Goal: Task Accomplishment & Management: Manage account settings

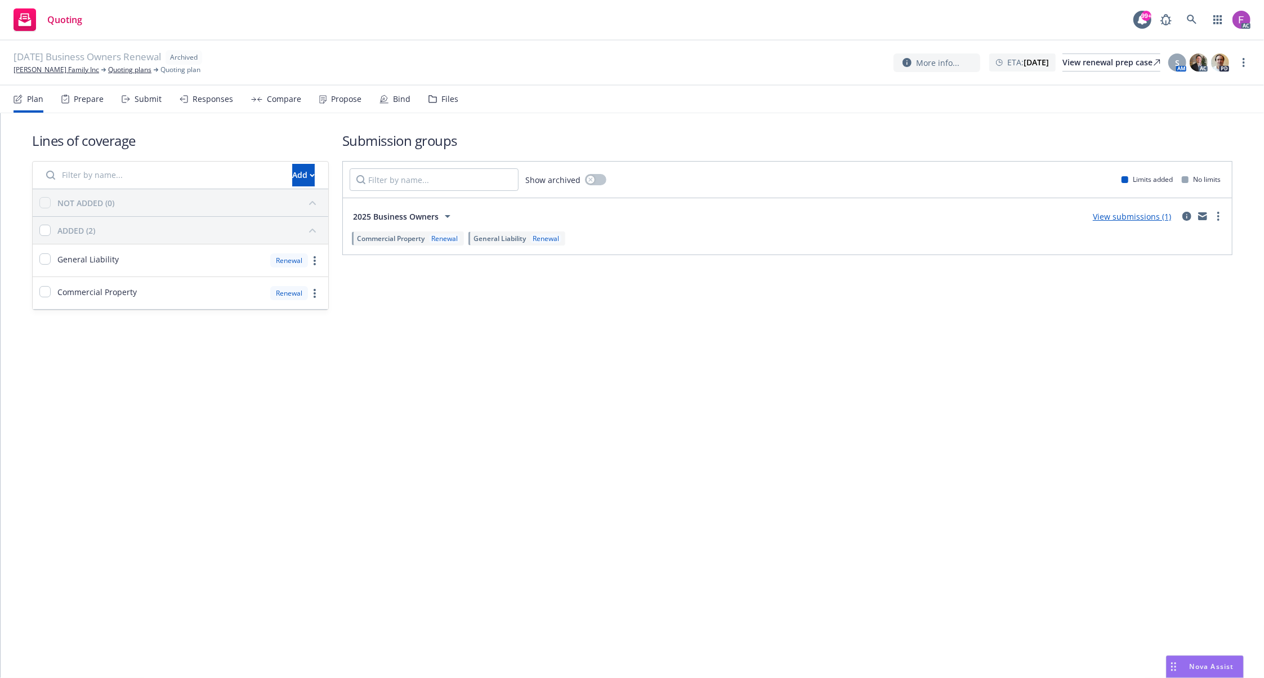
click at [444, 101] on div "Files" at bounding box center [449, 99] width 17 height 9
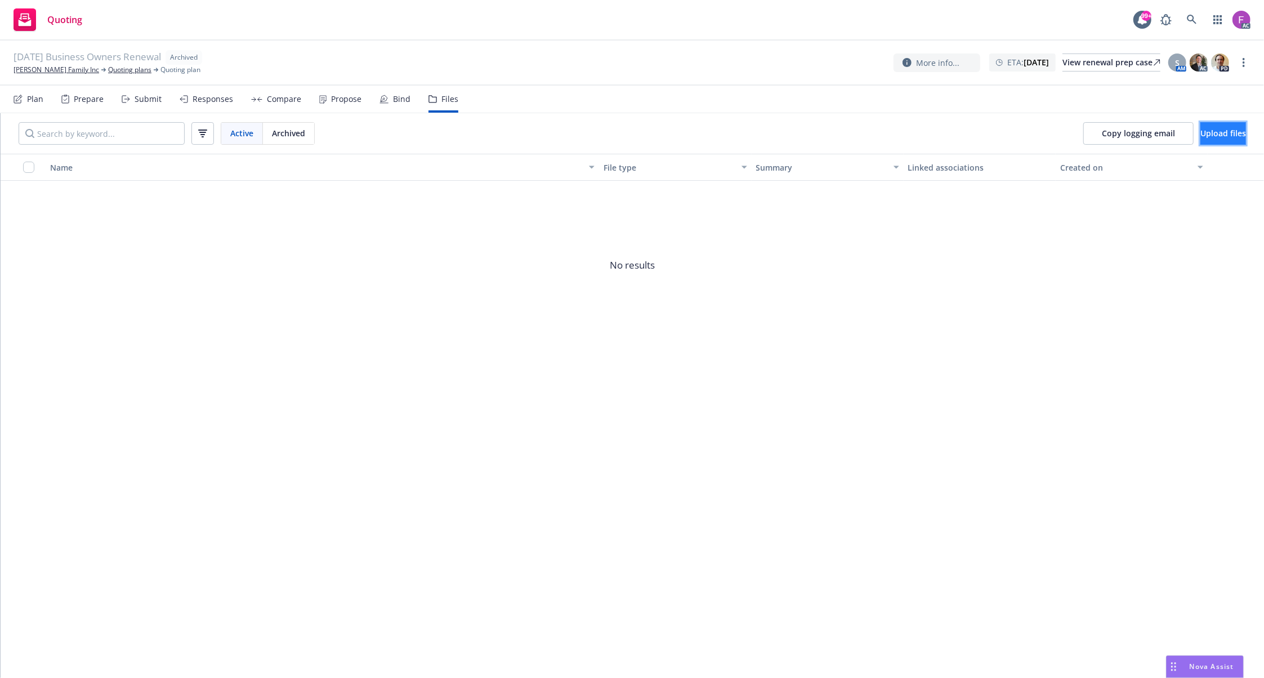
click at [1200, 140] on button "Upload files" at bounding box center [1223, 133] width 46 height 23
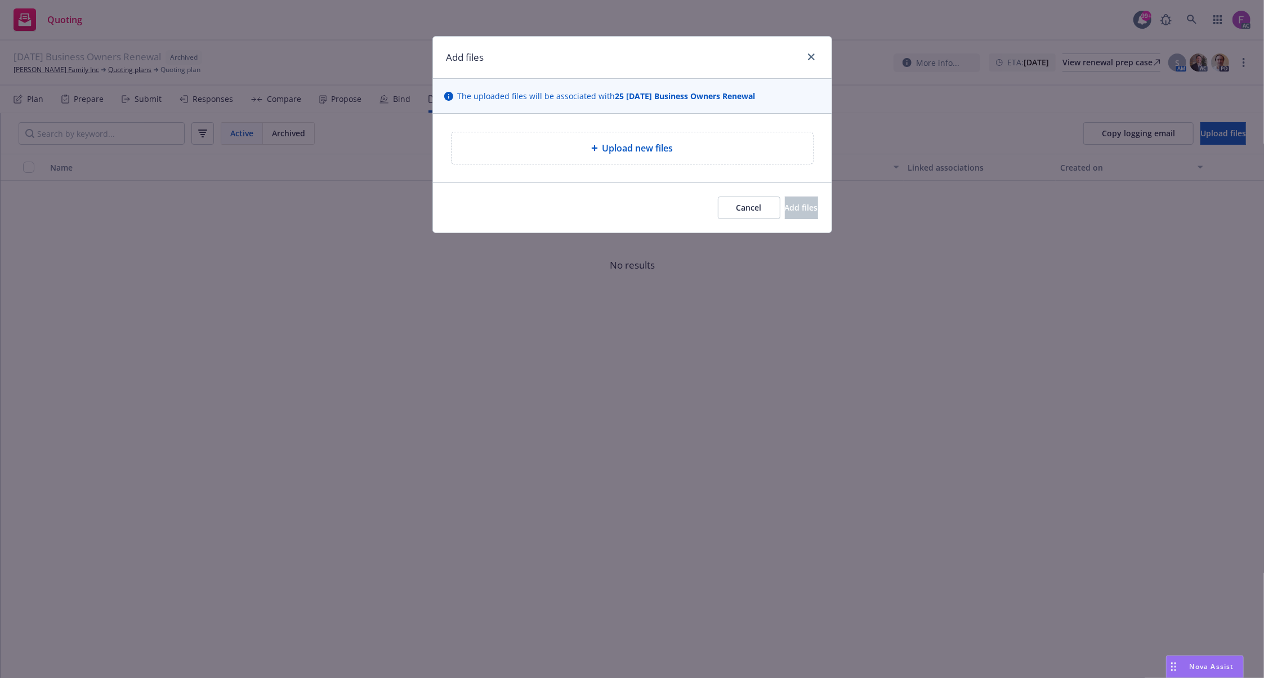
click at [604, 145] on span "Upload new files" at bounding box center [637, 148] width 71 height 14
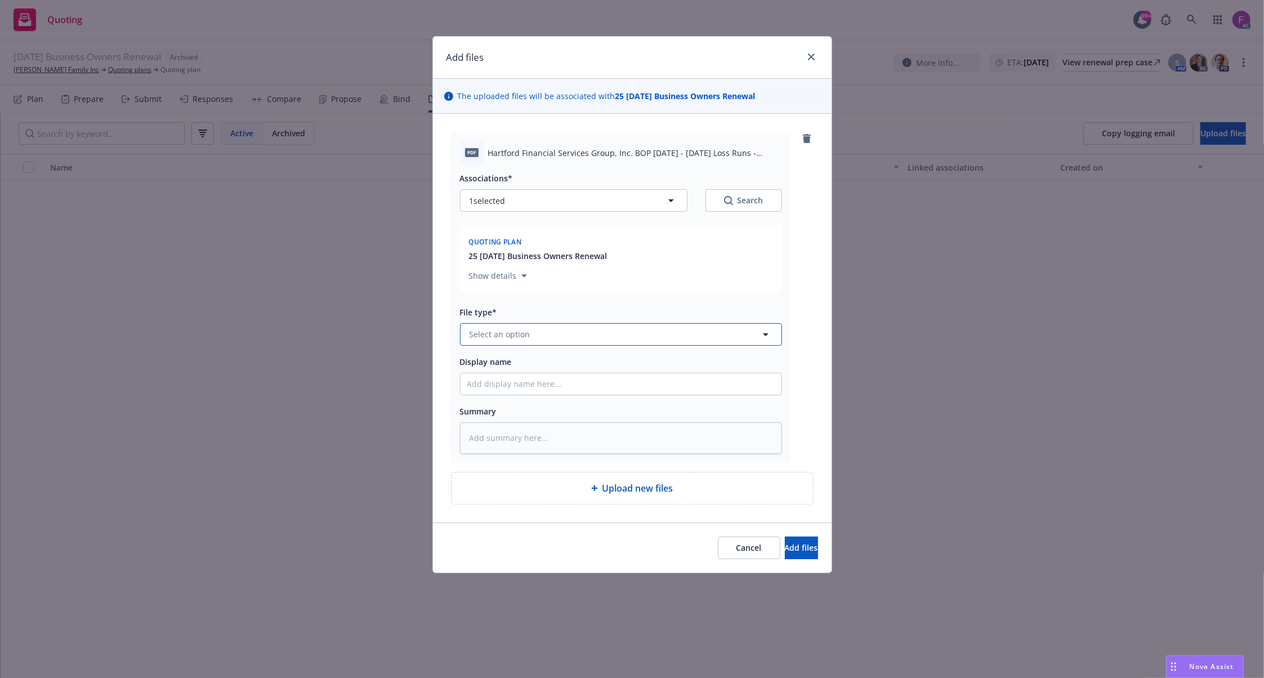
click at [538, 334] on button "Select an option" at bounding box center [621, 334] width 322 height 23
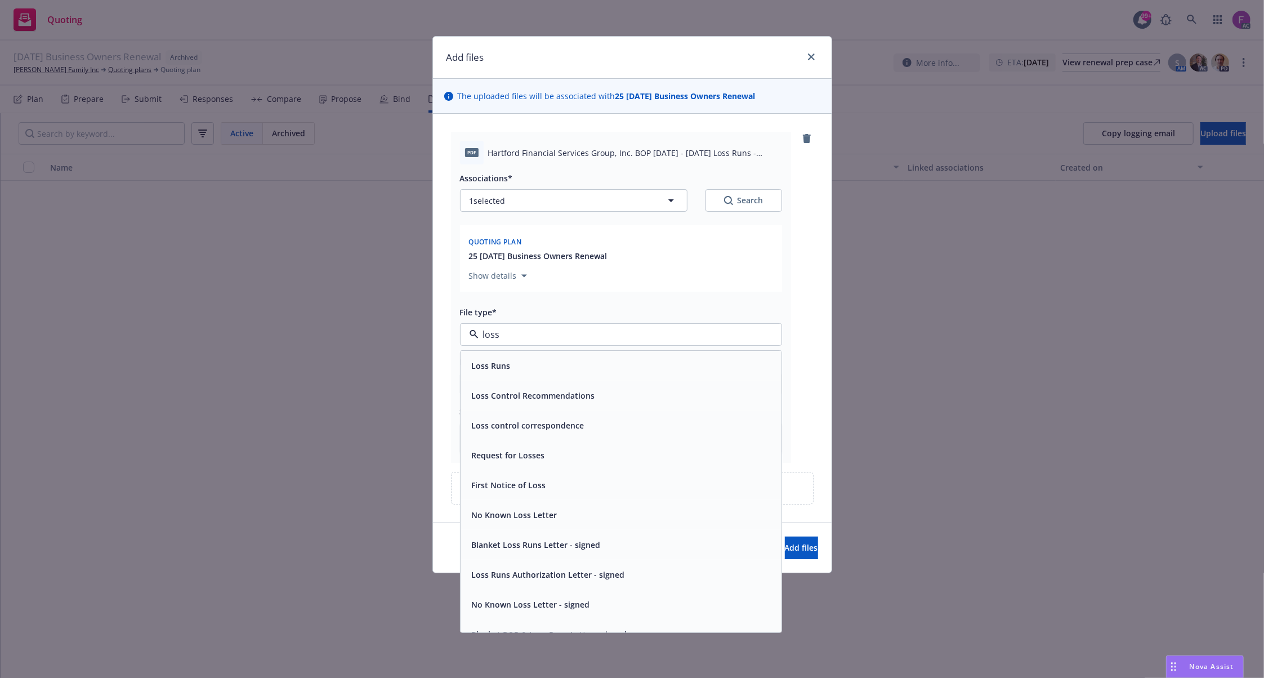
paste input "Loss Run"
type input "Loss Run"
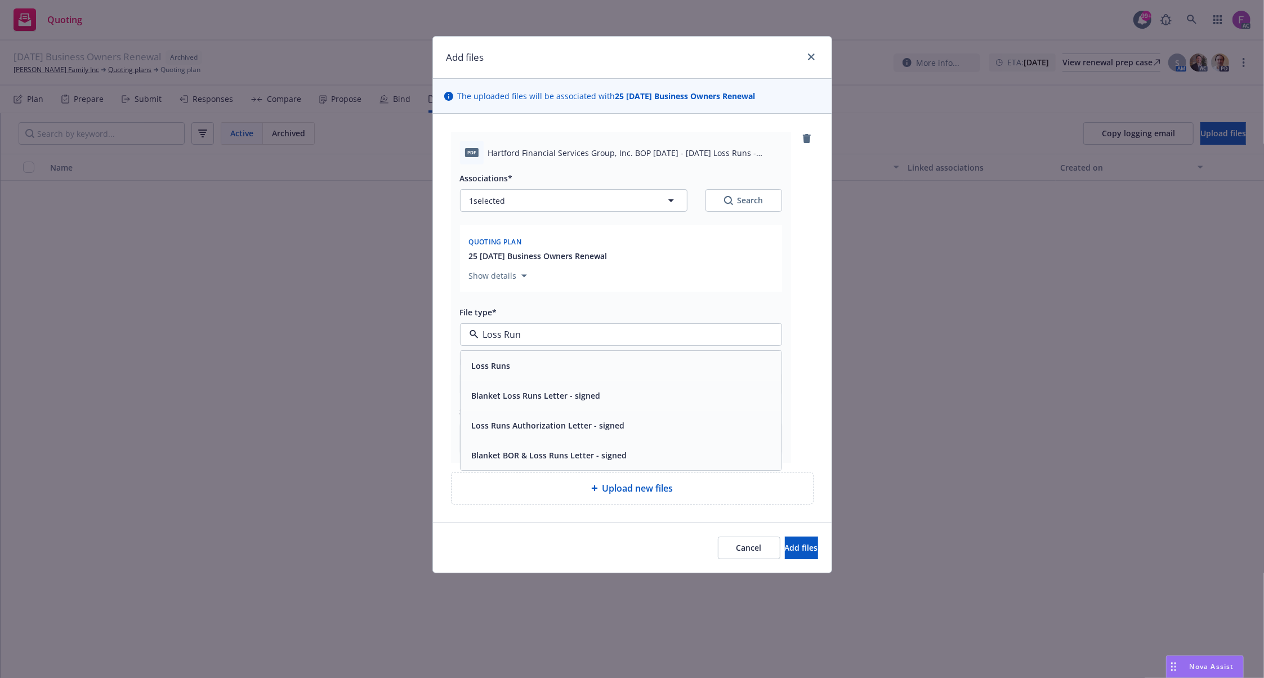
click at [529, 365] on div "Loss Runs" at bounding box center [620, 366] width 307 height 16
click at [543, 192] on button "1 selected" at bounding box center [573, 200] width 227 height 23
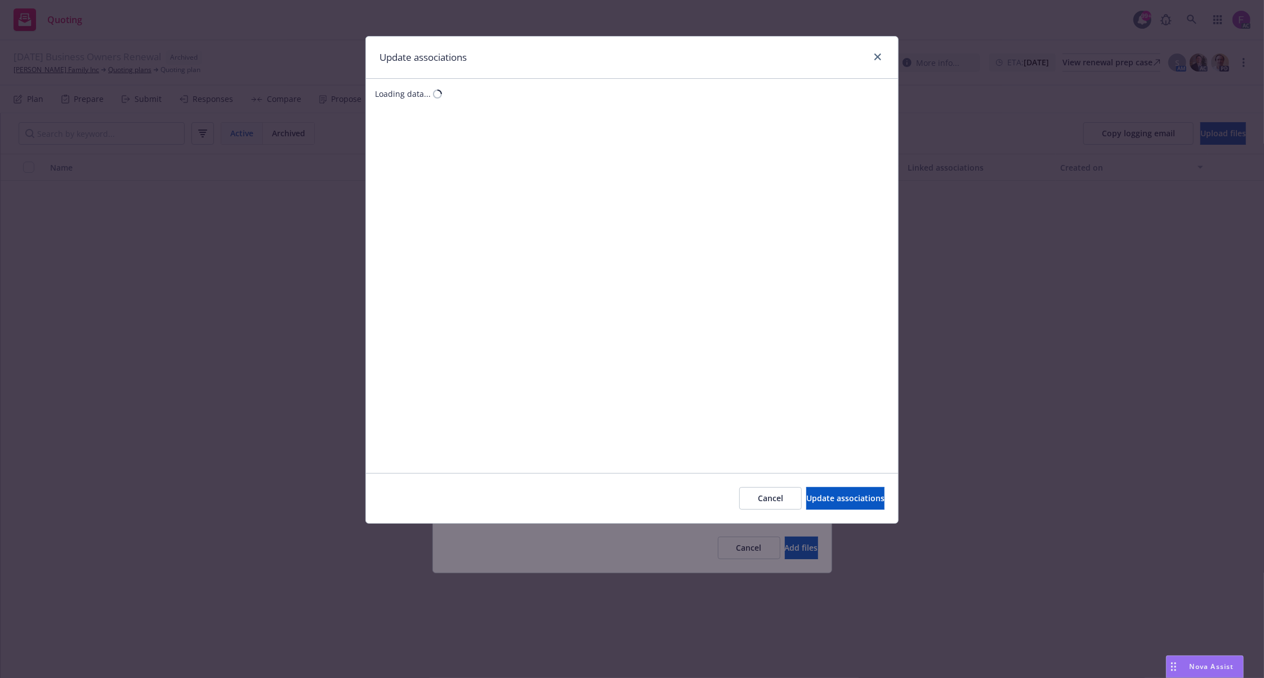
type textarea "x"
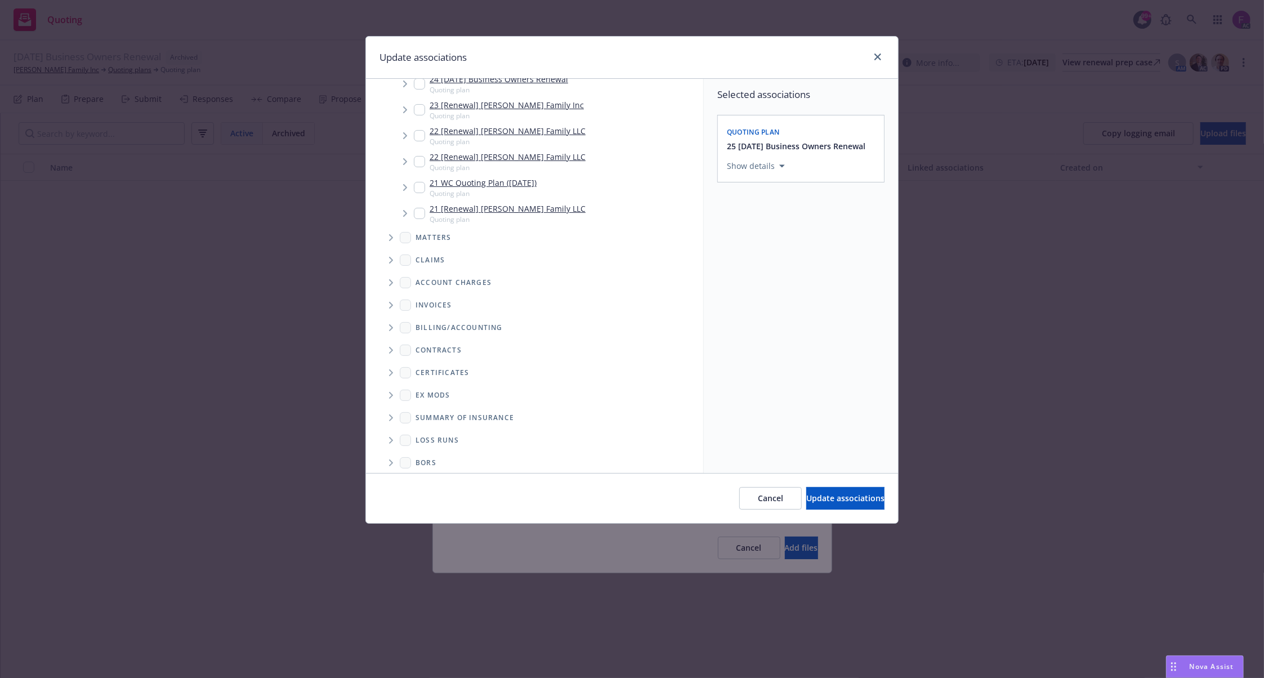
scroll to position [161, 0]
click at [388, 432] on span "Folder Tree Example" at bounding box center [391, 433] width 18 height 18
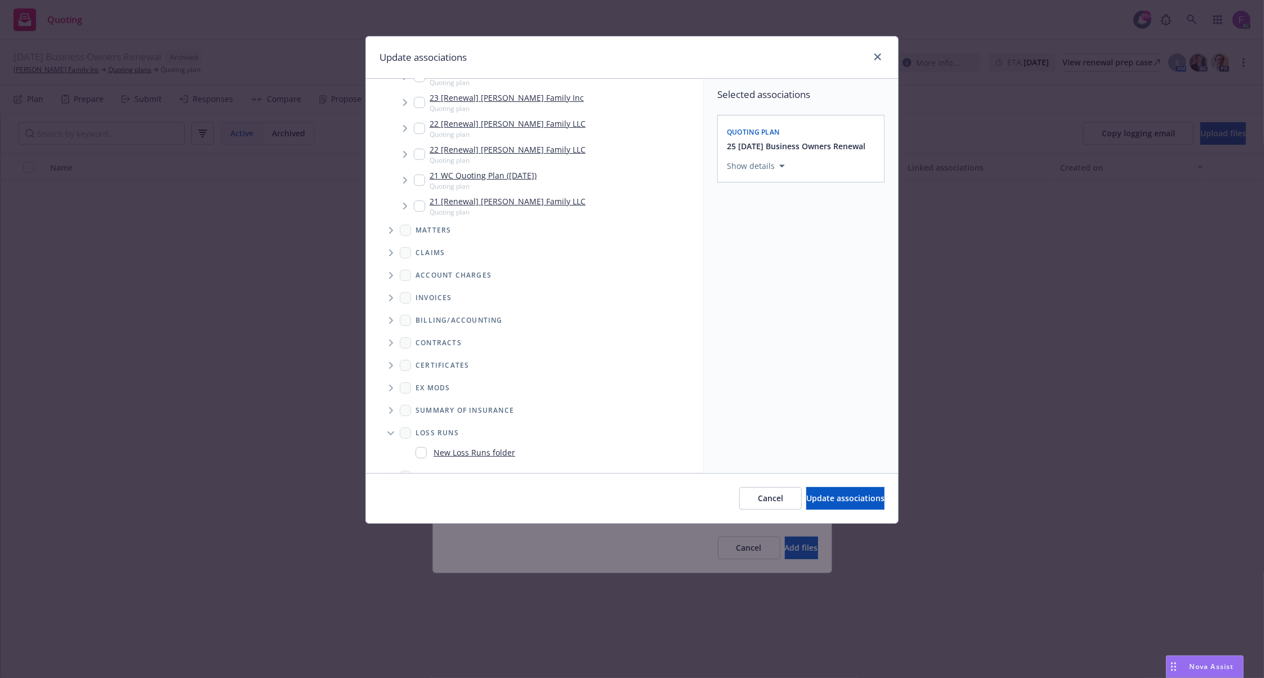
scroll to position [182, 0]
click at [414, 431] on span "New Loss Runs folder" at bounding box center [463, 431] width 104 height 16
checkbox input "true"
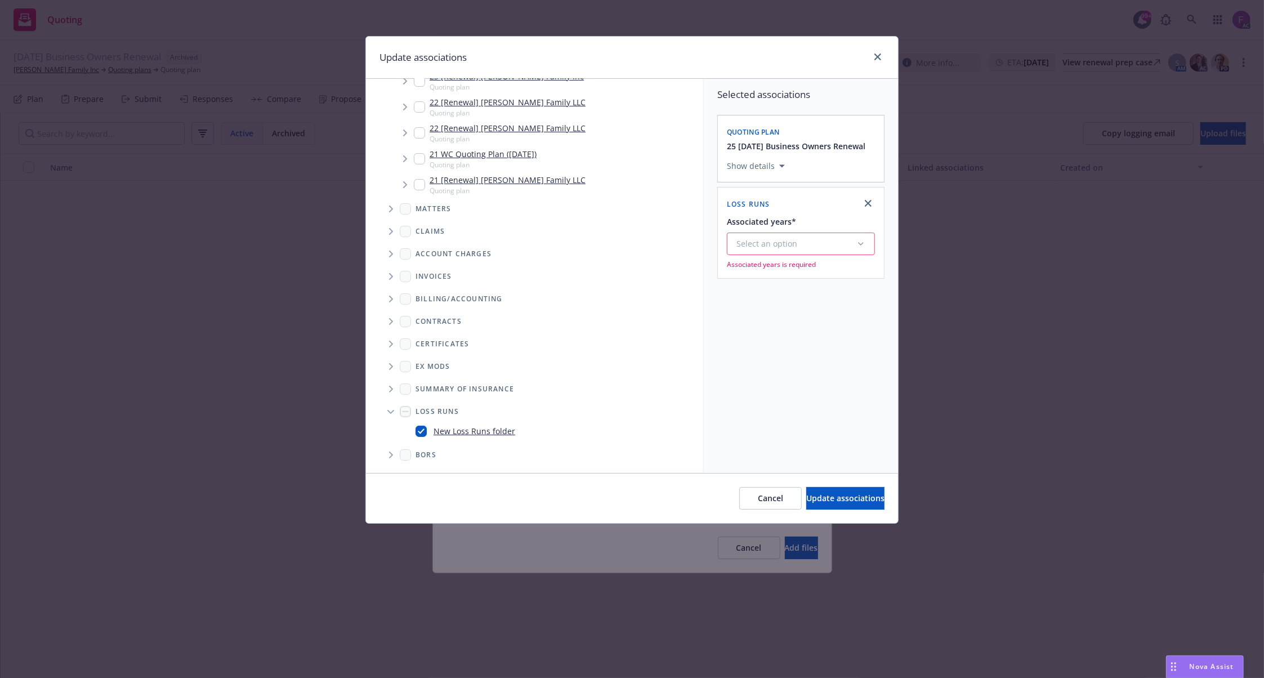
click at [769, 242] on div "Select an option" at bounding box center [796, 243] width 120 height 11
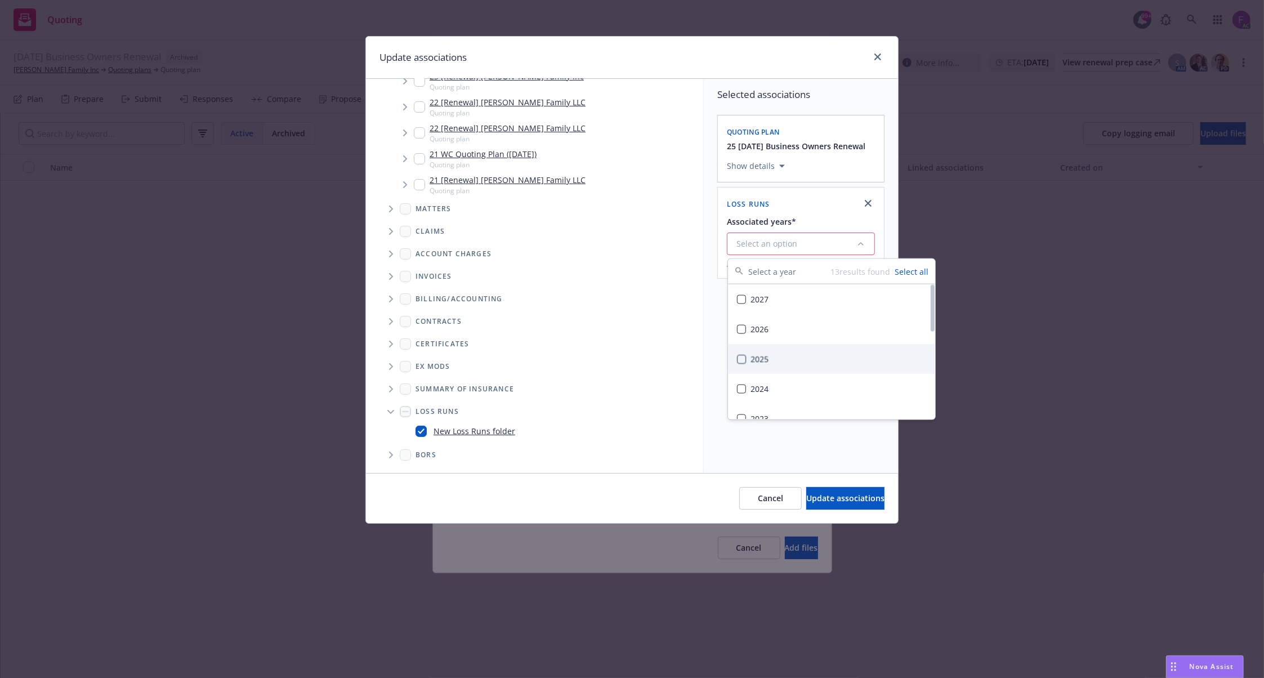
click at [760, 356] on div "2025" at bounding box center [831, 359] width 207 height 30
click at [796, 438] on div "Selected associations Quoting plan 25 11/18/25 Business Owners Renewal Show det…" at bounding box center [801, 276] width 194 height 394
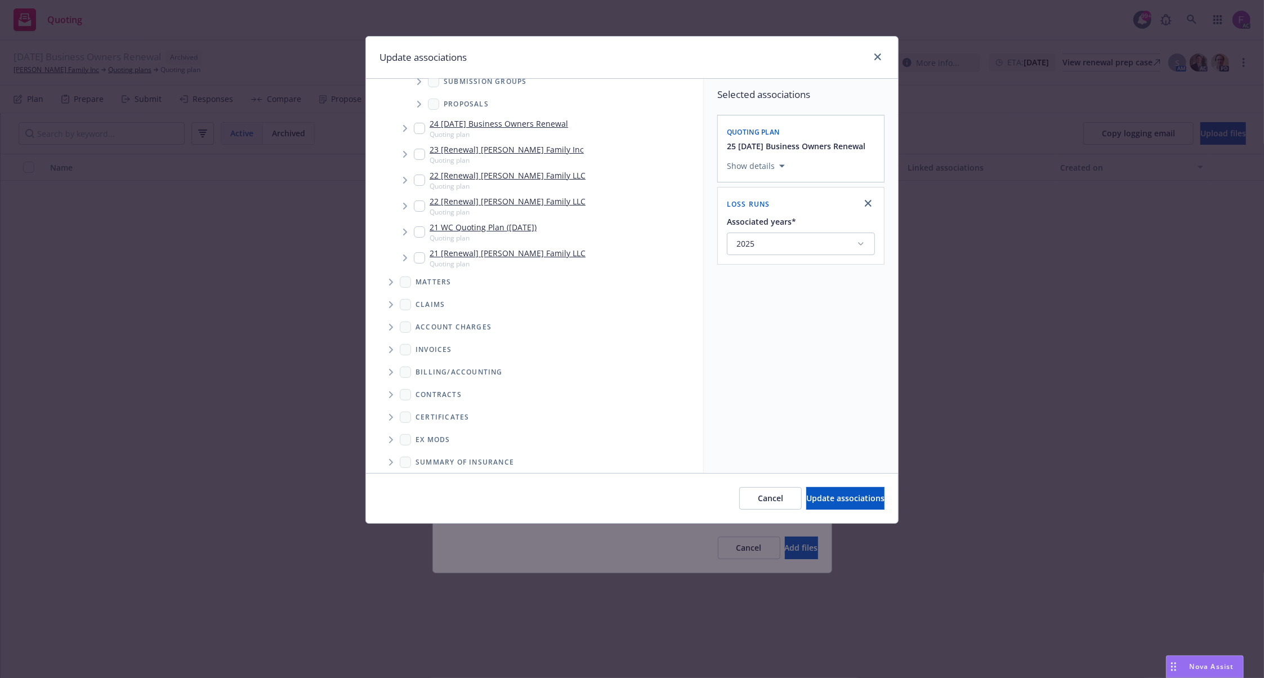
scroll to position [0, 0]
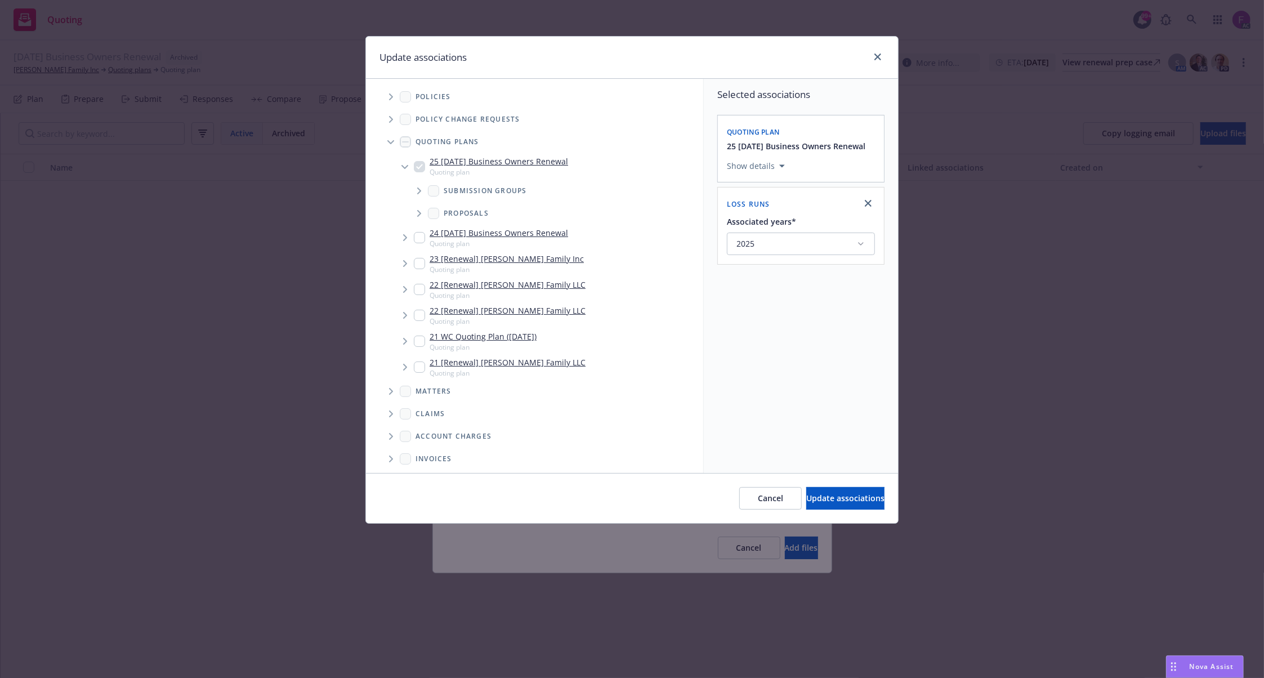
click at [392, 95] on icon "Tree Example" at bounding box center [391, 96] width 5 height 7
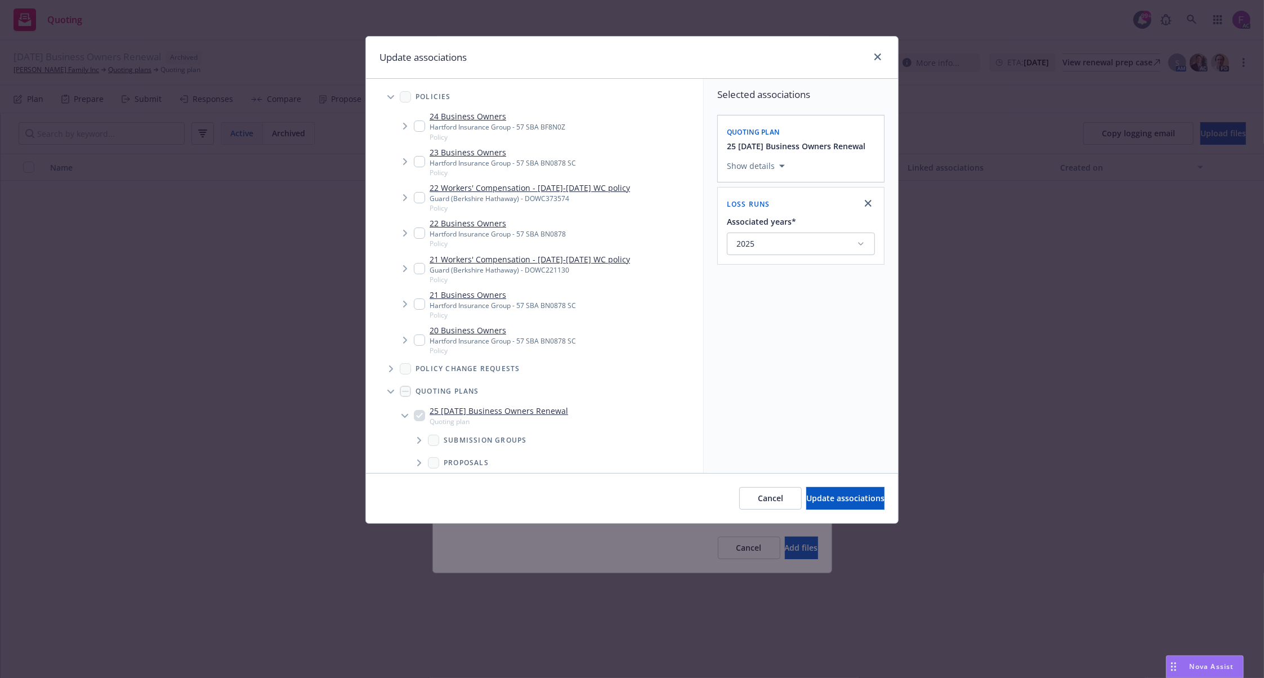
click at [417, 160] on input "Tree Example" at bounding box center [419, 161] width 11 height 11
checkbox input "true"
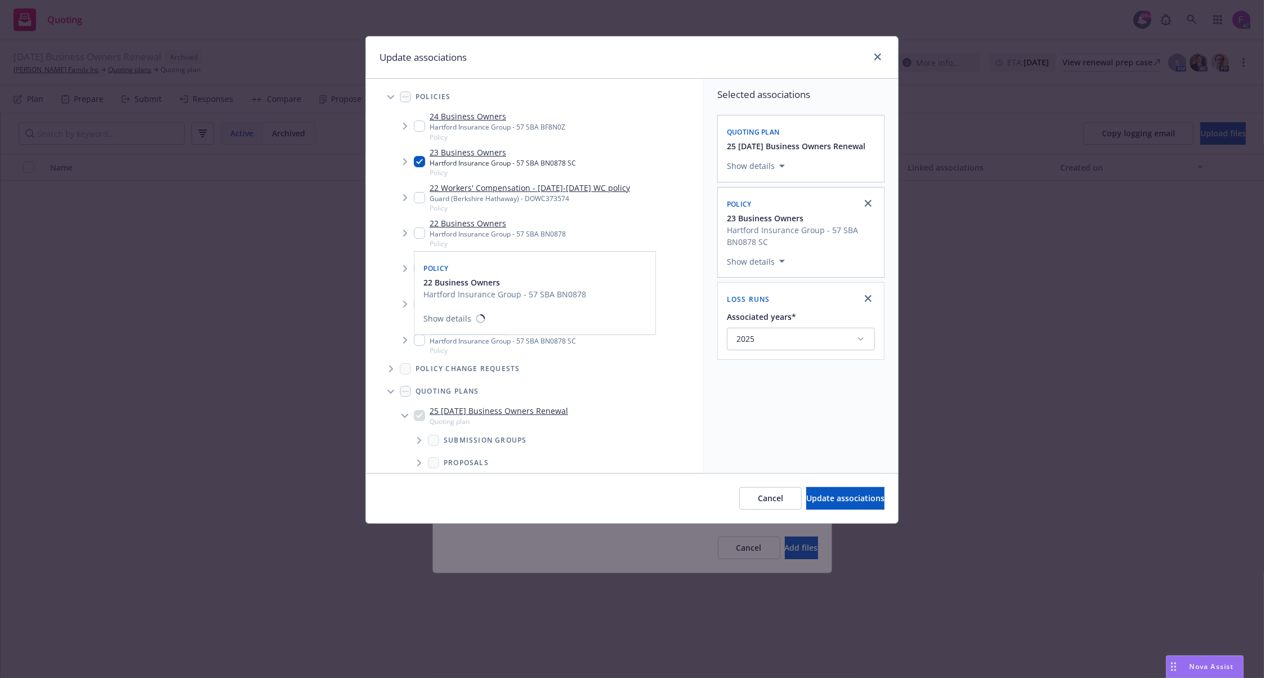
click at [414, 238] on div "22 Business Owners Hartford Insurance Group - 57 SBA BN0878 Policy" at bounding box center [490, 232] width 152 height 31
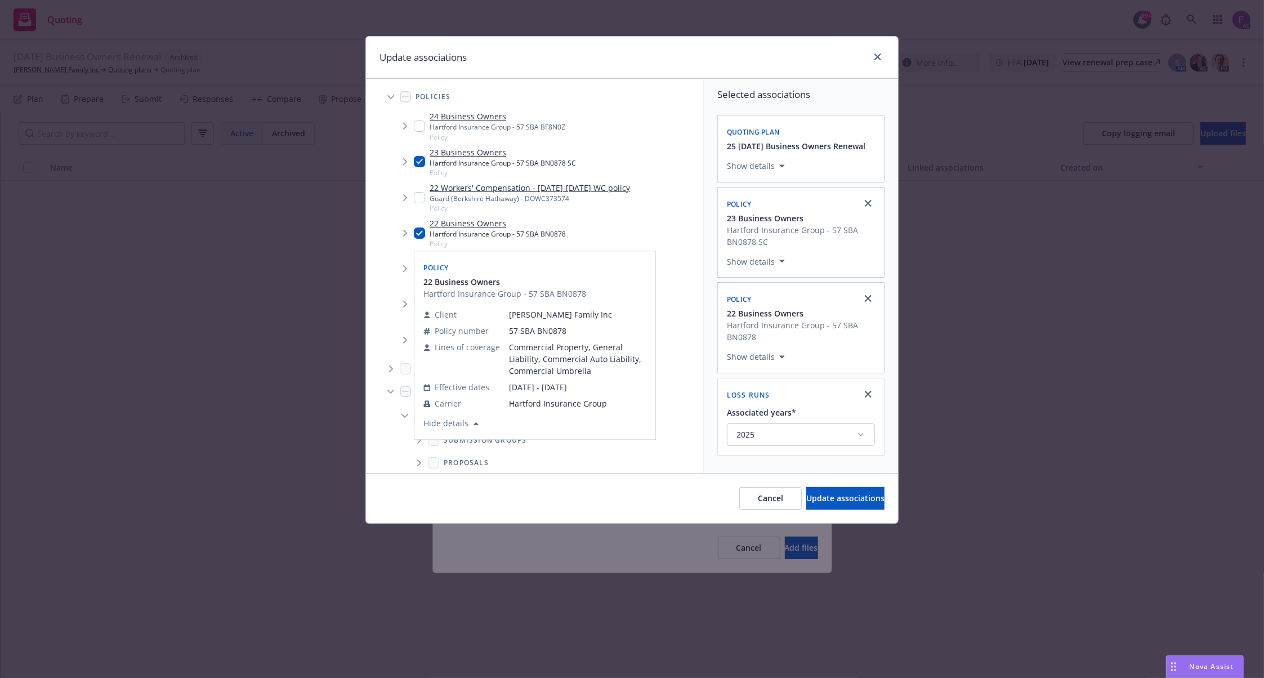
click at [417, 302] on div "Policy 22 Business Owners Hartford Insurance Group - 57 SBA BN0878 Client Don C…" at bounding box center [534, 346] width 241 height 188
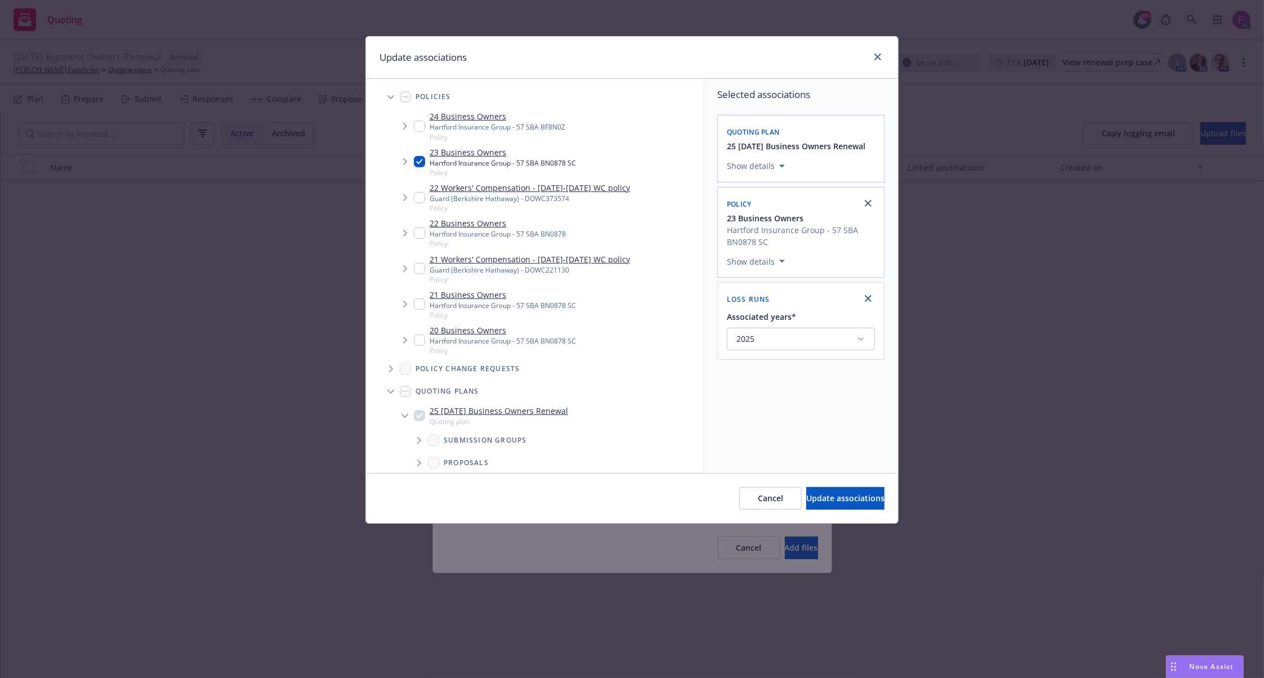
click at [417, 235] on input "Tree Example" at bounding box center [419, 232] width 11 height 11
checkbox input "true"
drag, startPoint x: 419, startPoint y: 301, endPoint x: 420, endPoint y: 323, distance: 22.5
click at [419, 302] on input "Tree Example" at bounding box center [419, 303] width 11 height 11
checkbox input "true"
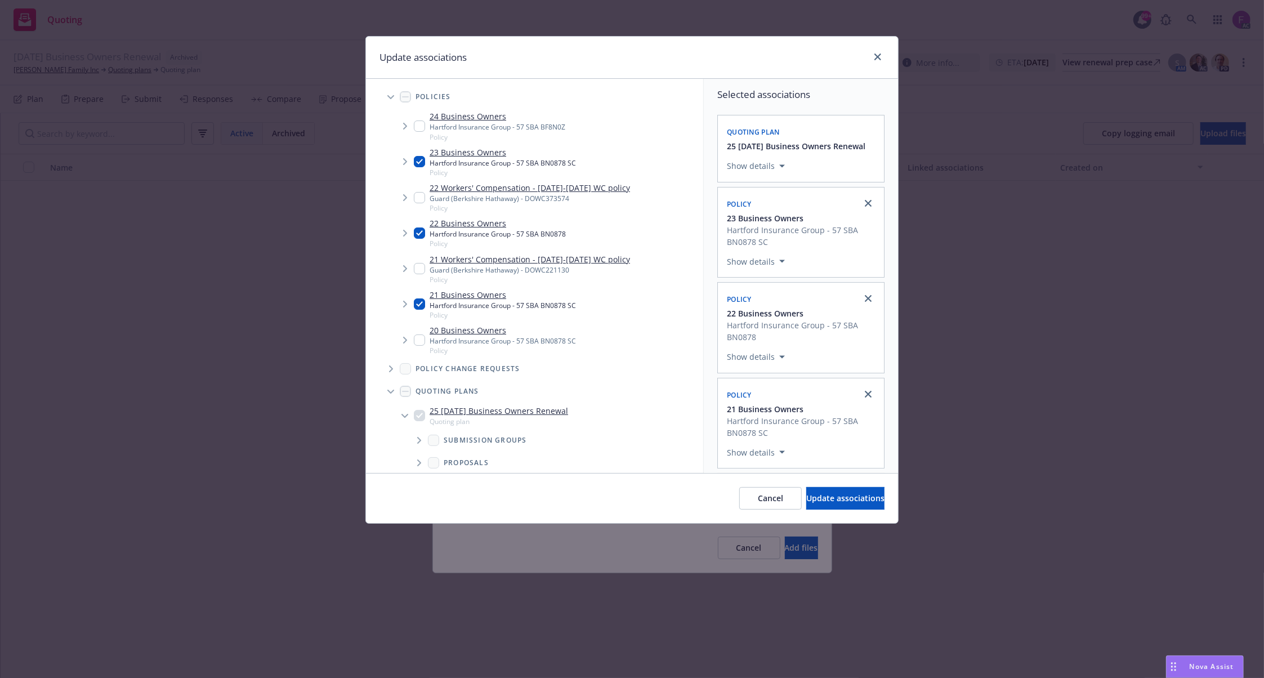
click at [417, 338] on input "Tree Example" at bounding box center [419, 339] width 11 height 11
checkbox input "true"
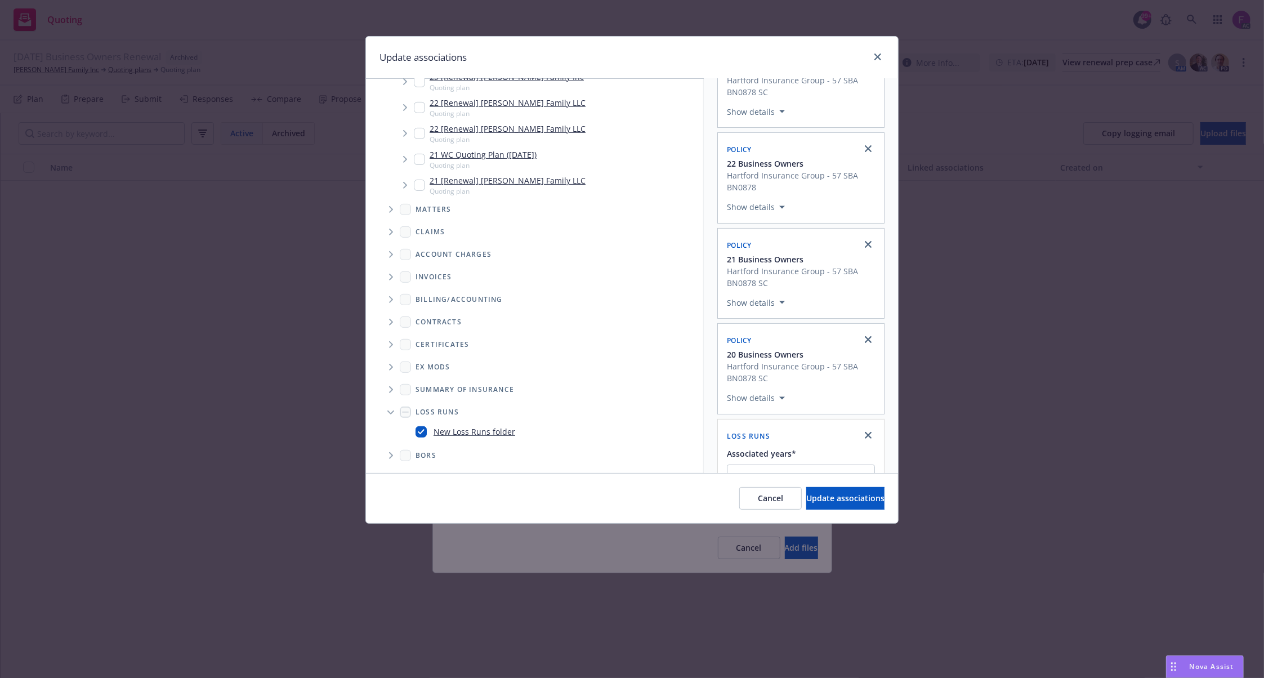
scroll to position [198, 0]
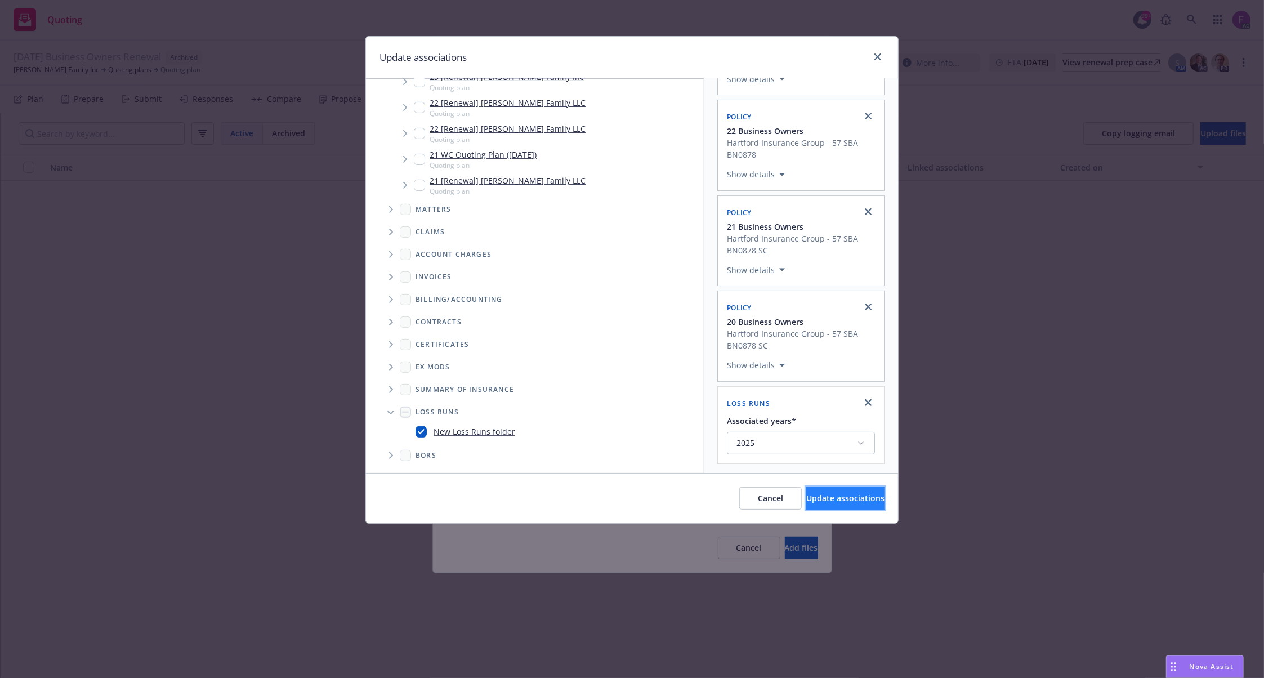
click at [839, 495] on span "Update associations" at bounding box center [845, 498] width 78 height 11
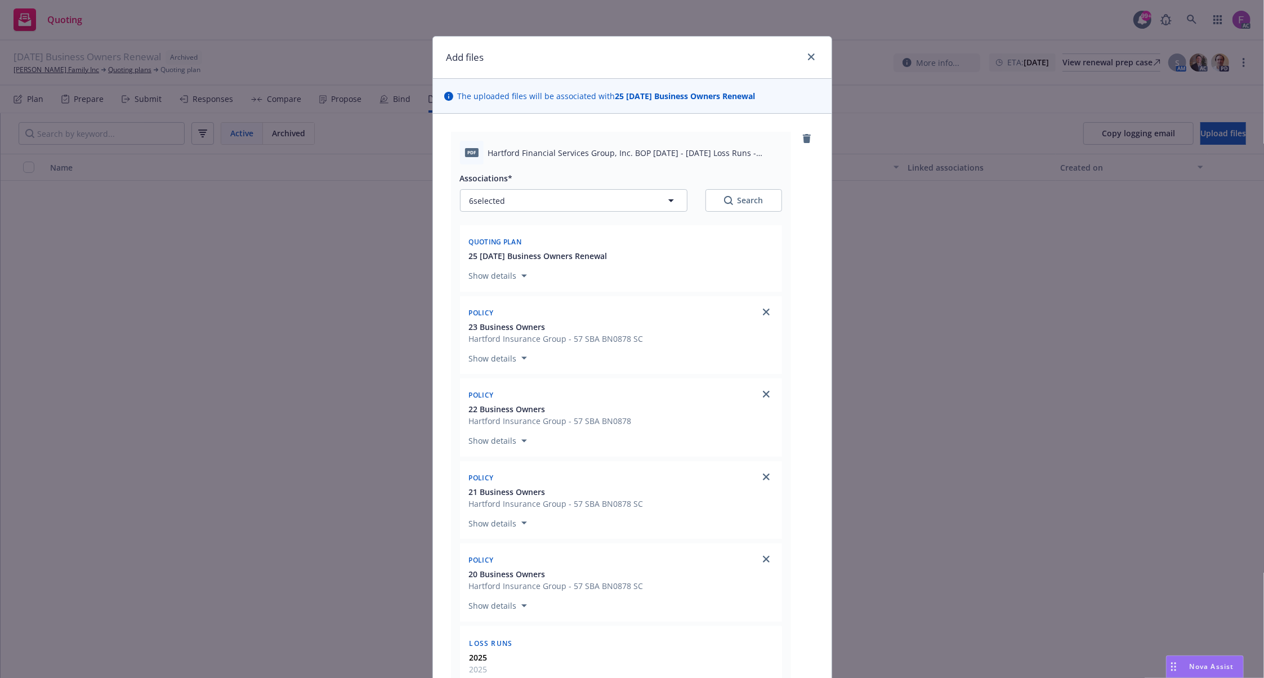
scroll to position [325, 0]
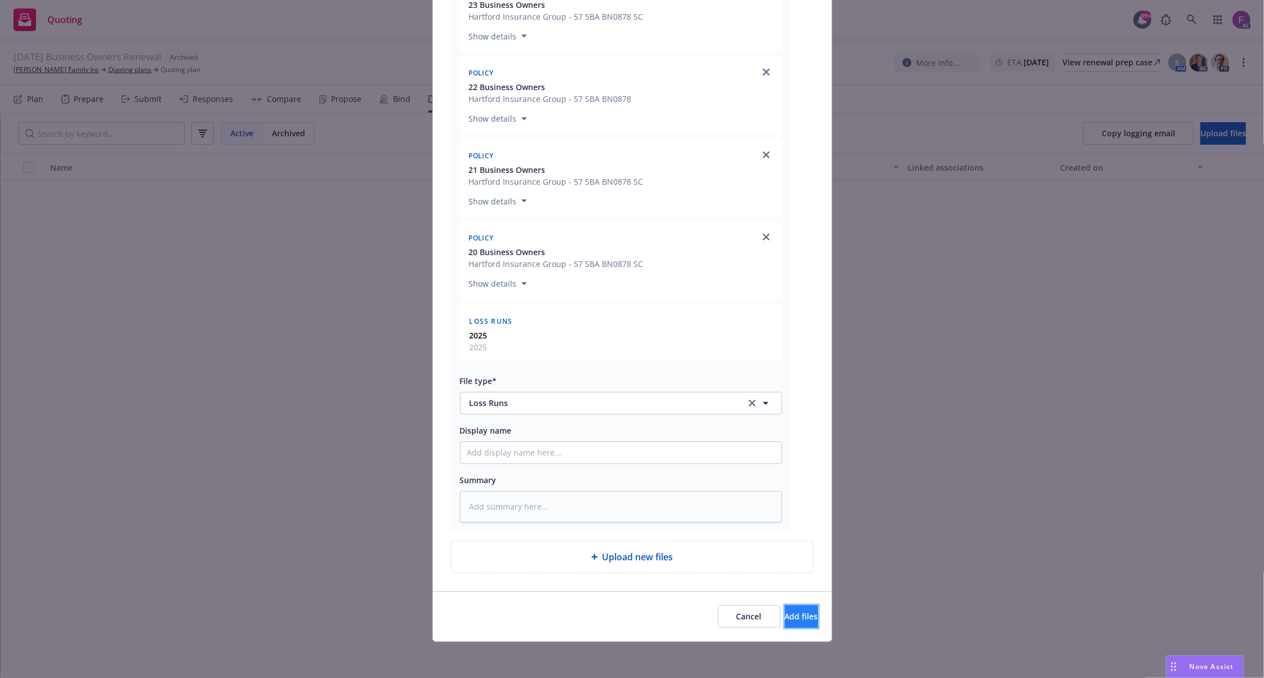
click at [785, 606] on button "Add files" at bounding box center [801, 616] width 33 height 23
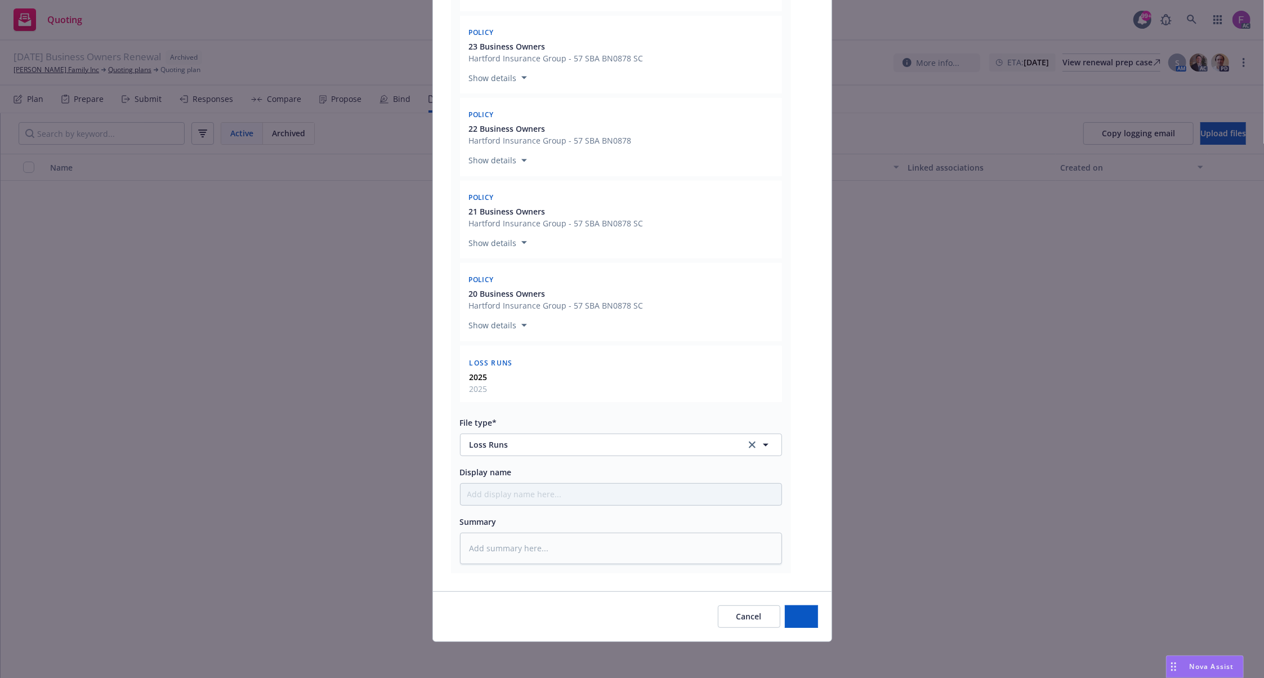
type textarea "x"
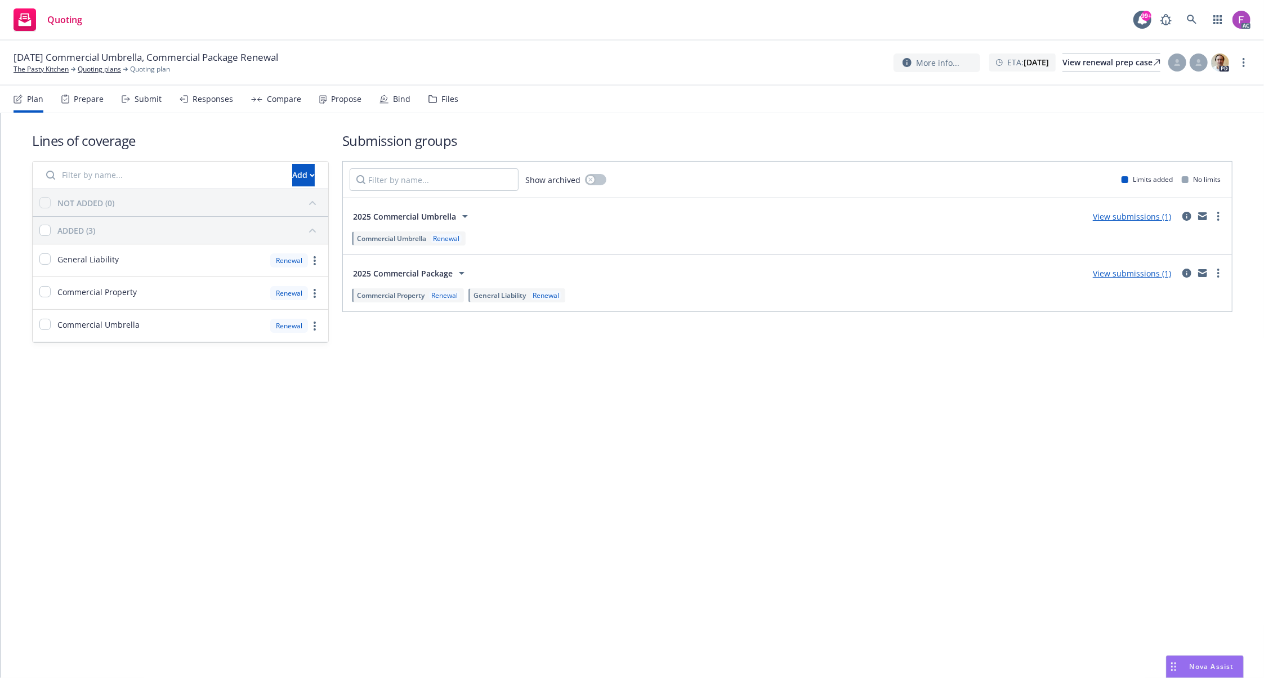
click at [441, 97] on div "Files" at bounding box center [449, 99] width 17 height 9
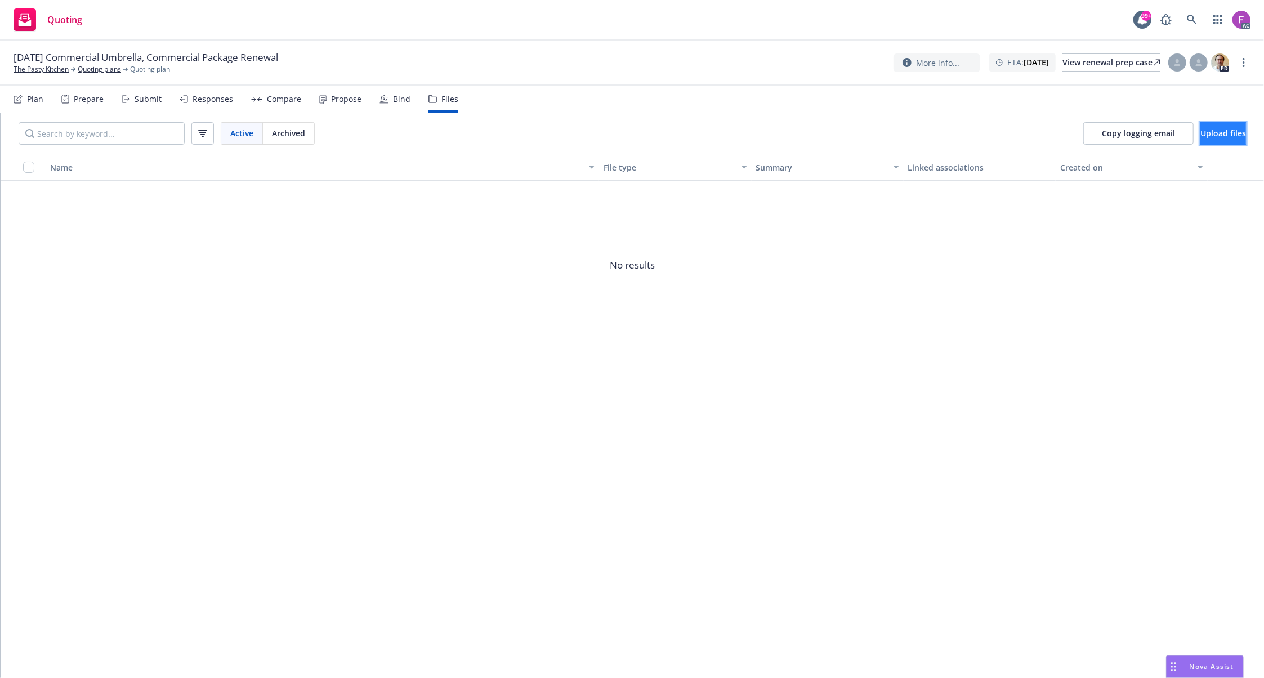
click at [1200, 127] on button "Upload files" at bounding box center [1223, 133] width 46 height 23
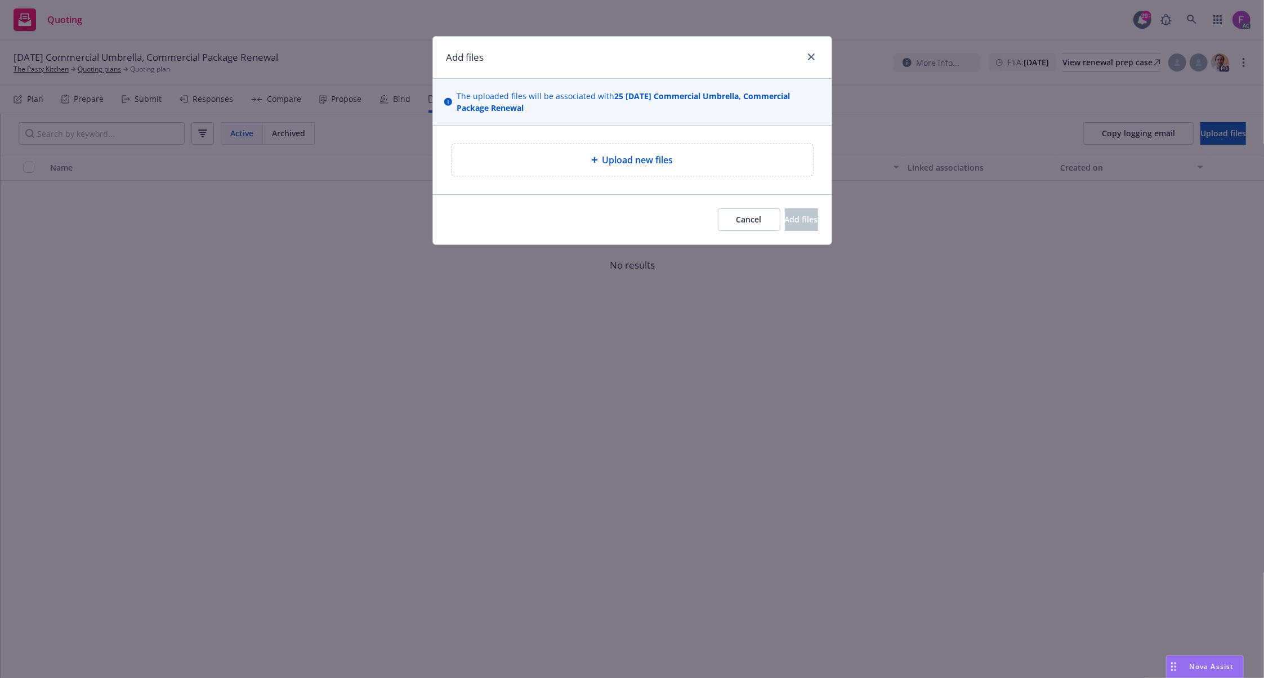
click at [599, 158] on div at bounding box center [596, 160] width 11 height 7
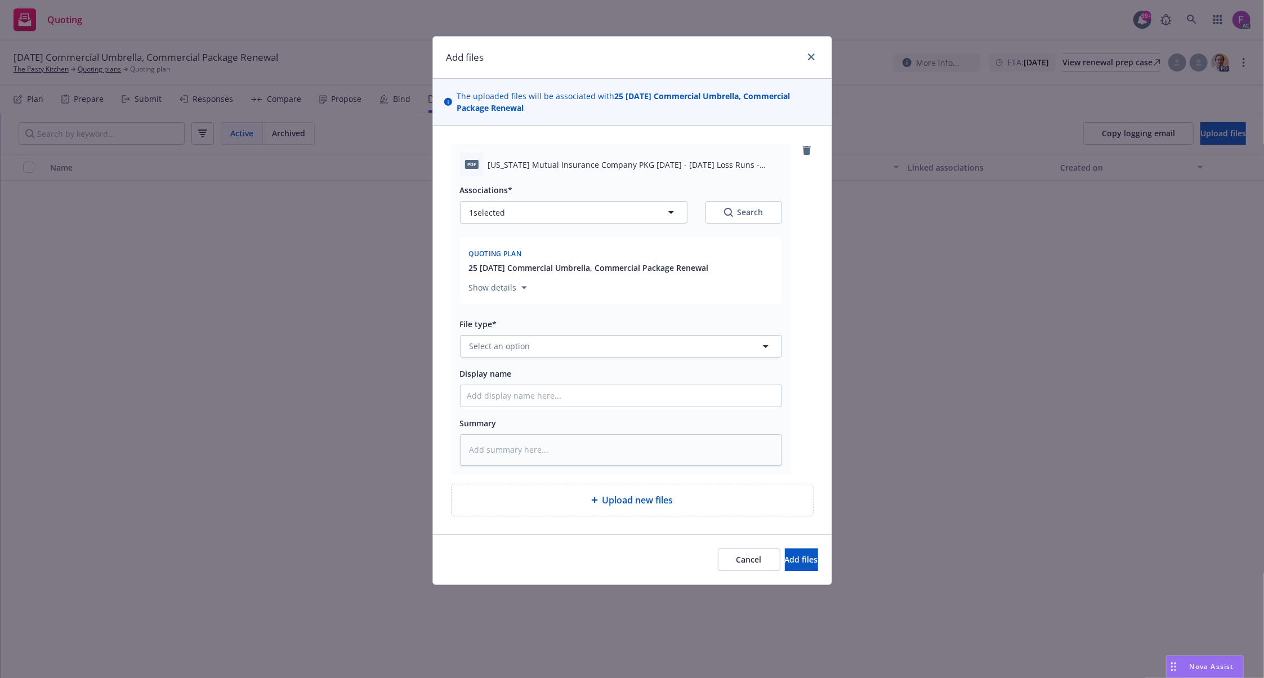
click at [617, 334] on div "File type* Select an option" at bounding box center [621, 337] width 322 height 41
click at [615, 347] on button "Select an option" at bounding box center [621, 346] width 322 height 23
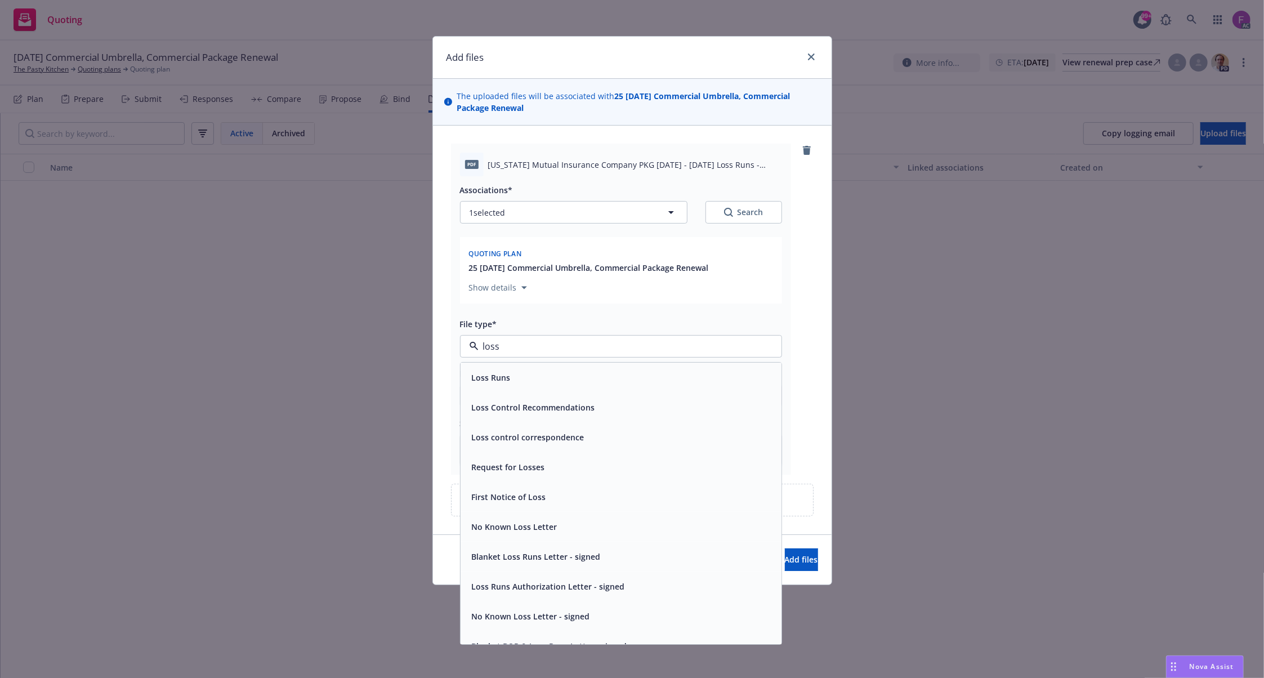
paste input "Loss Run"
type input "Loss Run"
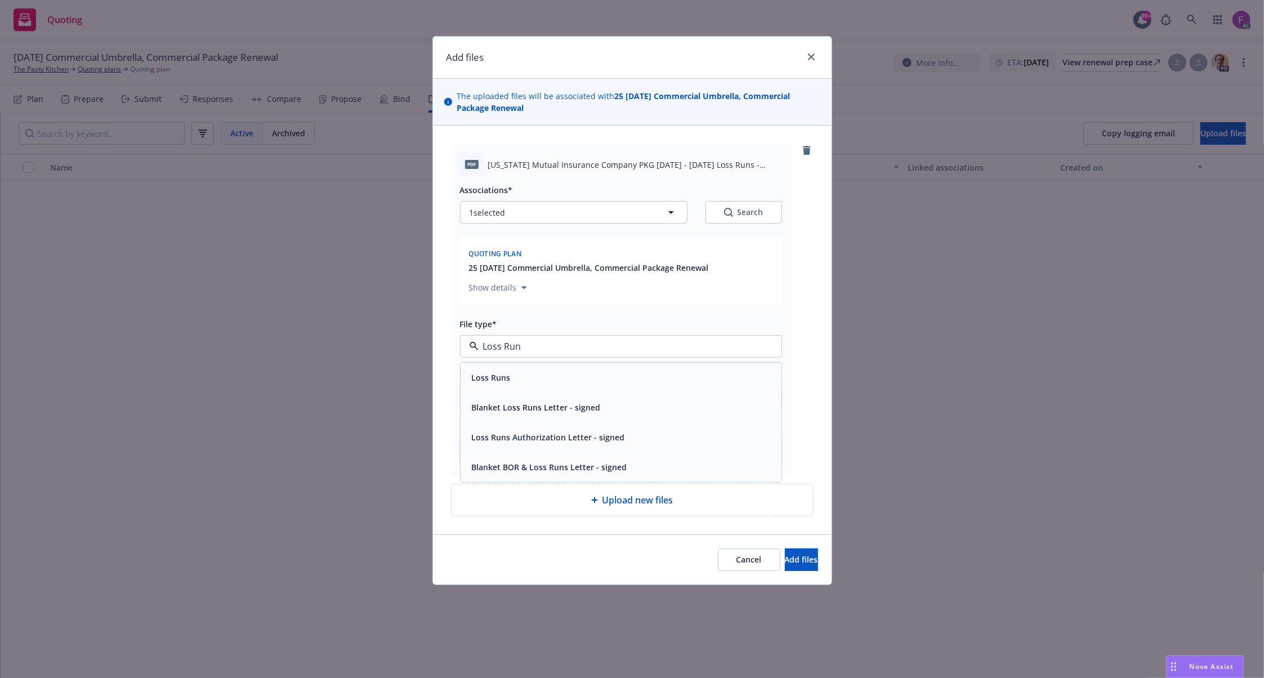
click at [472, 383] on span "Loss Runs" at bounding box center [491, 378] width 39 height 12
click at [548, 212] on button "1 selected" at bounding box center [573, 212] width 227 height 23
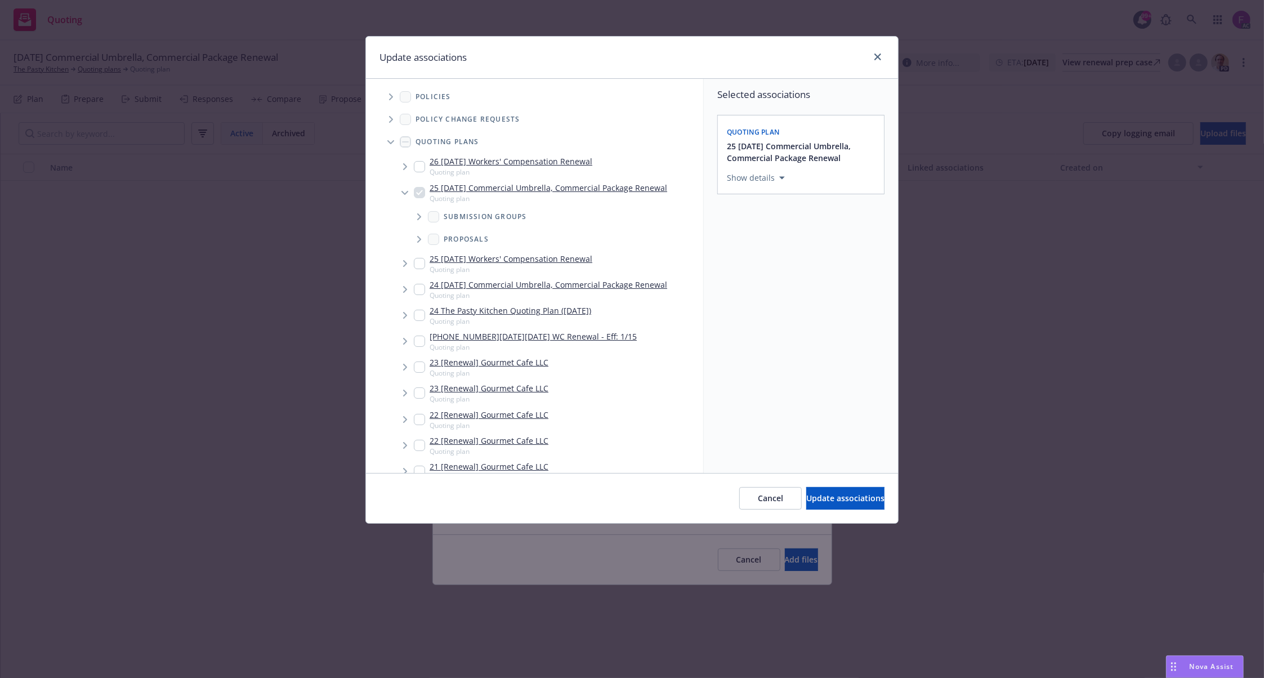
click at [393, 100] on icon "Tree Example" at bounding box center [391, 96] width 5 height 7
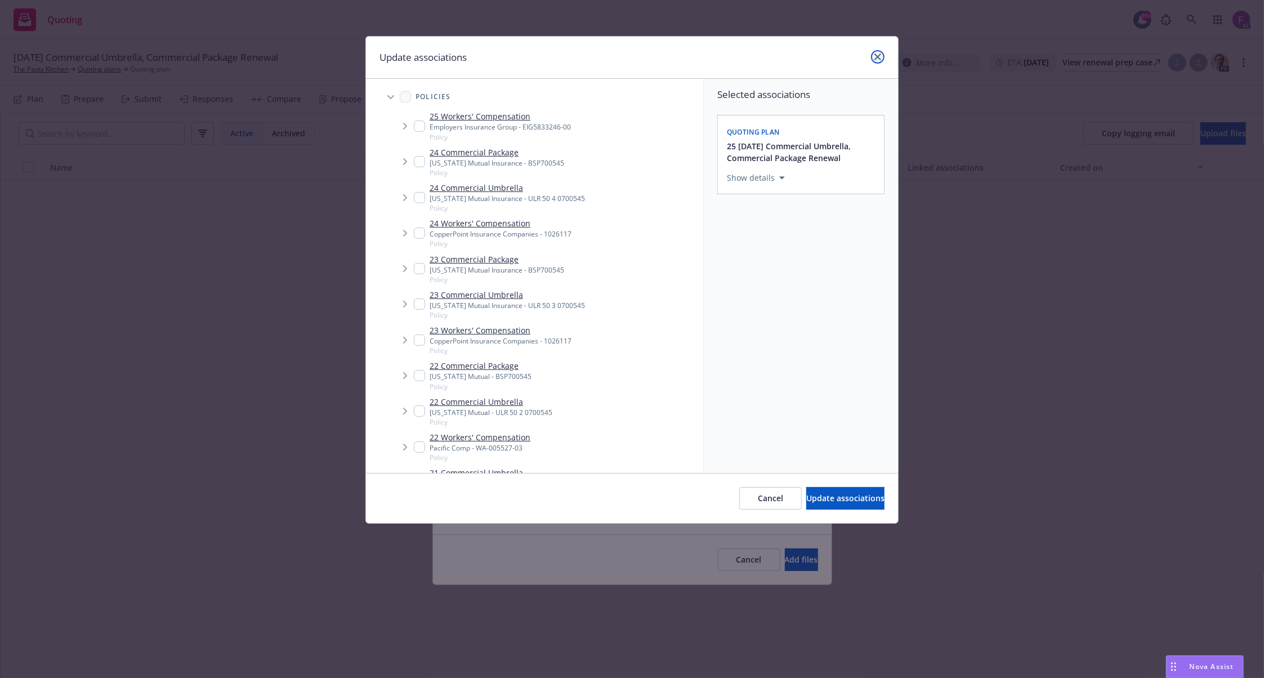
click at [877, 59] on icon "close" at bounding box center [877, 56] width 7 height 7
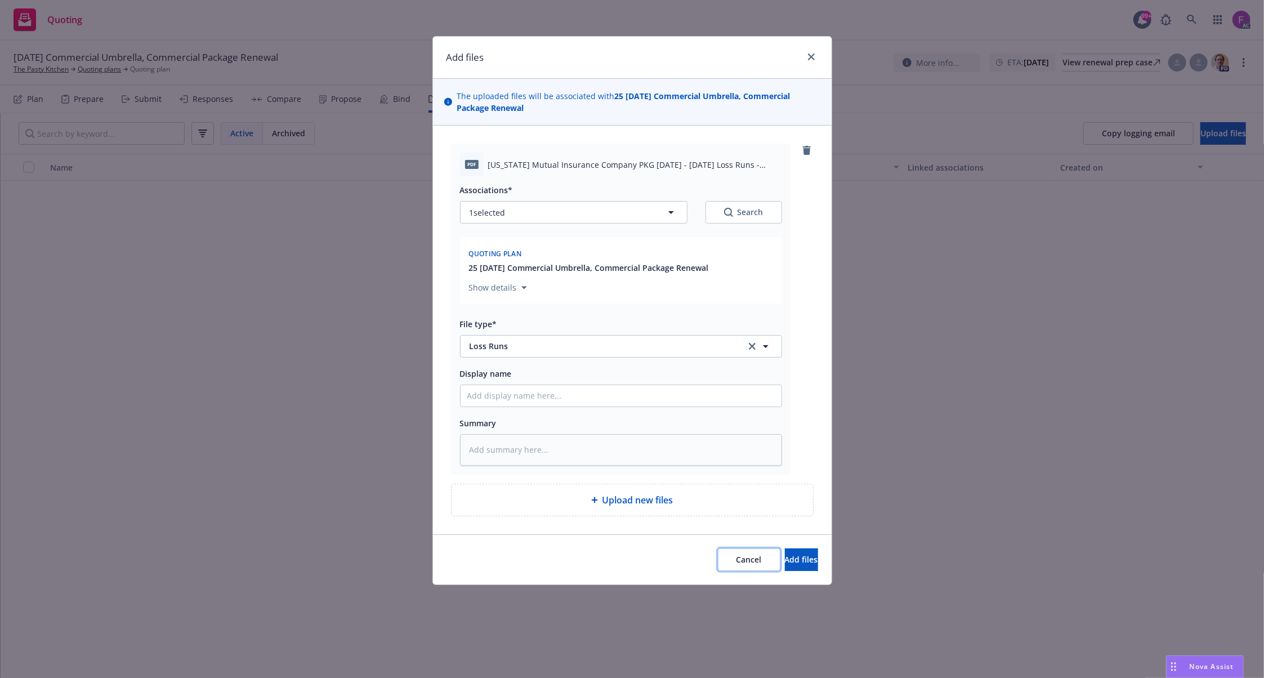
click at [718, 566] on button "Cancel" at bounding box center [749, 559] width 62 height 23
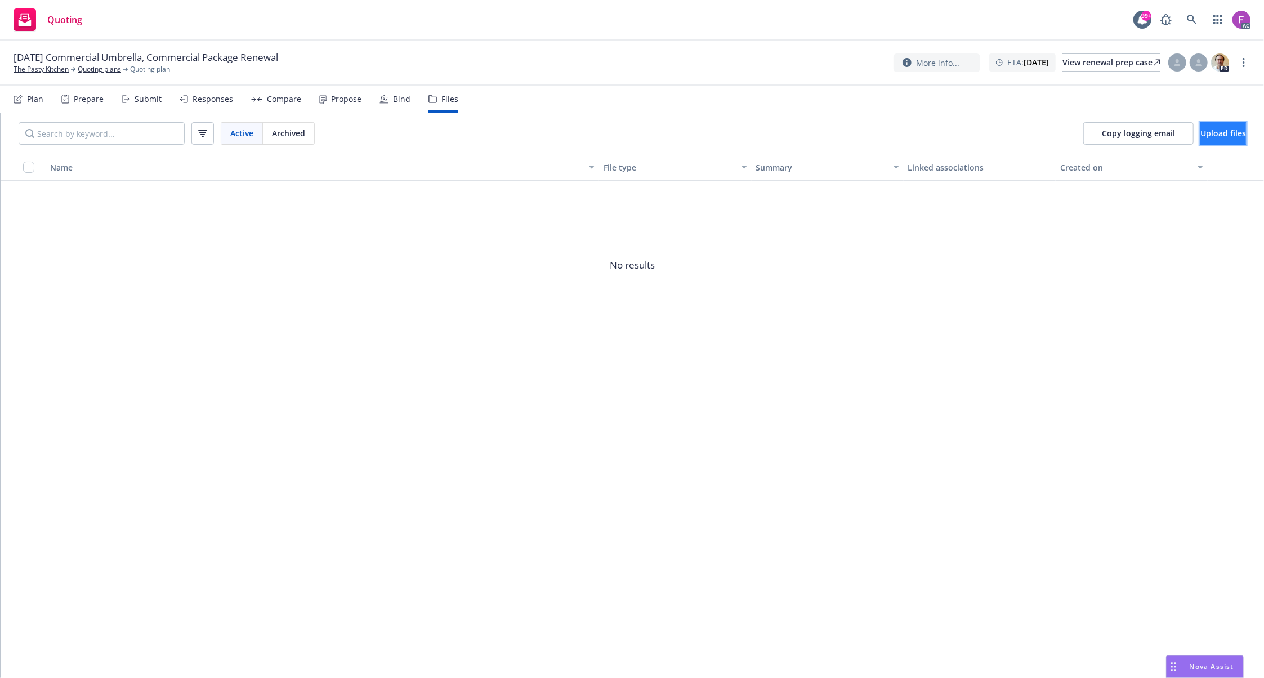
click at [1200, 136] on button "Upload files" at bounding box center [1223, 133] width 46 height 23
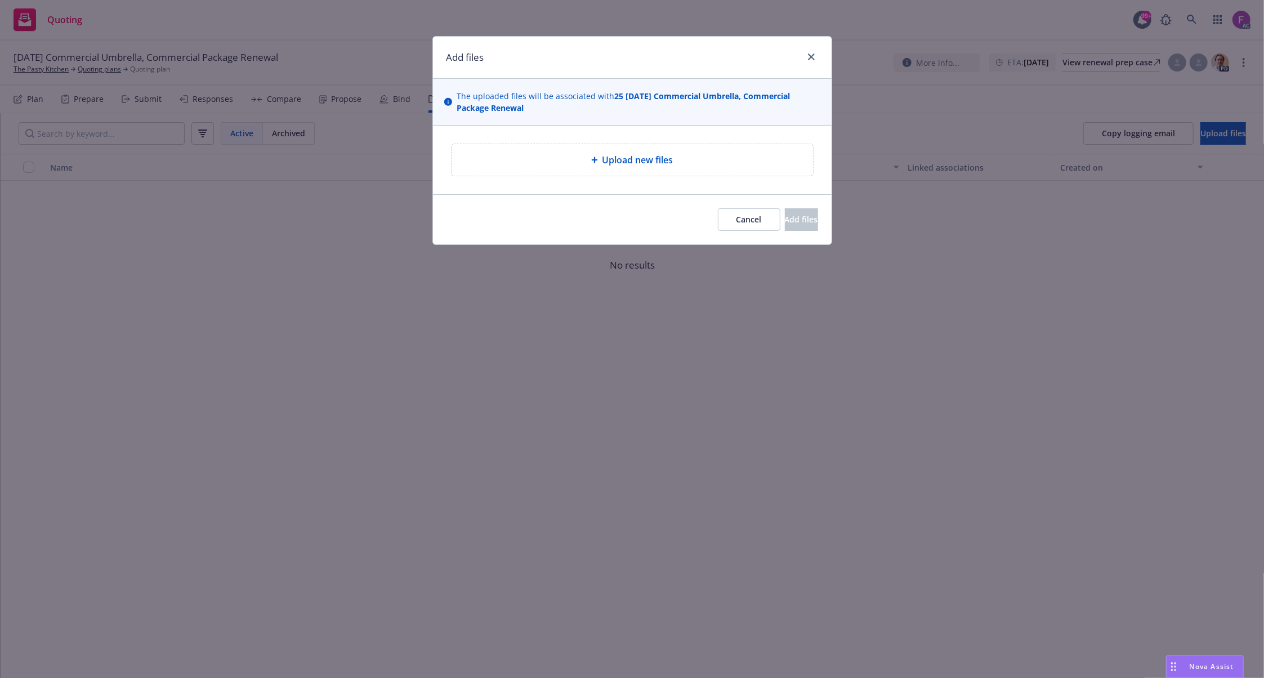
click at [651, 165] on span "Upload new files" at bounding box center [637, 160] width 71 height 14
type textarea "x"
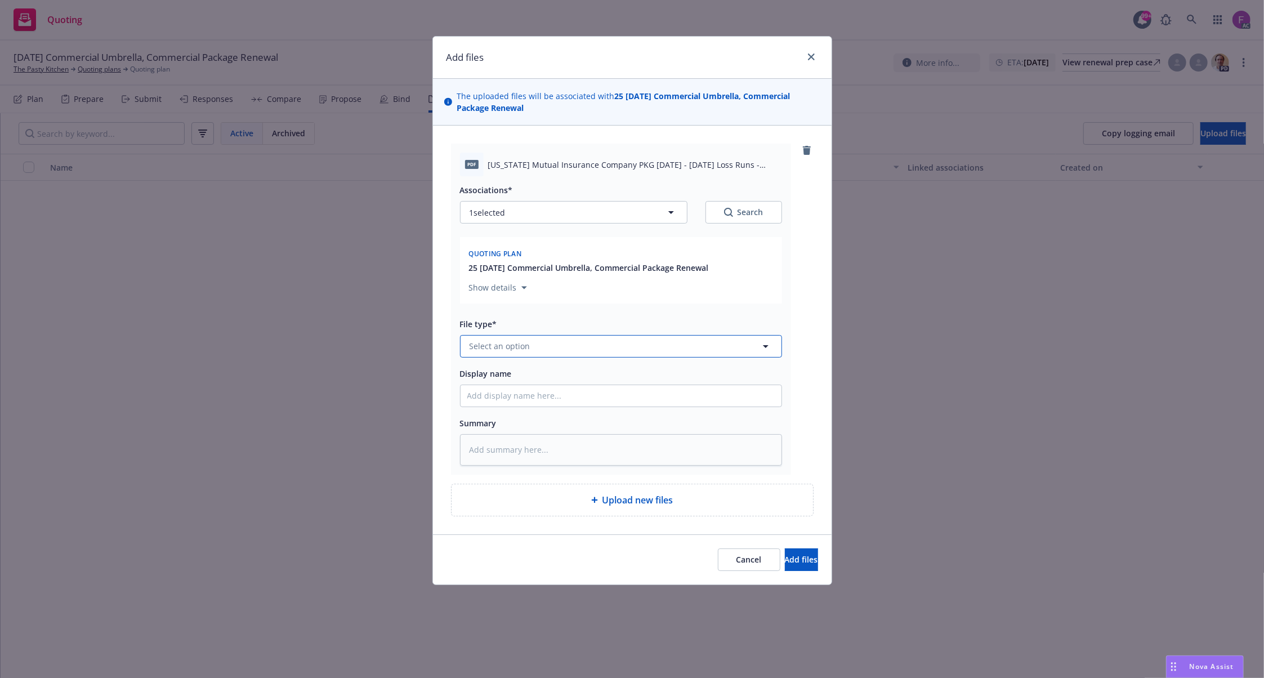
click at [539, 346] on button "Select an option" at bounding box center [621, 346] width 322 height 23
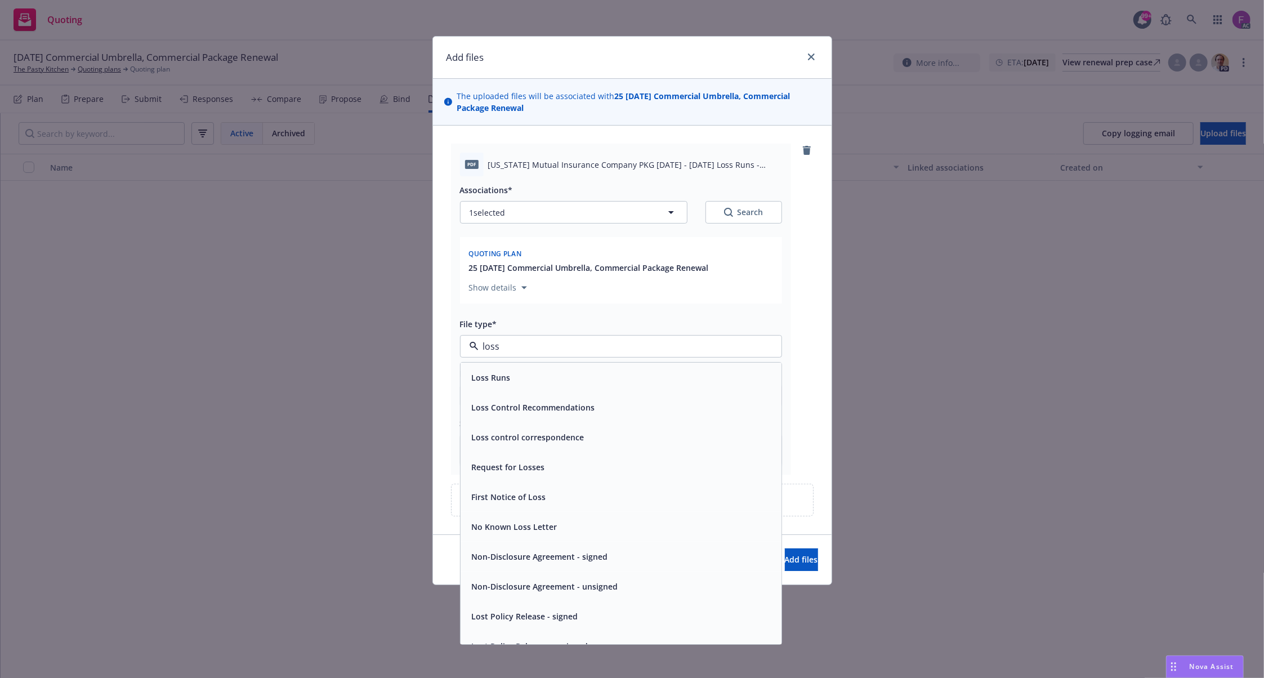
paste input "Loss Run"
type input "Loss Run"
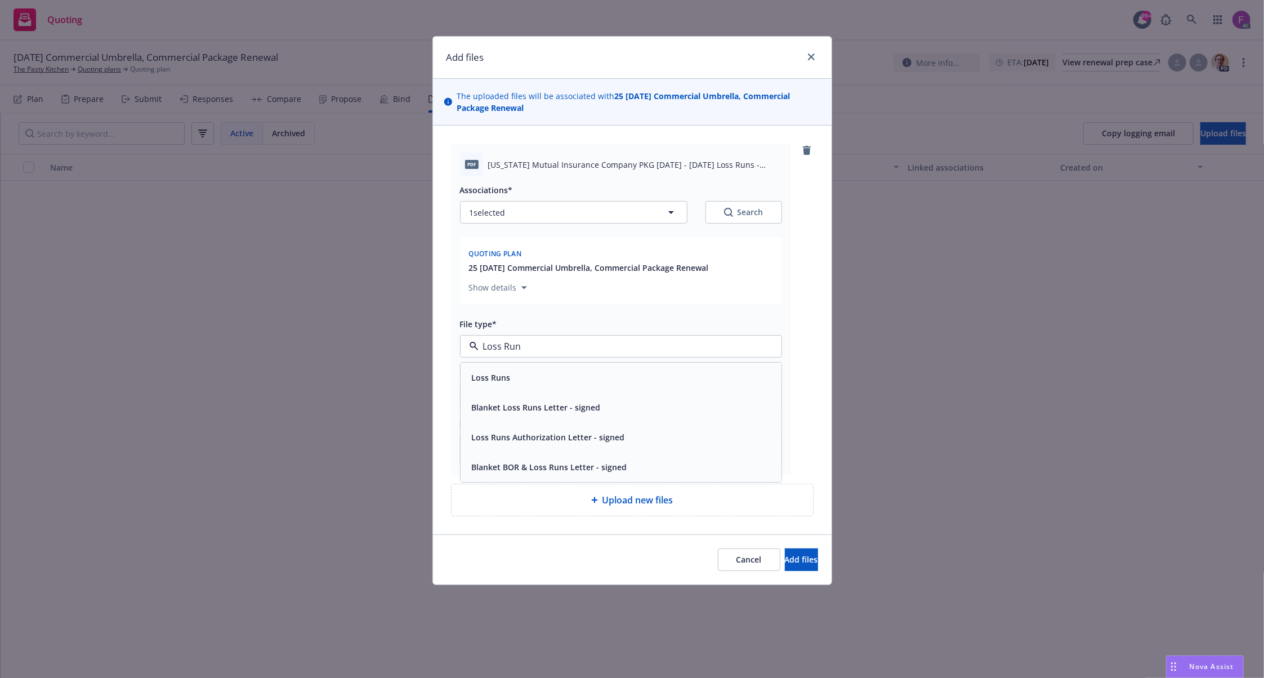
click at [512, 378] on div "Loss Runs" at bounding box center [620, 377] width 307 height 16
click at [526, 213] on button "1 selected" at bounding box center [573, 212] width 227 height 23
type textarea "x"
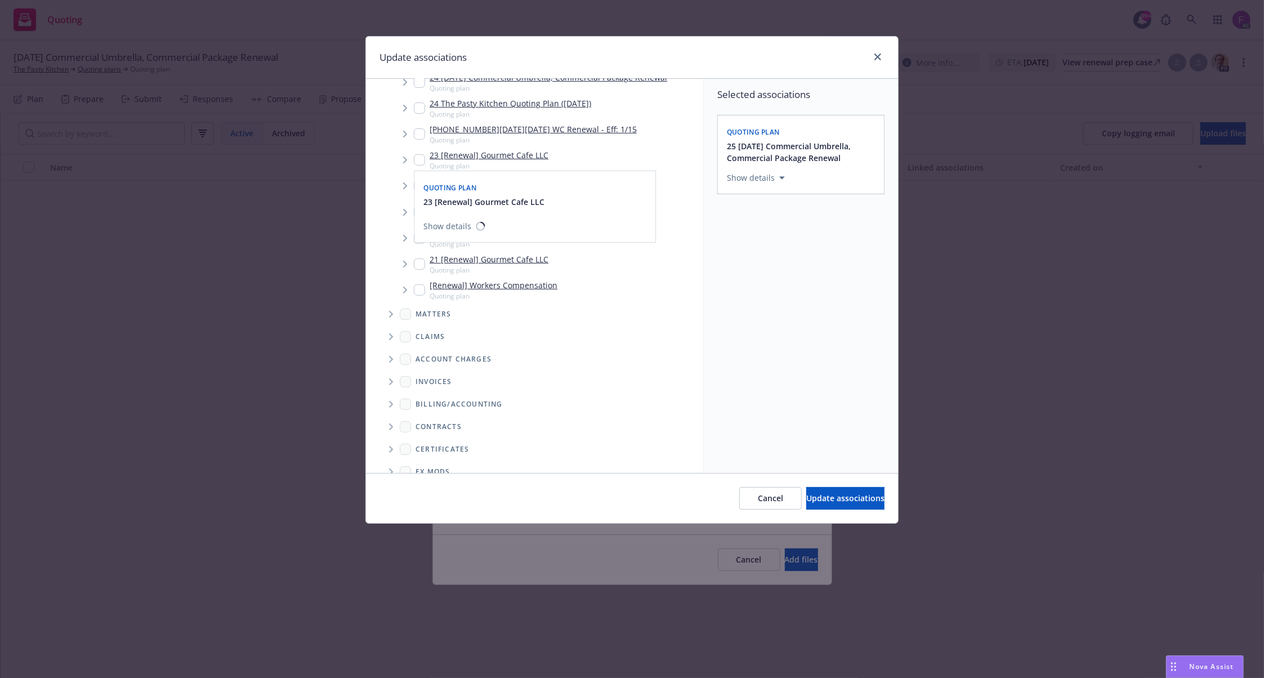
scroll to position [291, 0]
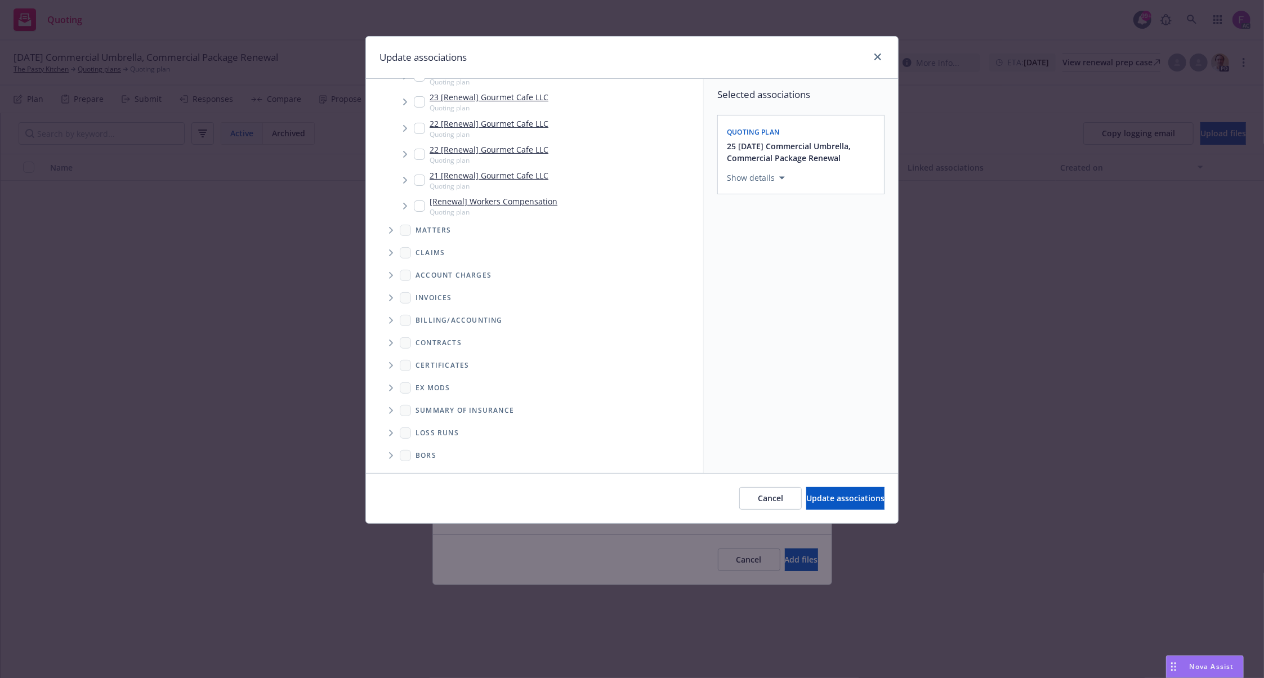
click at [394, 428] on span "Folder Tree Example" at bounding box center [391, 433] width 18 height 18
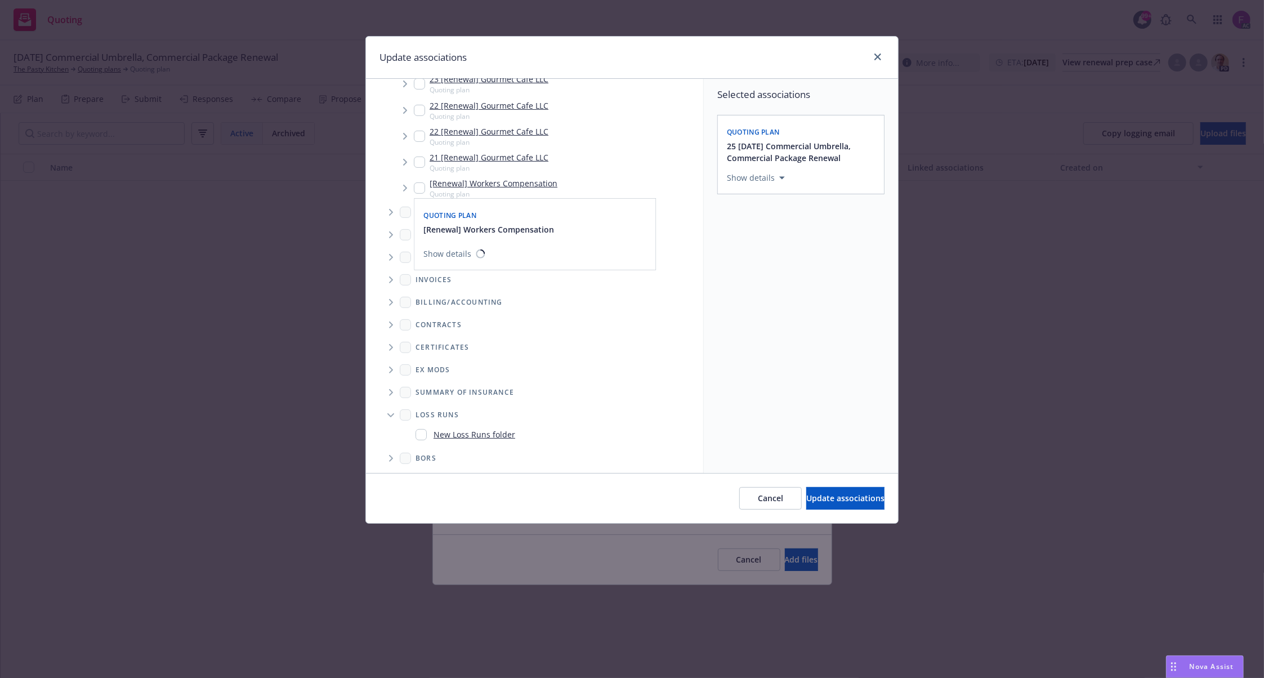
scroll to position [312, 0]
click at [422, 432] on input "Folder Tree Example" at bounding box center [421, 431] width 11 height 11
checkbox input "true"
click at [843, 251] on div "Select an option" at bounding box center [796, 255] width 120 height 11
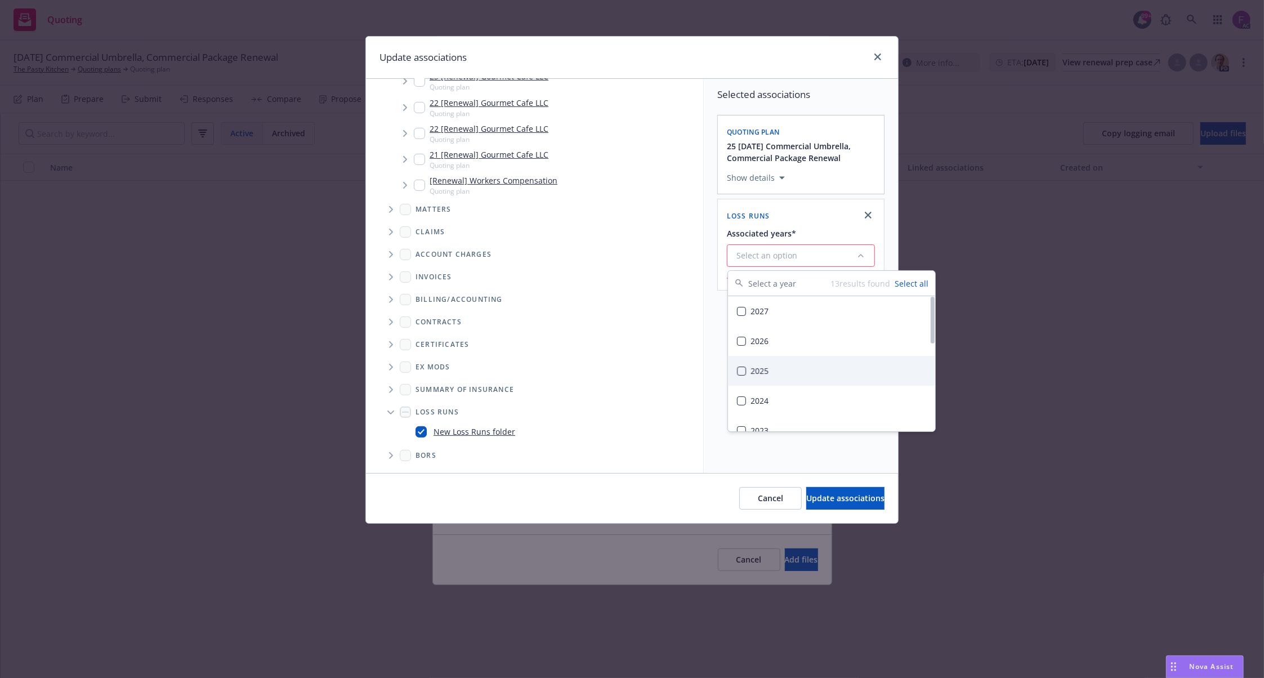
click at [779, 365] on div "2025" at bounding box center [831, 371] width 207 height 30
click at [715, 327] on div "Selected associations Quoting plan 25 11/18/25 Commercial Umbrella, Commercial …" at bounding box center [801, 276] width 194 height 394
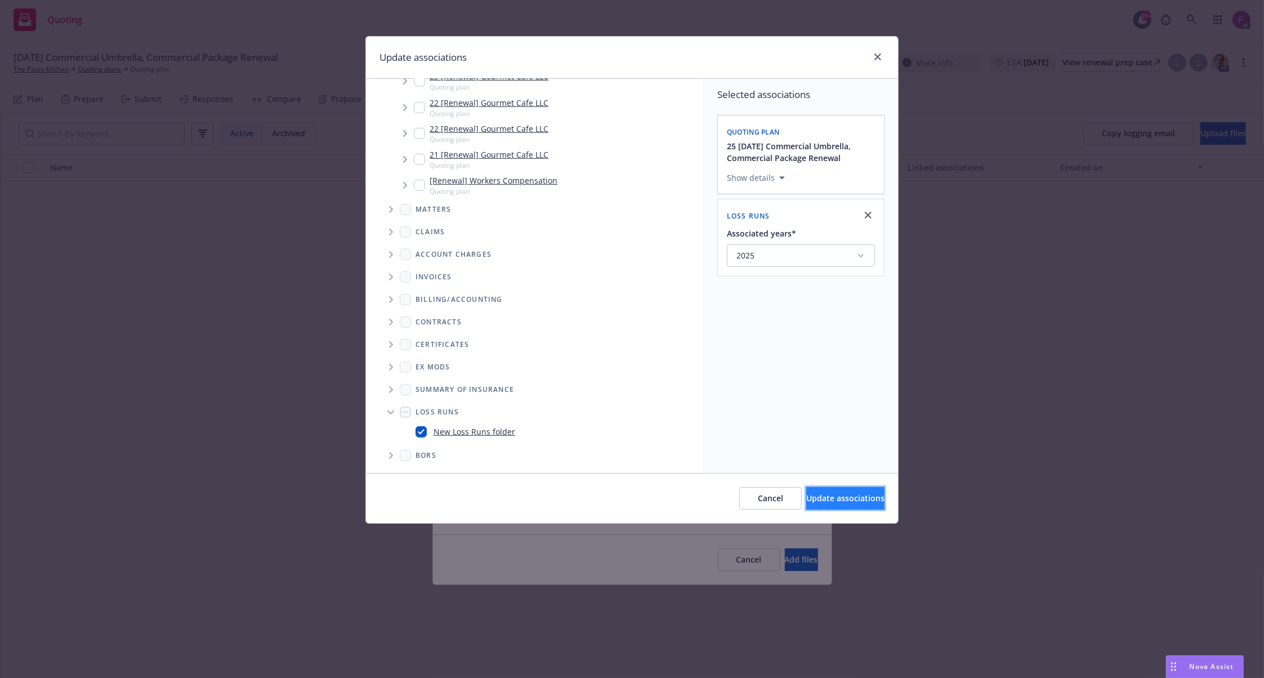
click at [813, 503] on span "Update associations" at bounding box center [845, 498] width 78 height 11
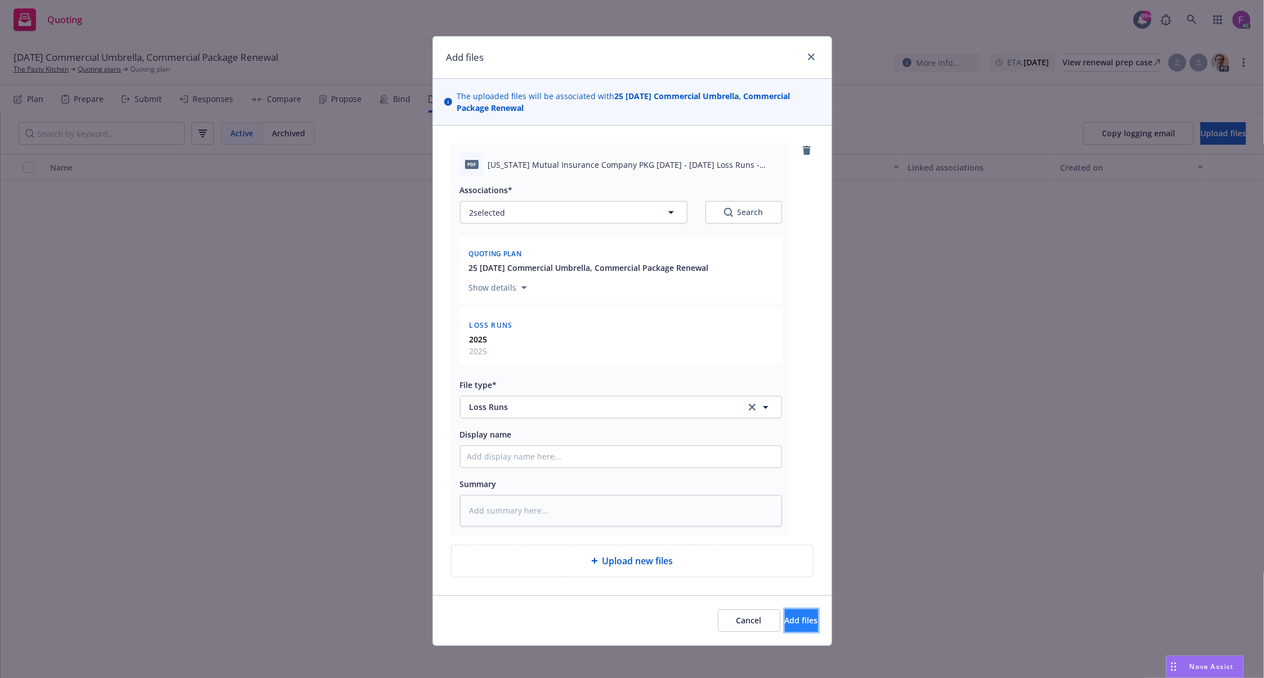
click at [800, 624] on button "Add files" at bounding box center [801, 620] width 33 height 23
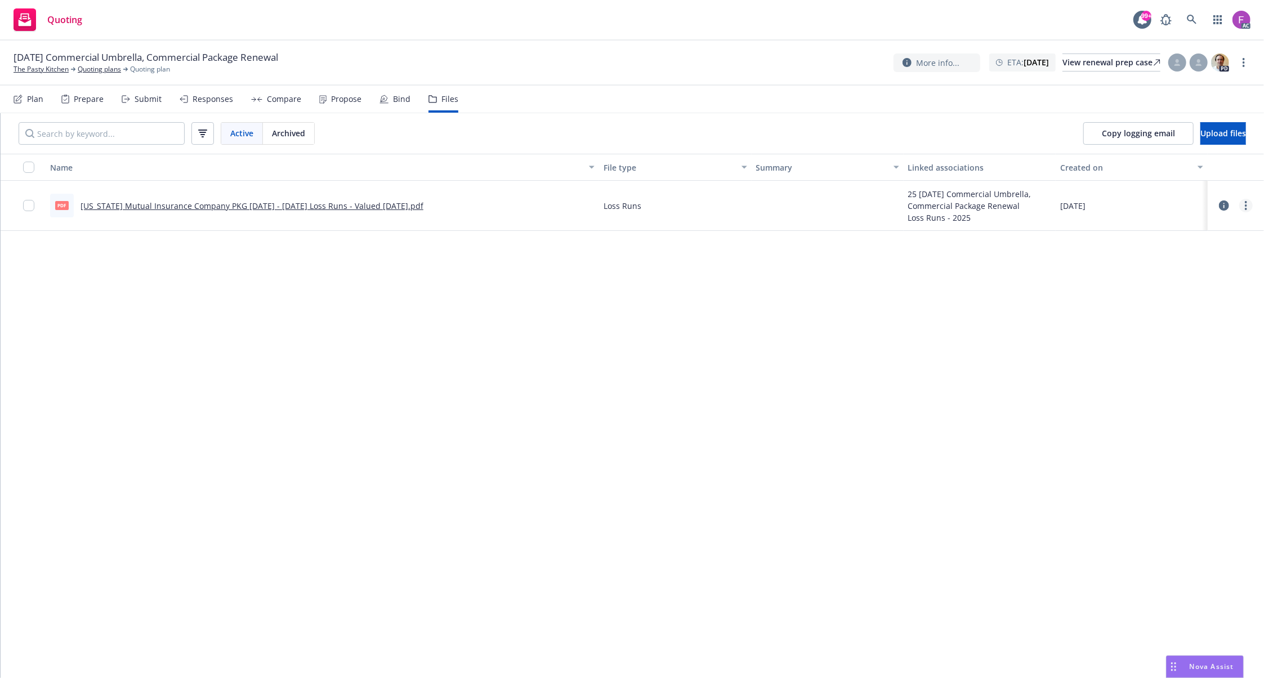
click at [1246, 212] on link "more" at bounding box center [1246, 206] width 14 height 14
click at [1171, 275] on link "Edit" at bounding box center [1196, 275] width 112 height 23
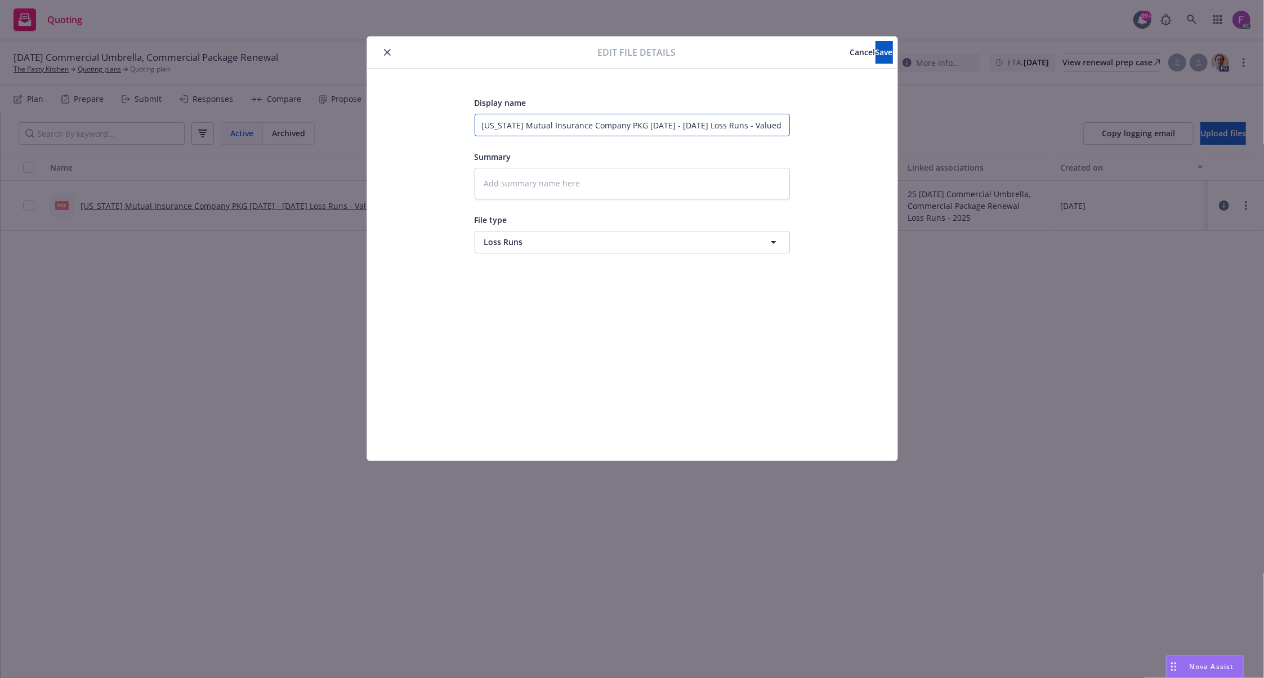
click at [631, 126] on input "Oregon Mutual Insurance Company PKG 2013 - 2025 Loss Runs - Valued 2025-08-20" at bounding box center [632, 125] width 315 height 23
type textarea "x"
type input "Oregon Mutual Insurance Company PKG U2013 - 2025 Loss Runs - Valued 2025-08-20"
type textarea "x"
type input "Oregon Mutual Insurance Company PKG UM2013 - 2025 Loss Runs - Valued 2025-08-20"
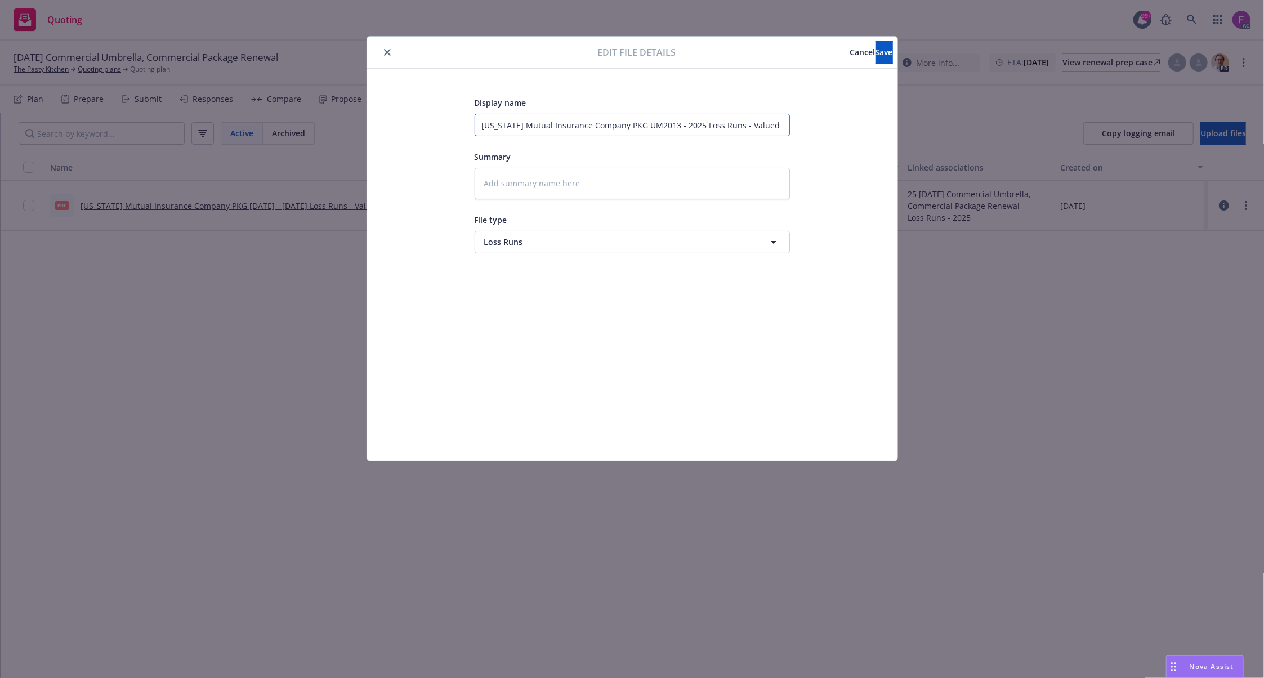
type textarea "x"
type input "Oregon Mutual Insurance Company PKG UMB2013 - 2025 Loss Runs - Valued 2025-08-20"
type textarea "x"
type input "Oregon Mutual Insurance Company PKG UMB 2013 - 2025 Loss Runs - Valued 2025-08-…"
click at [876, 44] on button "Save" at bounding box center [884, 52] width 17 height 23
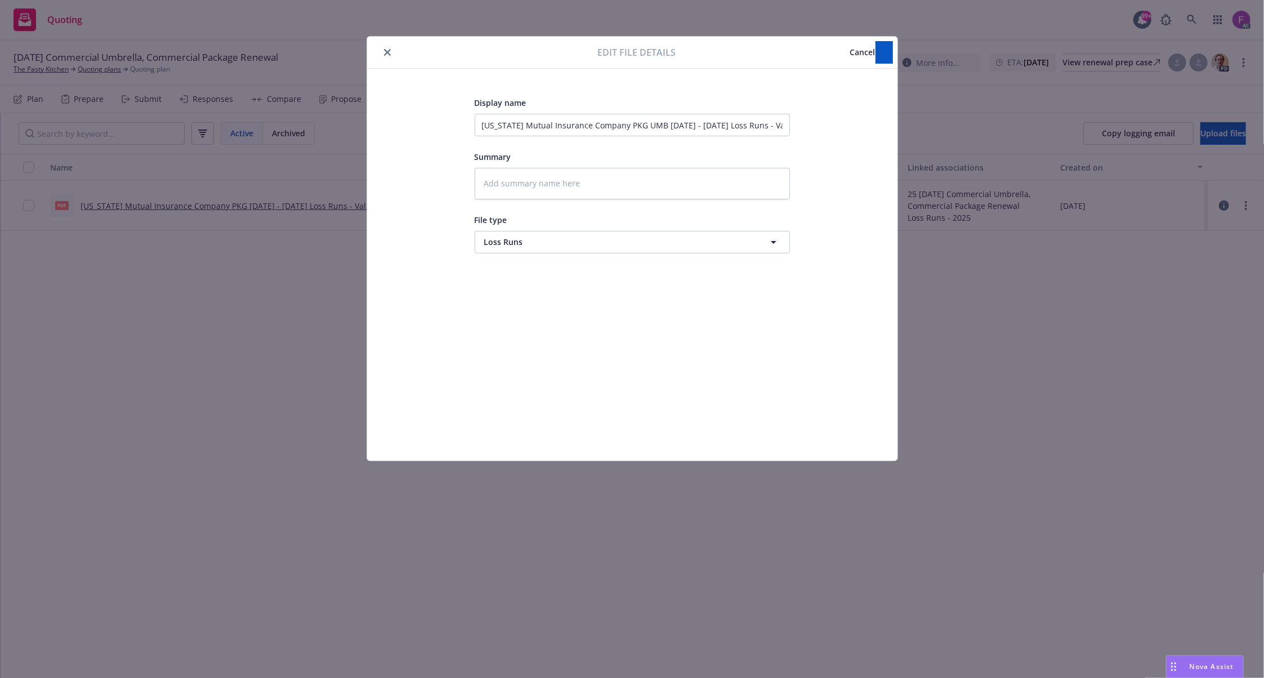
type textarea "x"
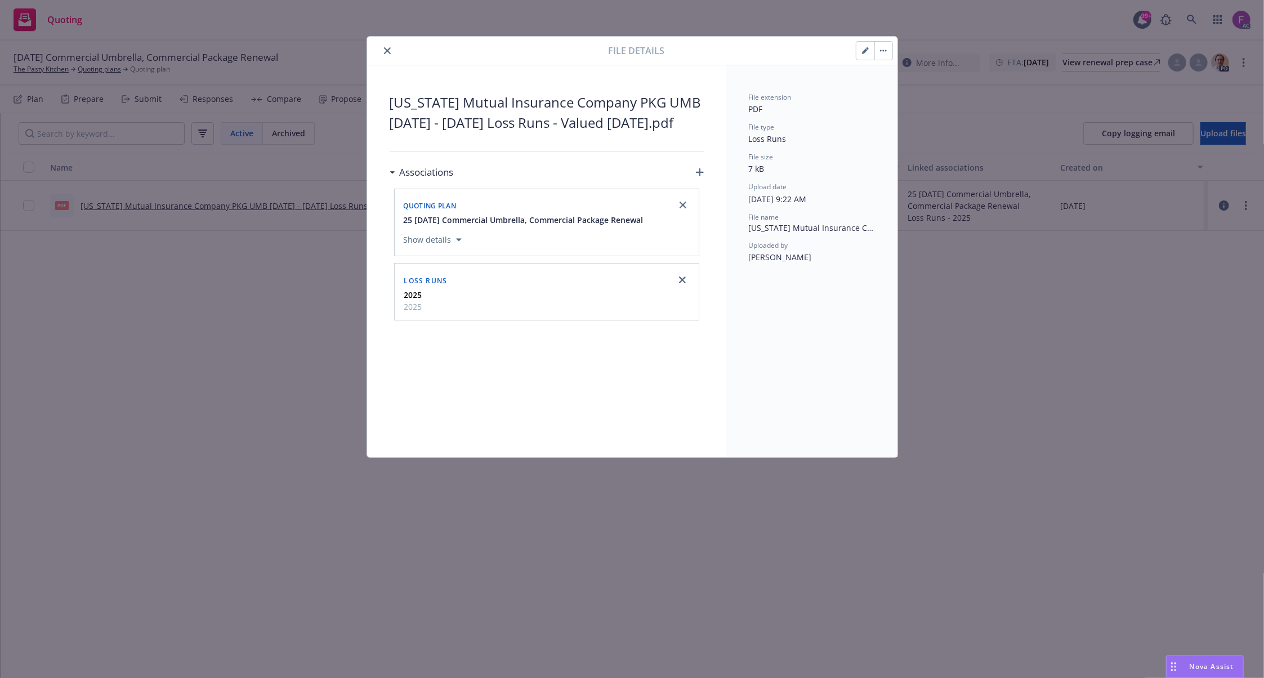
drag, startPoint x: 309, startPoint y: 419, endPoint x: 260, endPoint y: 73, distance: 349.2
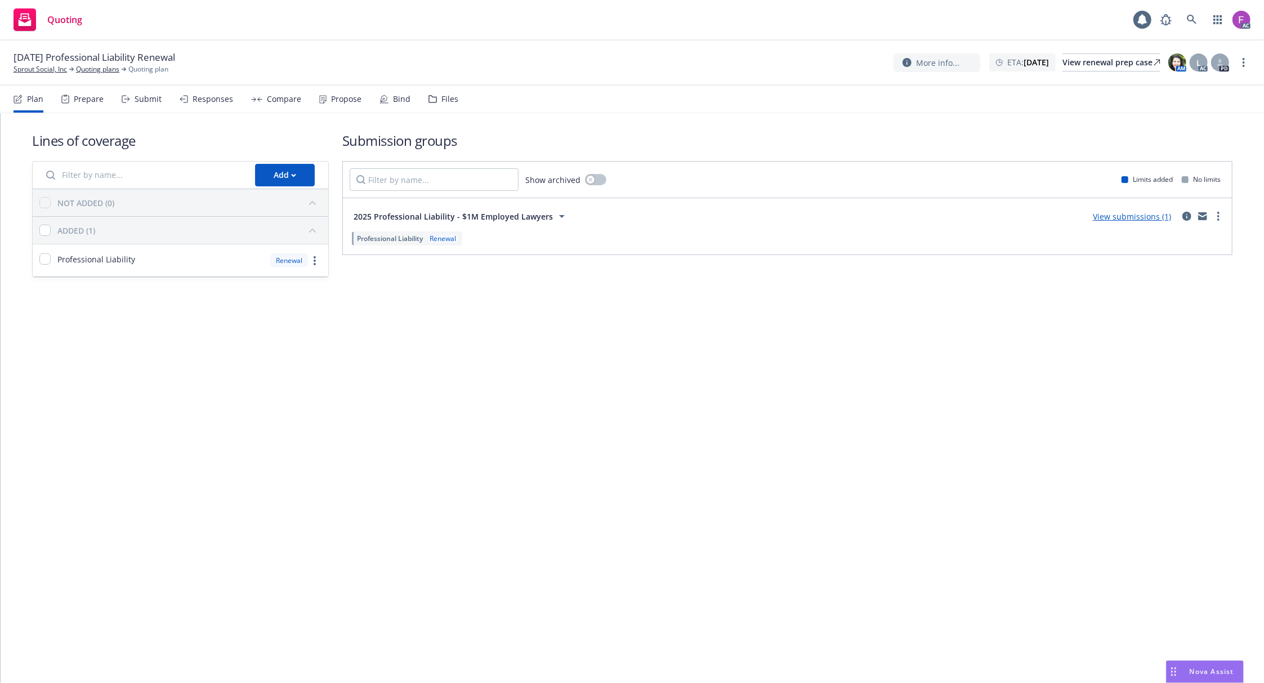
click at [447, 100] on div "Files" at bounding box center [449, 99] width 17 height 9
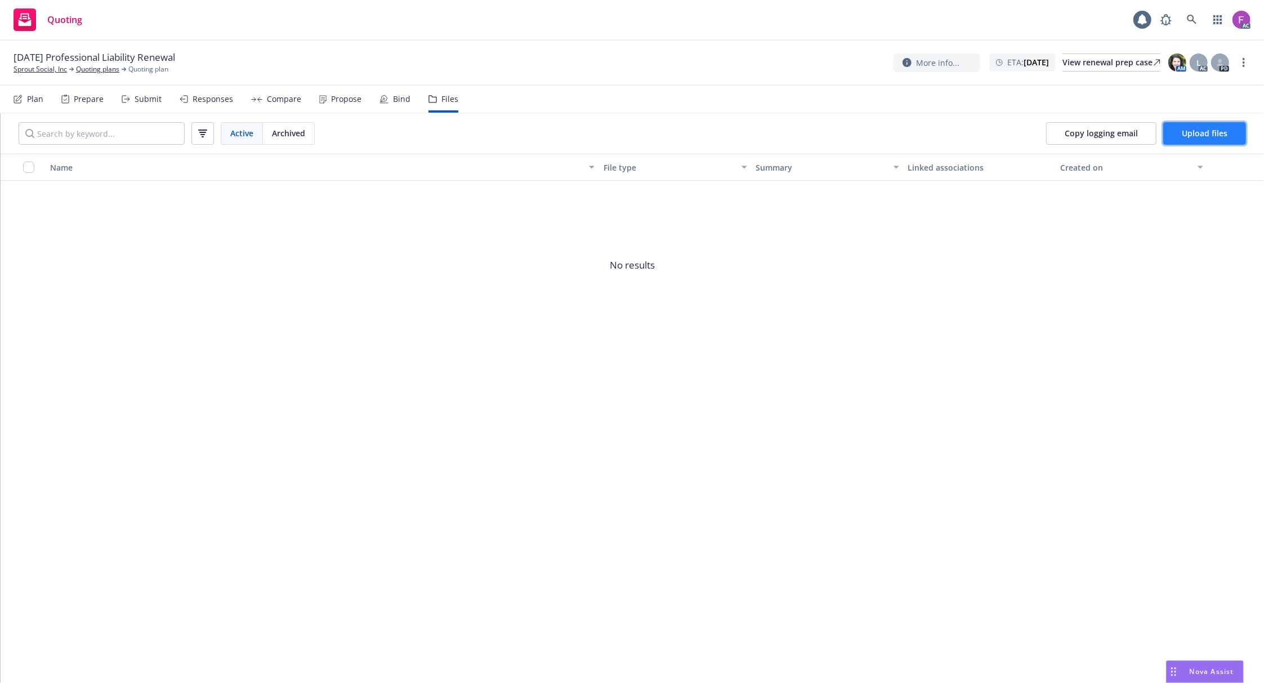
click at [1214, 134] on span "Upload files" at bounding box center [1205, 133] width 46 height 11
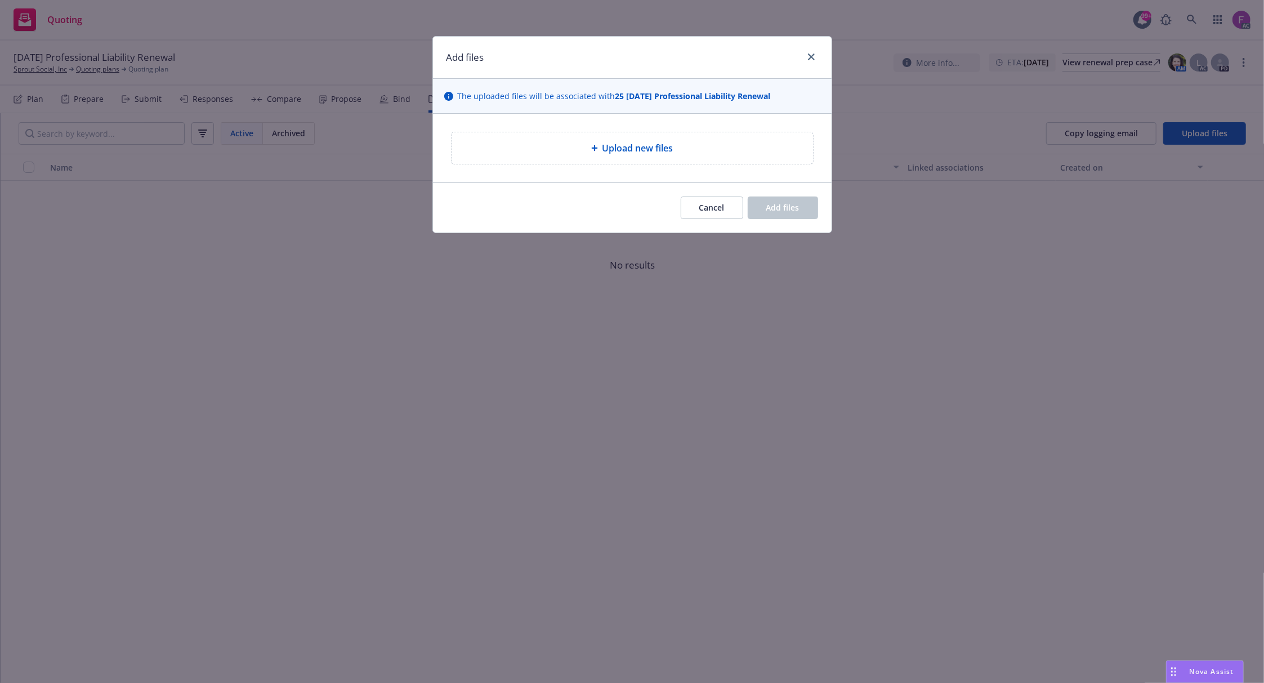
click at [588, 140] on div "Upload new files" at bounding box center [632, 148] width 361 height 32
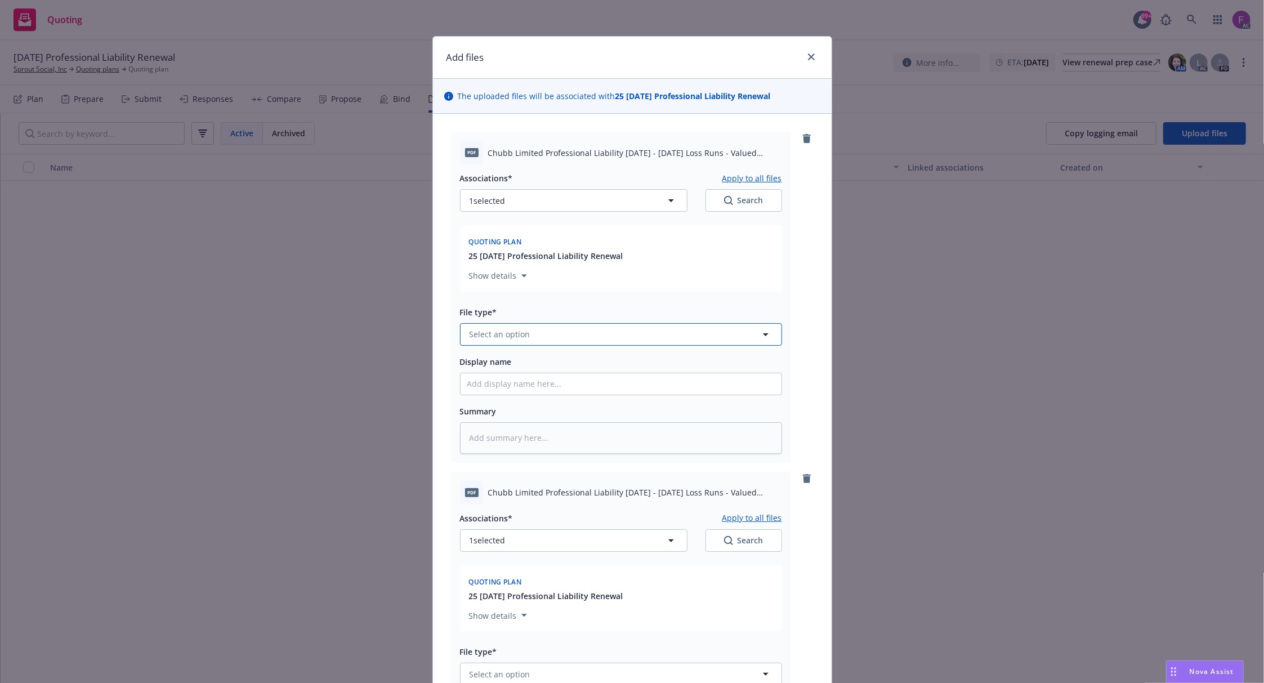
click at [602, 332] on button "Select an option" at bounding box center [621, 334] width 322 height 23
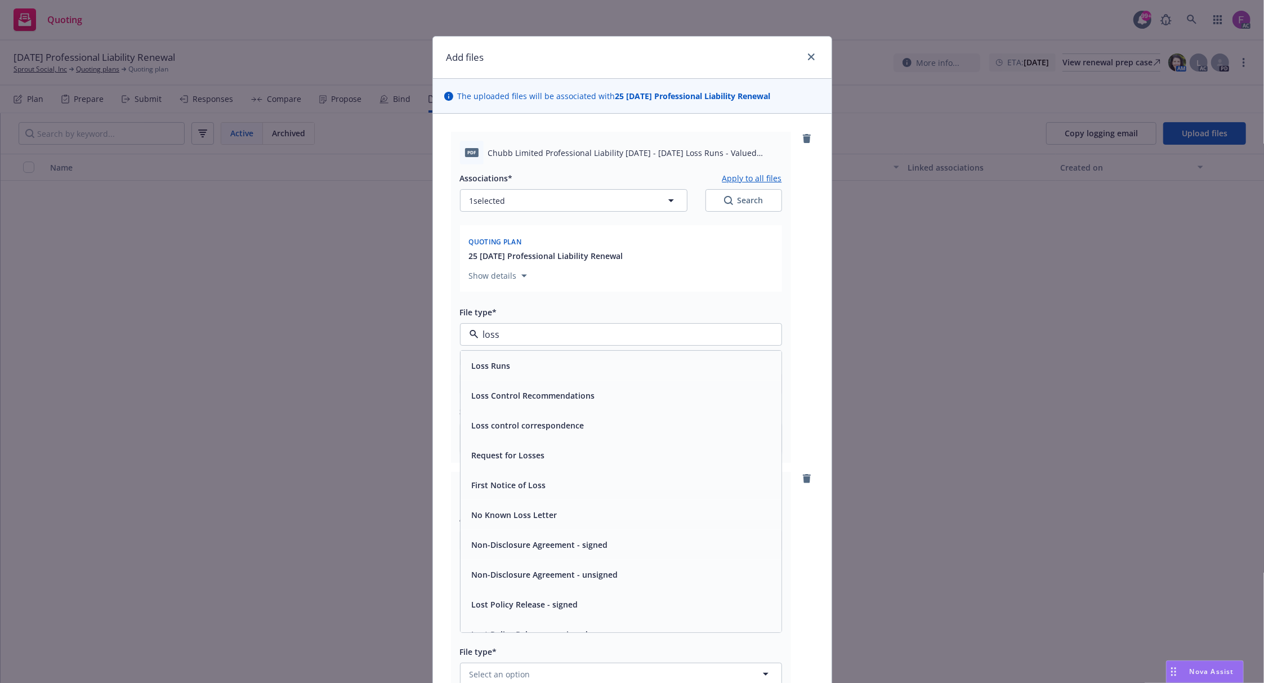
paste input "Loss Run"
type input "Loss Run"
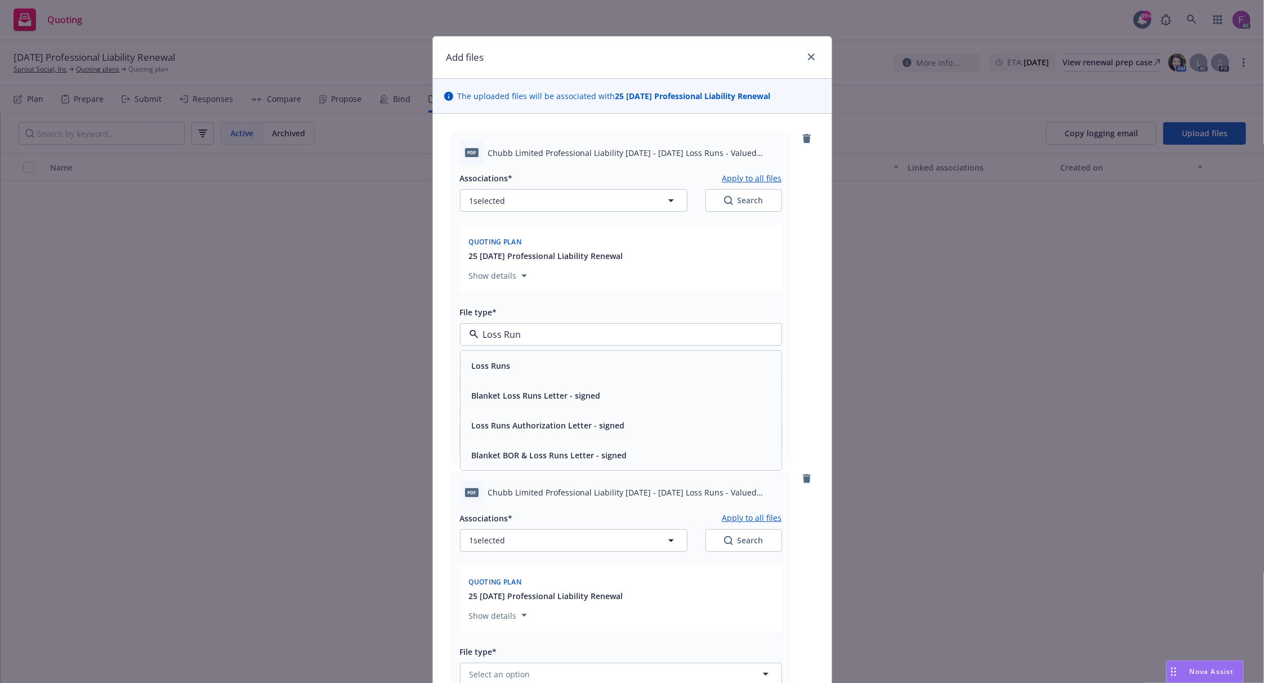
drag, startPoint x: 602, startPoint y: 330, endPoint x: 432, endPoint y: 334, distance: 170.1
click at [433, 334] on div "pdf Chubb Limited Professional Liability 2023 - 2024 Loss Runs - Valued 2025-08…" at bounding box center [632, 488] width 399 height 748
click at [517, 361] on div "Loss Runs" at bounding box center [620, 366] width 307 height 16
type textarea "x"
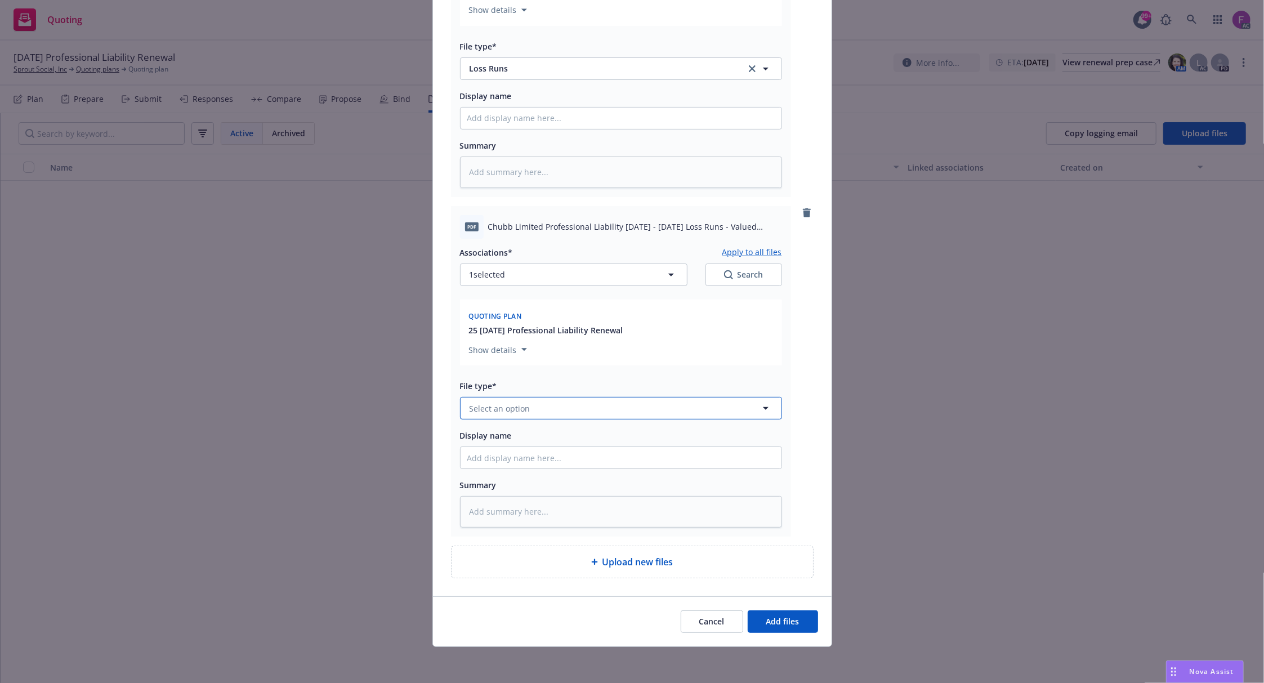
click at [574, 410] on button "Select an option" at bounding box center [621, 408] width 322 height 23
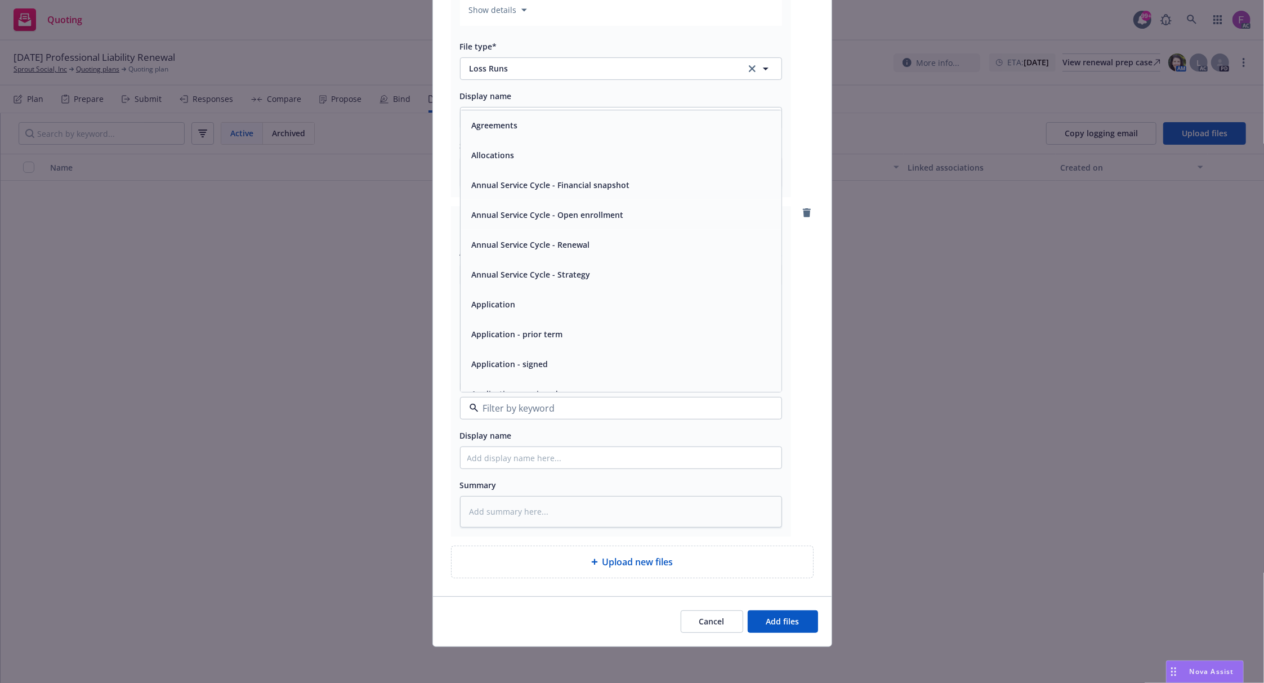
paste input "Loss Run"
type input "Loss Run"
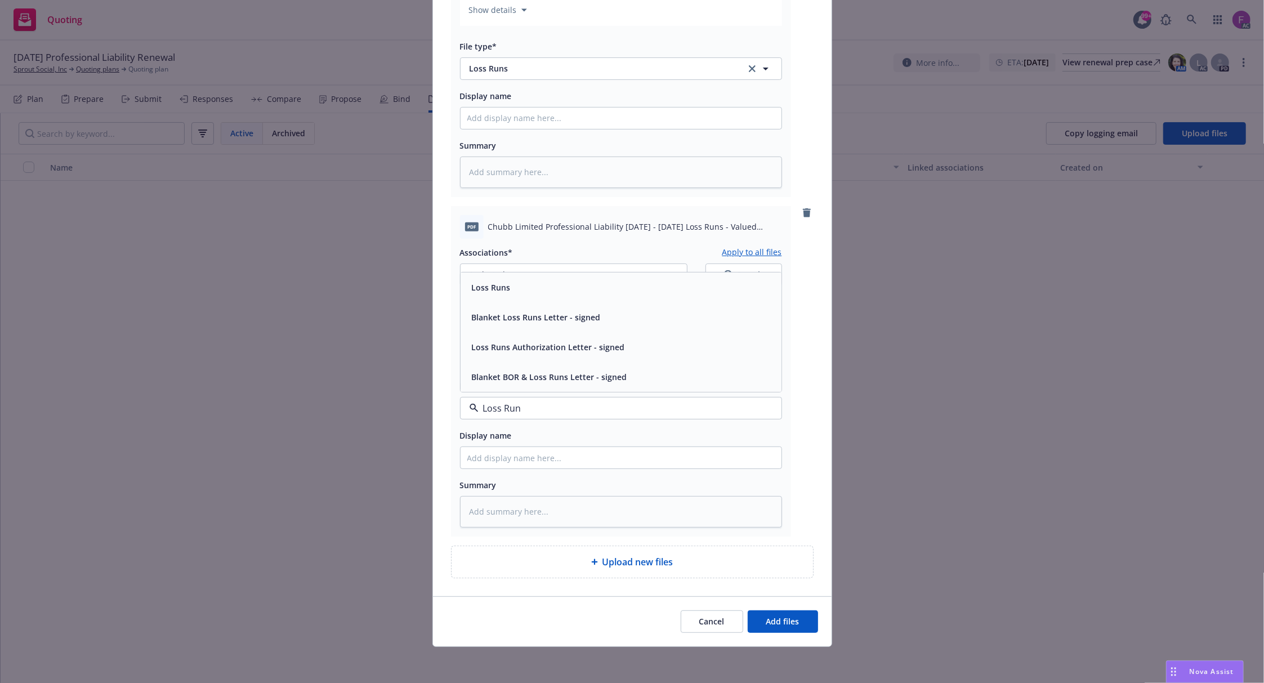
click at [510, 289] on div "Loss Runs" at bounding box center [620, 287] width 307 height 16
click at [591, 273] on button "1 selected" at bounding box center [573, 275] width 227 height 23
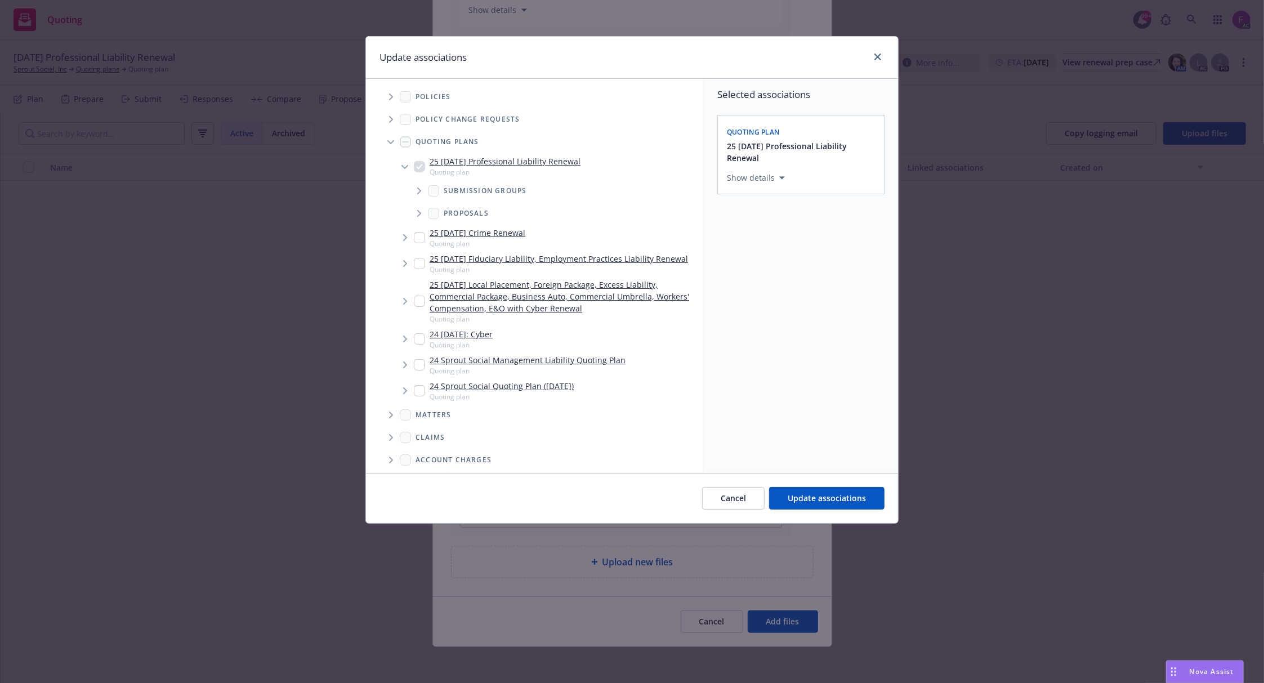
click at [390, 97] on icon "Tree Example" at bounding box center [391, 96] width 5 height 7
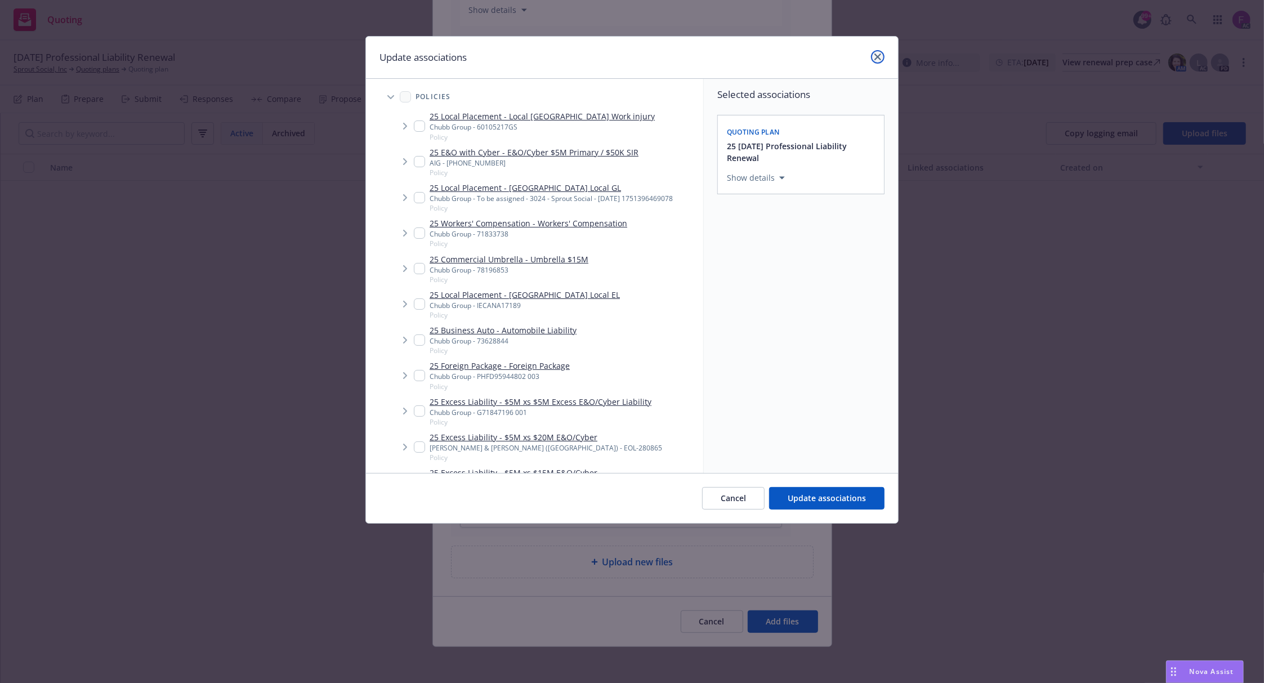
click at [878, 56] on icon "close" at bounding box center [877, 56] width 7 height 7
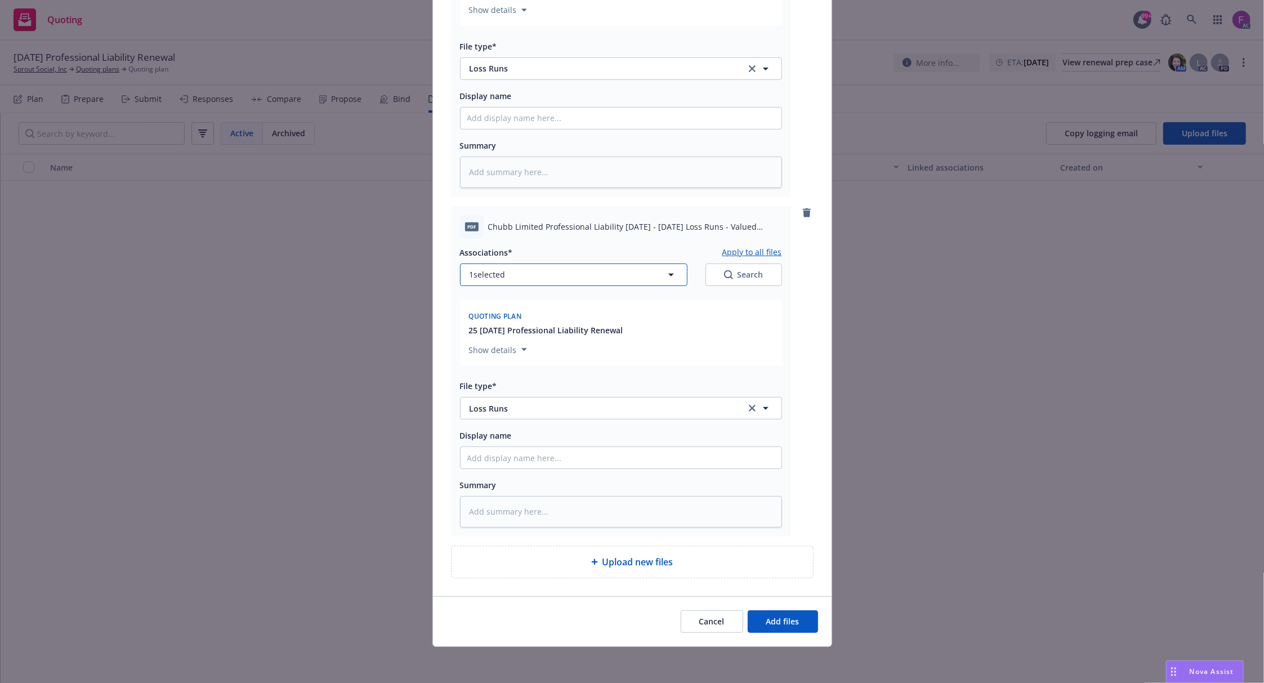
click at [519, 274] on button "1 selected" at bounding box center [573, 275] width 227 height 23
type textarea "x"
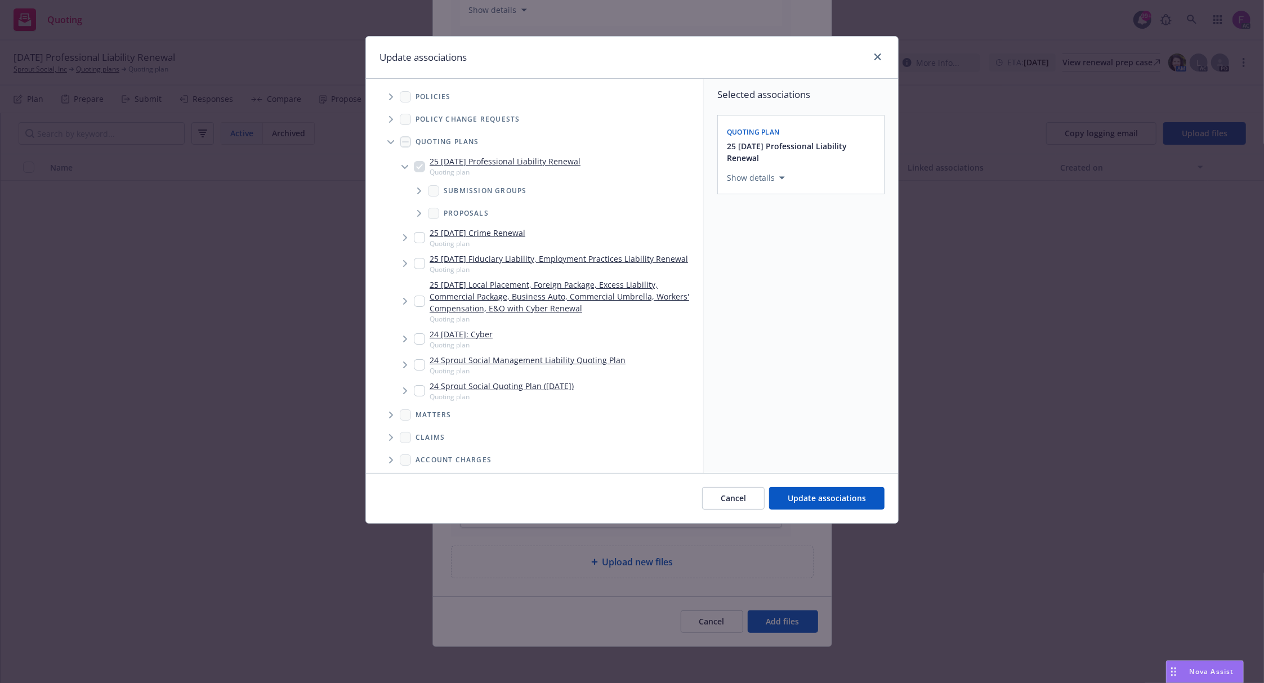
click at [394, 98] on span "Tree Example" at bounding box center [391, 97] width 18 height 18
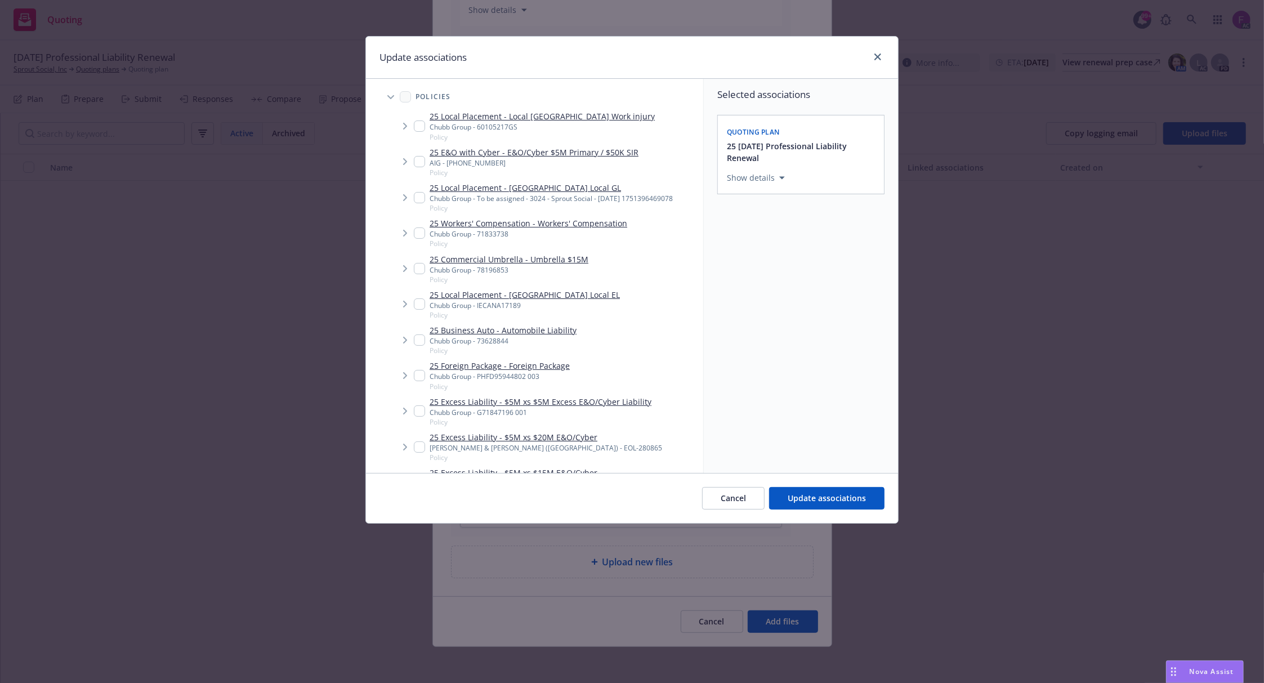
click at [592, 48] on div "Update associations" at bounding box center [632, 58] width 532 height 42
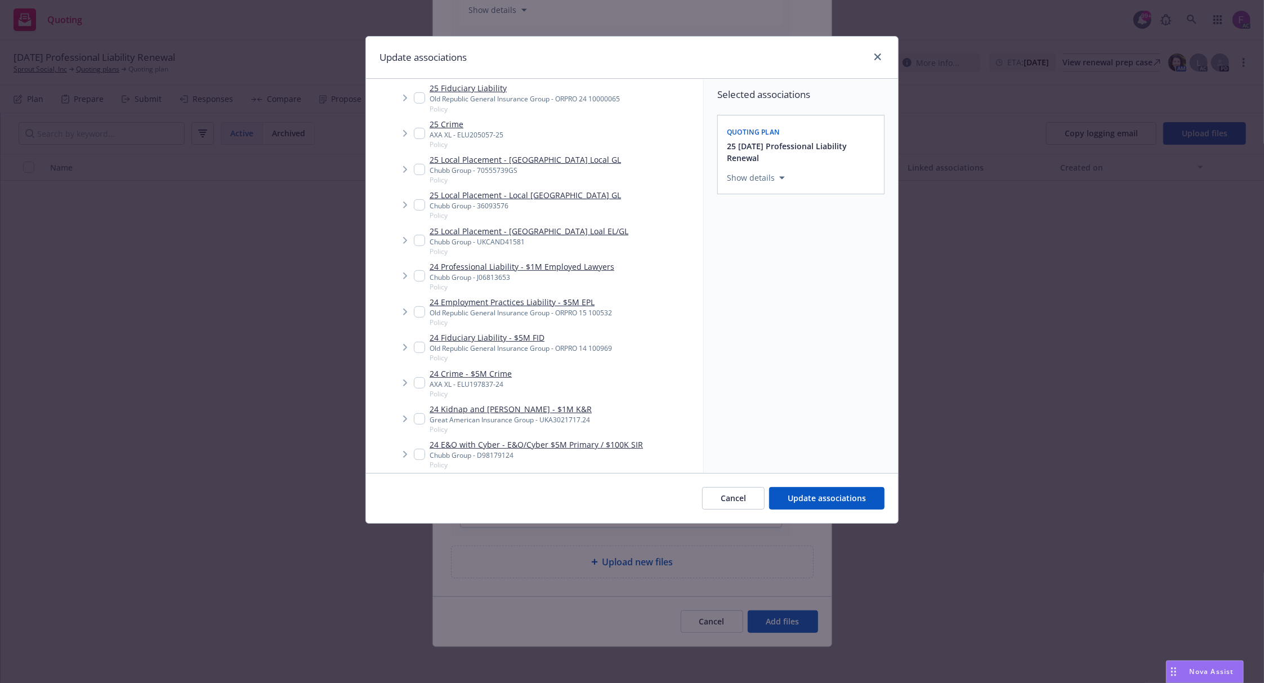
click at [417, 275] on input "Tree Example" at bounding box center [419, 275] width 11 height 11
checkbox input "true"
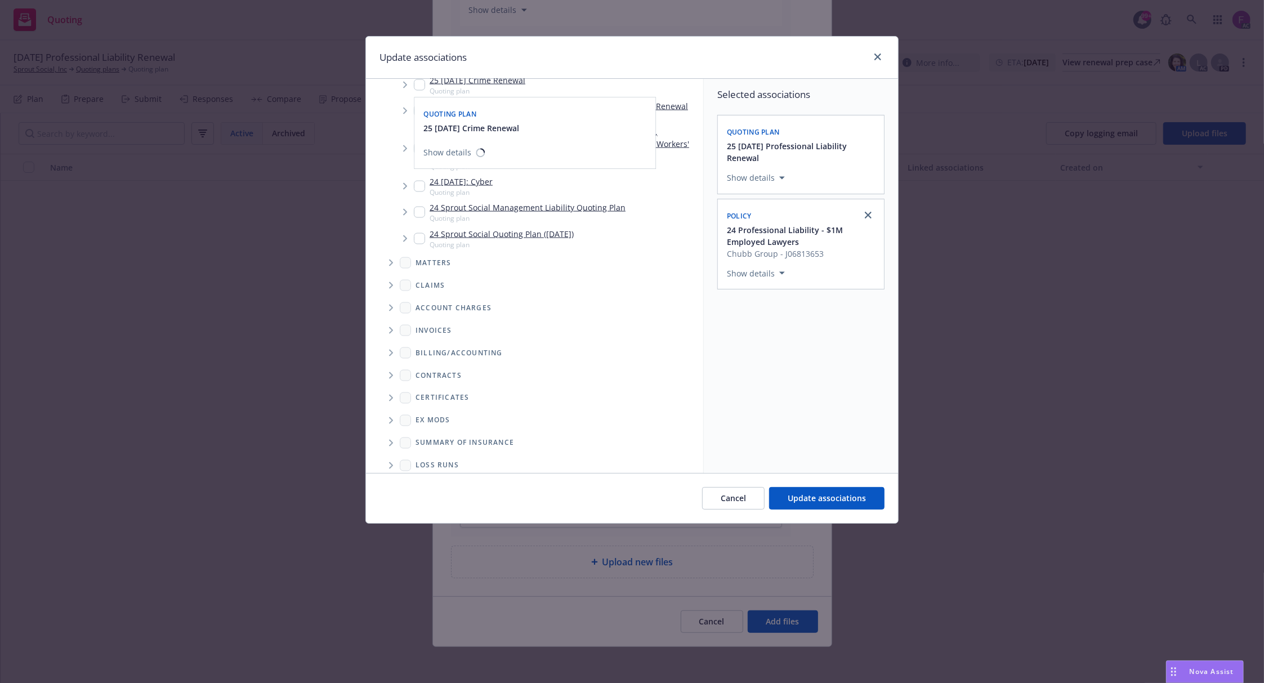
scroll to position [1622, 0]
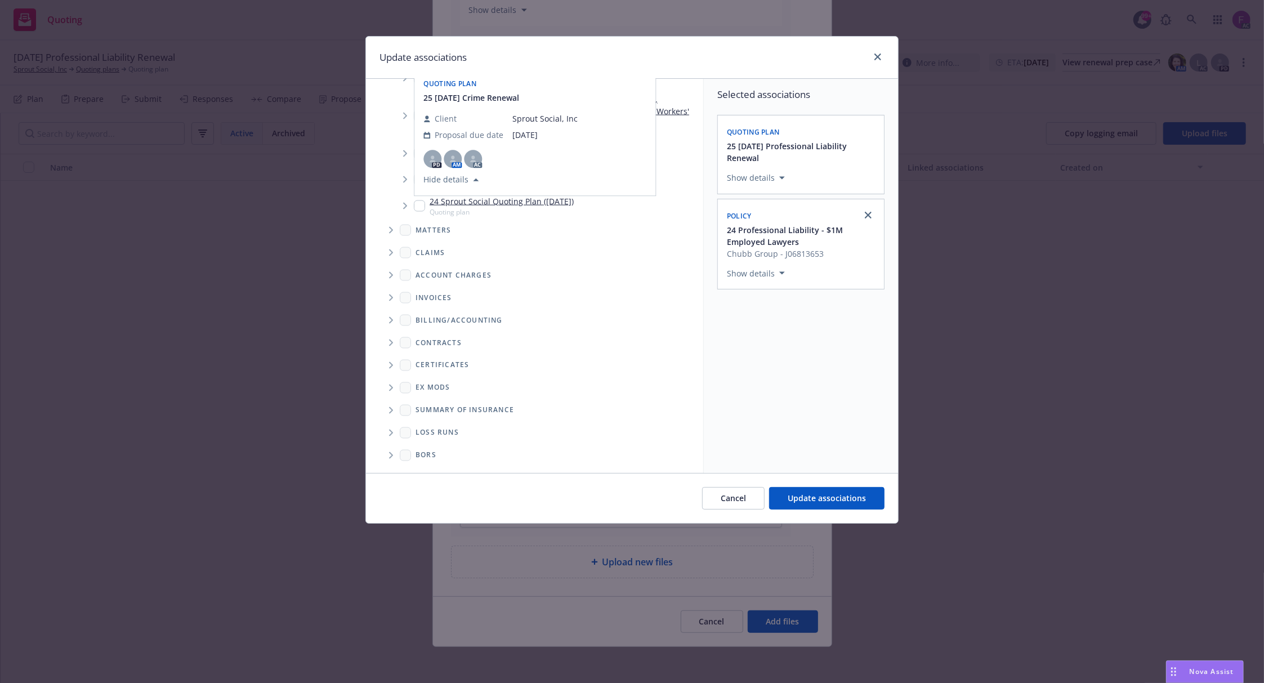
click at [390, 434] on icon "Folder Tree Example" at bounding box center [391, 433] width 5 height 7
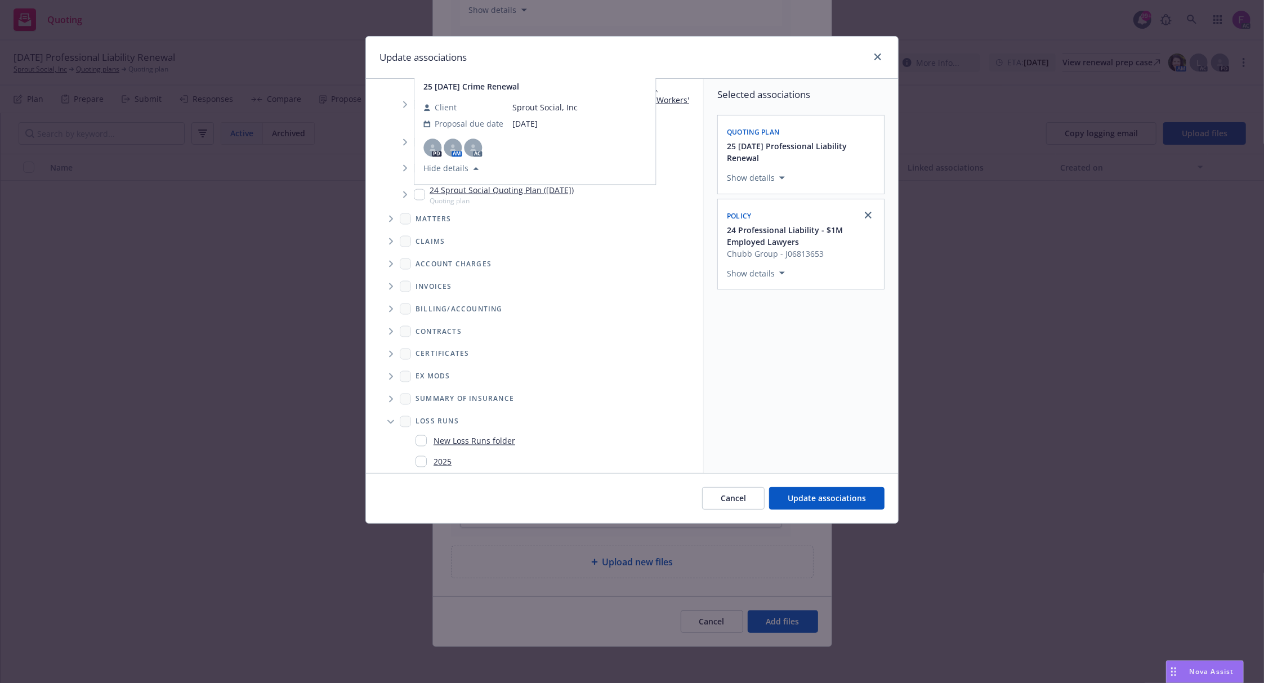
scroll to position [1663, 0]
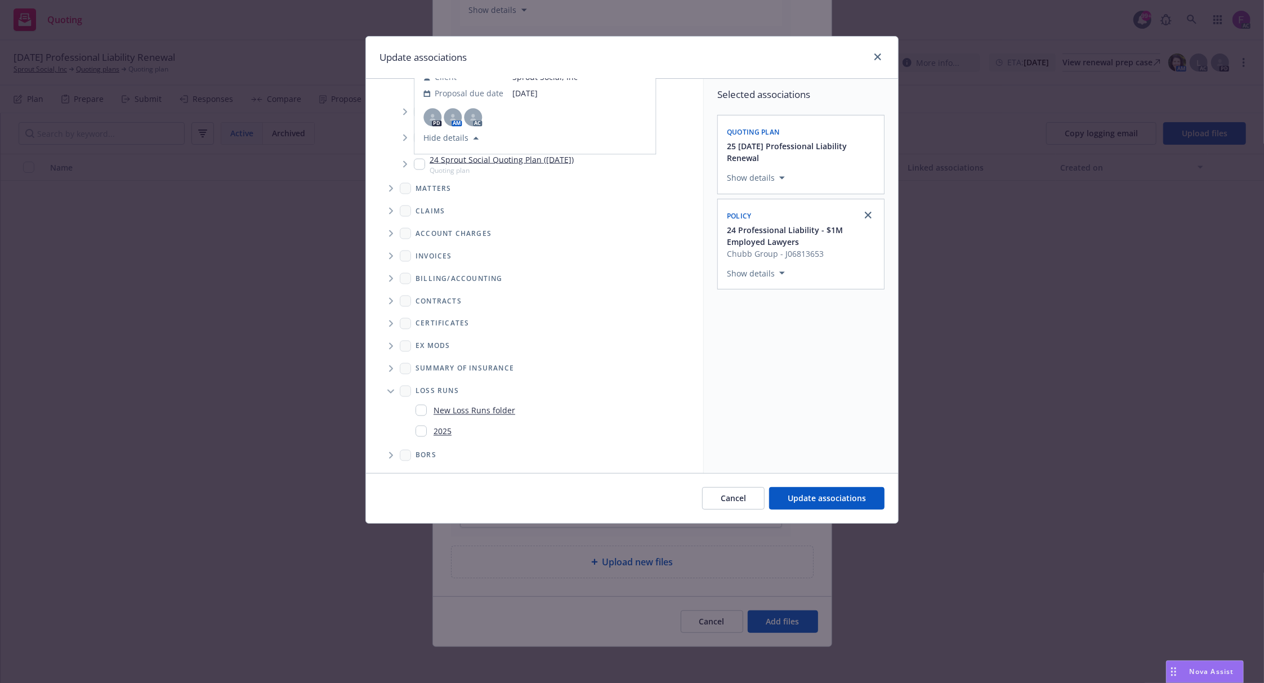
click at [423, 430] on input "Folder Tree Example" at bounding box center [421, 431] width 11 height 11
checkbox input "true"
click at [839, 494] on span "Update associations" at bounding box center [827, 498] width 78 height 11
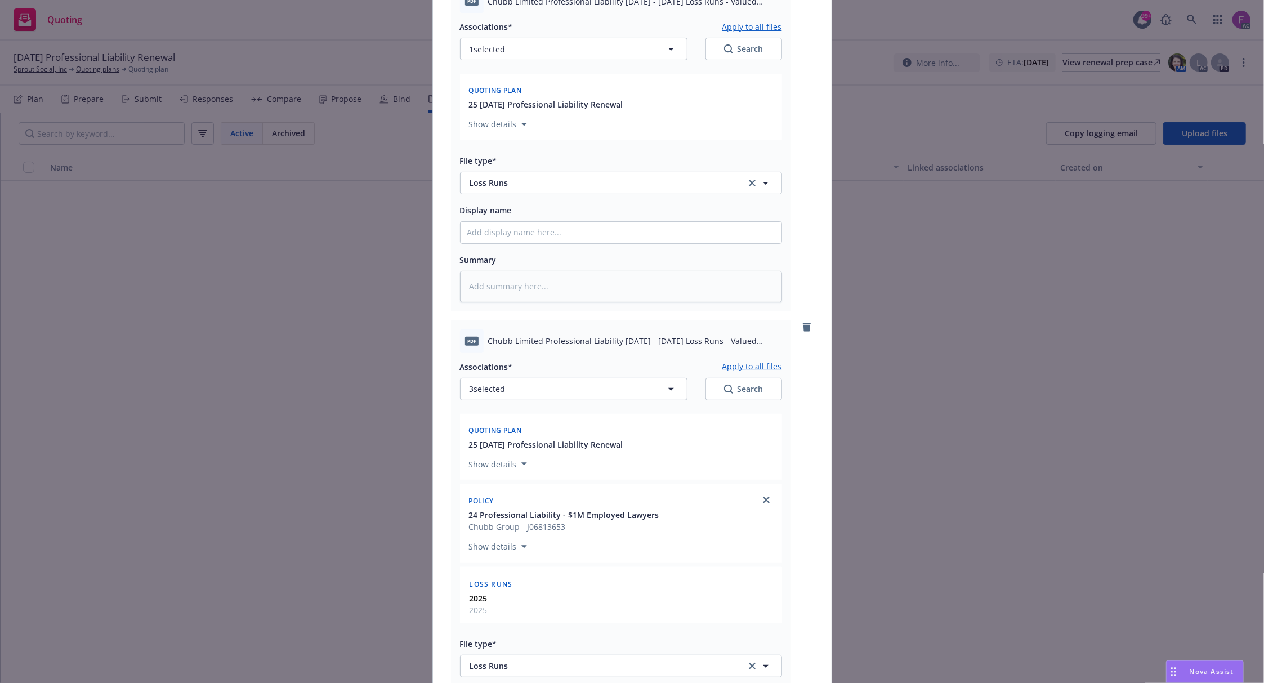
scroll to position [0, 0]
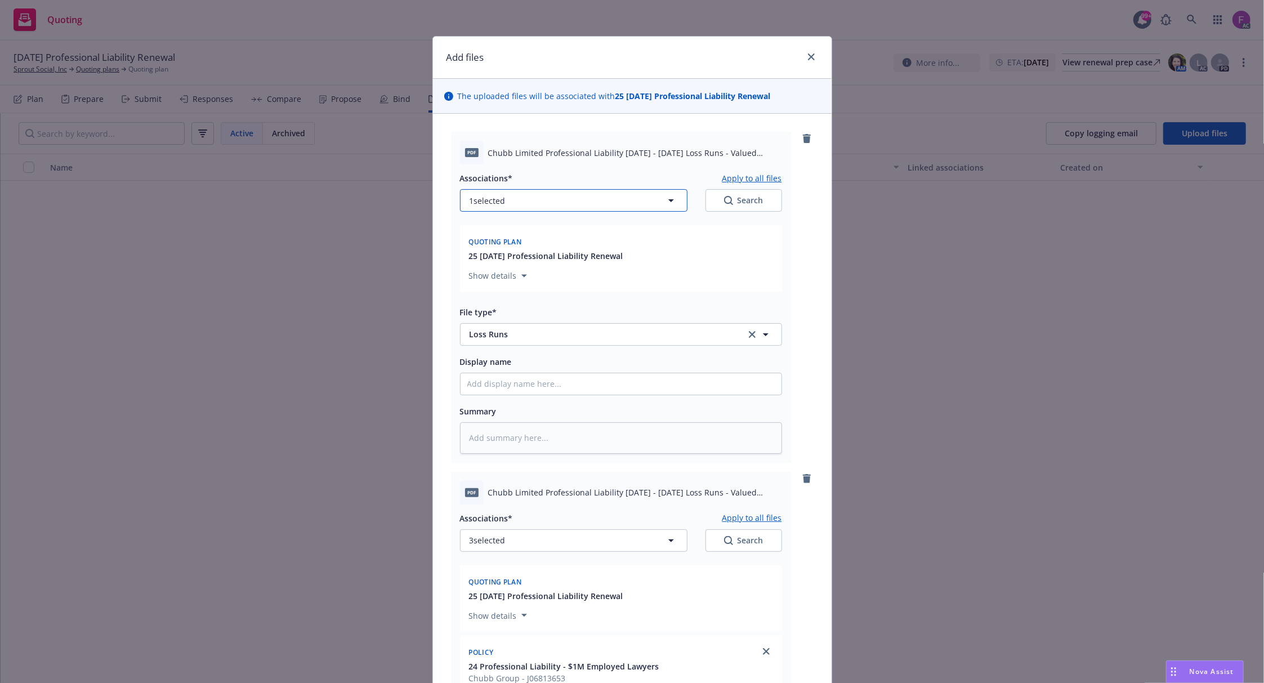
click at [492, 198] on span "1 selected" at bounding box center [488, 201] width 36 height 12
type textarea "x"
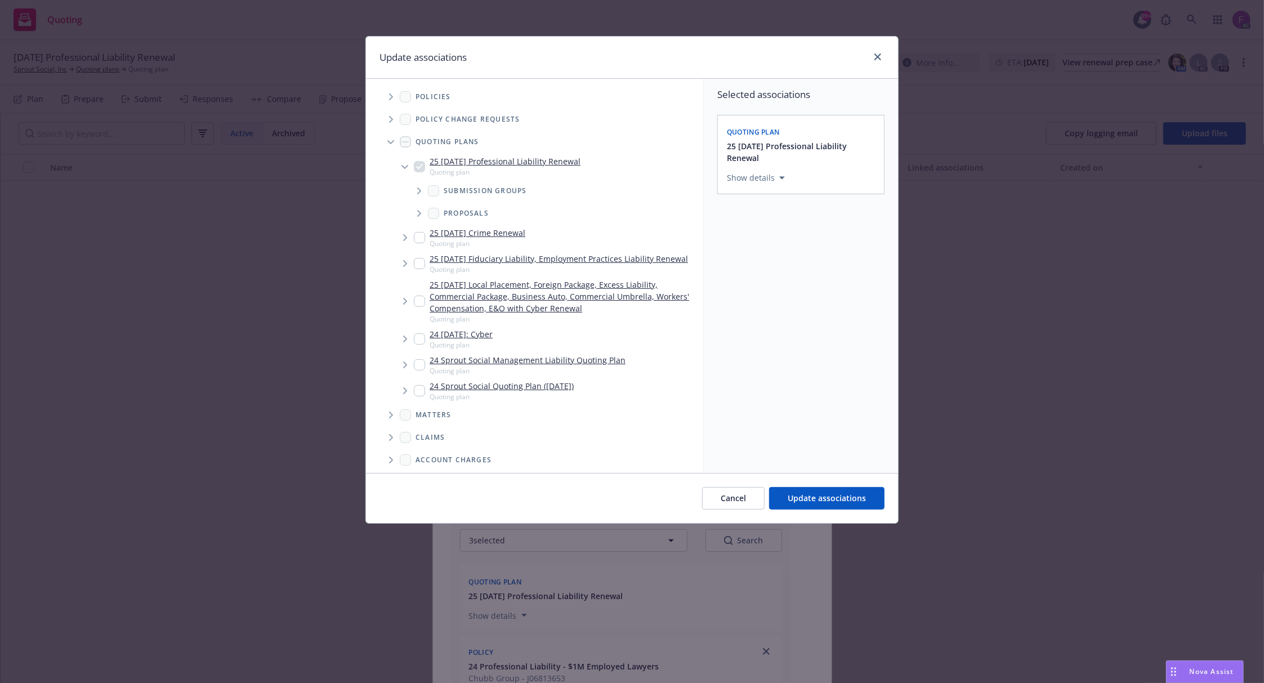
click at [388, 97] on span "Tree Example" at bounding box center [391, 97] width 18 height 18
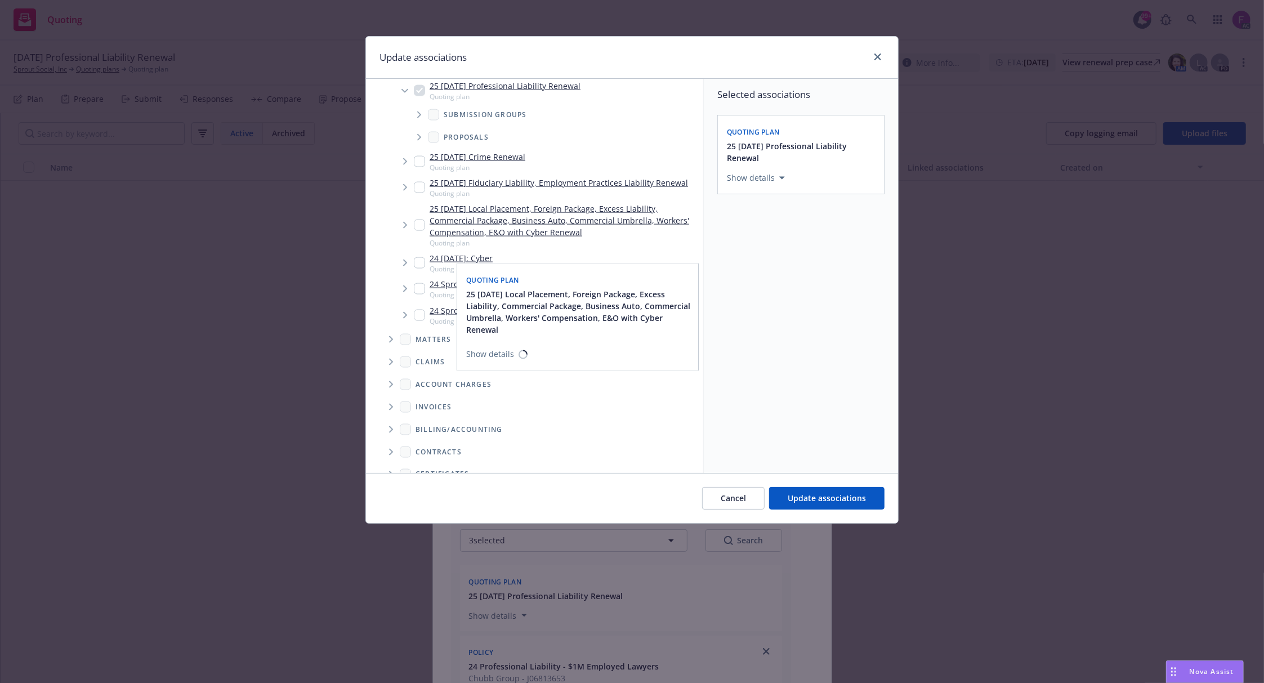
scroll to position [1276, 0]
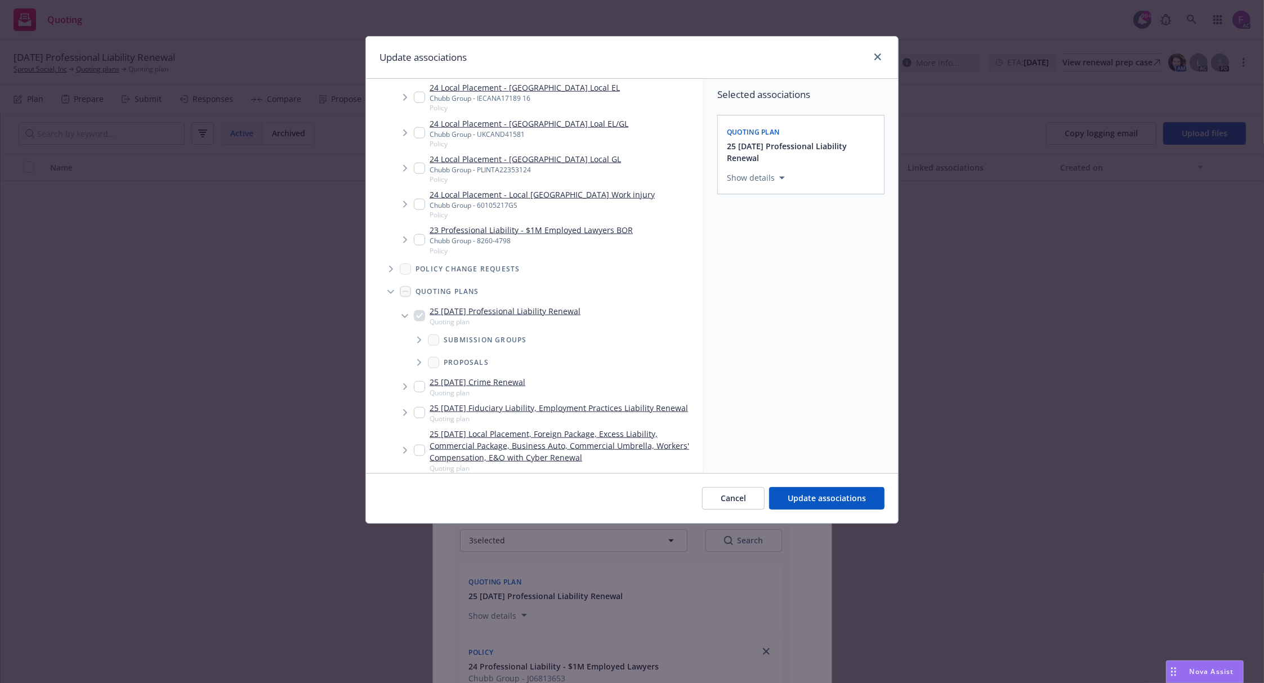
click at [418, 235] on input "Tree Example" at bounding box center [419, 239] width 11 height 11
checkbox input "true"
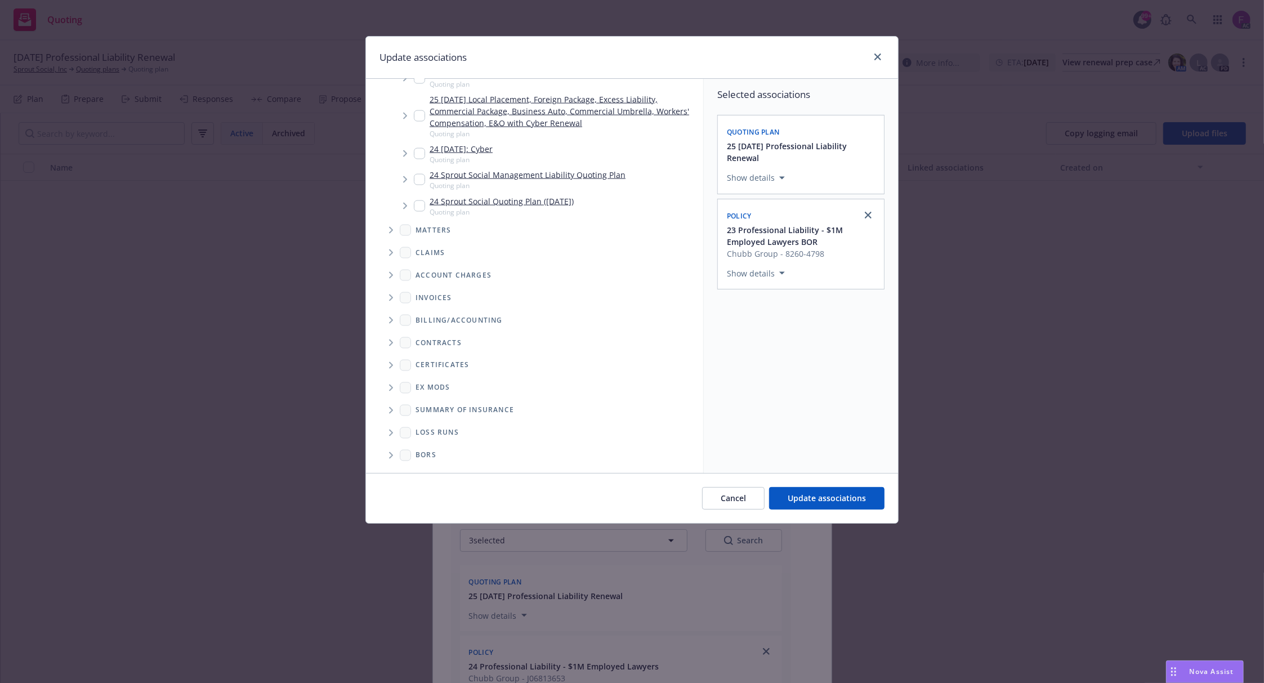
click at [391, 434] on icon "Folder Tree Example" at bounding box center [391, 433] width 5 height 7
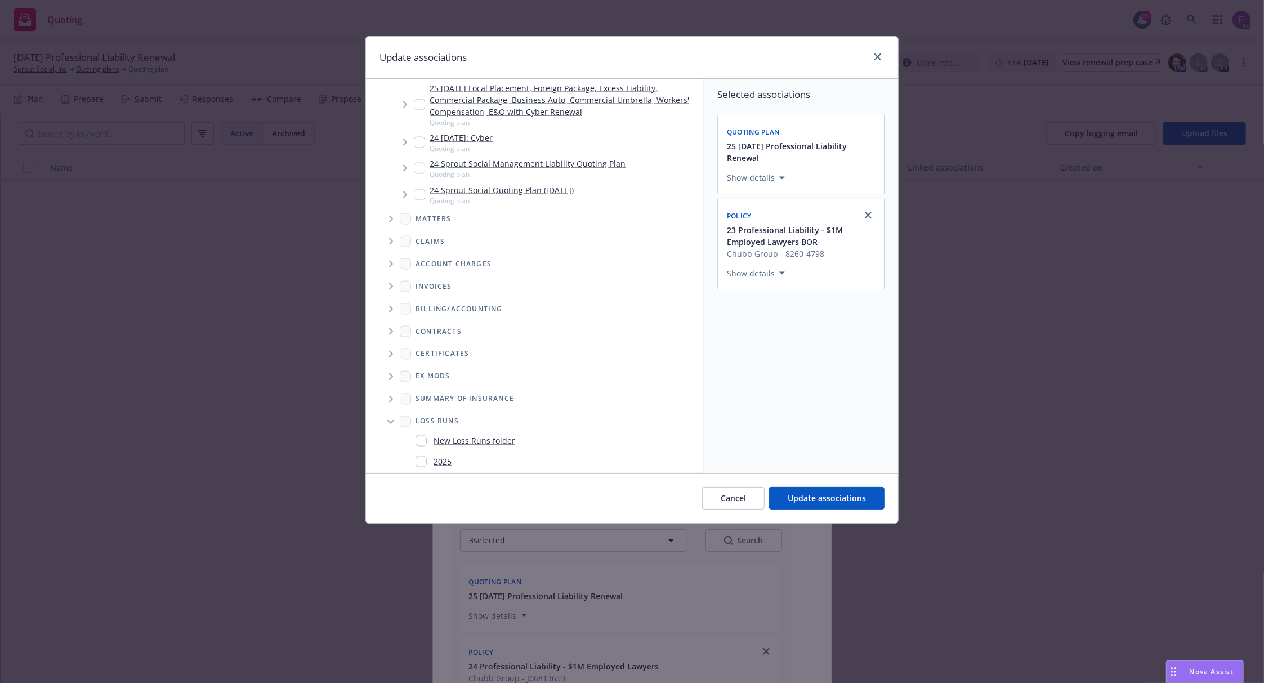
scroll to position [1663, 0]
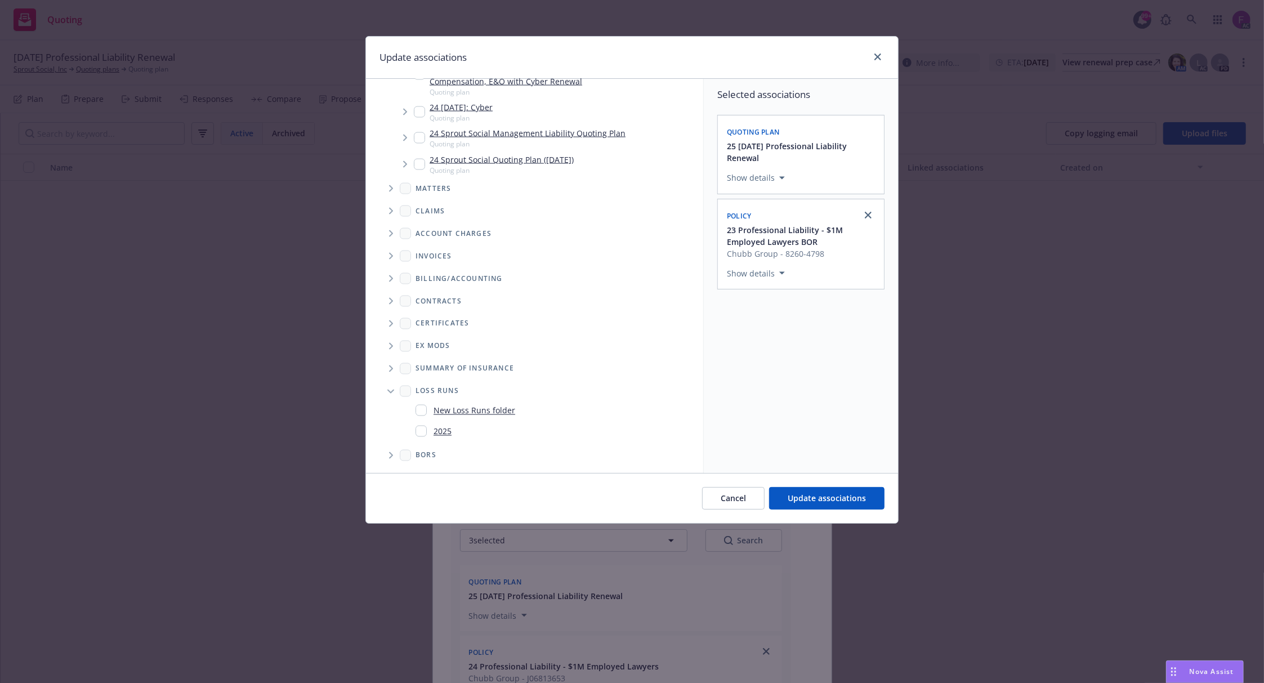
click at [422, 434] on input "Folder Tree Example" at bounding box center [421, 431] width 11 height 11
checkbox input "true"
click at [834, 425] on div "Selected associations Quoting plan 25 11/18/25 Professional Liability Renewal S…" at bounding box center [801, 276] width 194 height 394
click at [832, 497] on span "Update associations" at bounding box center [827, 498] width 78 height 11
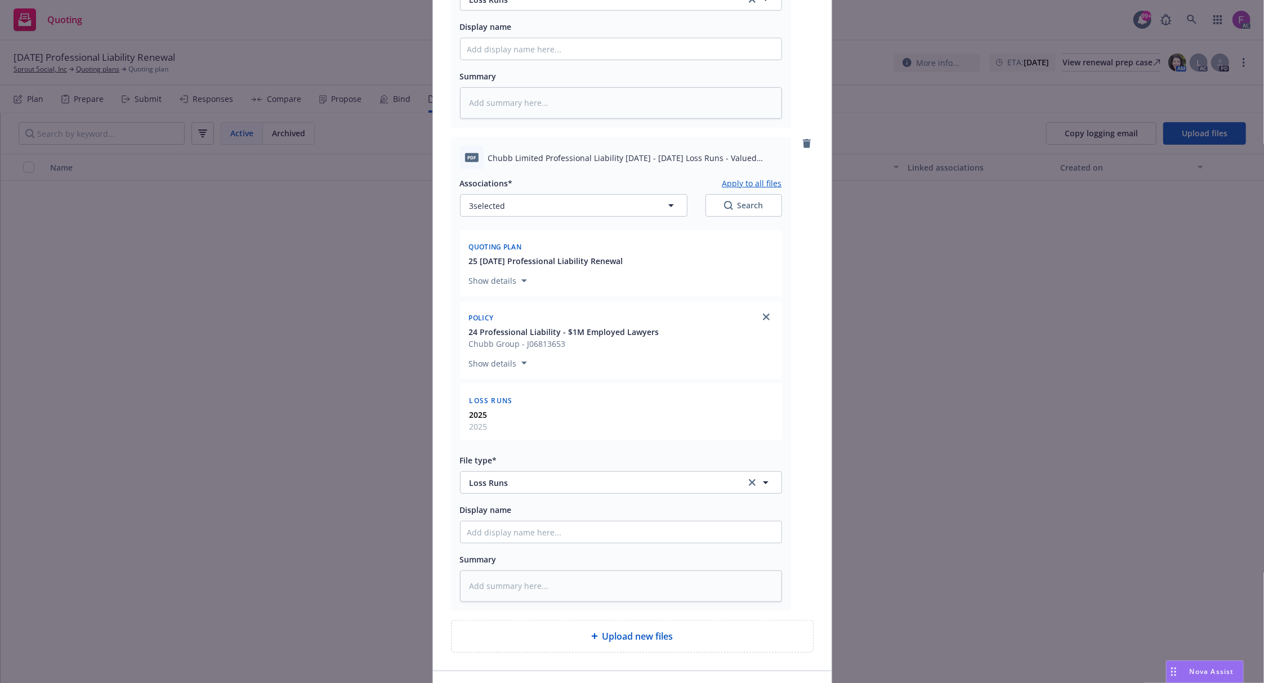
scroll to position [555, 0]
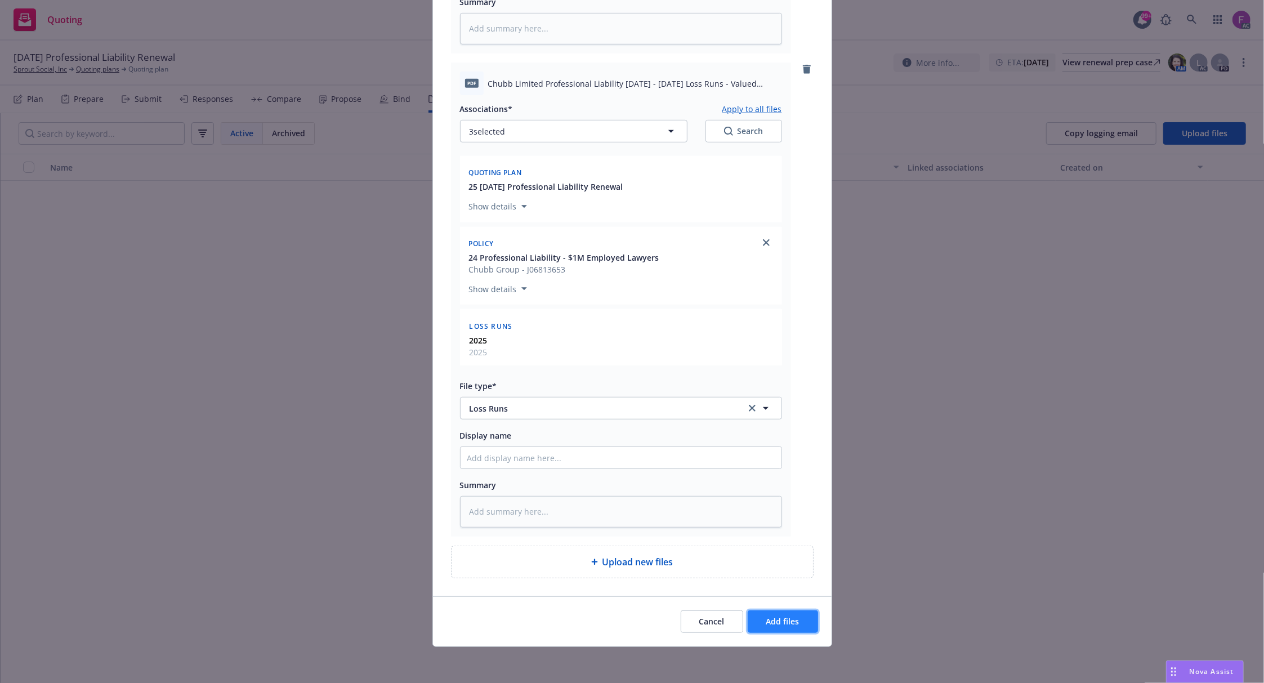
click at [791, 620] on span "Add files" at bounding box center [782, 621] width 33 height 11
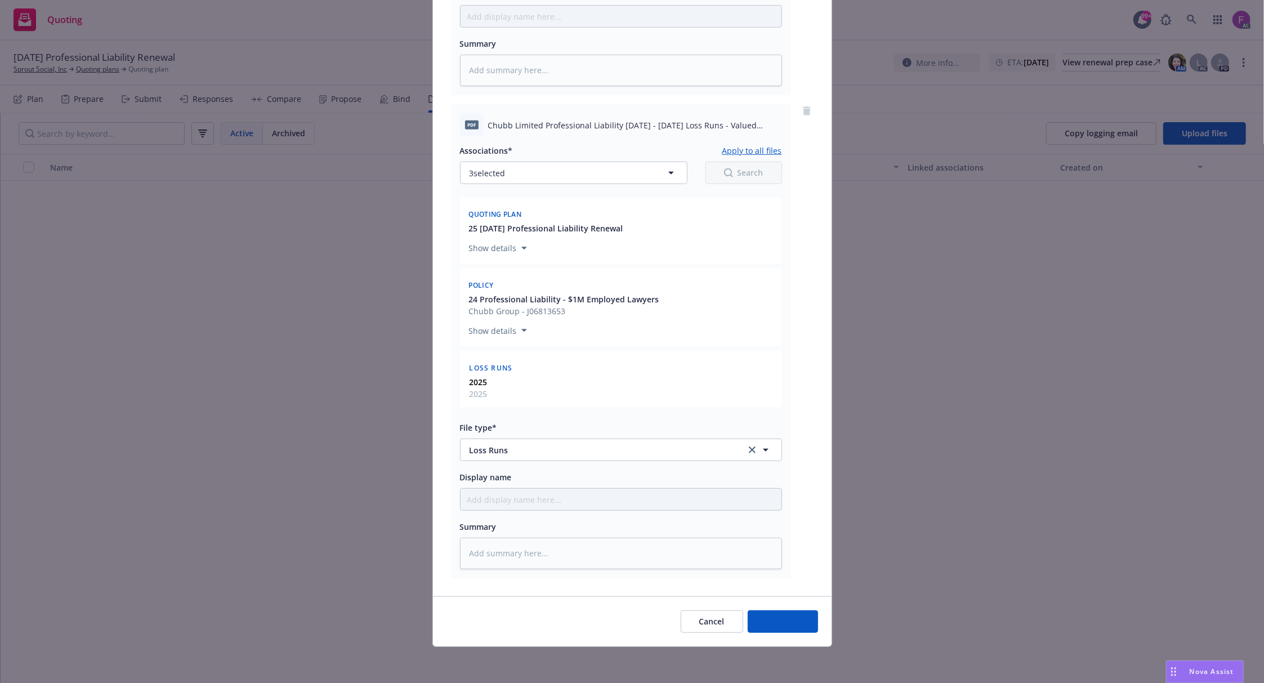
scroll to position [513, 0]
type textarea "x"
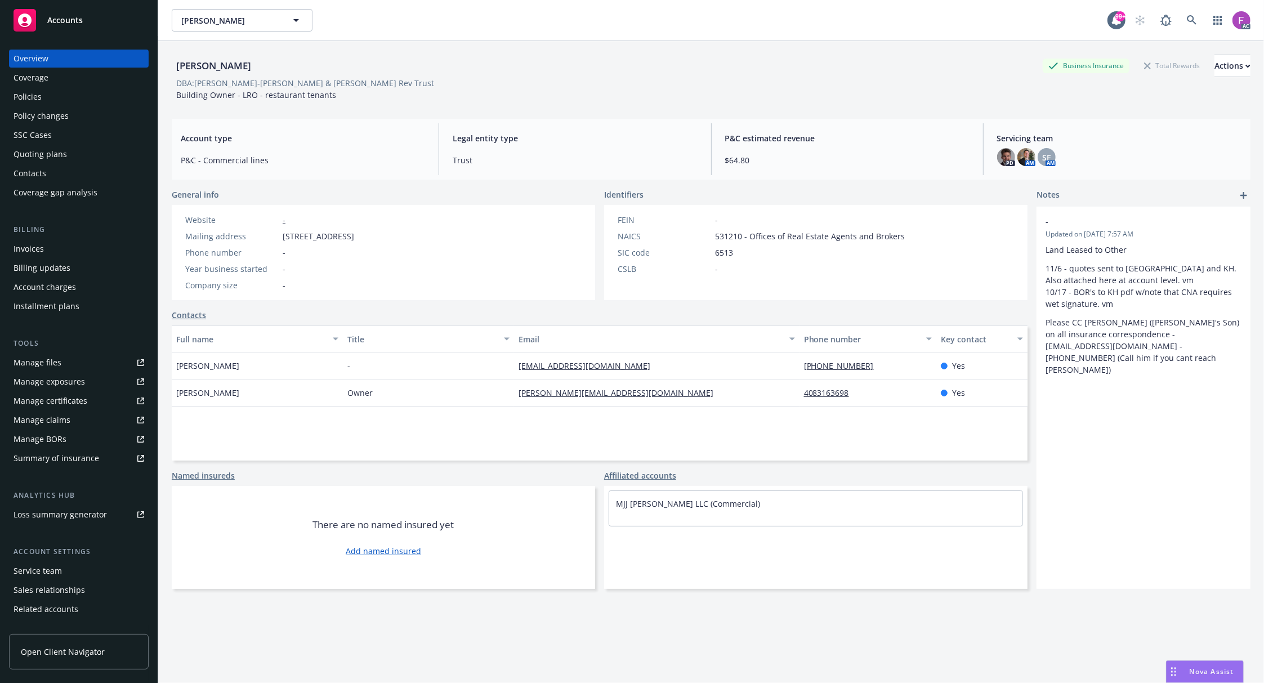
drag, startPoint x: 48, startPoint y: 98, endPoint x: 54, endPoint y: 104, distance: 8.4
click at [48, 98] on div "Policies" at bounding box center [79, 97] width 131 height 18
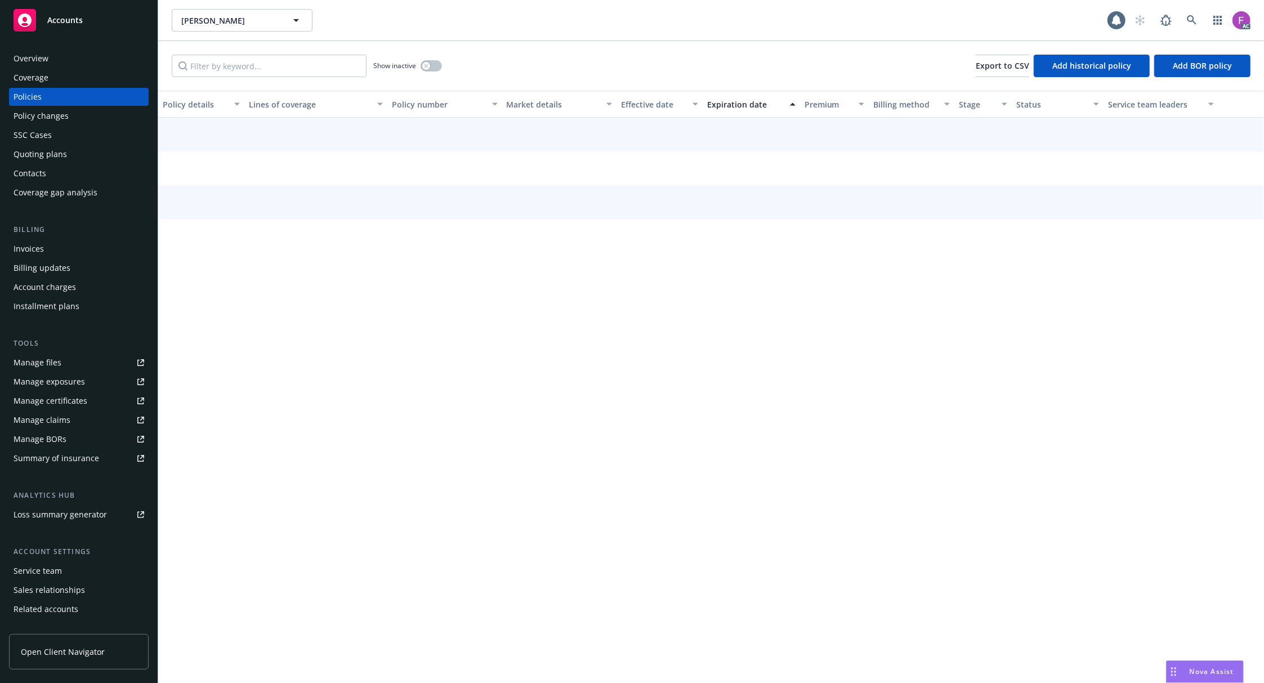
click at [115, 364] on link "Manage files" at bounding box center [79, 363] width 140 height 18
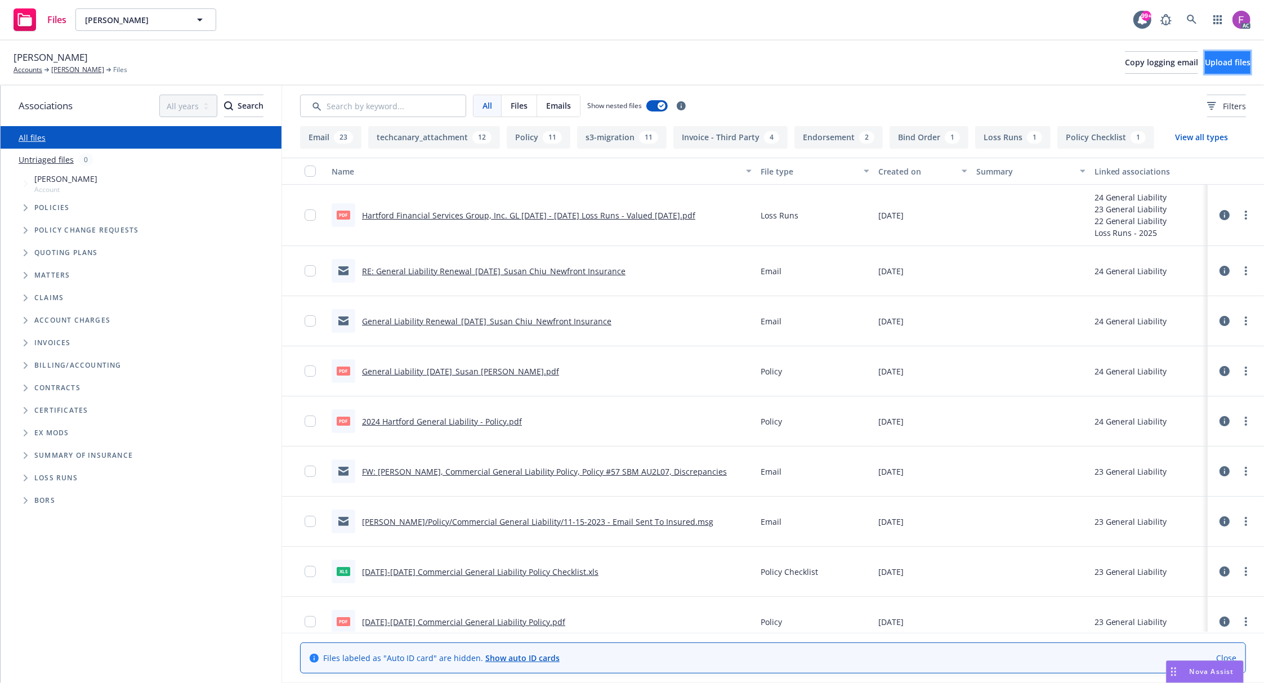
click at [1205, 68] on span "Upload files" at bounding box center [1228, 62] width 46 height 11
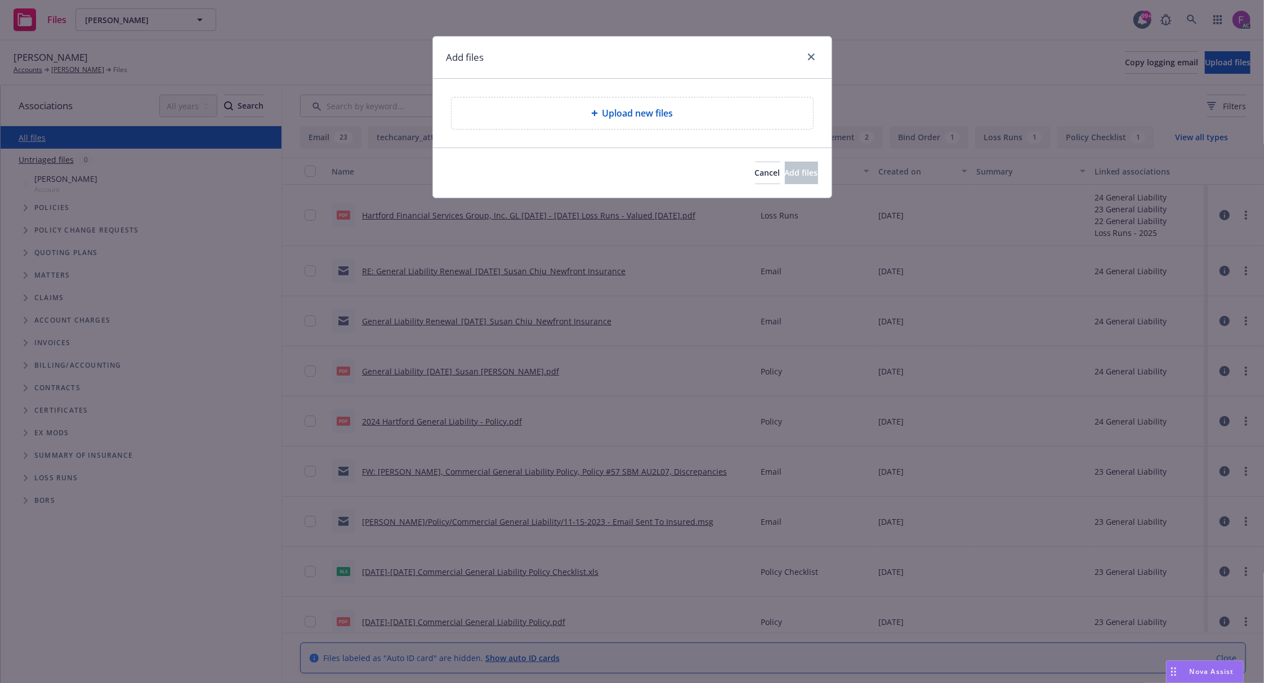
click at [622, 122] on div "Upload new files" at bounding box center [632, 113] width 361 height 32
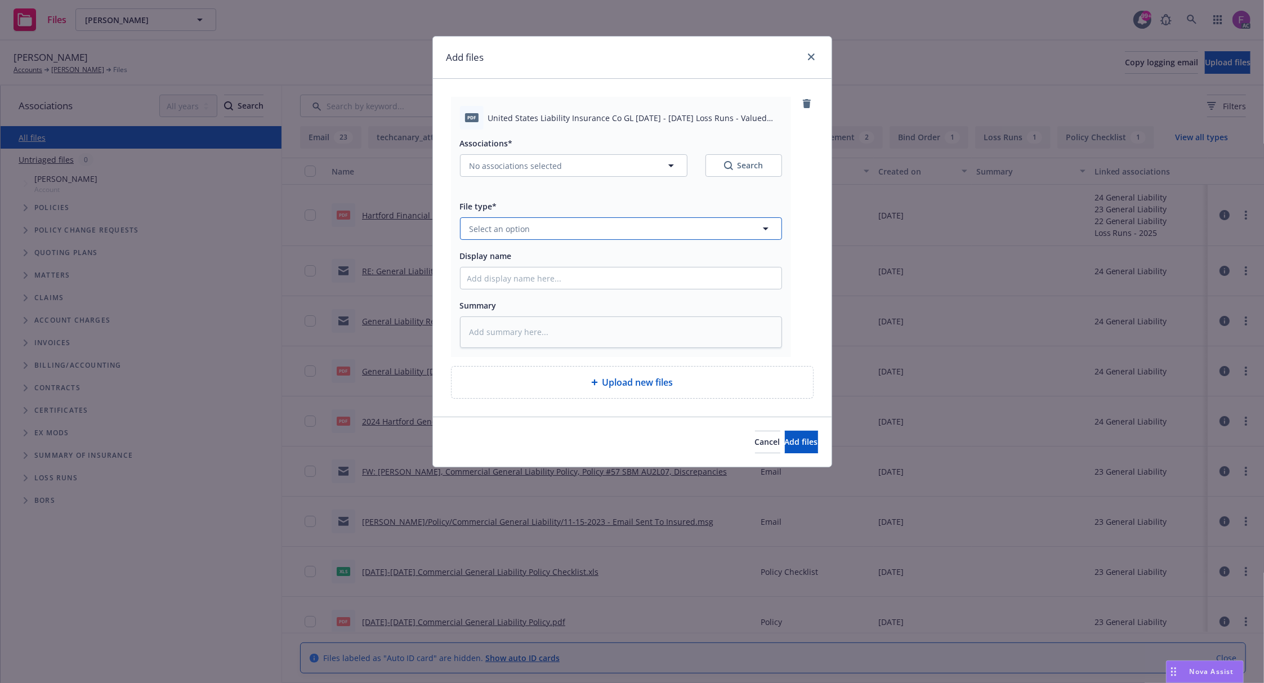
click at [556, 235] on button "Select an option" at bounding box center [621, 228] width 322 height 23
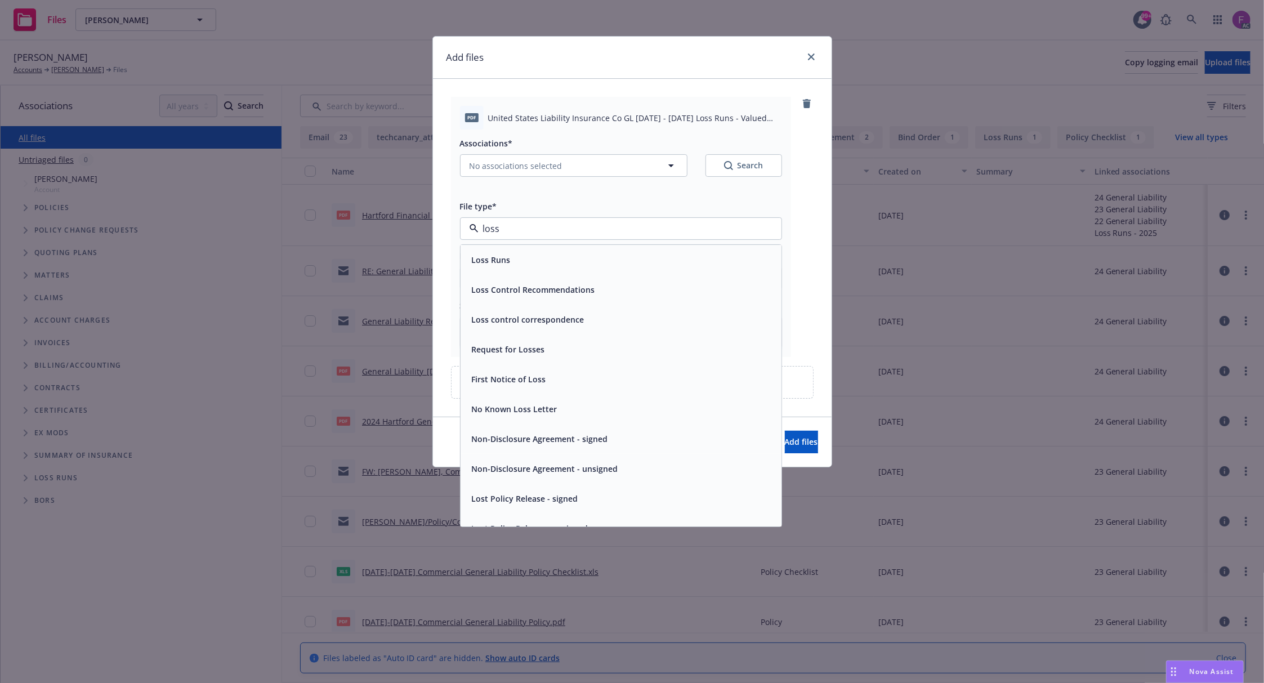
paste input "Loss Run"
type input "Loss Run"
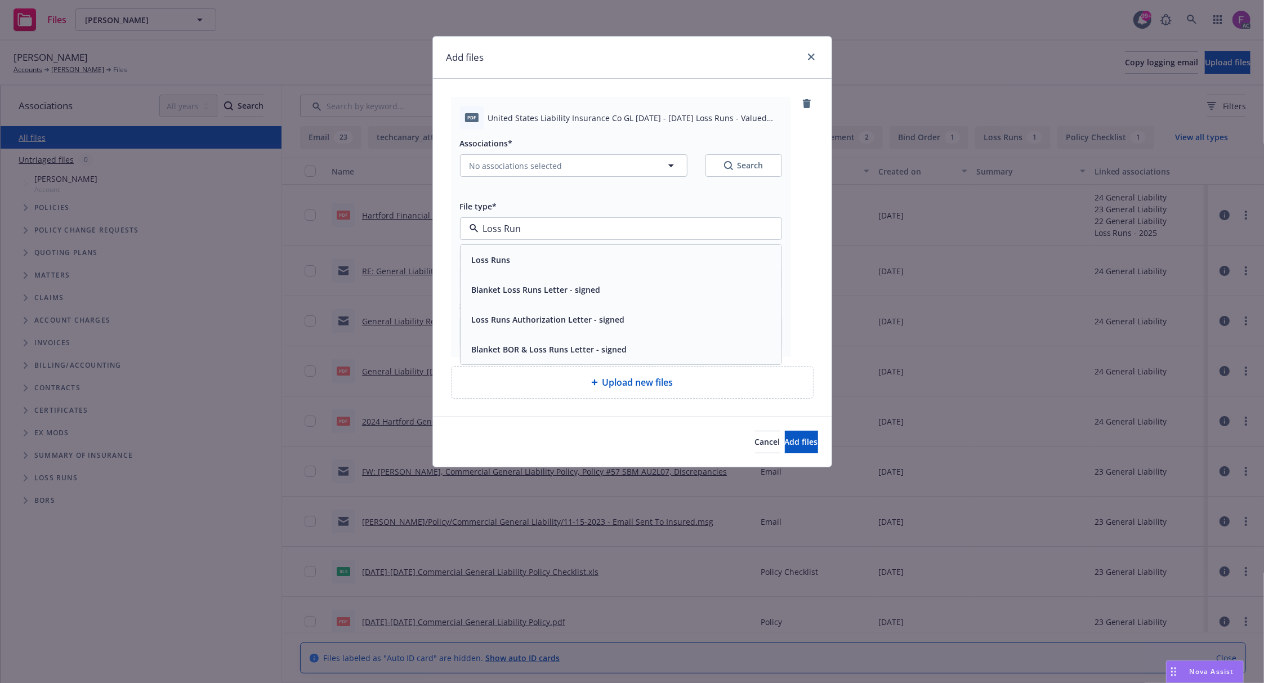
click at [539, 262] on div "Loss Runs" at bounding box center [620, 260] width 307 height 16
click at [519, 161] on span "No associations selected" at bounding box center [516, 166] width 93 height 12
type textarea "x"
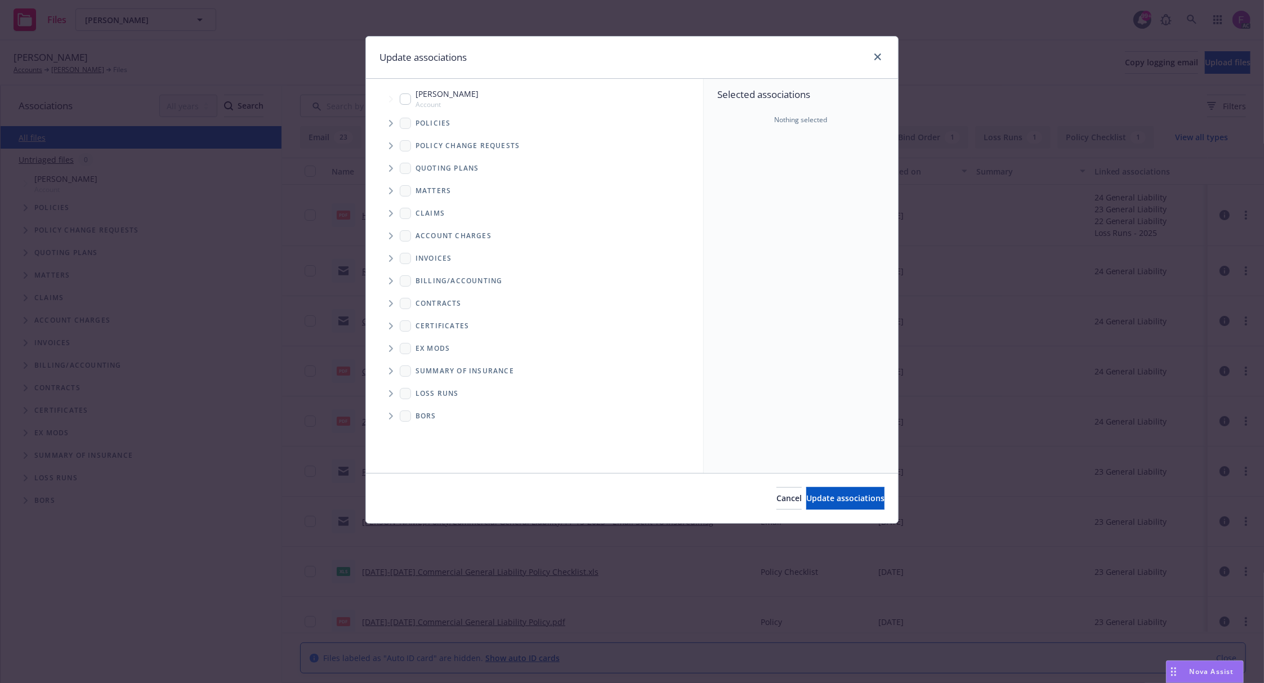
click at [393, 118] on span "Tree Example" at bounding box center [391, 123] width 18 height 18
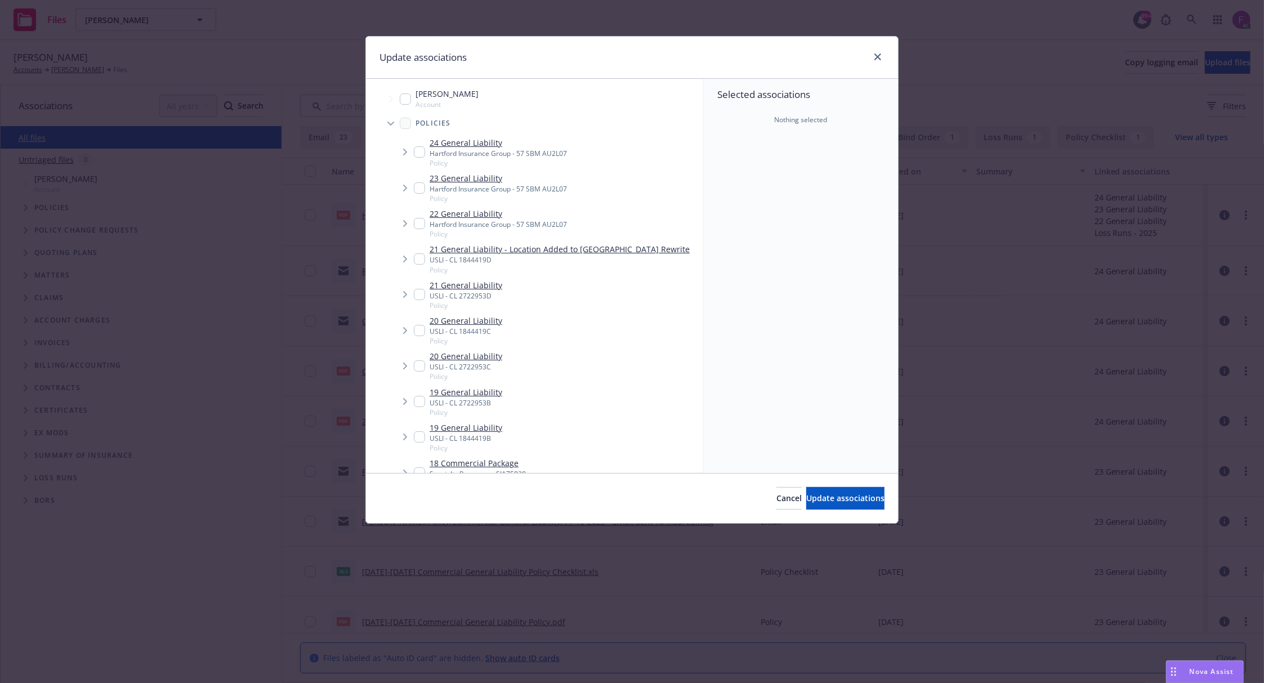
click at [415, 368] on input "Tree Example" at bounding box center [419, 365] width 11 height 11
checkbox input "true"
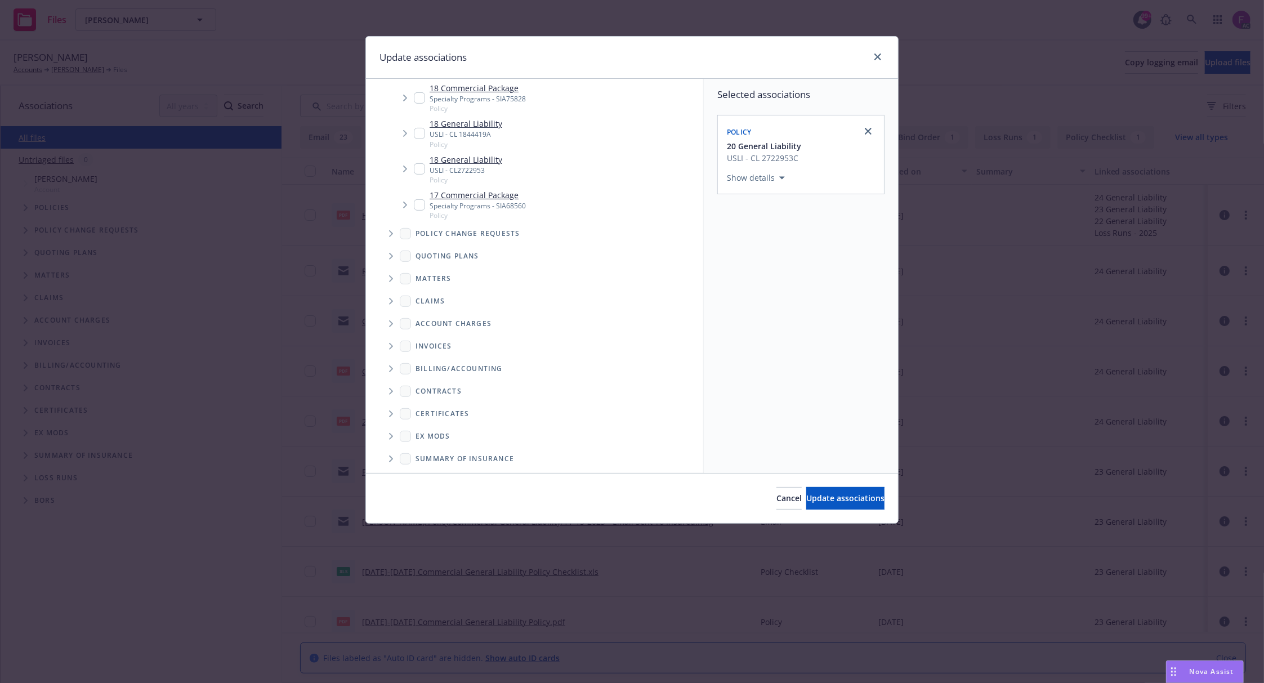
scroll to position [423, 0]
click at [390, 435] on icon "Folder Tree Example" at bounding box center [391, 433] width 5 height 7
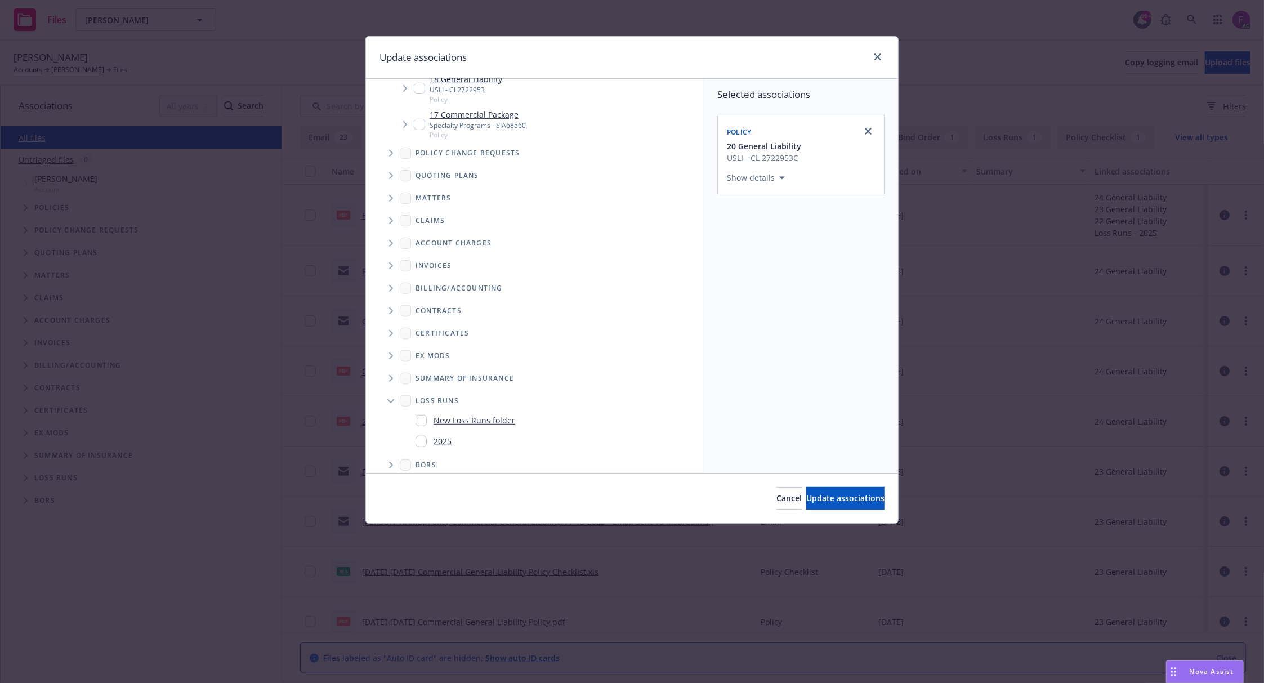
scroll to position [465, 0]
click at [422, 435] on input "Folder Tree Example" at bounding box center [421, 431] width 11 height 11
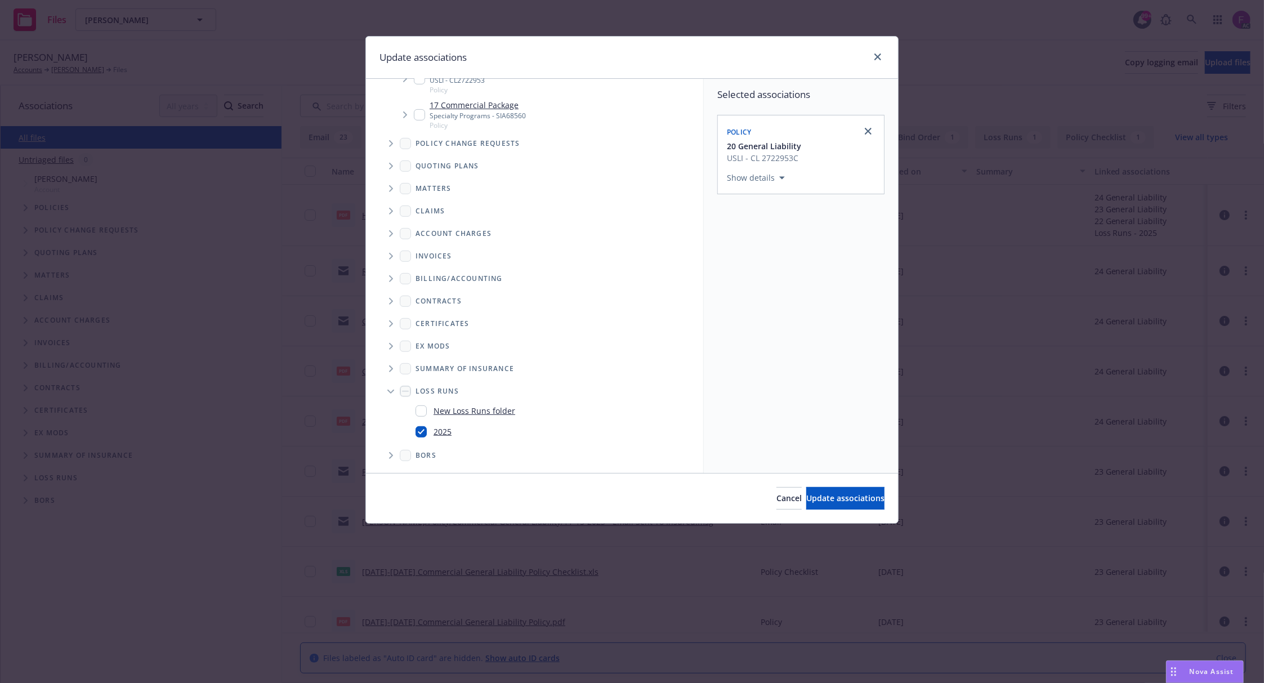
checkbox input "true"
drag, startPoint x: 812, startPoint y: 381, endPoint x: 829, endPoint y: 521, distance: 141.3
click at [816, 386] on div "Selected associations Policy 20 General Liability USLI - CL 2722953C Show detai…" at bounding box center [801, 276] width 194 height 394
click at [824, 503] on span "Update associations" at bounding box center [845, 498] width 78 height 11
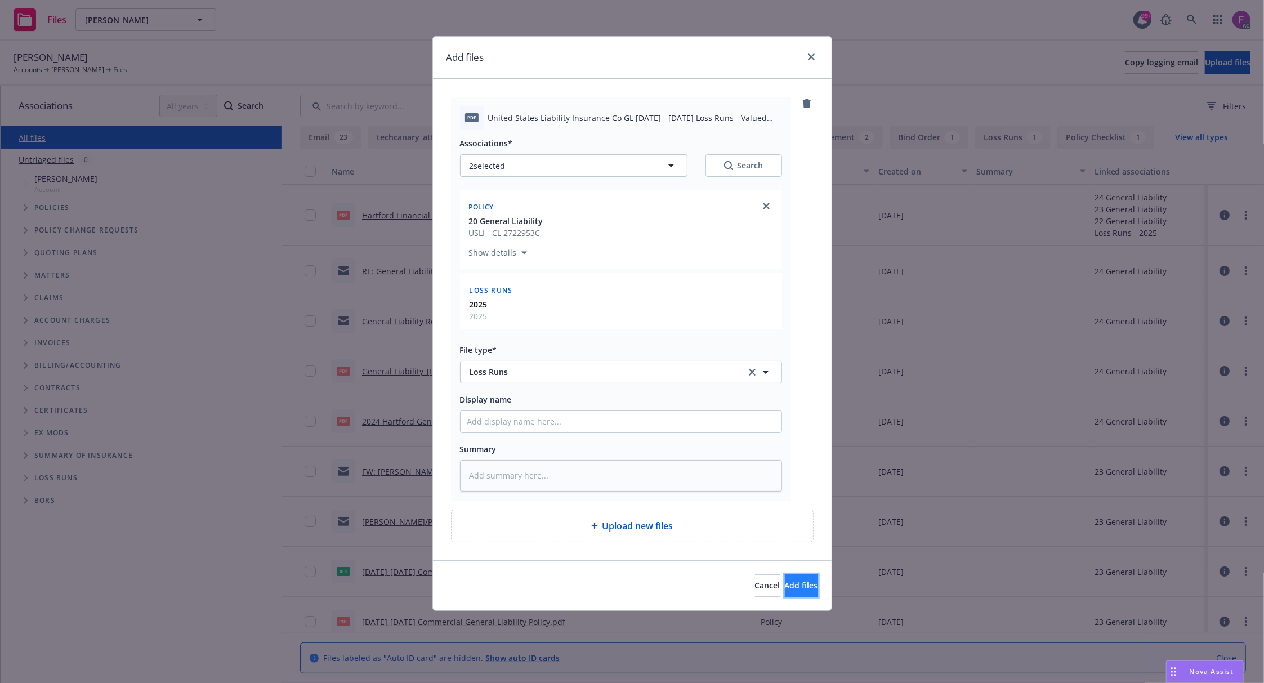
click at [785, 586] on span "Add files" at bounding box center [801, 585] width 33 height 11
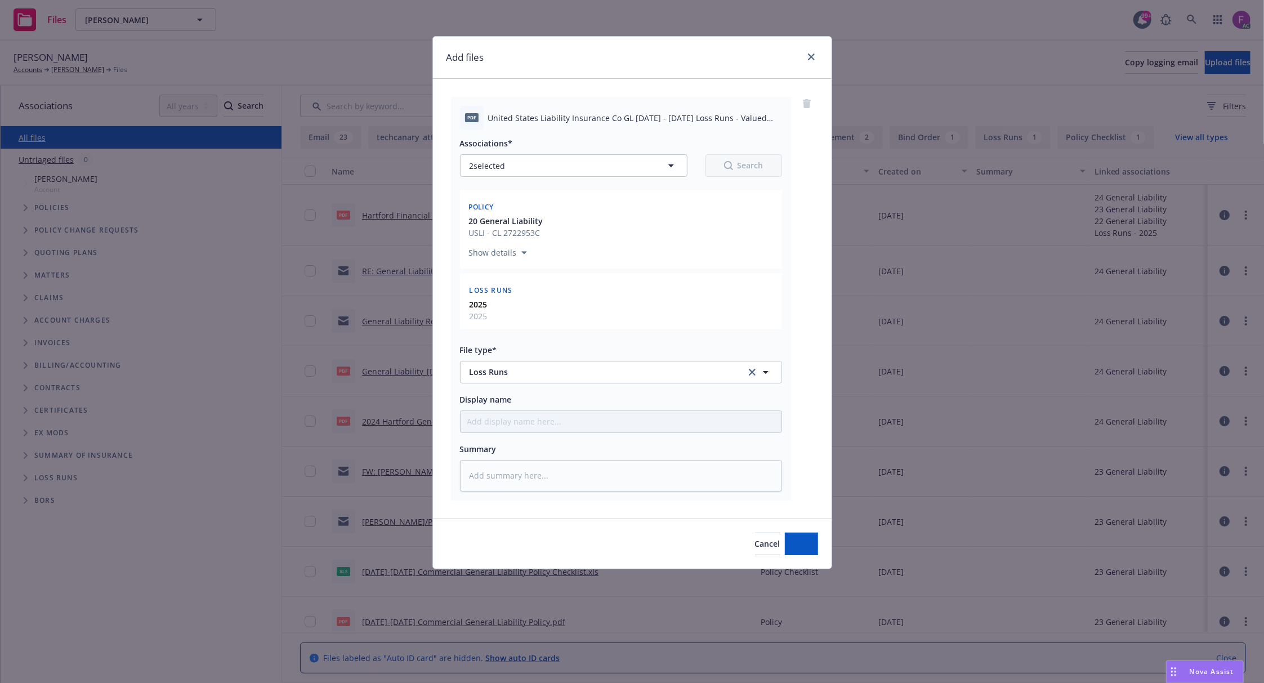
type textarea "x"
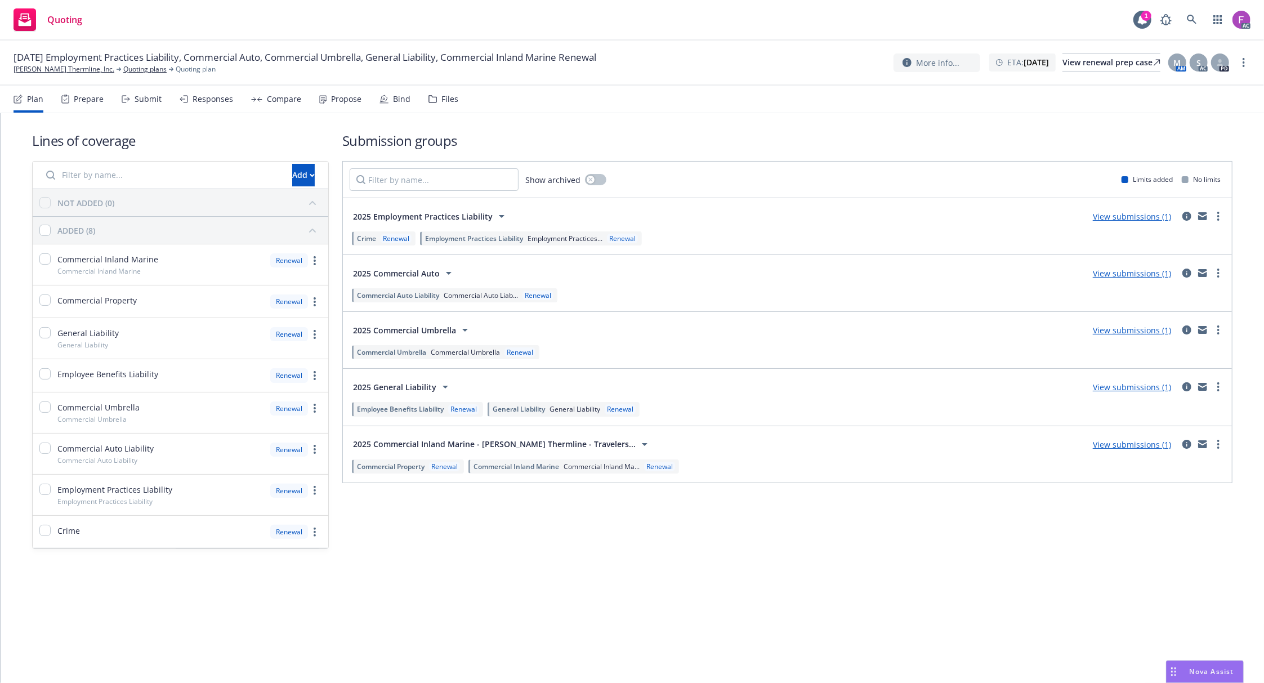
drag, startPoint x: 452, startPoint y: 105, endPoint x: 446, endPoint y: 108, distance: 6.1
click at [451, 105] on div "Files" at bounding box center [443, 99] width 30 height 27
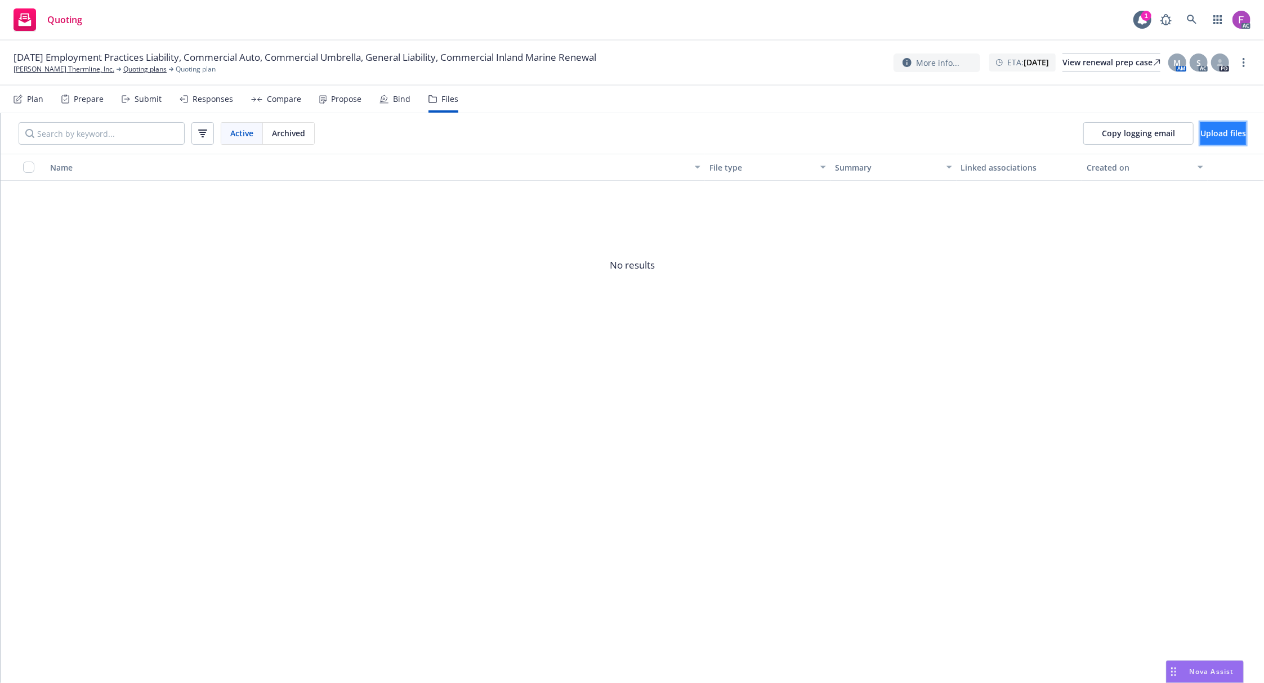
click at [1200, 131] on span "Upload files" at bounding box center [1223, 133] width 46 height 11
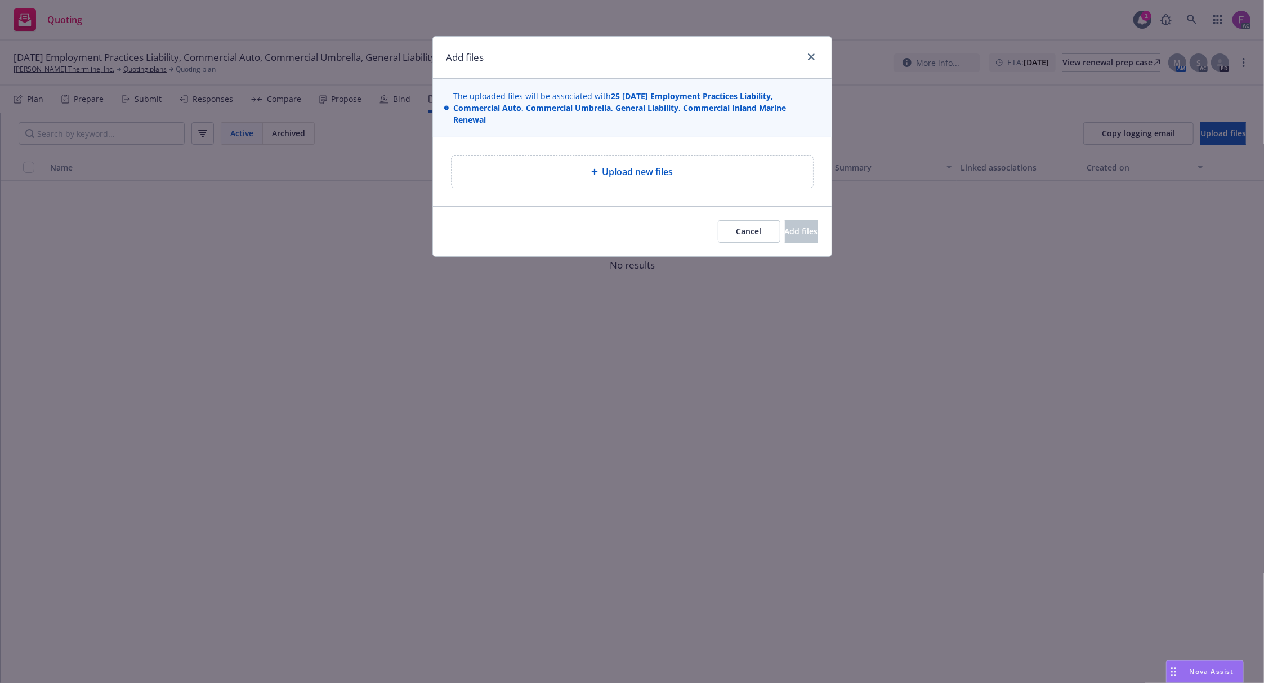
click at [604, 177] on span "Upload new files" at bounding box center [637, 172] width 71 height 14
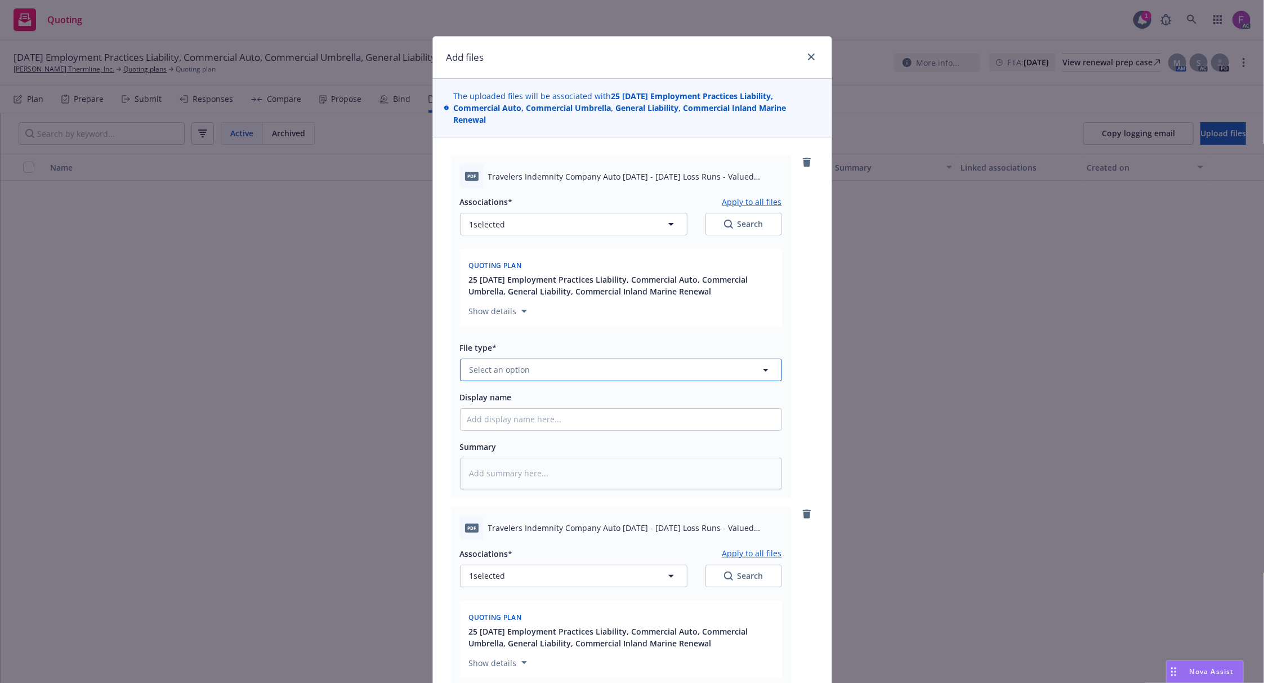
click at [486, 377] on button "Select an option" at bounding box center [621, 370] width 322 height 23
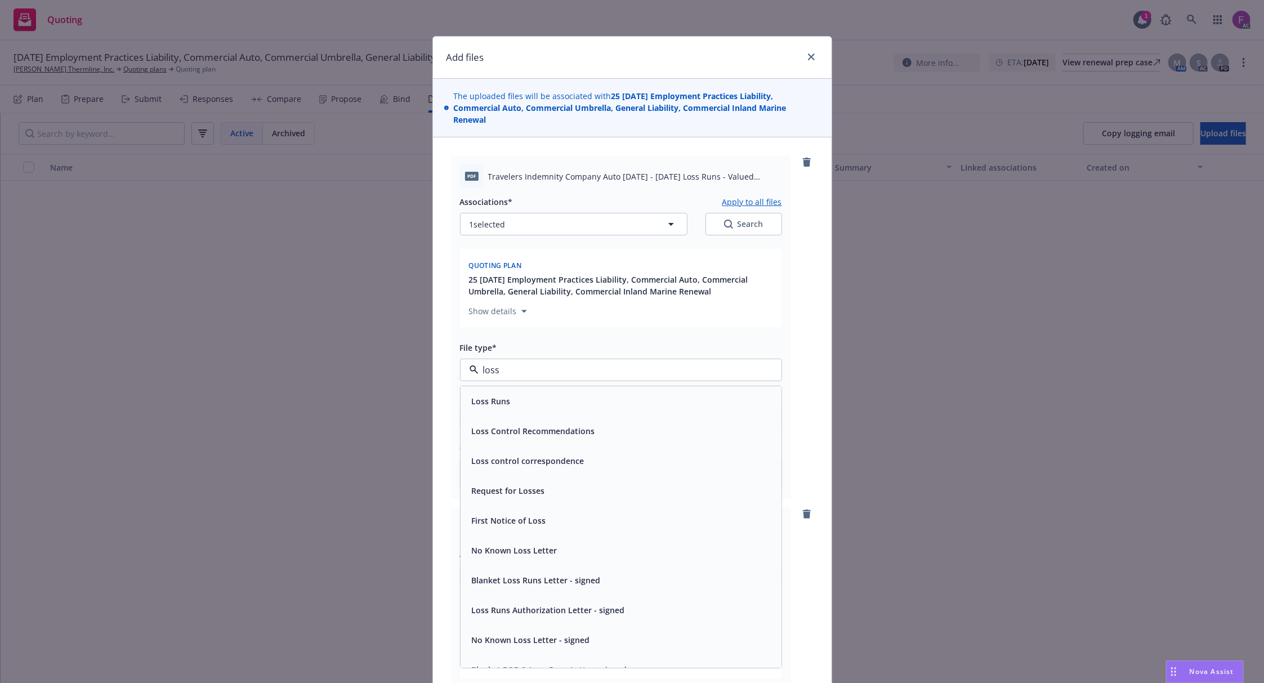
paste input "Loss Run"
type input "Loss Run"
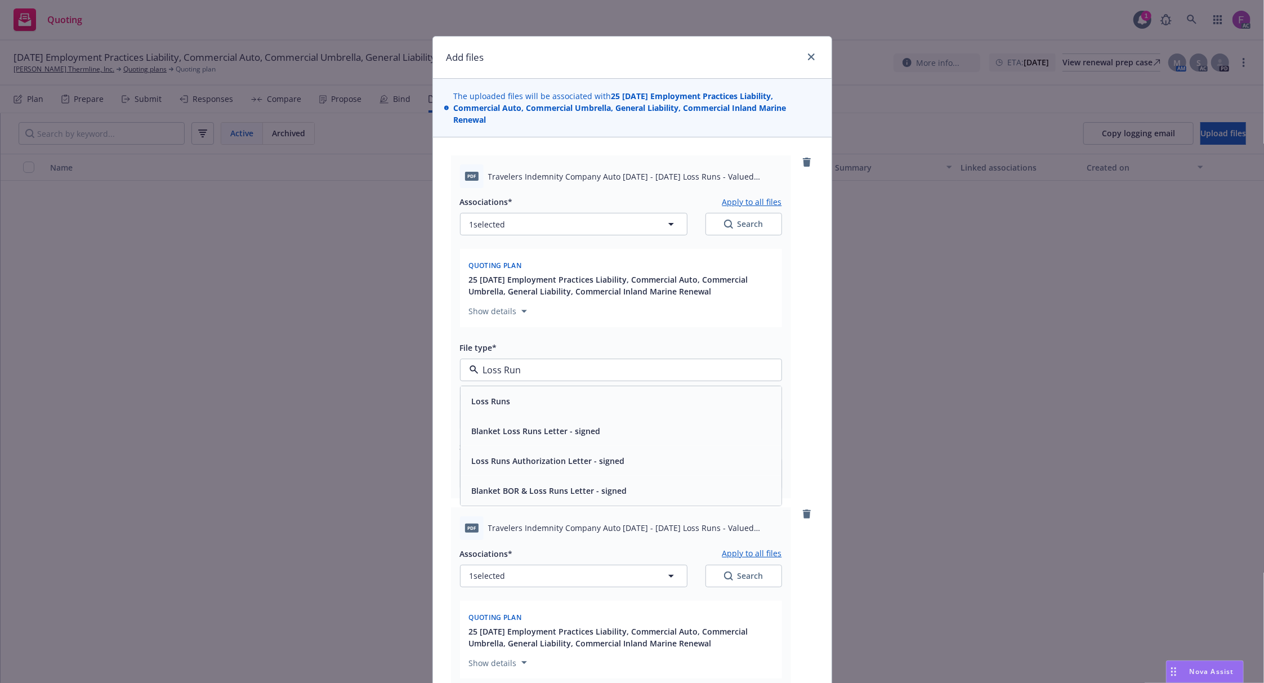
drag, startPoint x: 523, startPoint y: 368, endPoint x: 453, endPoint y: 368, distance: 69.8
click at [453, 368] on div "pdf Travelers Indemnity Company Auto 2023 - 2024 Loss Runs - Valued 2025-08-17.…" at bounding box center [621, 326] width 340 height 342
click at [487, 401] on span "Loss Runs" at bounding box center [491, 401] width 39 height 12
type textarea "x"
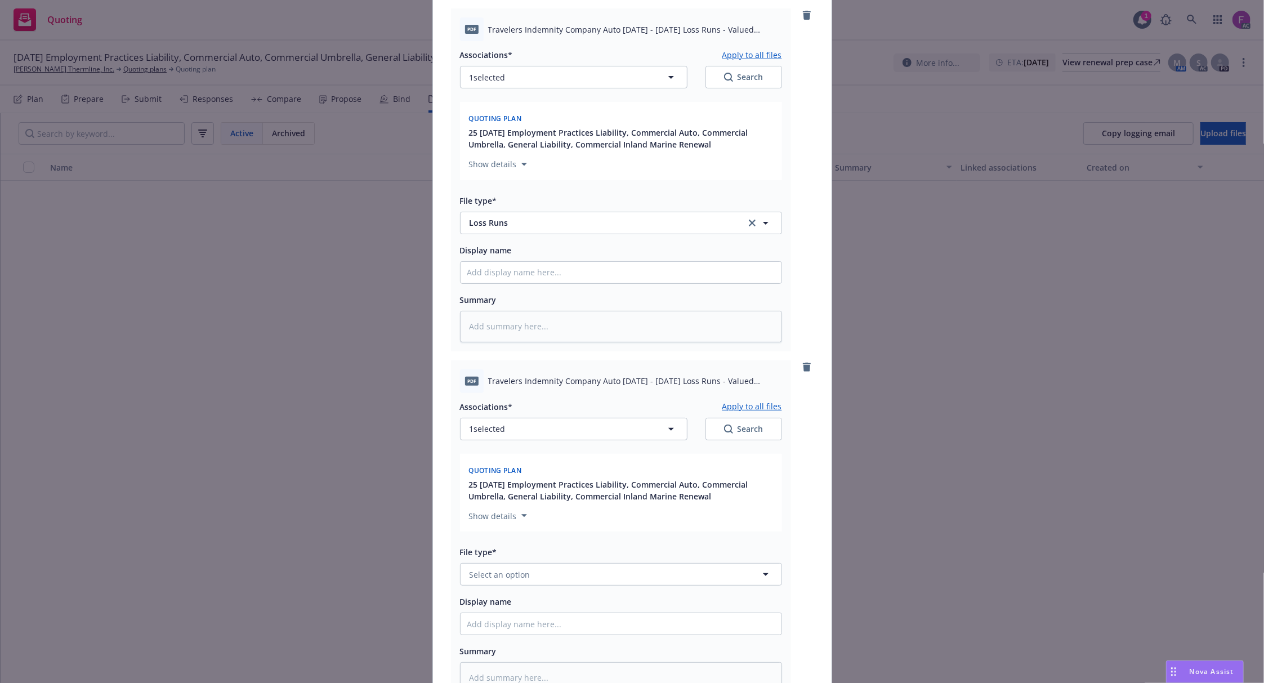
scroll to position [300, 0]
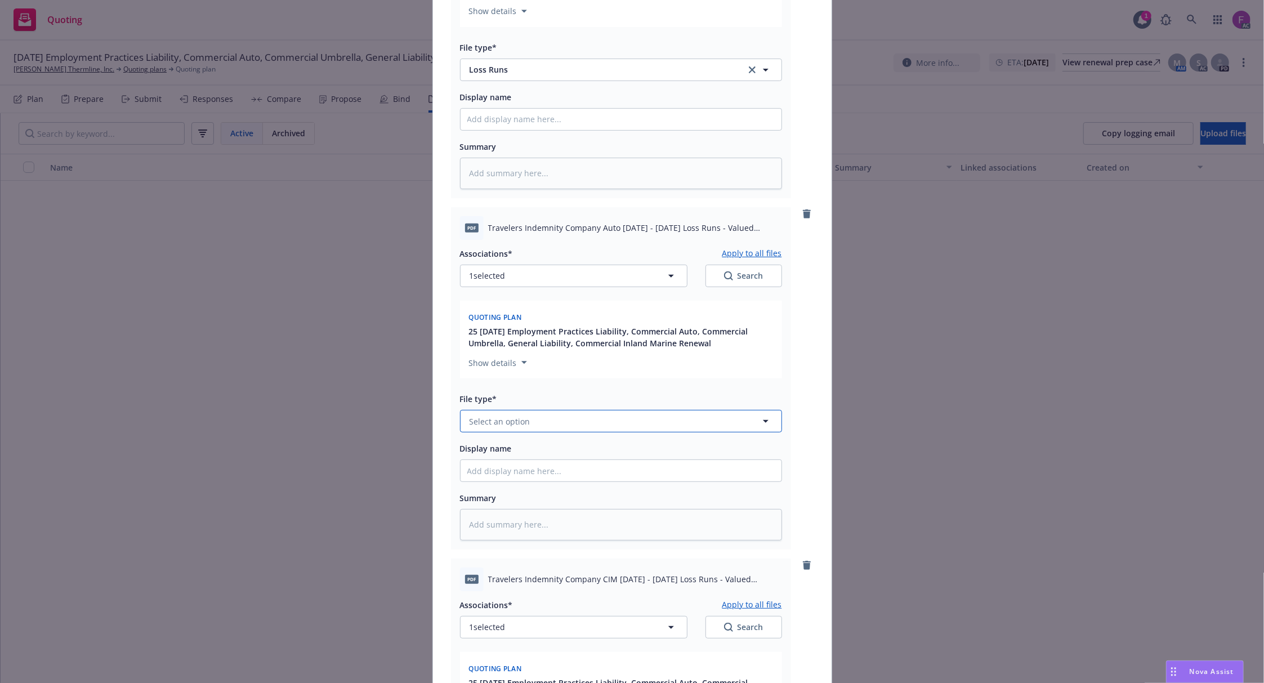
click at [532, 423] on button "Select an option" at bounding box center [621, 421] width 322 height 23
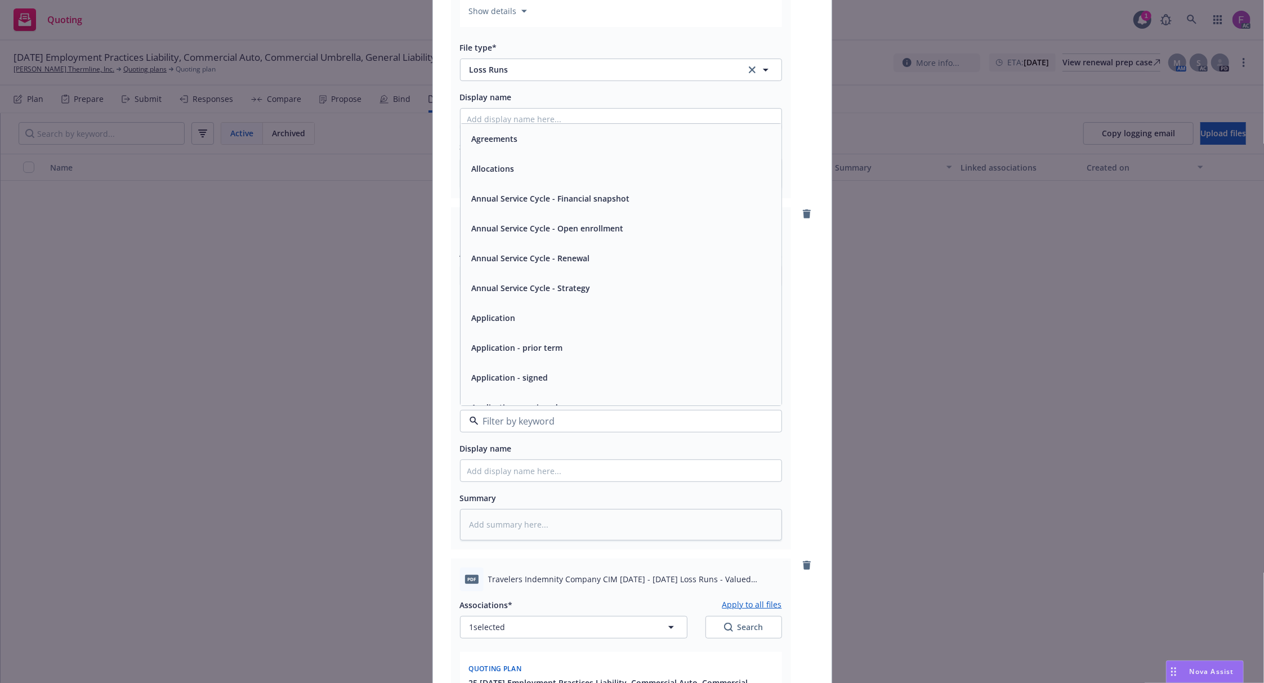
paste input "Loss Run"
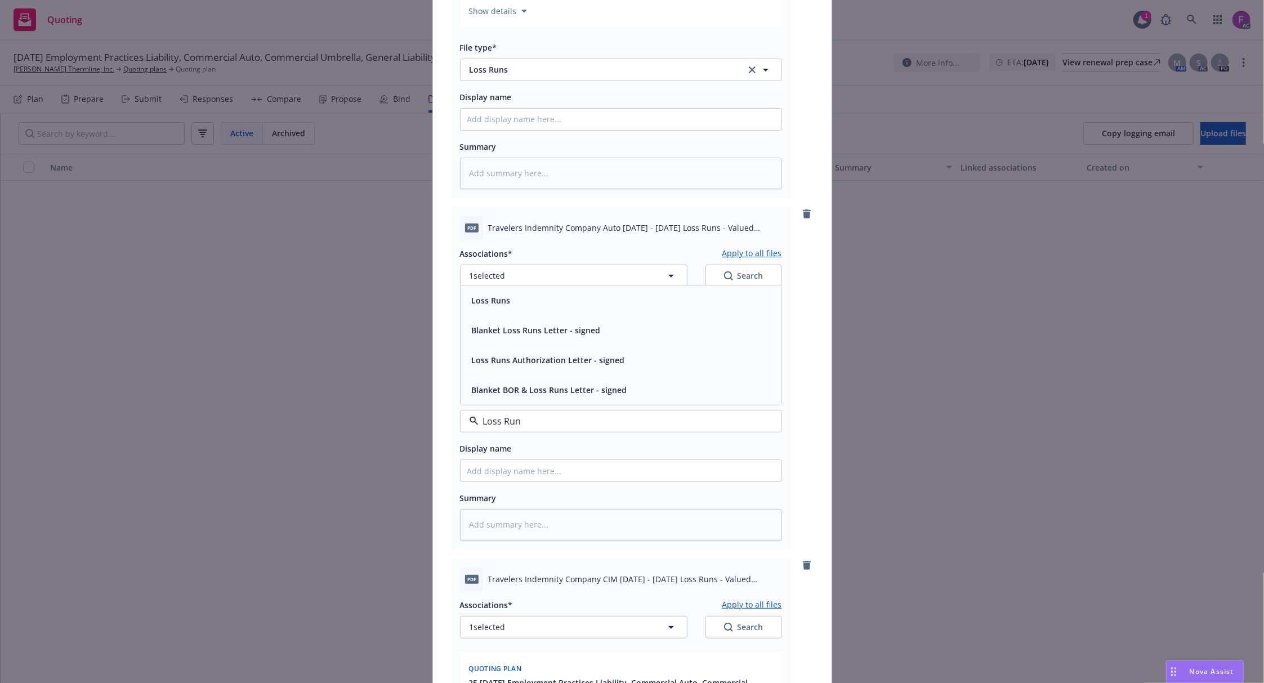
type input "Loss Run"
click at [530, 276] on button "1 selected" at bounding box center [573, 276] width 227 height 23
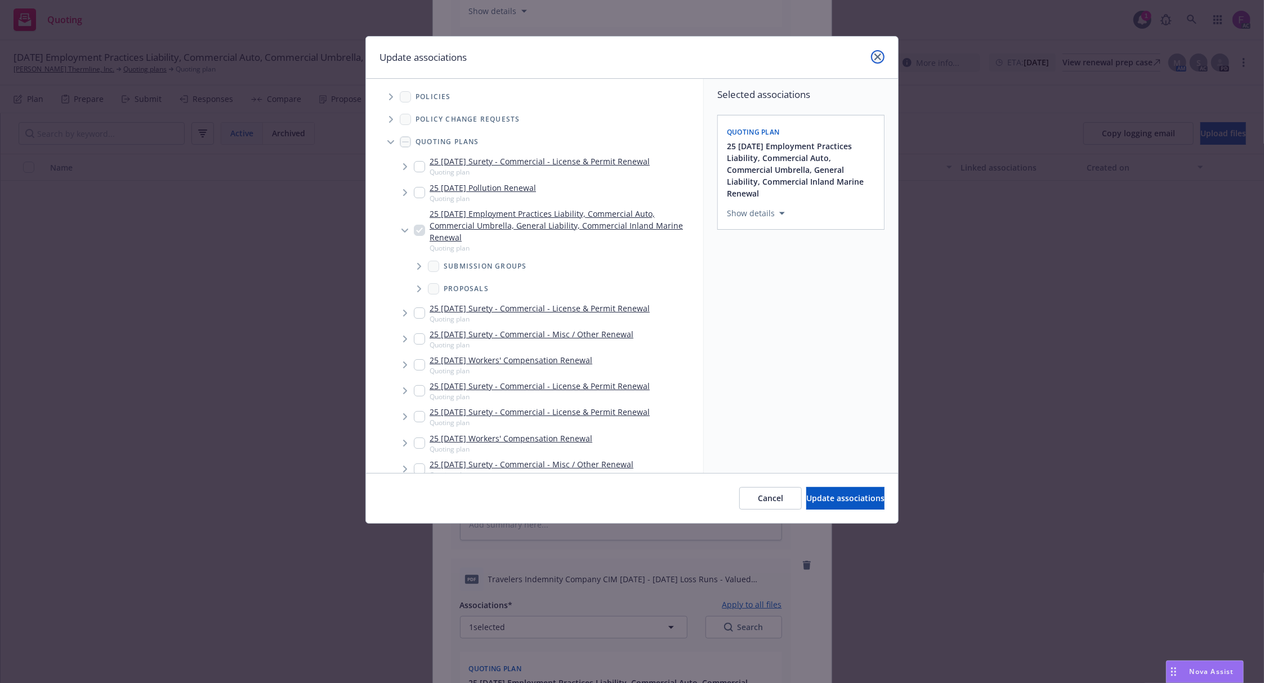
click at [881, 51] on link "close" at bounding box center [878, 57] width 14 height 14
type textarea "x"
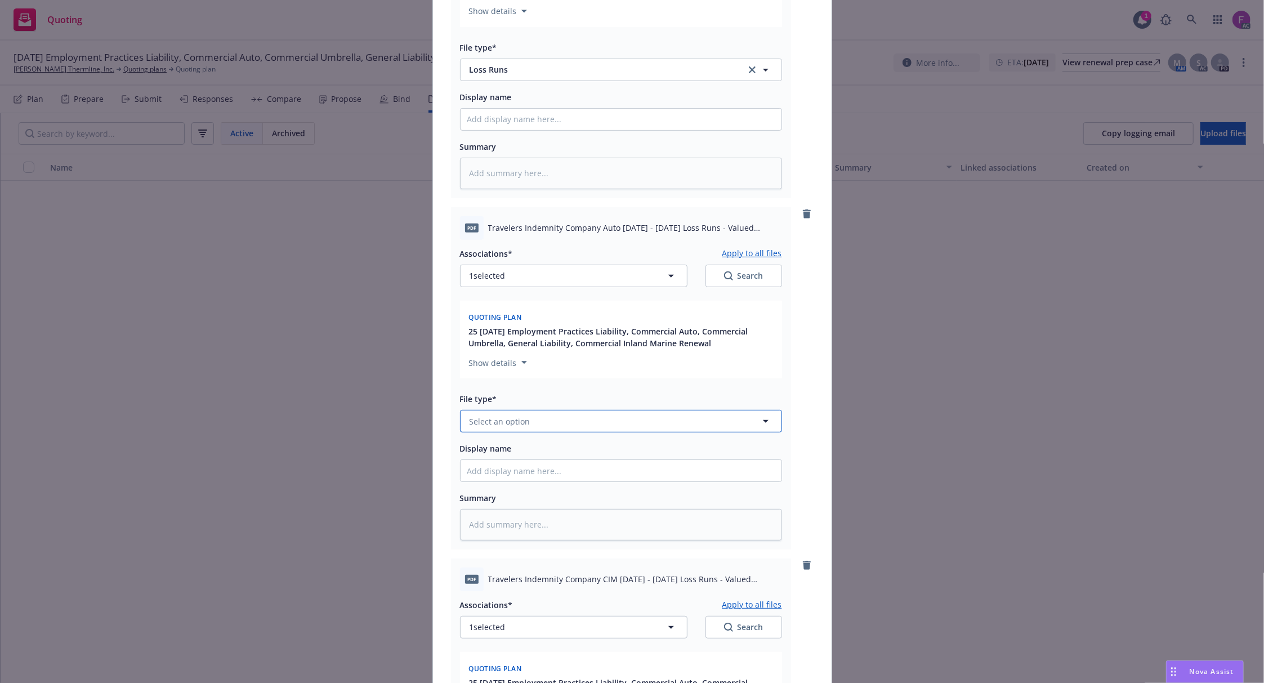
click at [488, 420] on span "Select an option" at bounding box center [500, 422] width 61 height 12
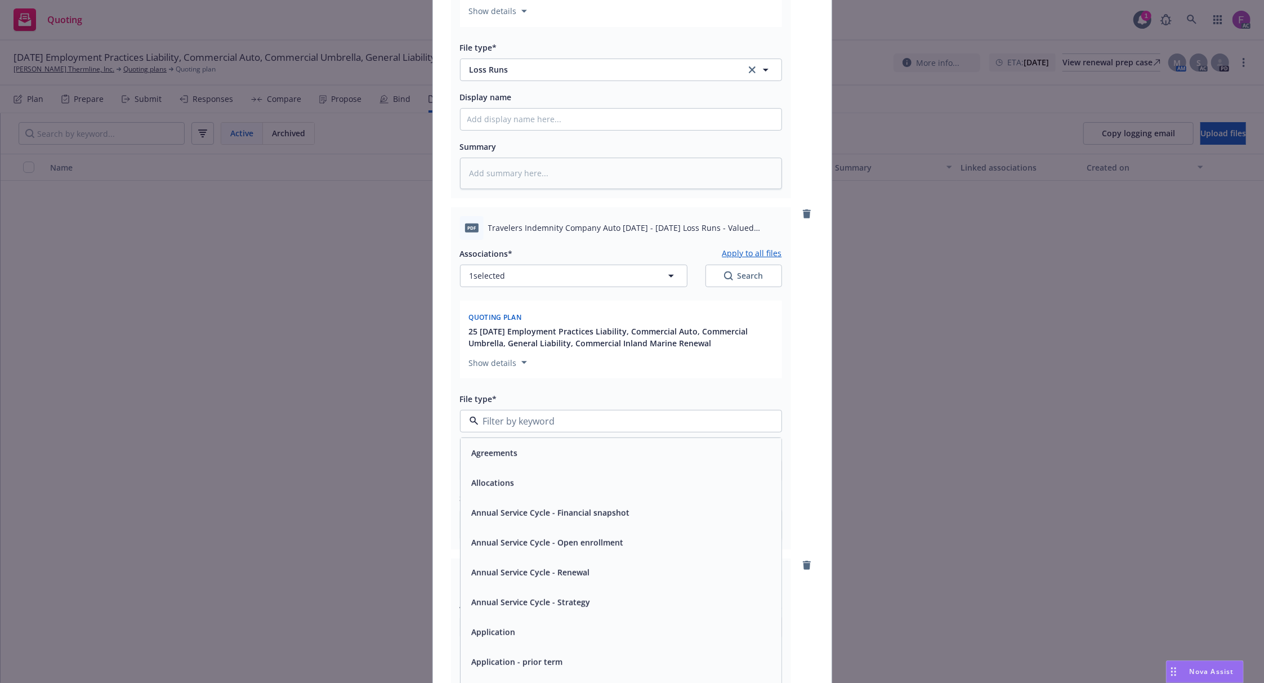
paste input "Loss Run"
type input "Loss Run"
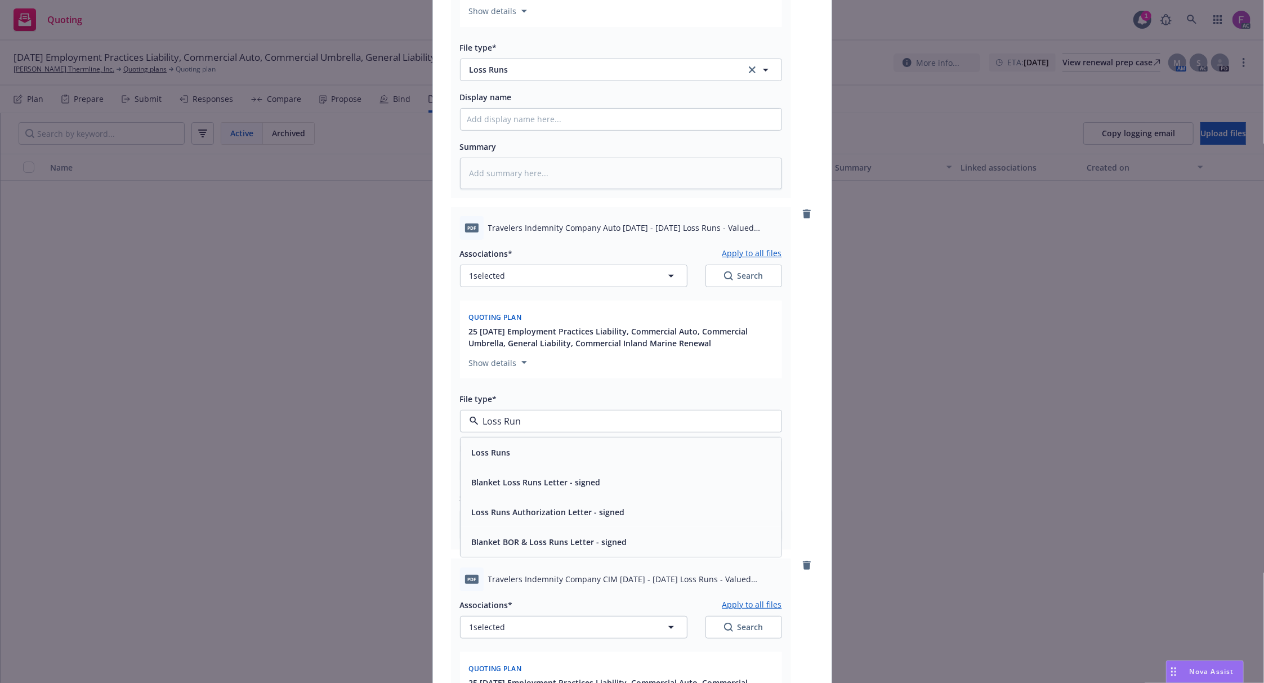
click at [485, 456] on span "Loss Runs" at bounding box center [491, 452] width 39 height 12
type textarea "x"
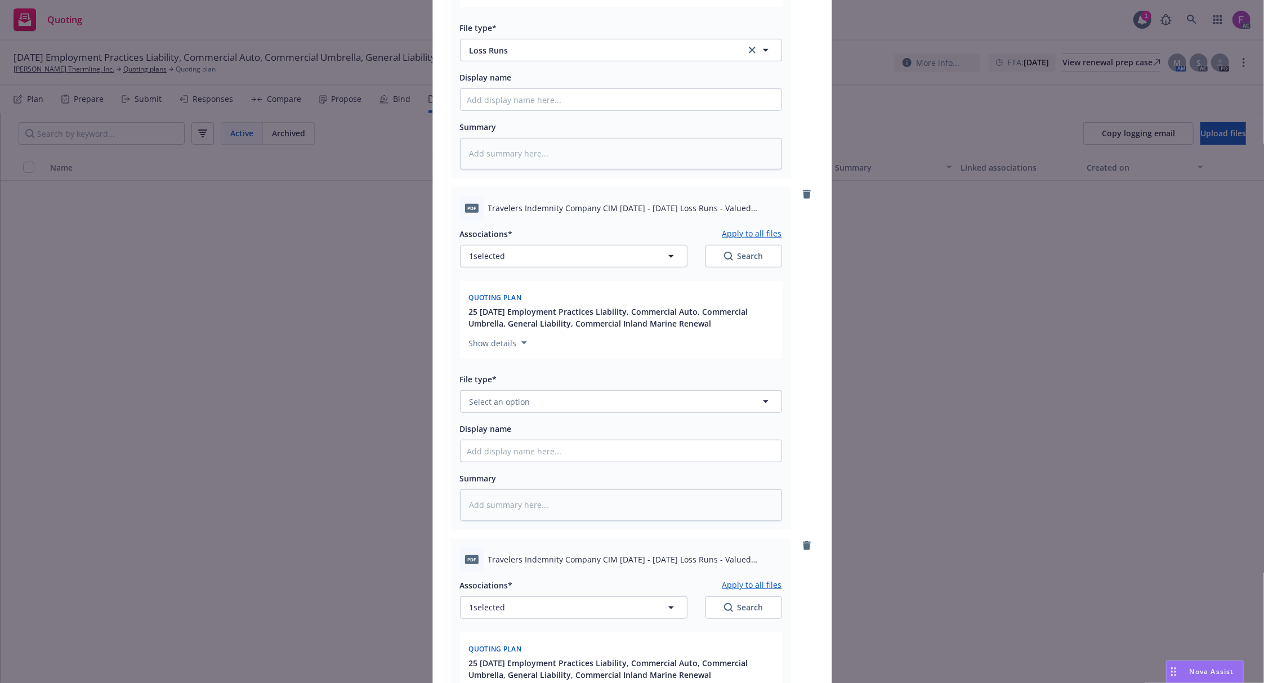
scroll to position [676, 0]
click at [513, 400] on span "Select an option" at bounding box center [500, 397] width 61 height 12
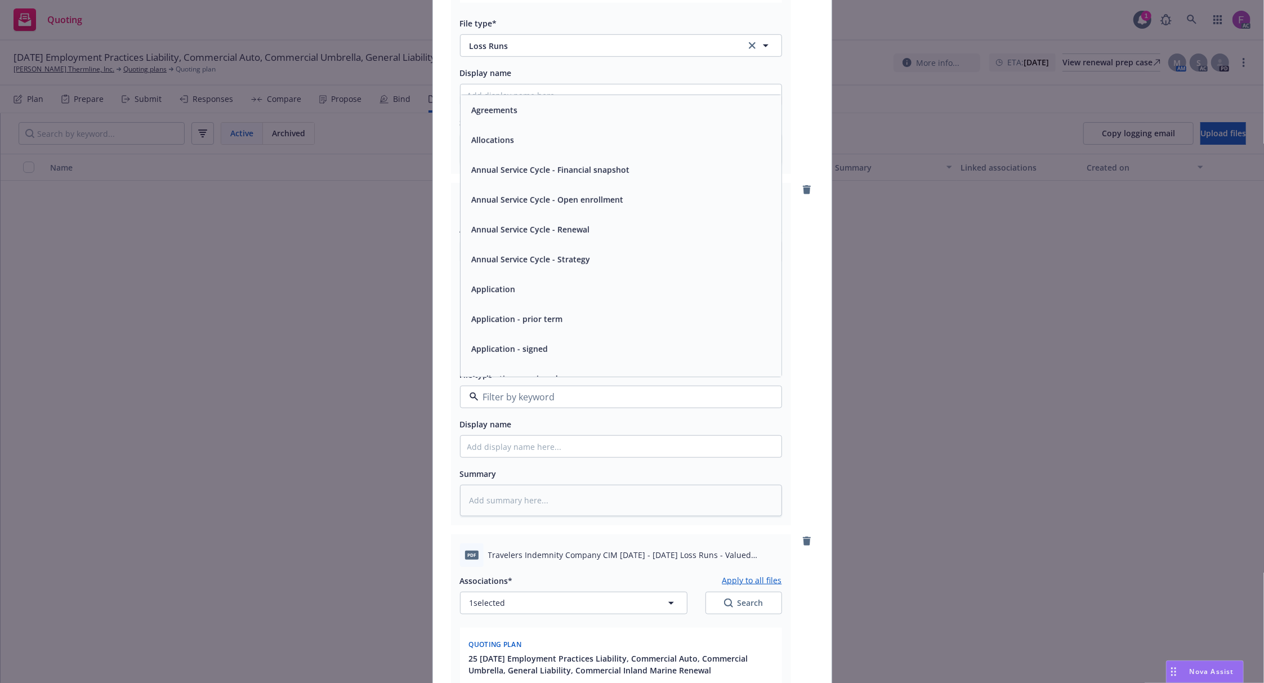
paste input "Loss Run"
type input "Loss Run"
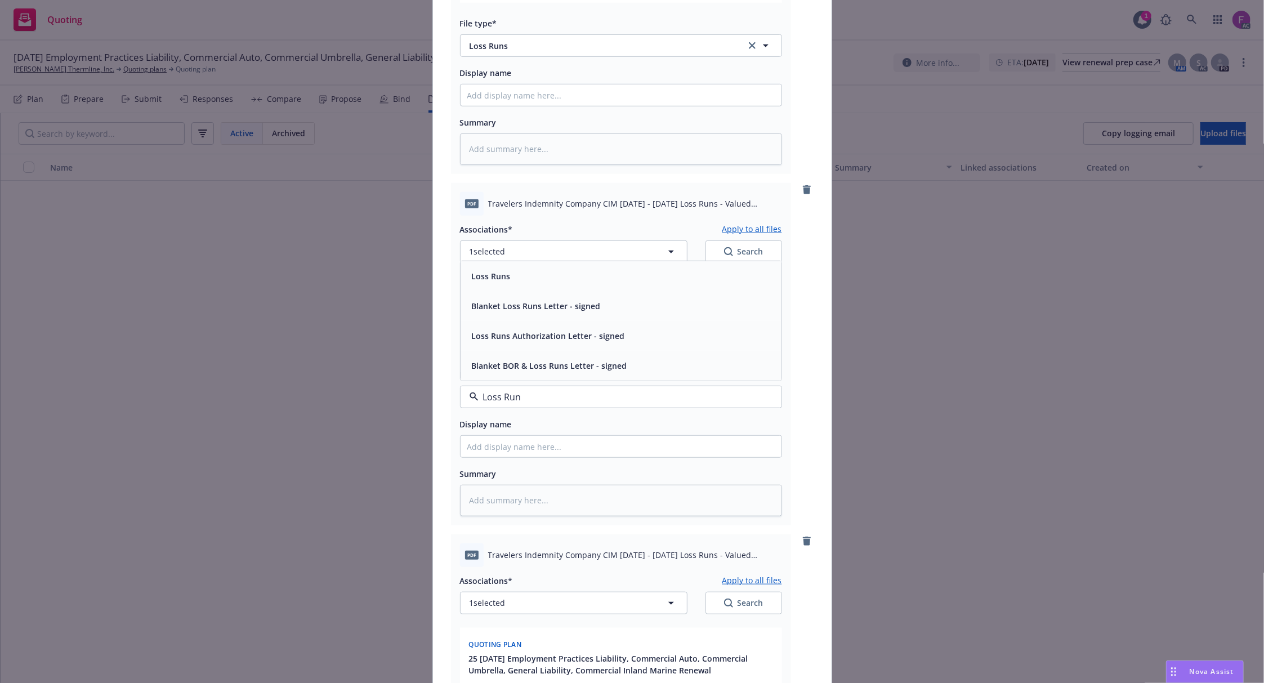
click at [524, 274] on div "Loss Runs" at bounding box center [620, 276] width 307 height 16
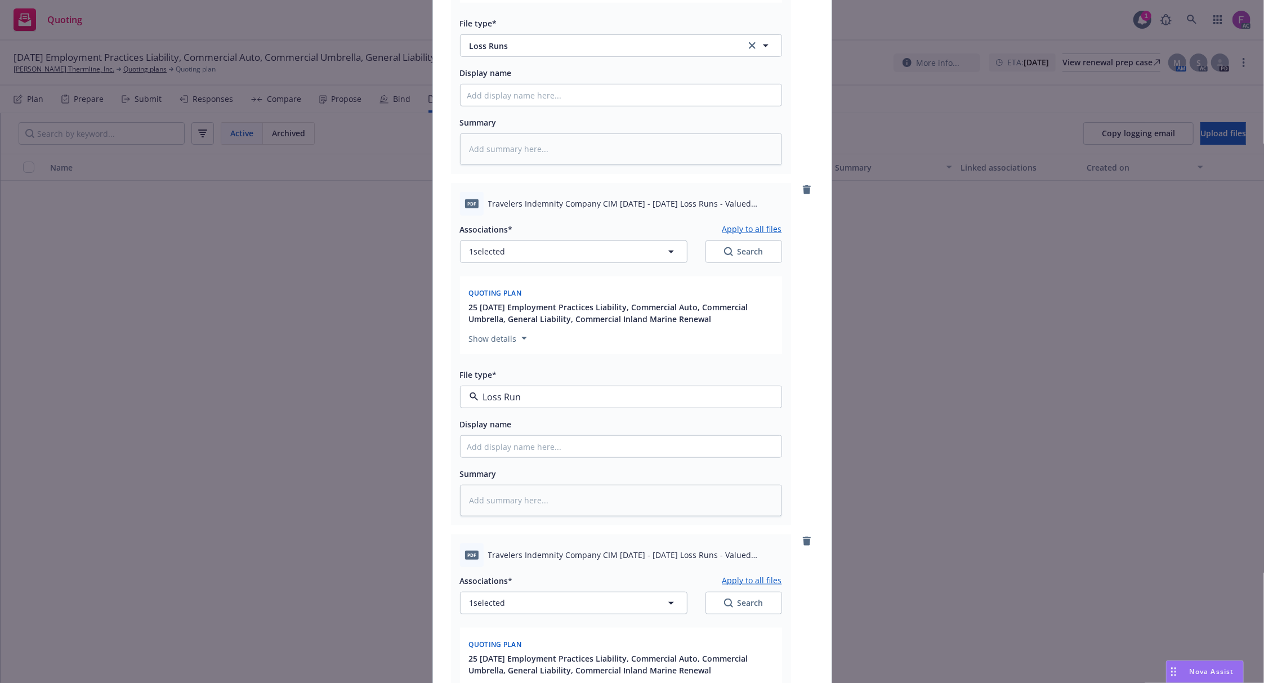
type textarea "x"
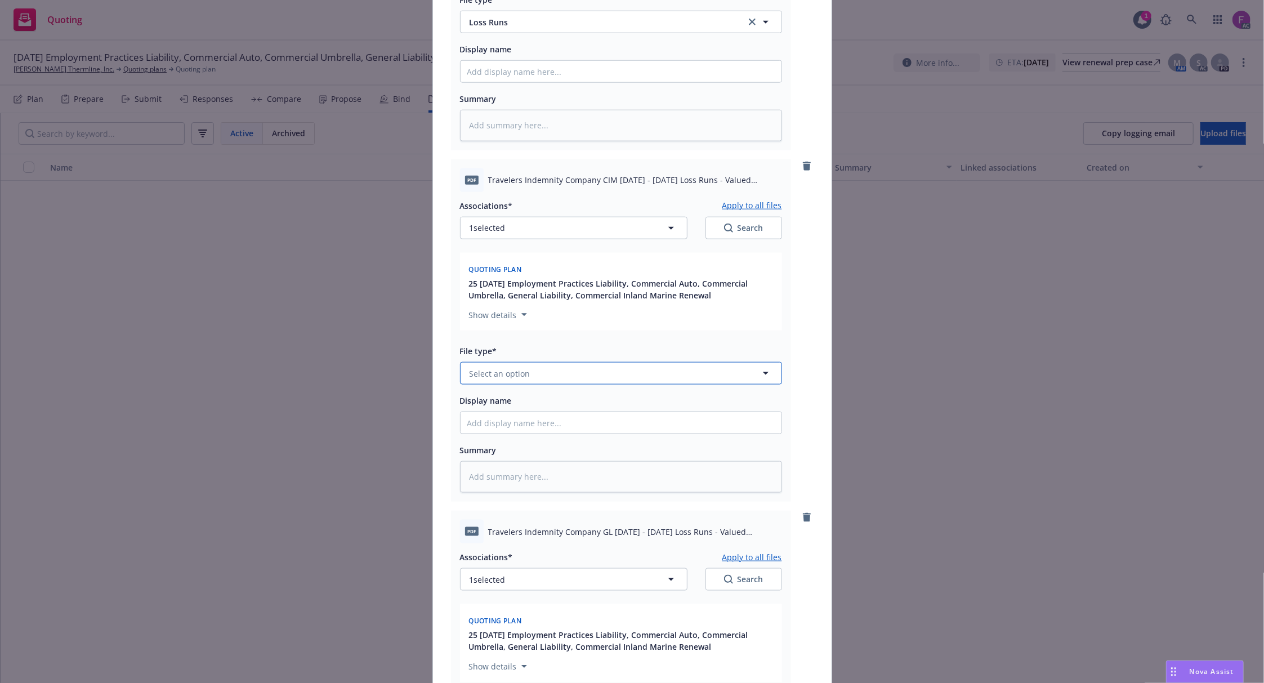
click at [503, 385] on button "Select an option" at bounding box center [621, 373] width 322 height 23
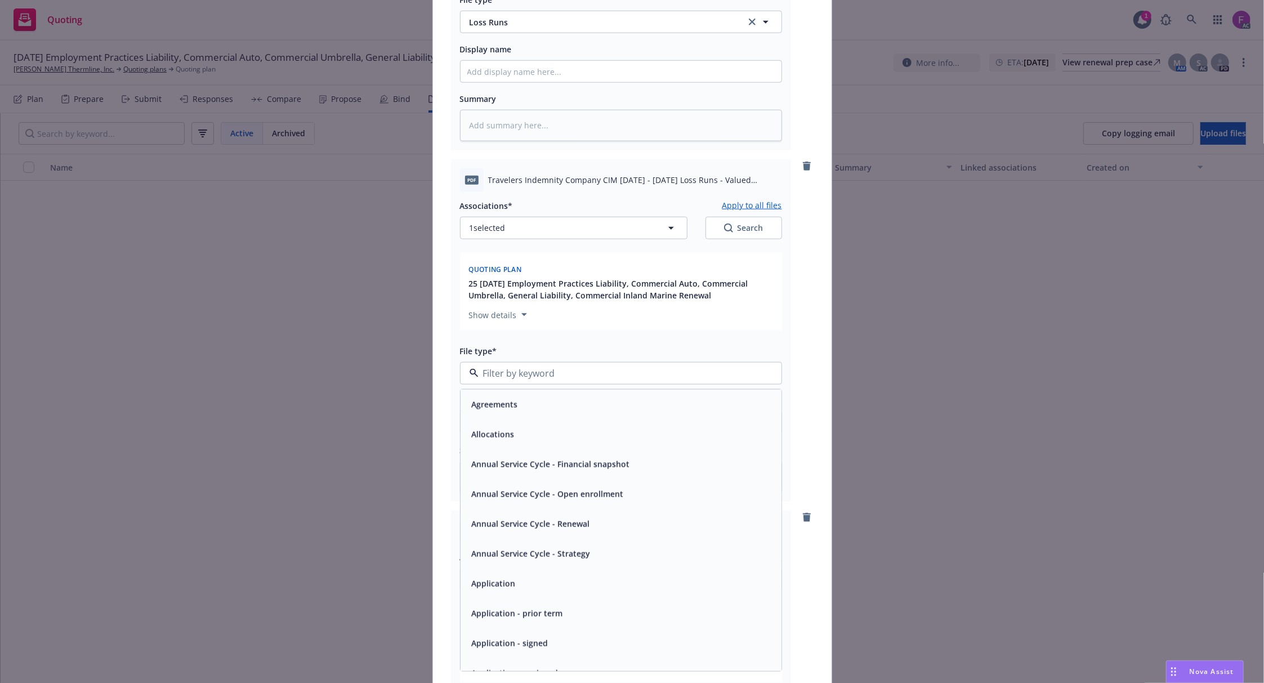
paste input "Loss Run"
type input "Loss Run"
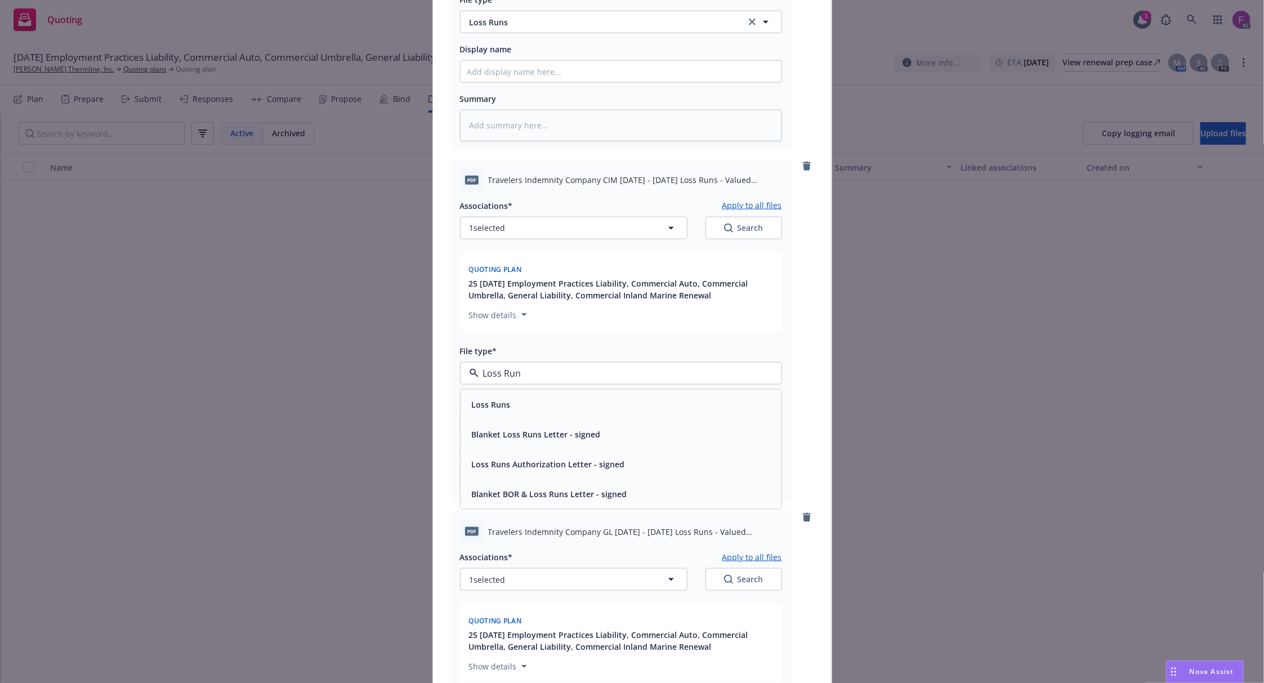
click at [503, 415] on div "Loss Runs" at bounding box center [621, 405] width 321 height 30
type textarea "x"
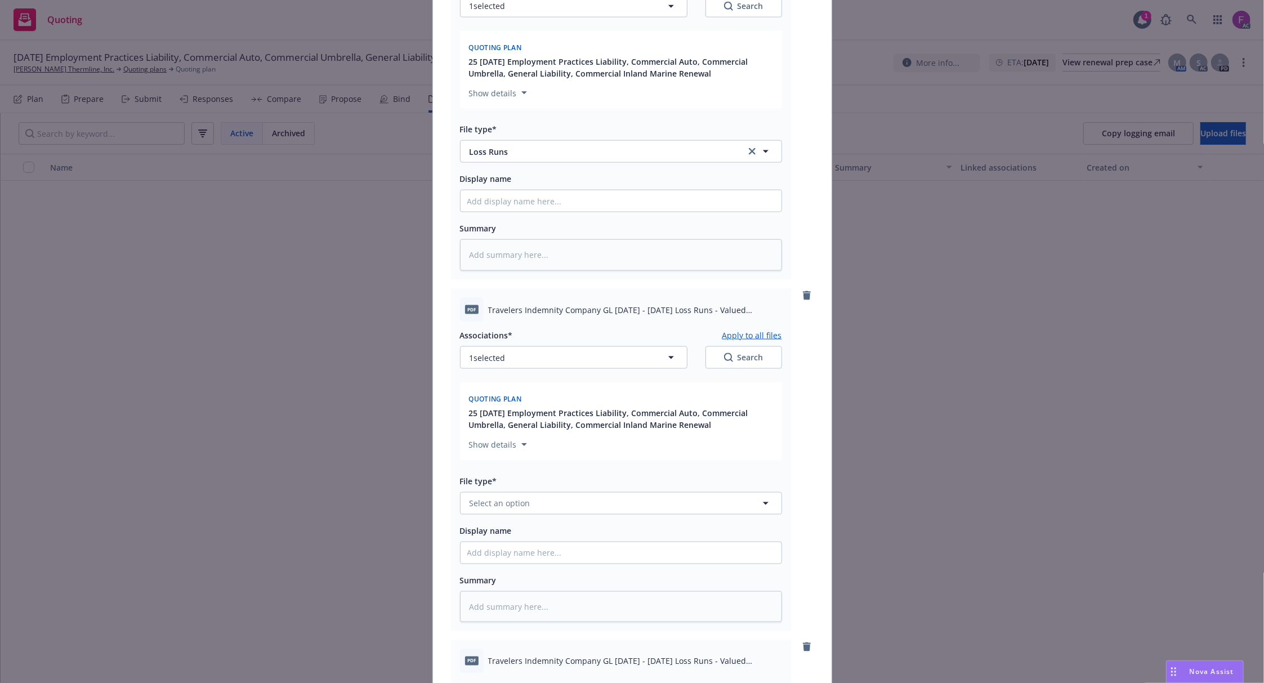
scroll to position [1276, 0]
click at [485, 506] on span "Select an option" at bounding box center [500, 500] width 61 height 12
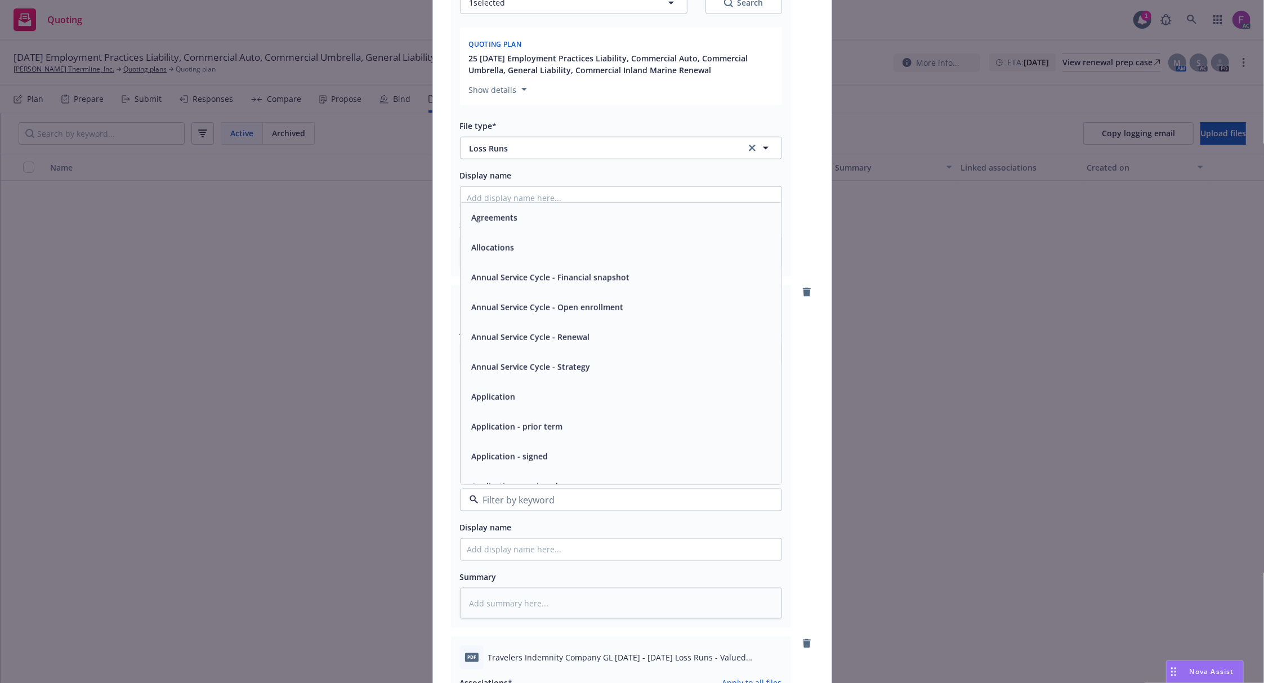
paste input "Loss Run"
type input "Loss Run"
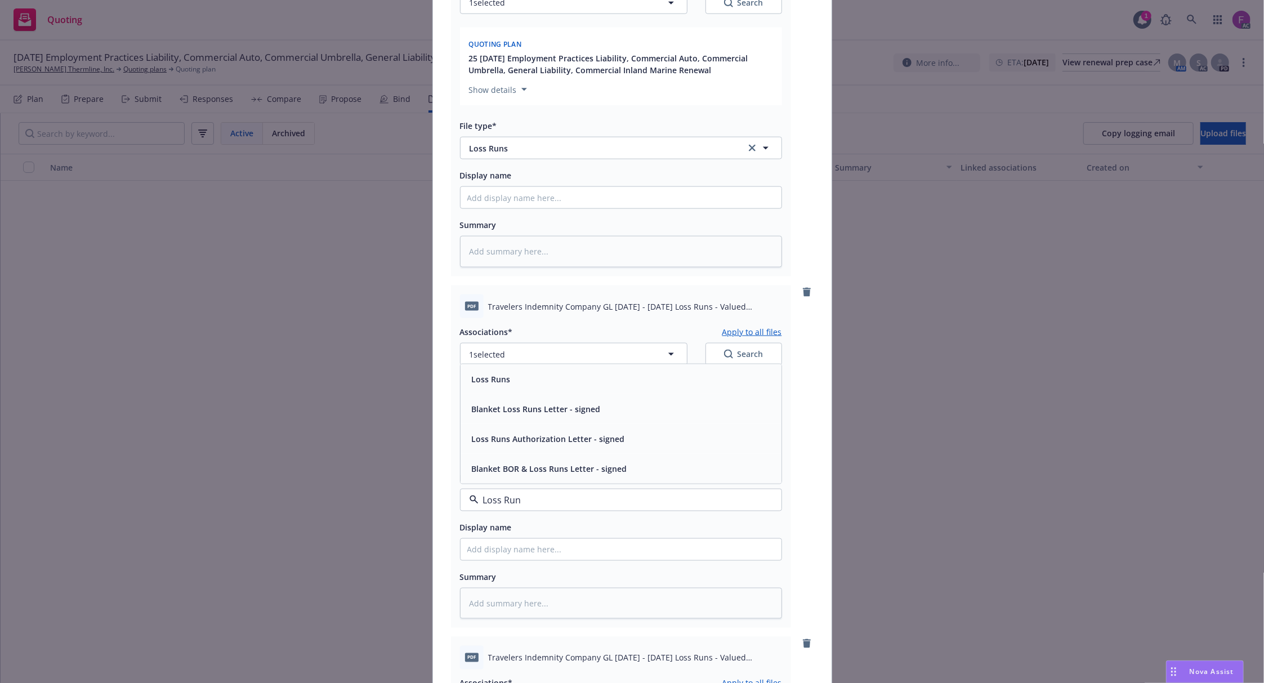
click at [512, 374] on div "Loss Runs" at bounding box center [620, 379] width 307 height 16
type textarea "x"
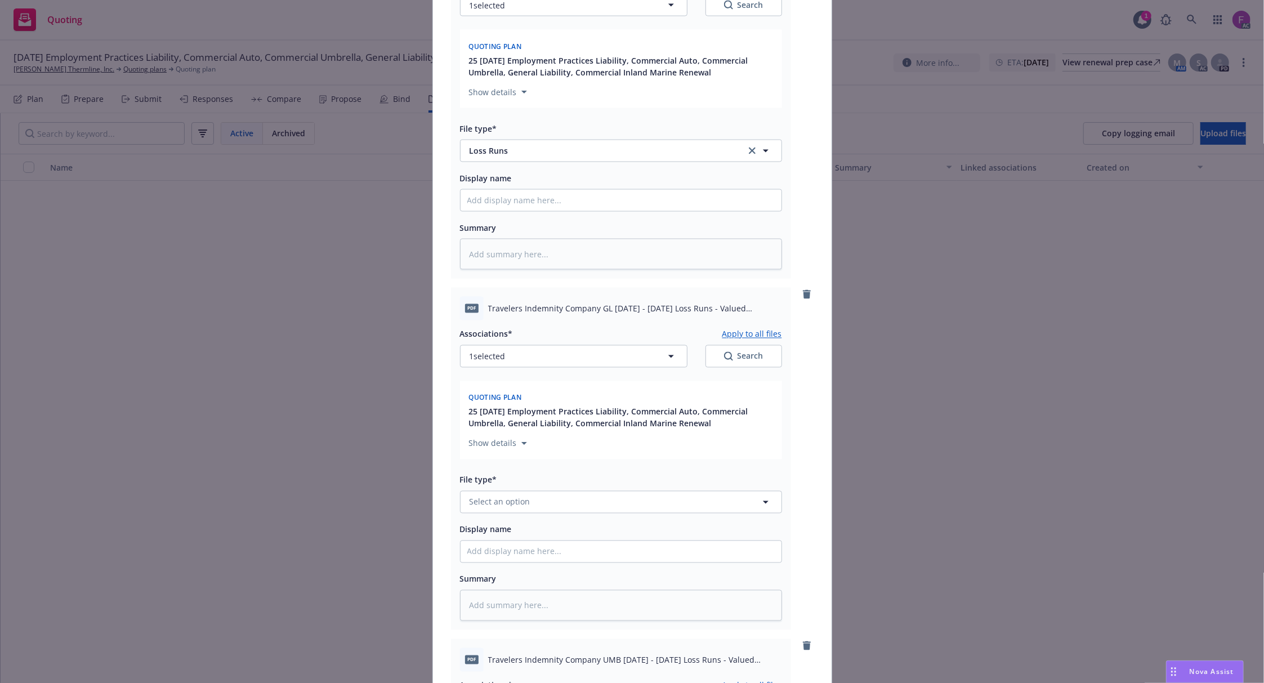
scroll to position [1651, 0]
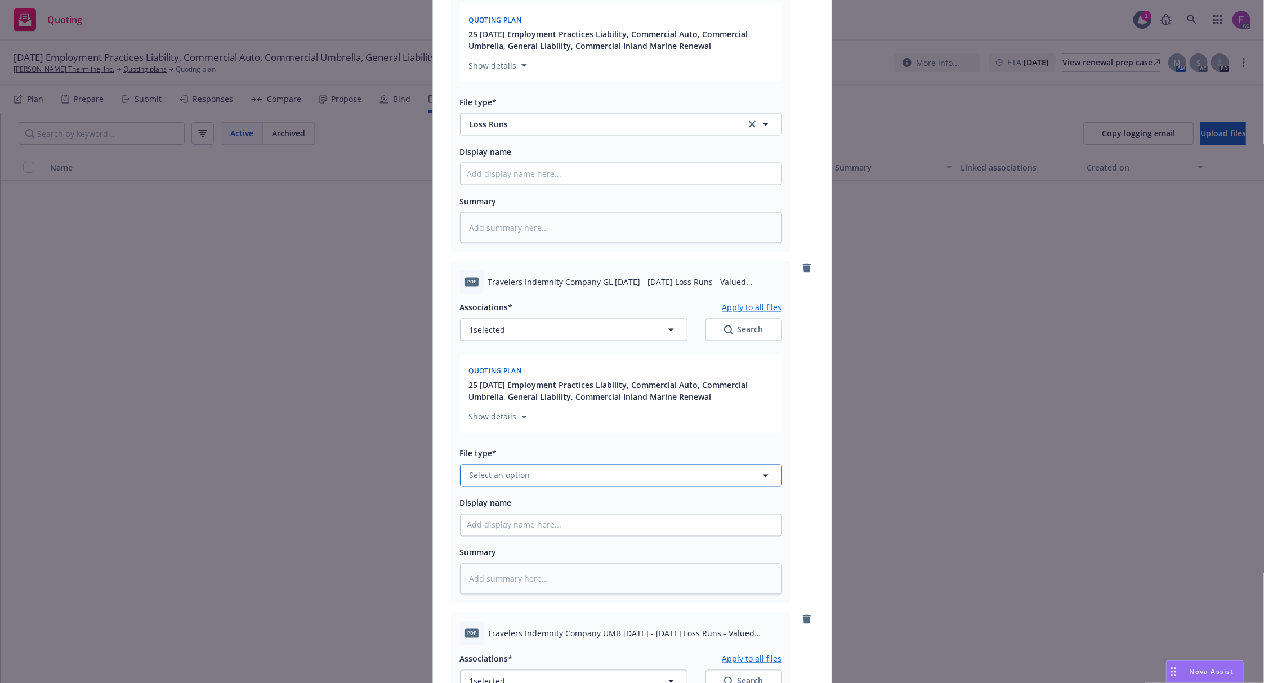
click at [502, 481] on span "Select an option" at bounding box center [500, 476] width 61 height 12
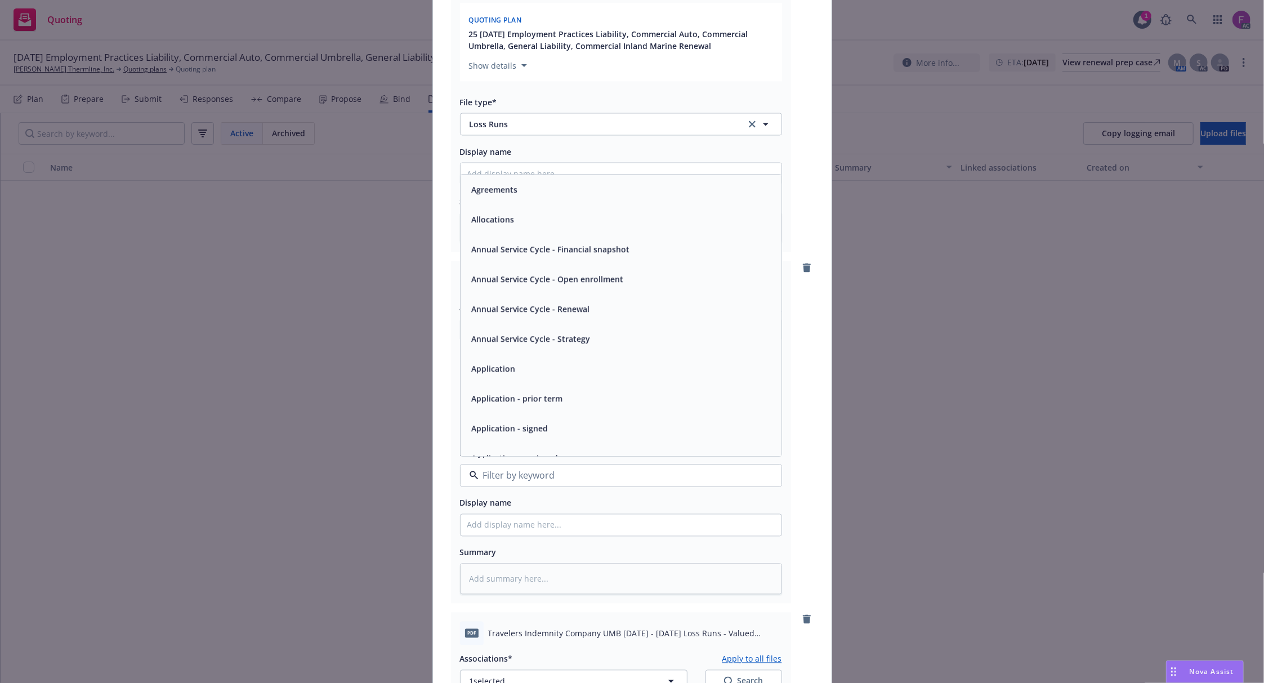
paste input "Loss Run"
type input "Loss Run"
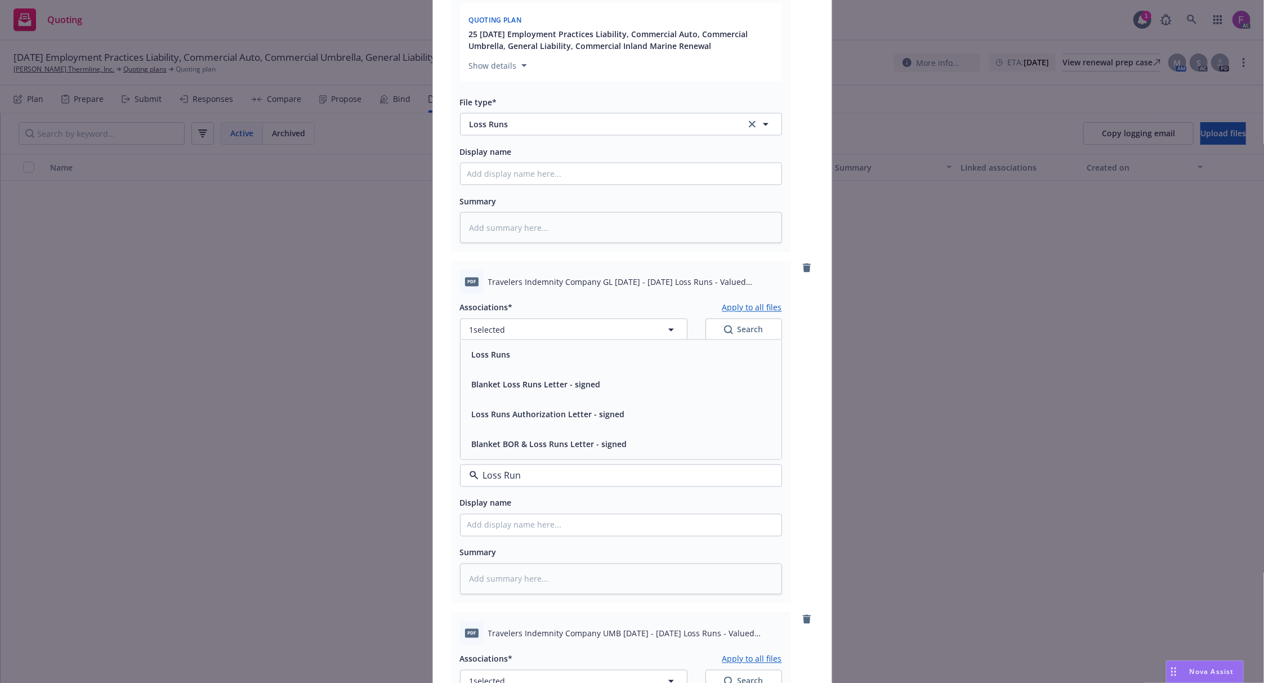
click at [503, 368] on div "Loss Runs" at bounding box center [621, 355] width 321 height 30
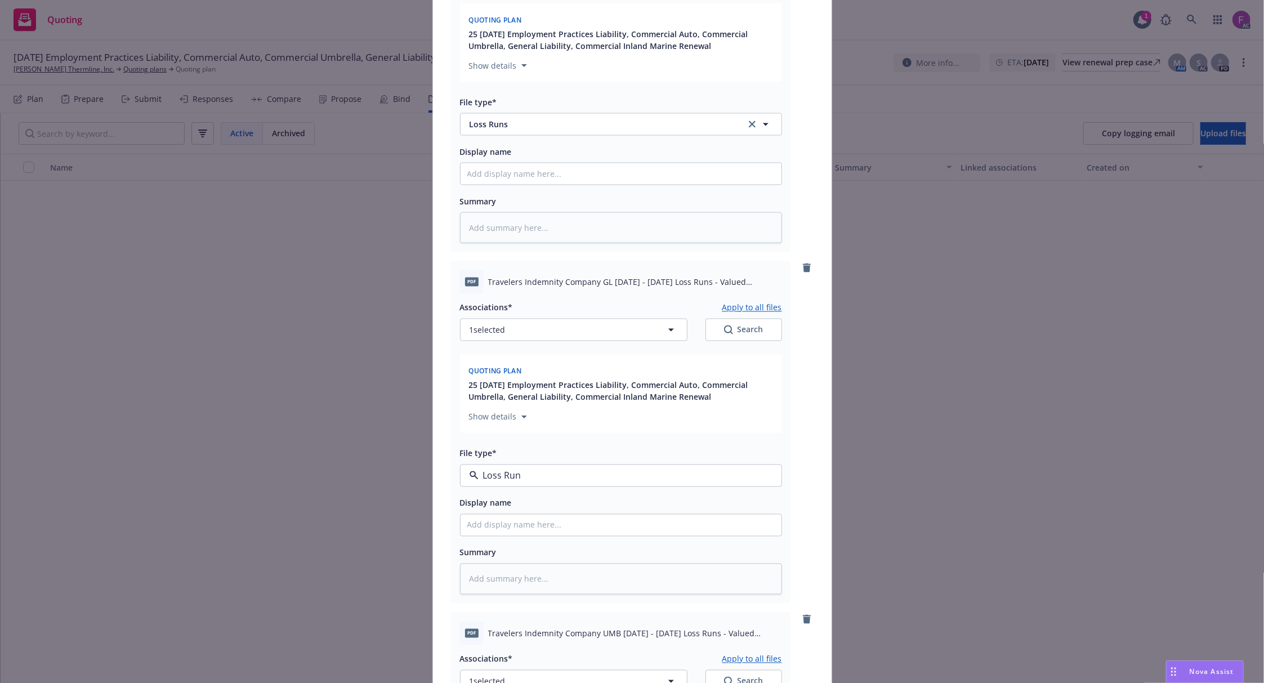
type textarea "x"
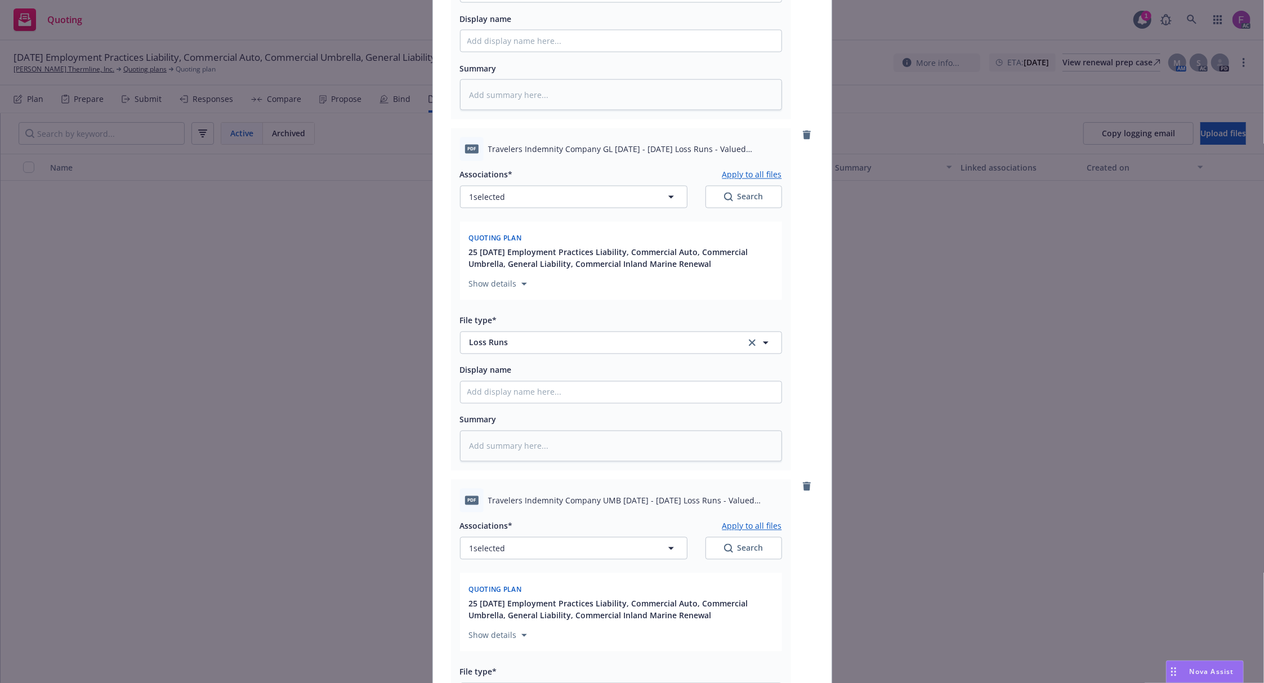
scroll to position [2177, 0]
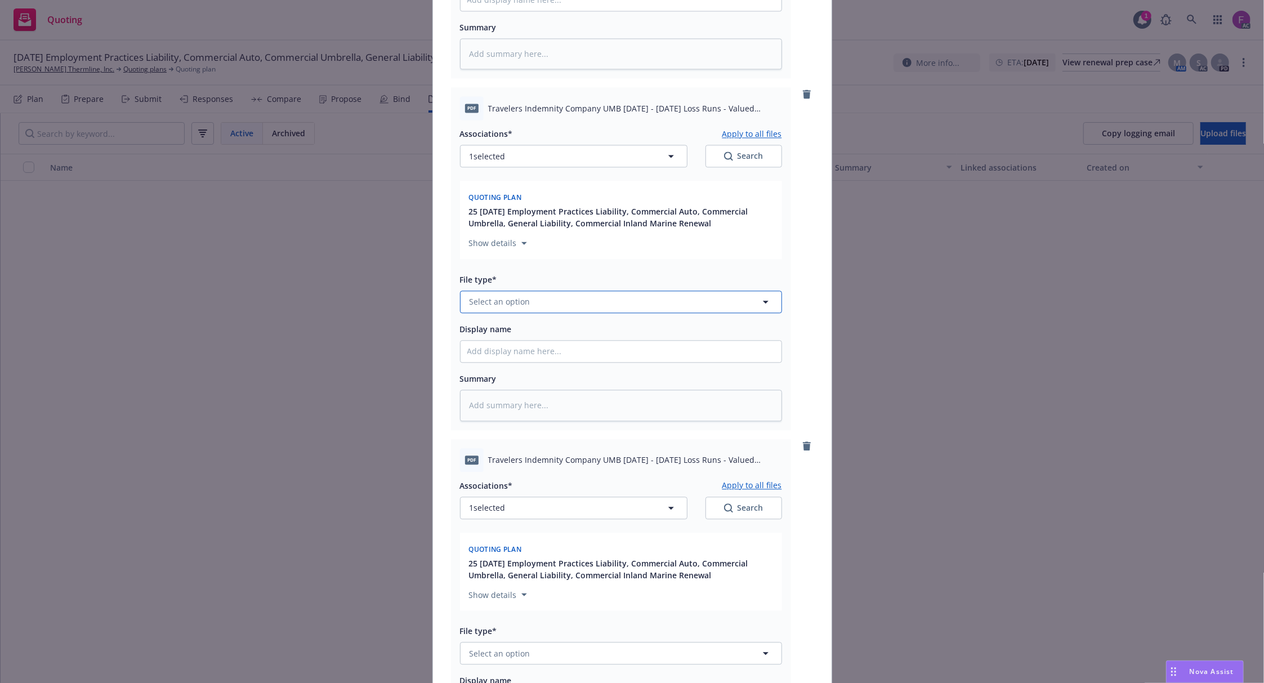
click at [472, 306] on span "Select an option" at bounding box center [500, 302] width 61 height 12
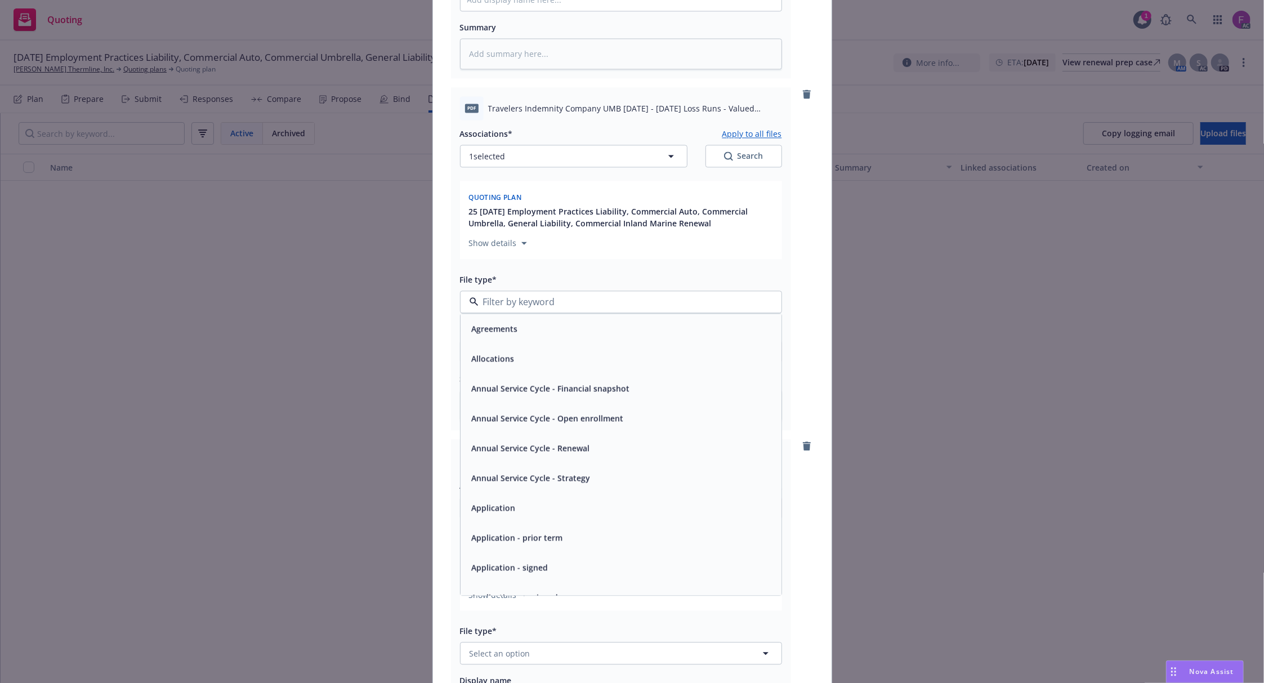
paste input "Loss Run"
type input "Loss Run"
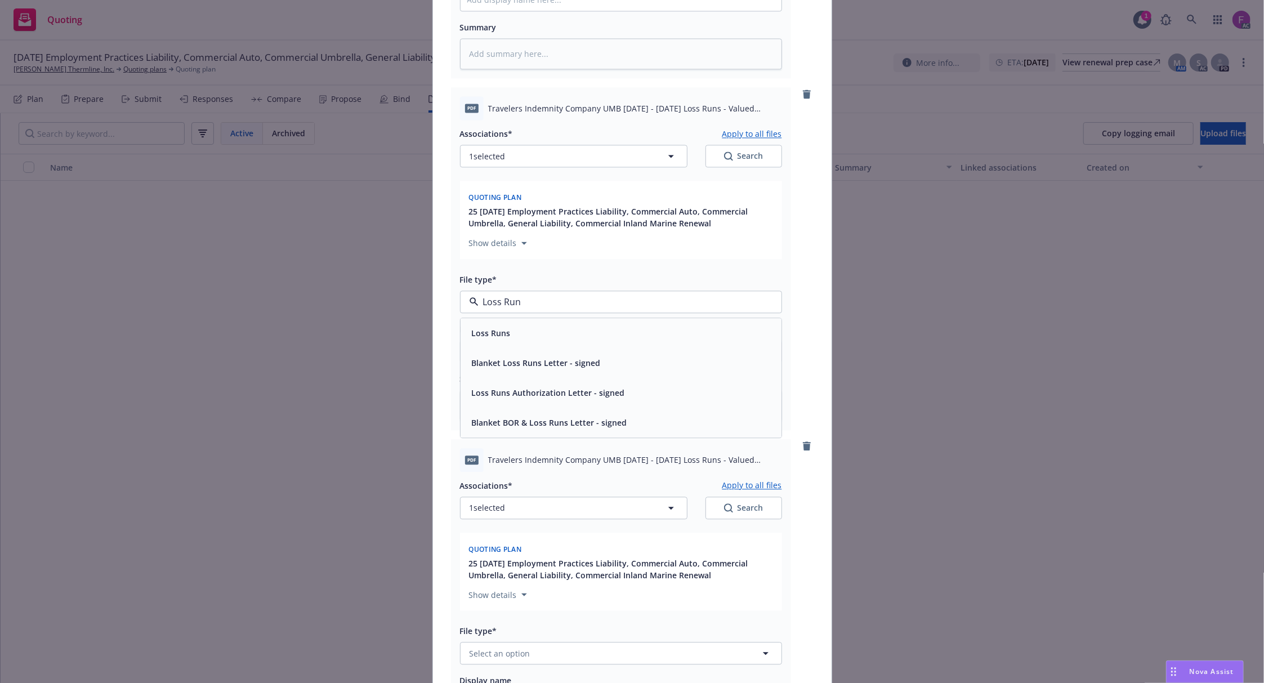
click at [528, 341] on div "Loss Runs" at bounding box center [620, 333] width 307 height 16
type textarea "x"
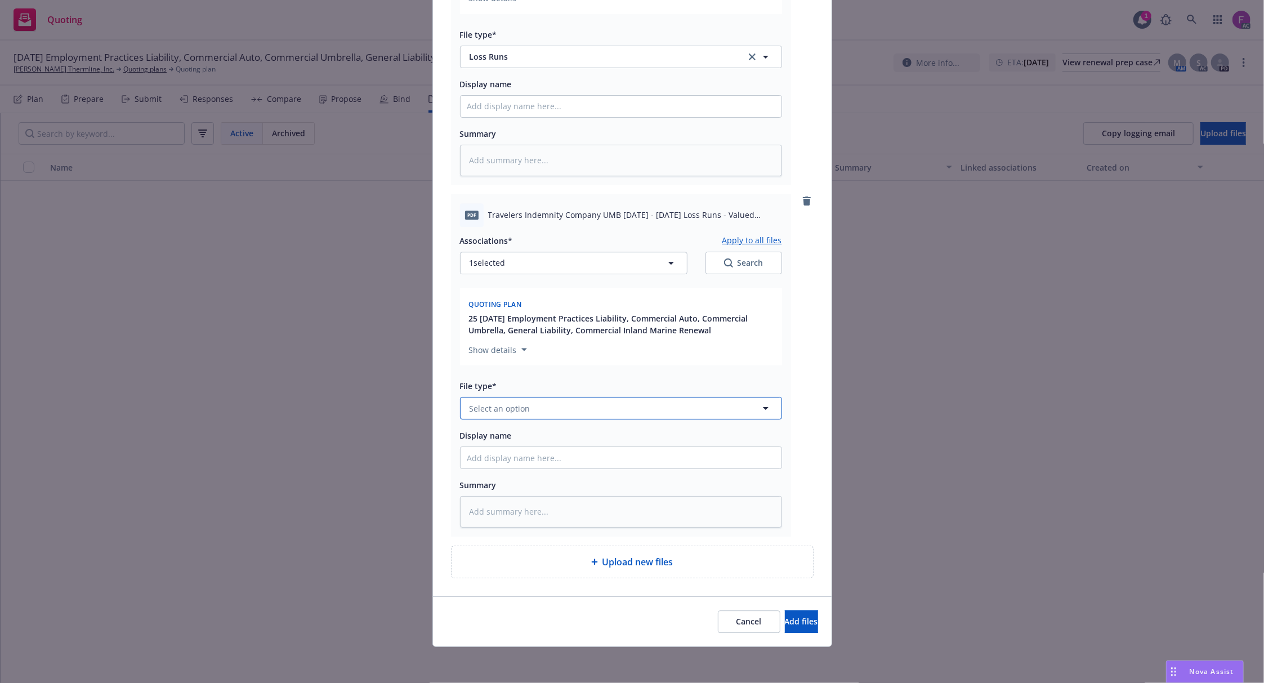
click at [516, 403] on span "Select an option" at bounding box center [500, 409] width 61 height 12
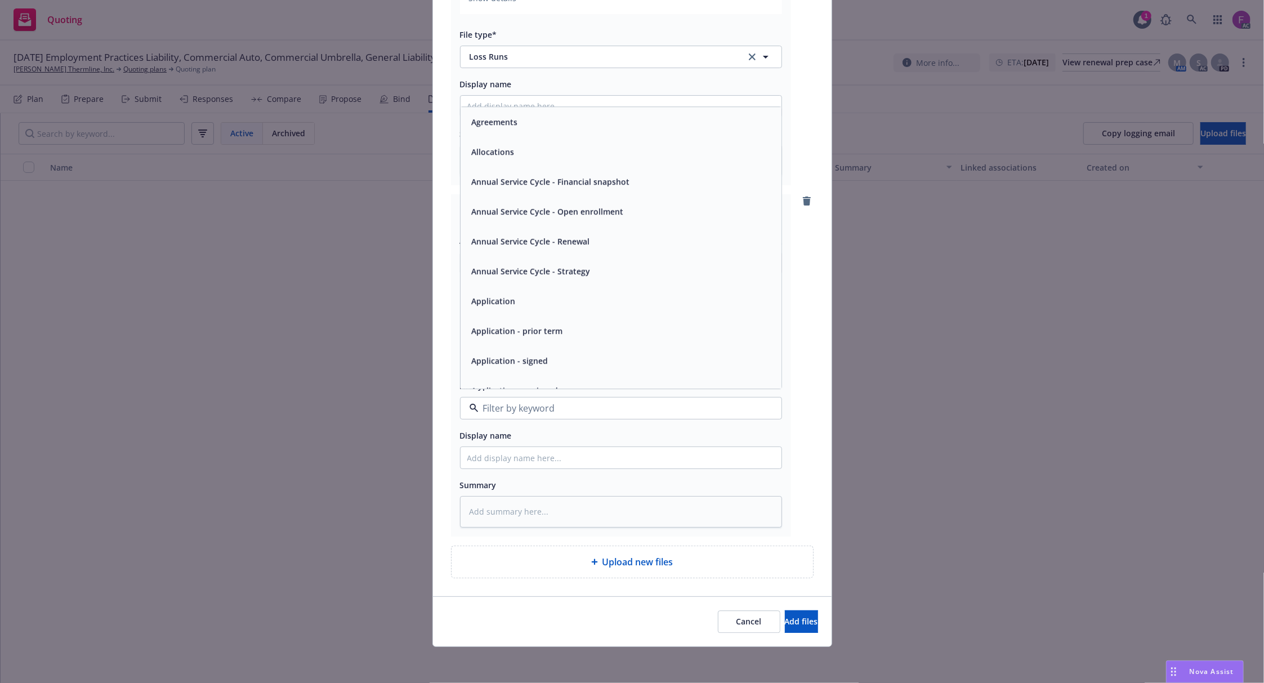
paste input "Loss Run"
type input "Loss Run"
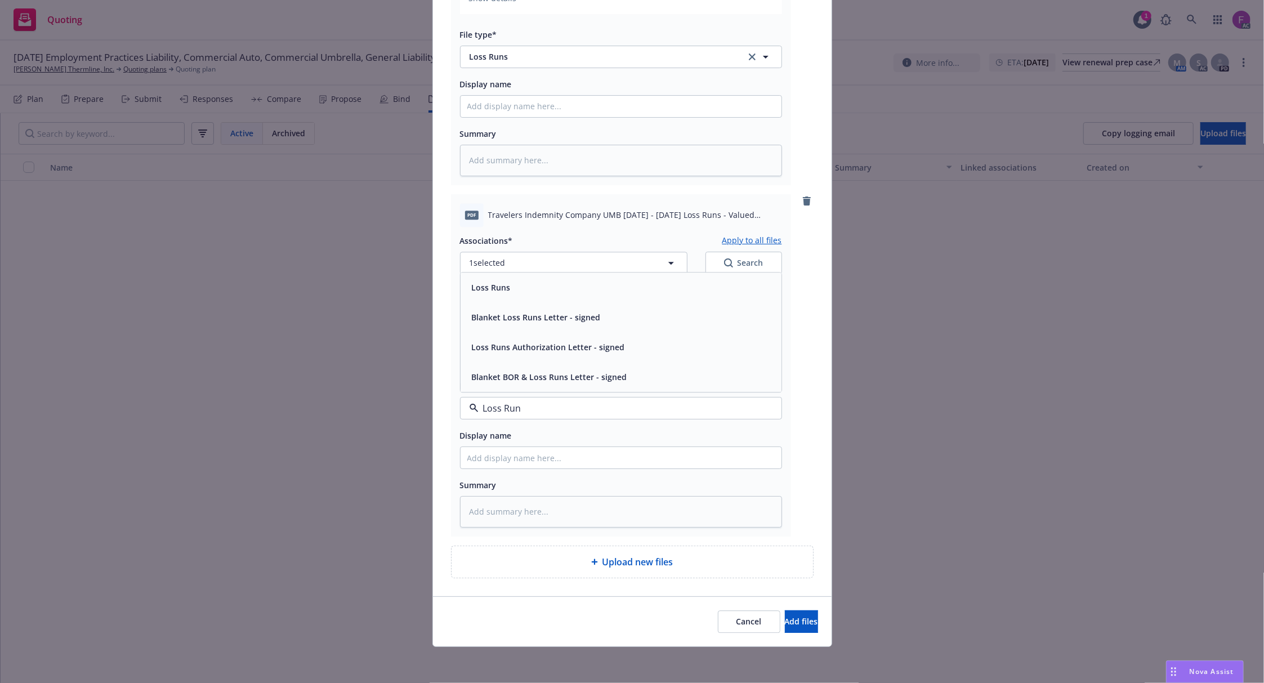
click at [515, 289] on div "Loss Runs" at bounding box center [620, 287] width 307 height 16
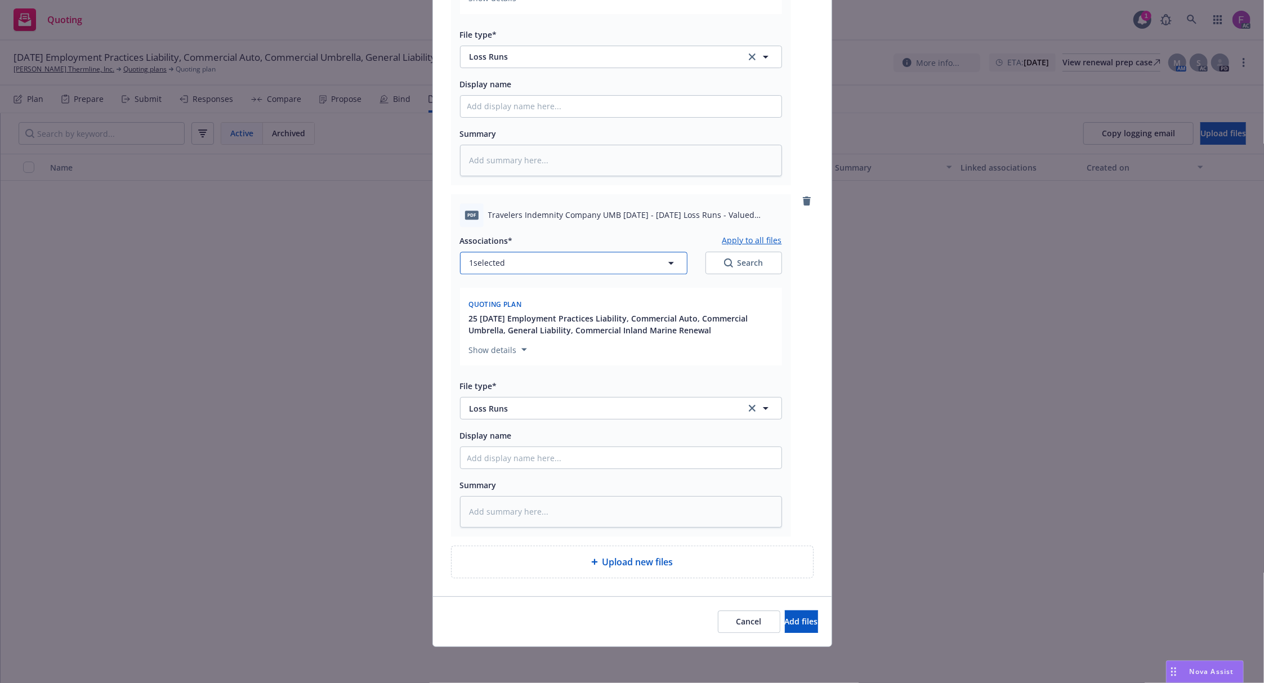
click at [519, 258] on button "1 selected" at bounding box center [573, 263] width 227 height 23
type textarea "x"
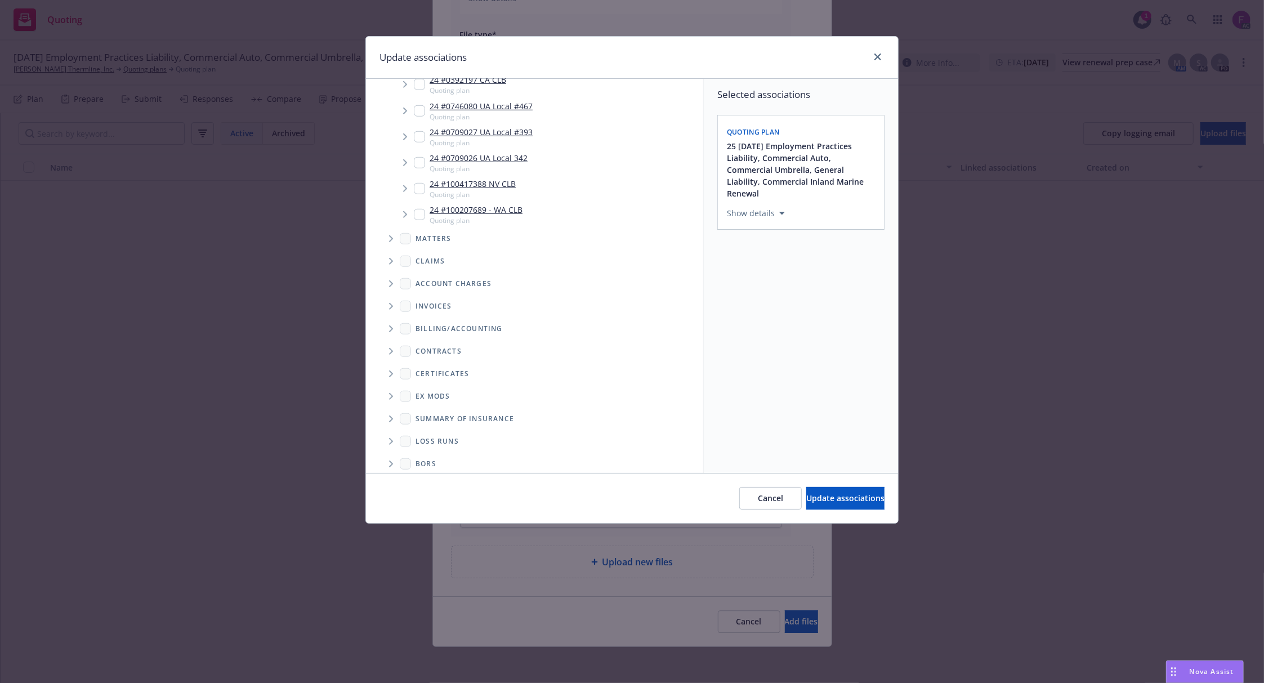
scroll to position [716, 0]
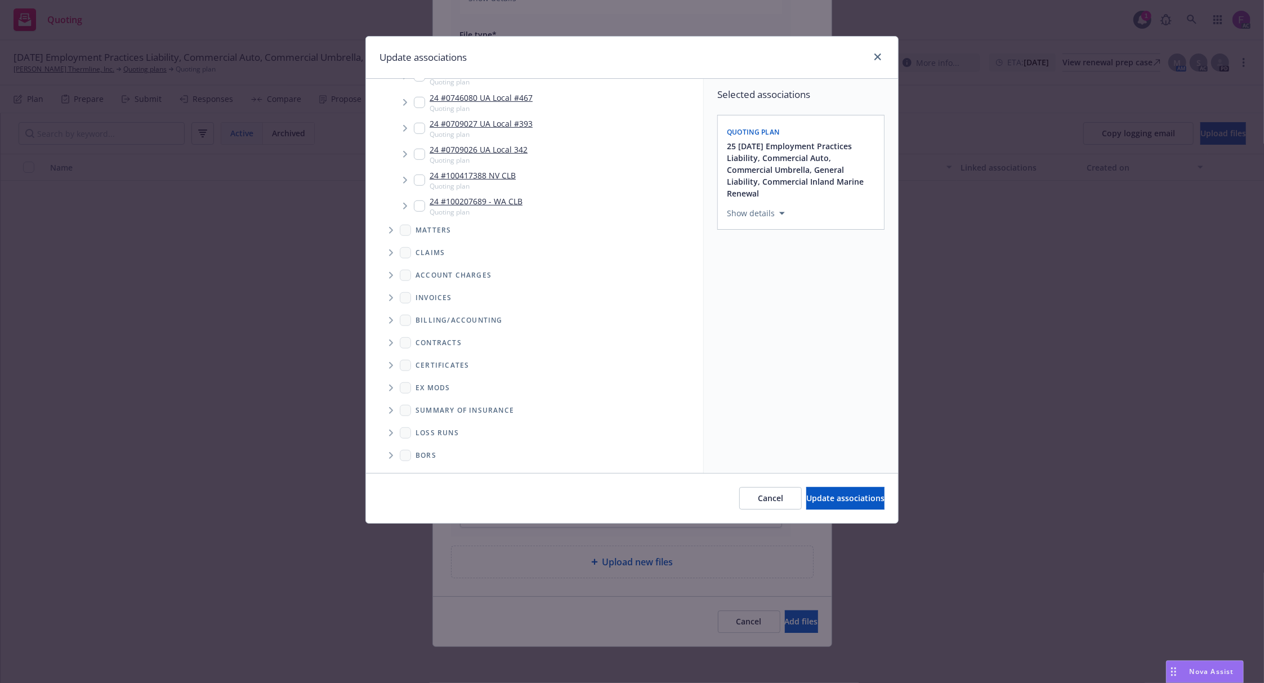
click at [390, 433] on icon "Folder Tree Example" at bounding box center [391, 433] width 5 height 7
click at [417, 428] on input "Folder Tree Example" at bounding box center [421, 431] width 11 height 11
checkbox input "true"
click at [755, 295] on div "Select an option" at bounding box center [796, 290] width 120 height 11
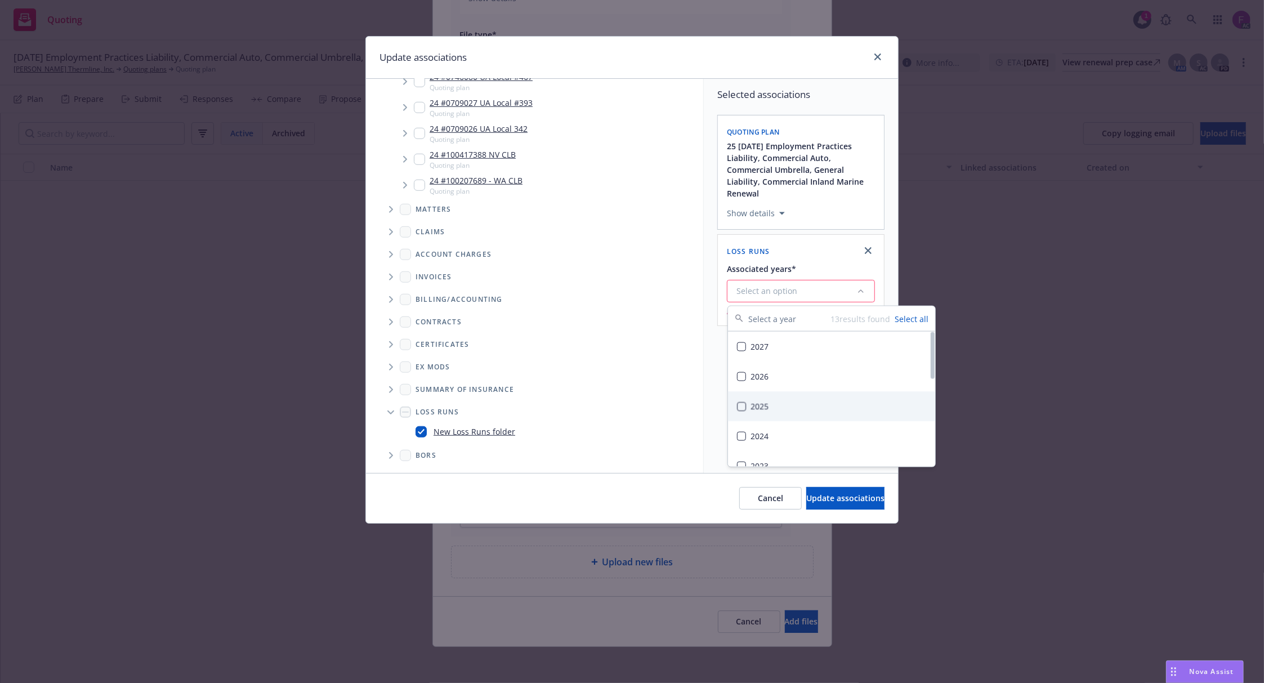
click at [771, 406] on div "2025" at bounding box center [831, 406] width 207 height 30
click at [708, 374] on div "Selected associations Quoting plan 25 11/15/25 Employment Practices Liability, …" at bounding box center [801, 276] width 194 height 394
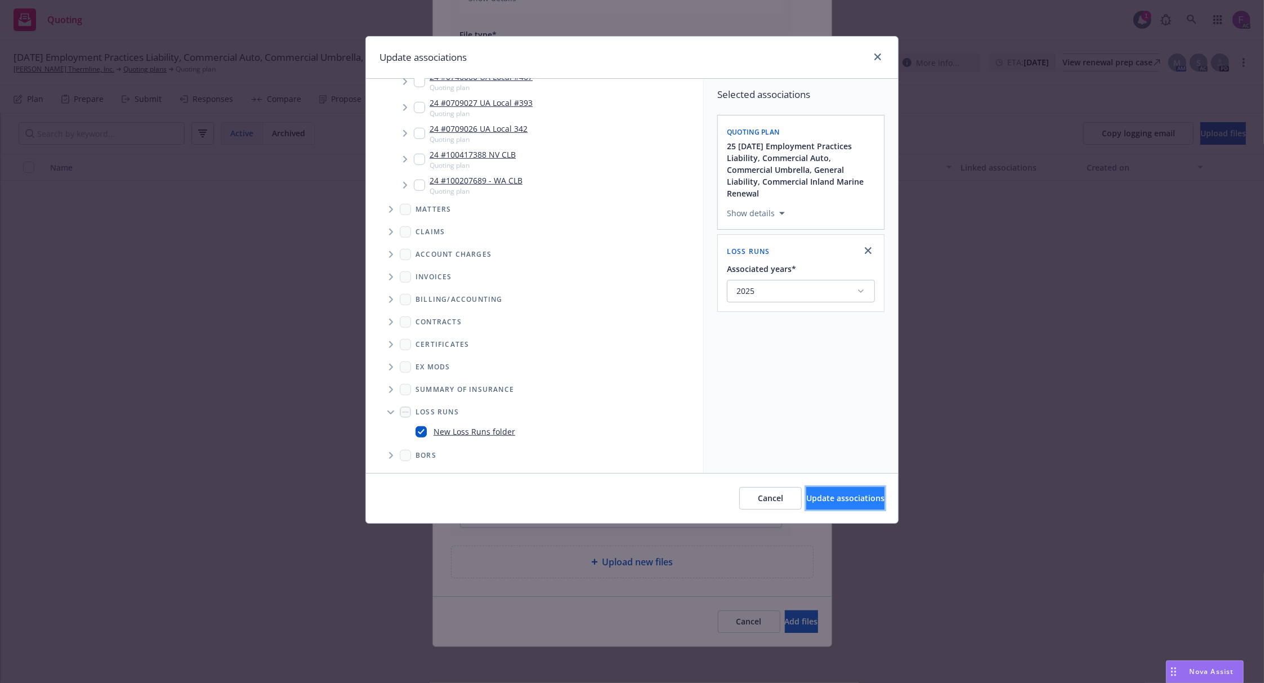
click at [839, 494] on span "Update associations" at bounding box center [845, 498] width 78 height 11
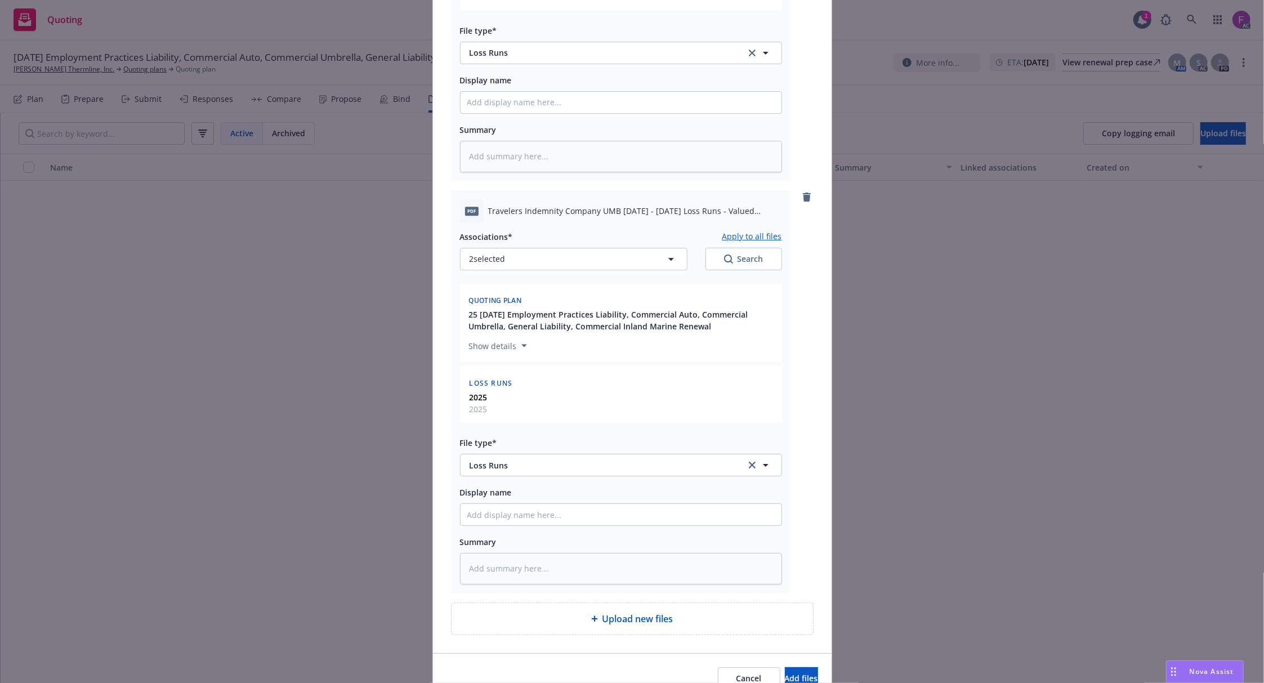
click at [751, 233] on button "Apply to all files" at bounding box center [752, 237] width 60 height 14
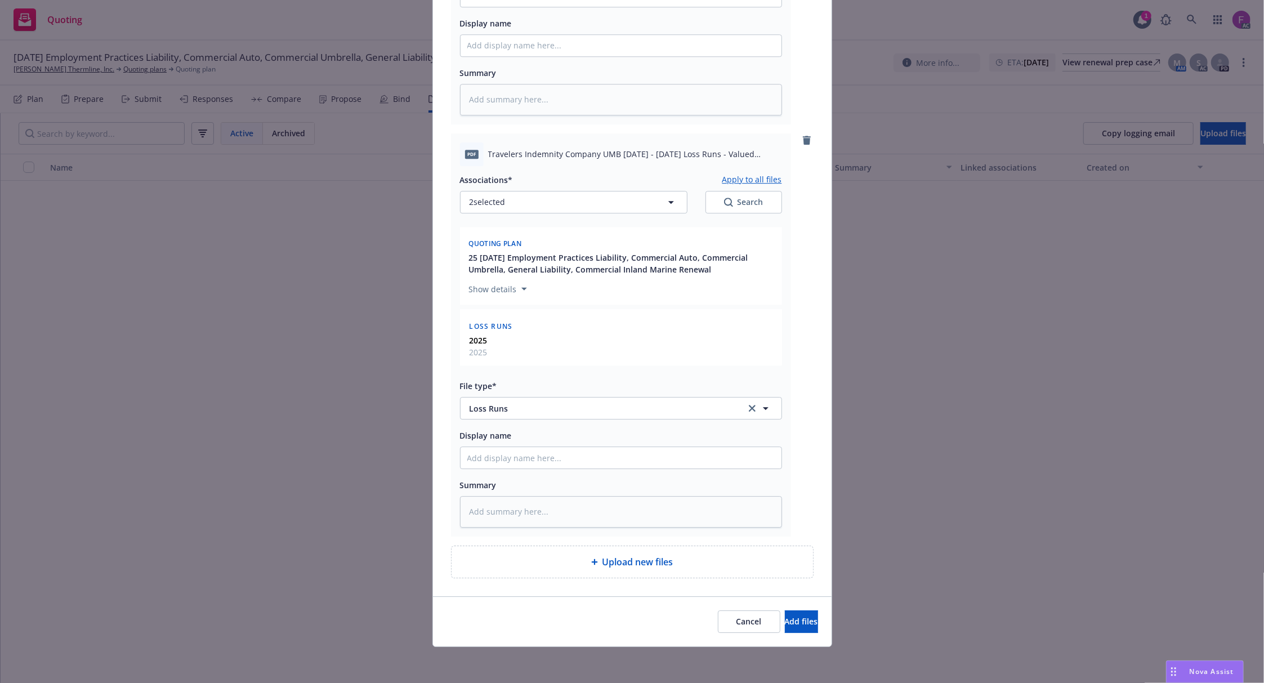
scroll to position [2915, 0]
click at [791, 624] on span "Add files" at bounding box center [801, 621] width 33 height 11
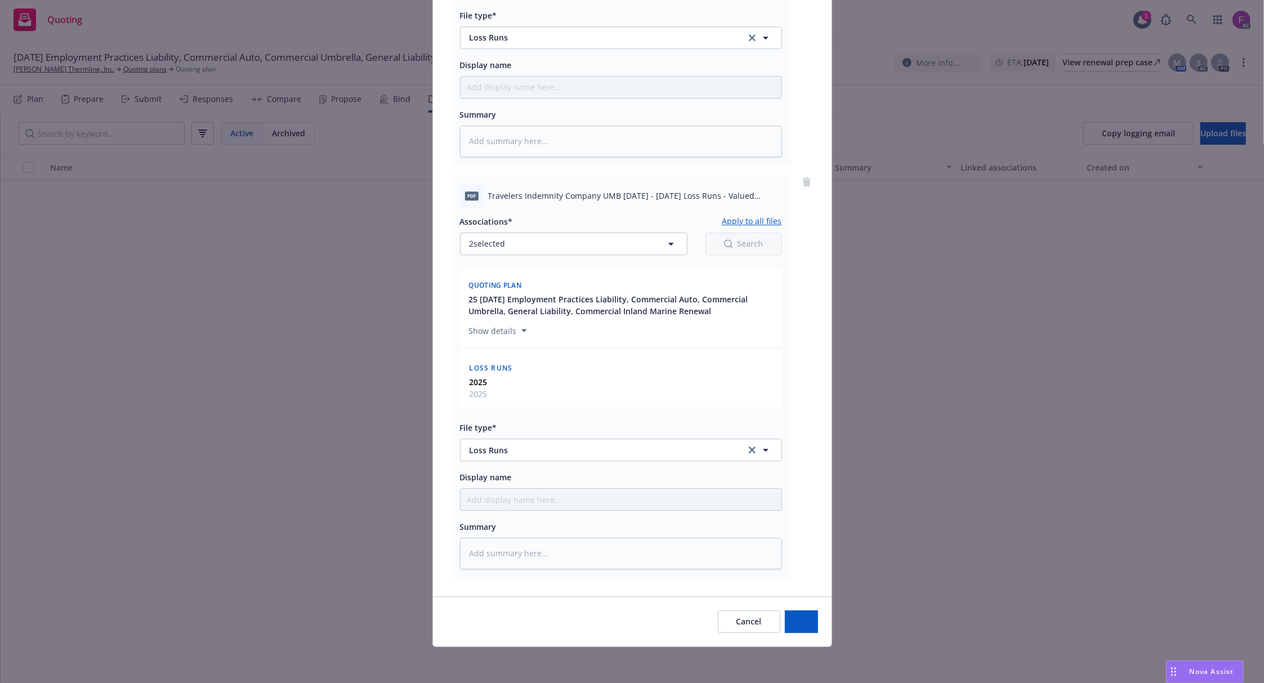
scroll to position [2873, 0]
type textarea "x"
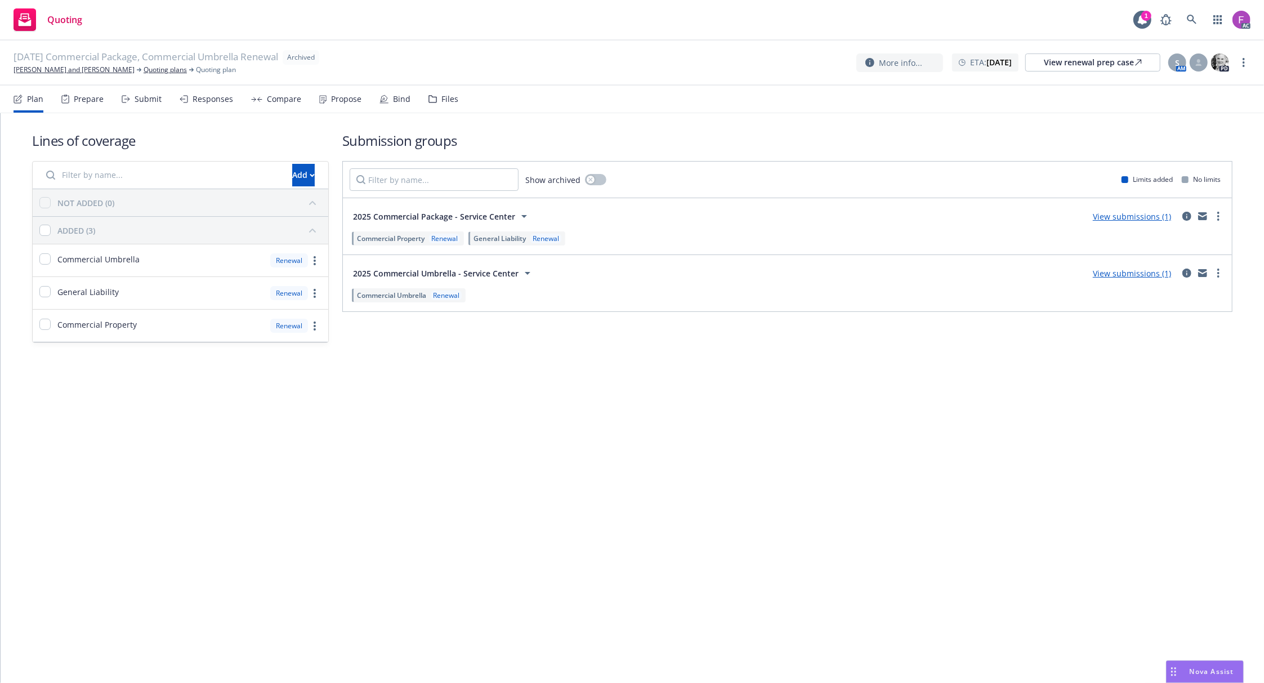
click at [449, 102] on div "Files" at bounding box center [449, 99] width 17 height 9
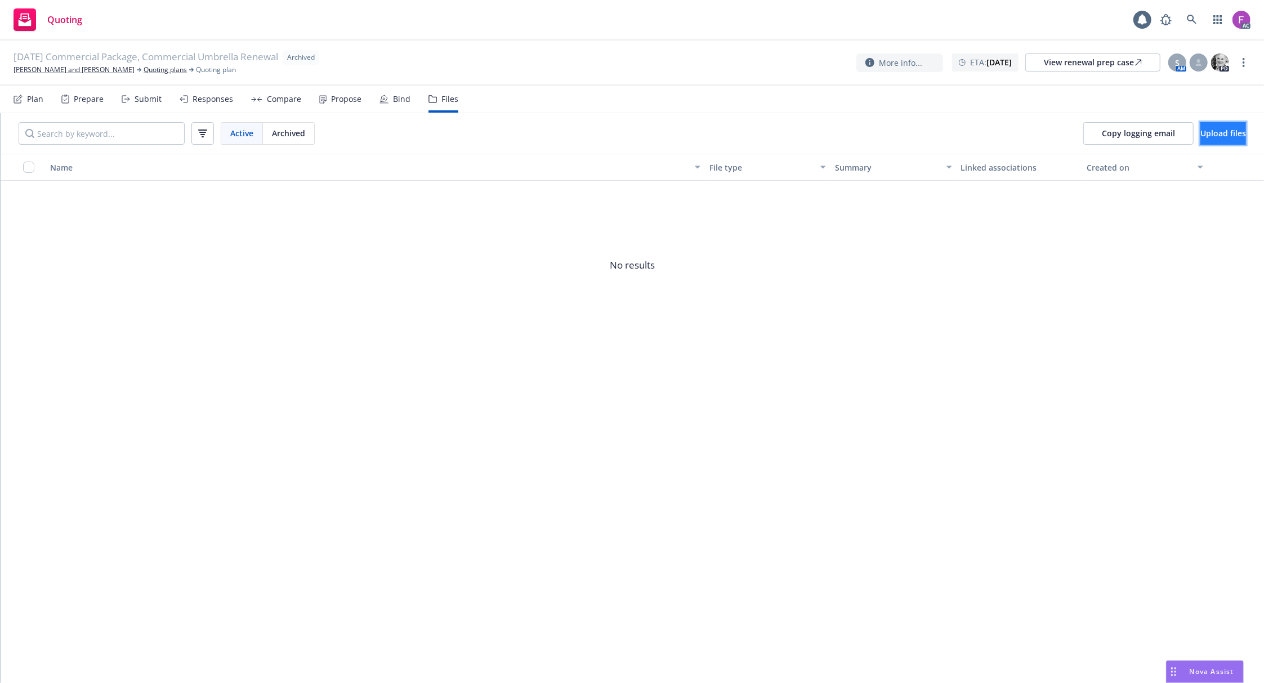
click at [1200, 132] on span "Upload files" at bounding box center [1223, 133] width 46 height 11
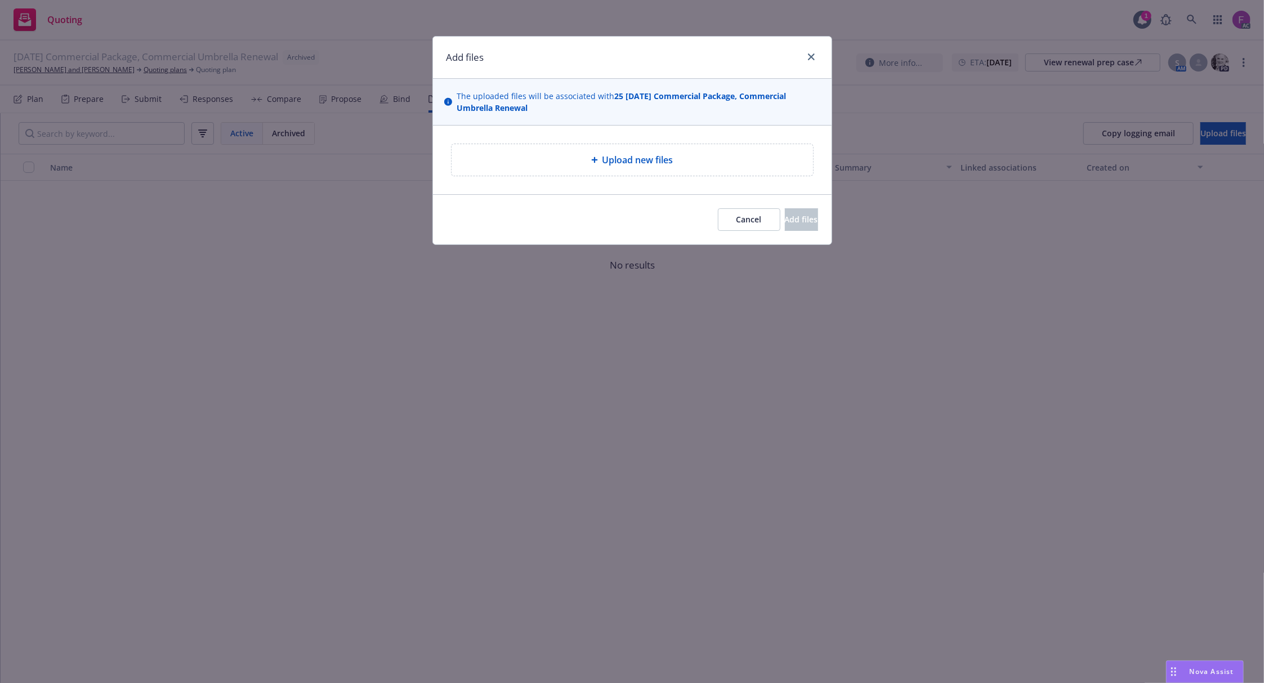
click at [650, 166] on span "Upload new files" at bounding box center [637, 160] width 71 height 14
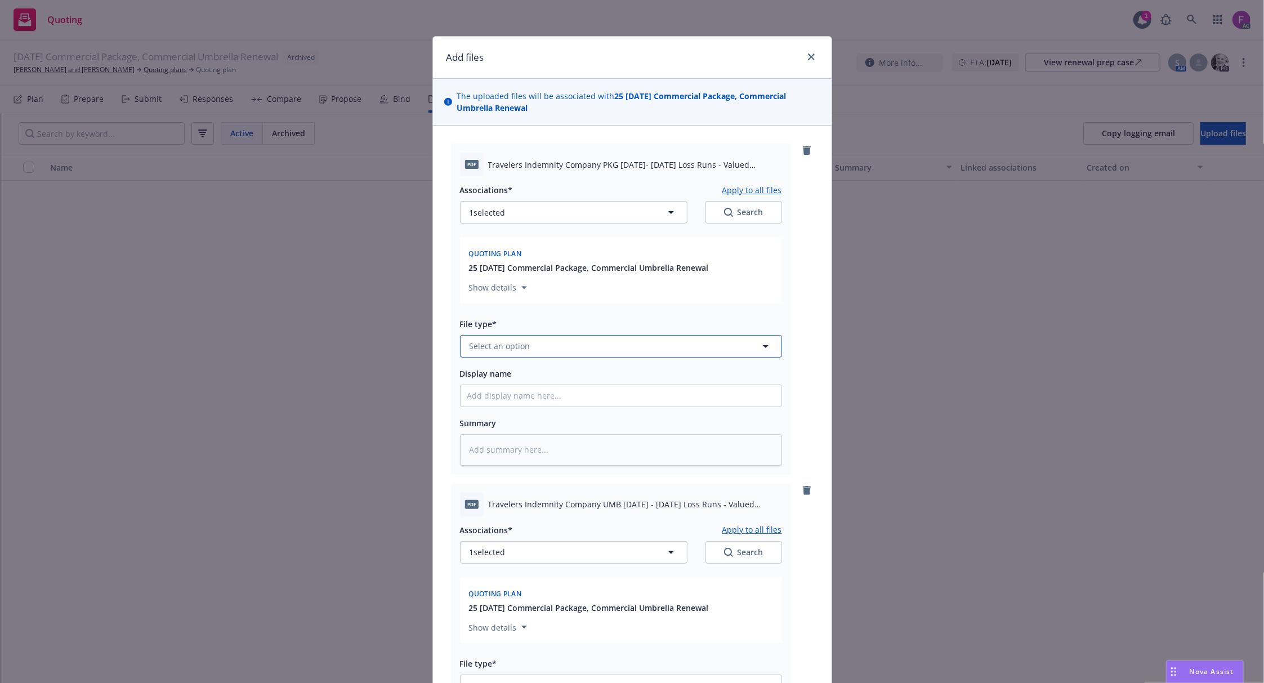
click at [573, 346] on button "Select an option" at bounding box center [621, 346] width 322 height 23
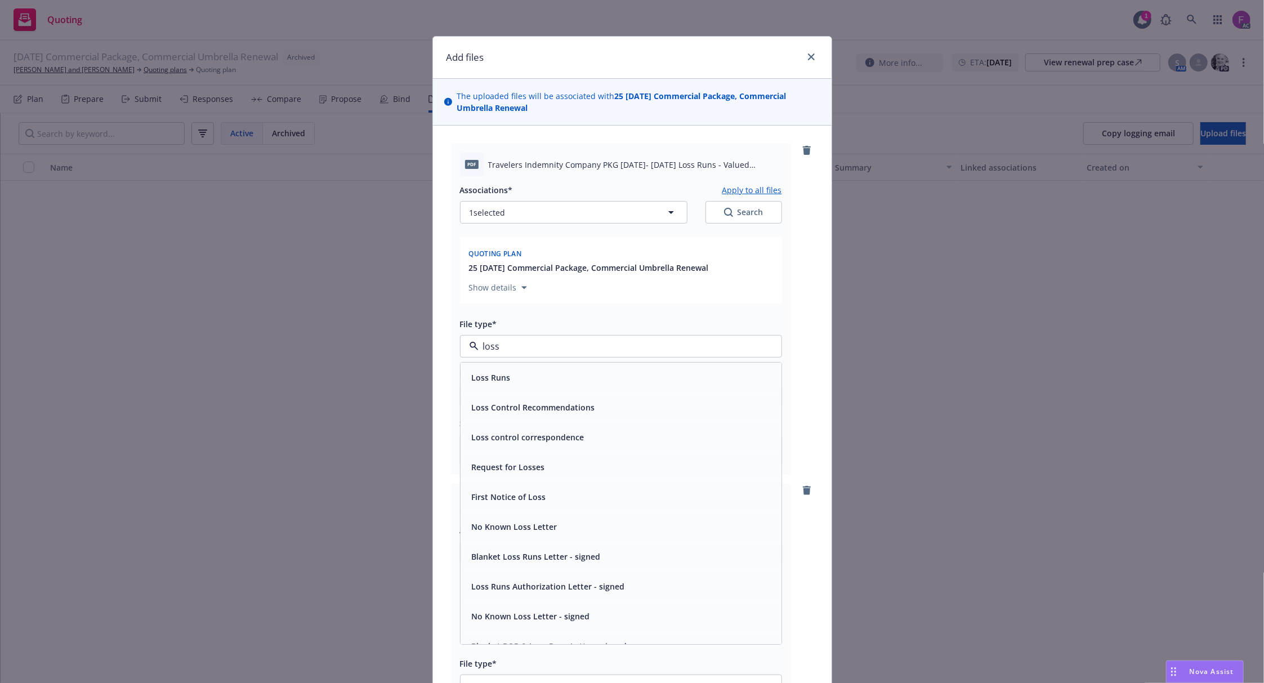
paste input "Loss Run"
type input "Loss Run"
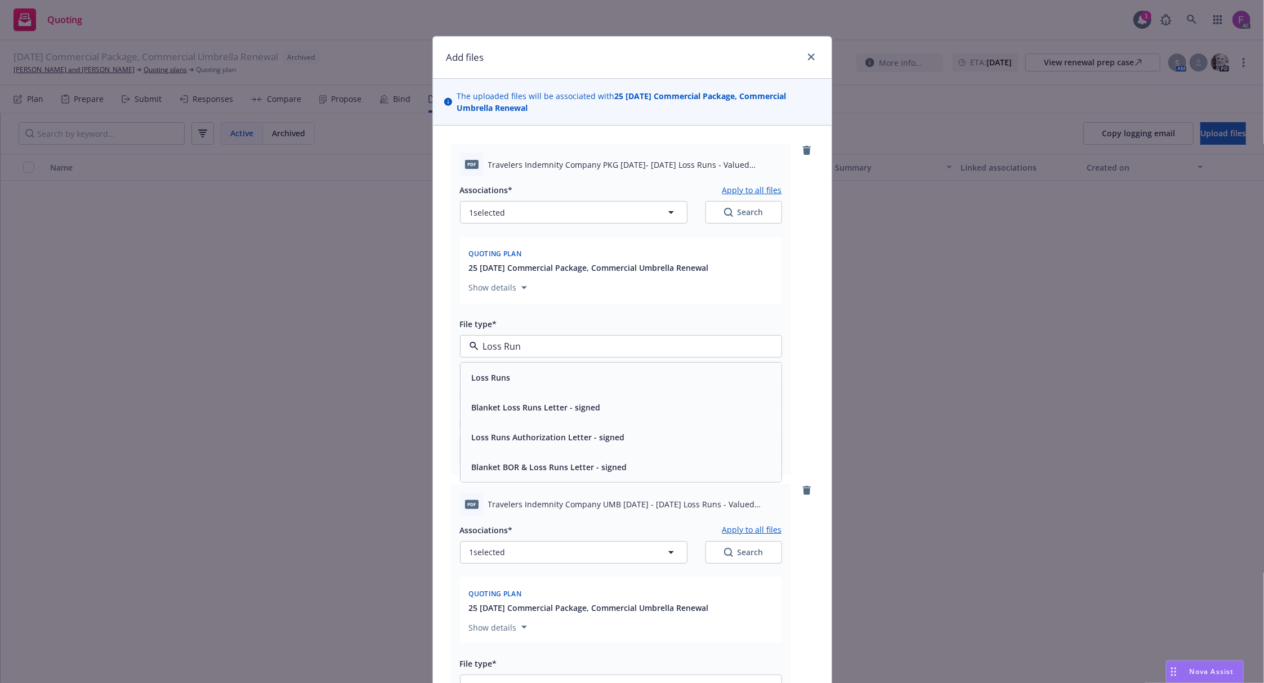
click at [515, 368] on div "Loss Runs" at bounding box center [621, 378] width 321 height 30
type textarea "x"
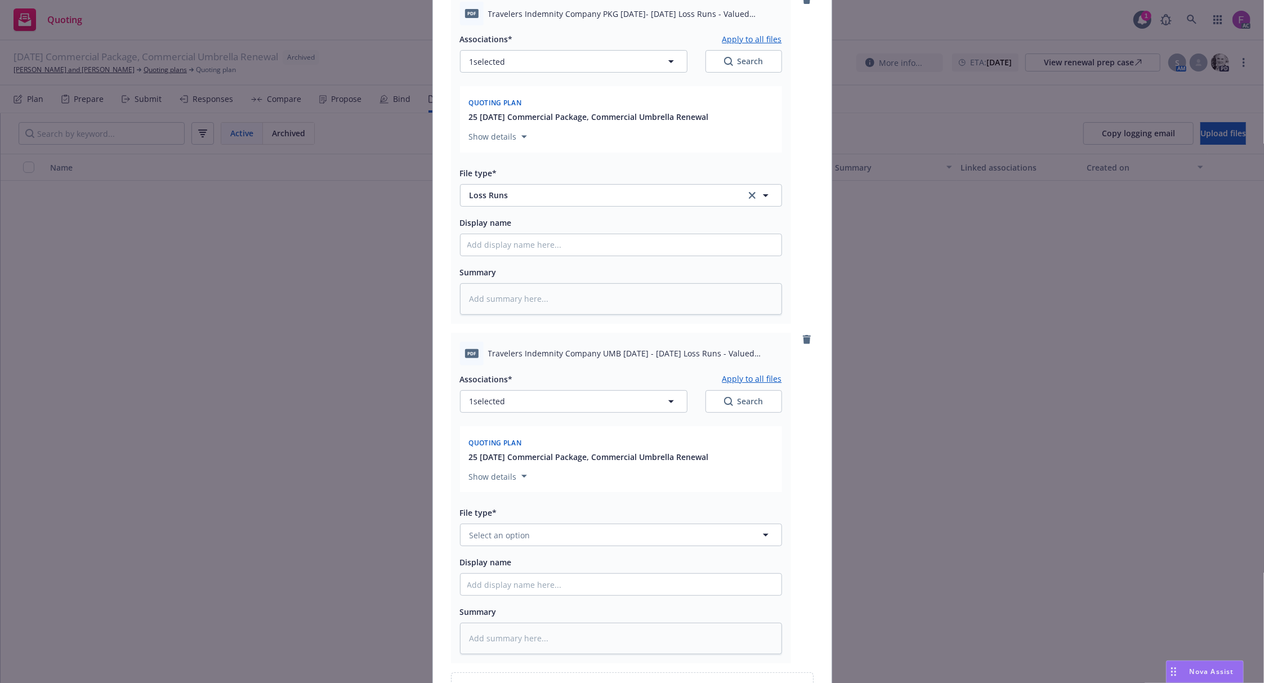
scroll to position [279, 0]
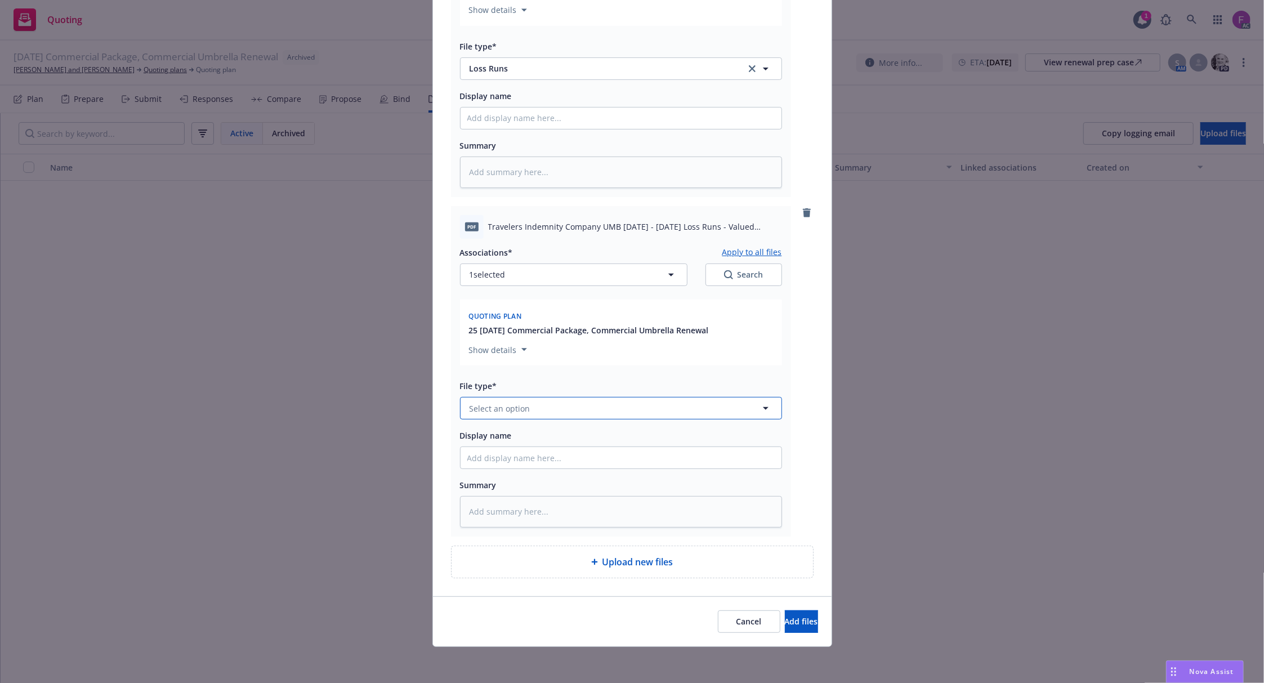
click at [541, 409] on button "Select an option" at bounding box center [621, 408] width 322 height 23
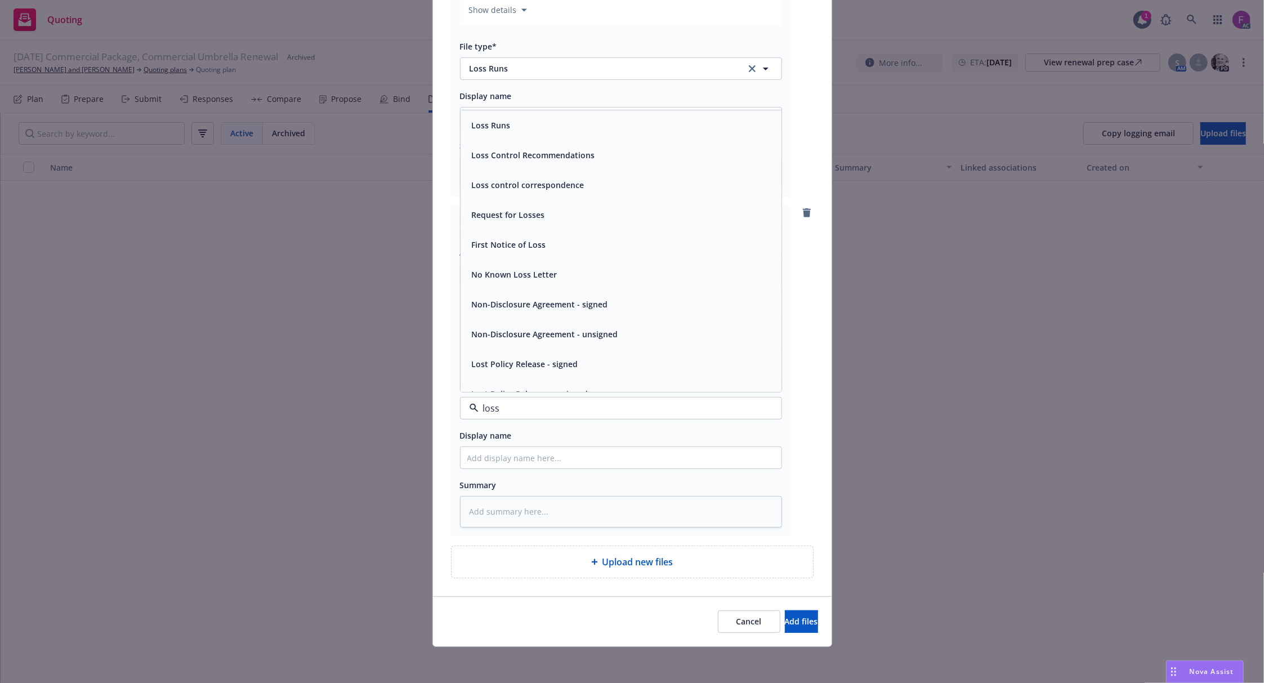
paste input "Loss Run"
type input "Loss Run"
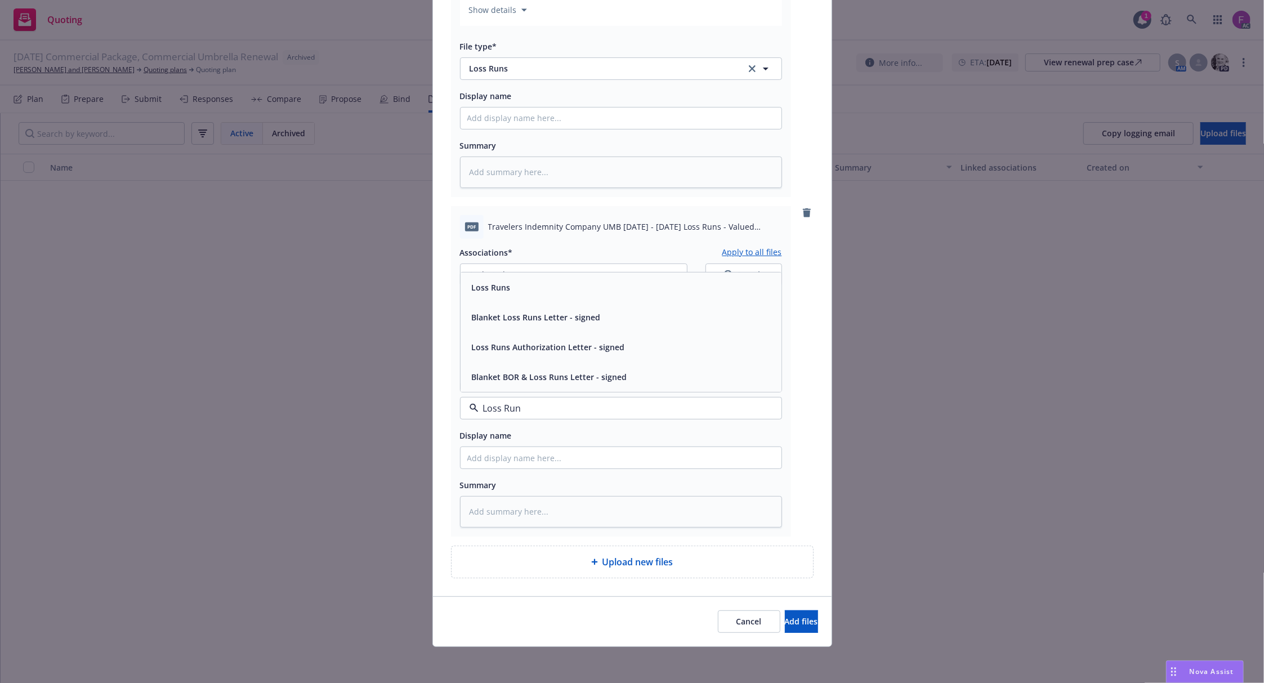
click at [541, 409] on input "Loss Run" at bounding box center [619, 408] width 280 height 14
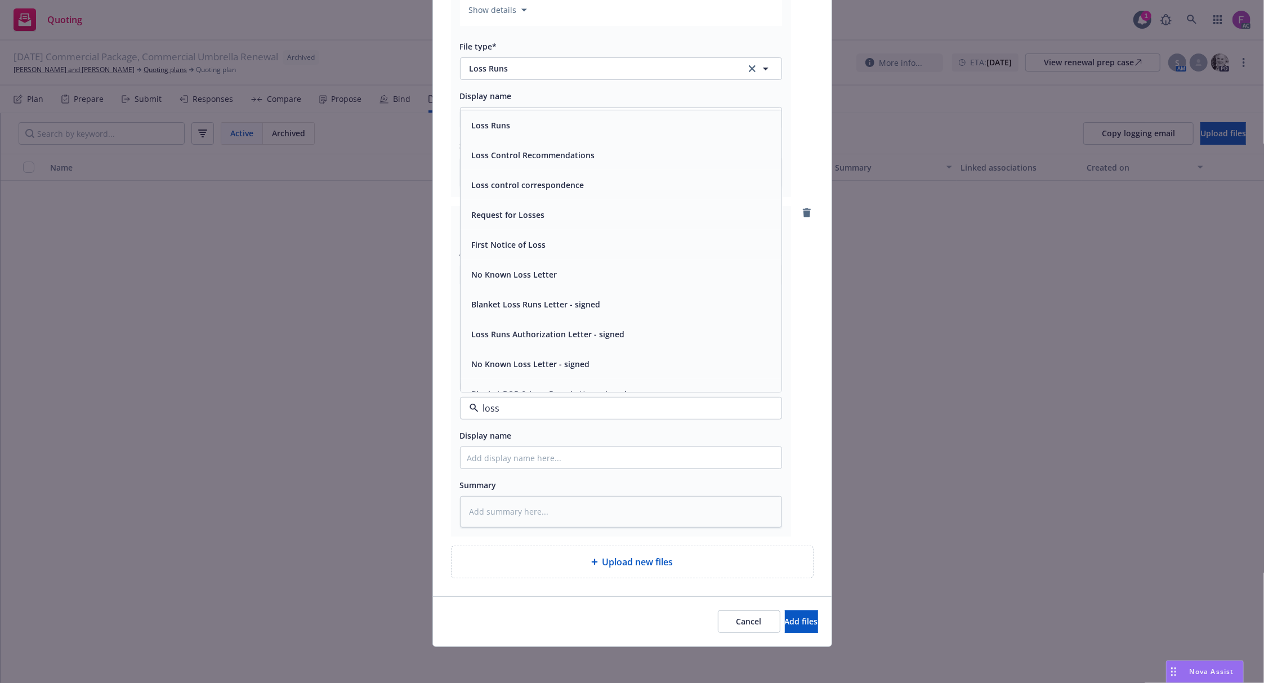
paste input "Loss Run"
type input "Loss Run"
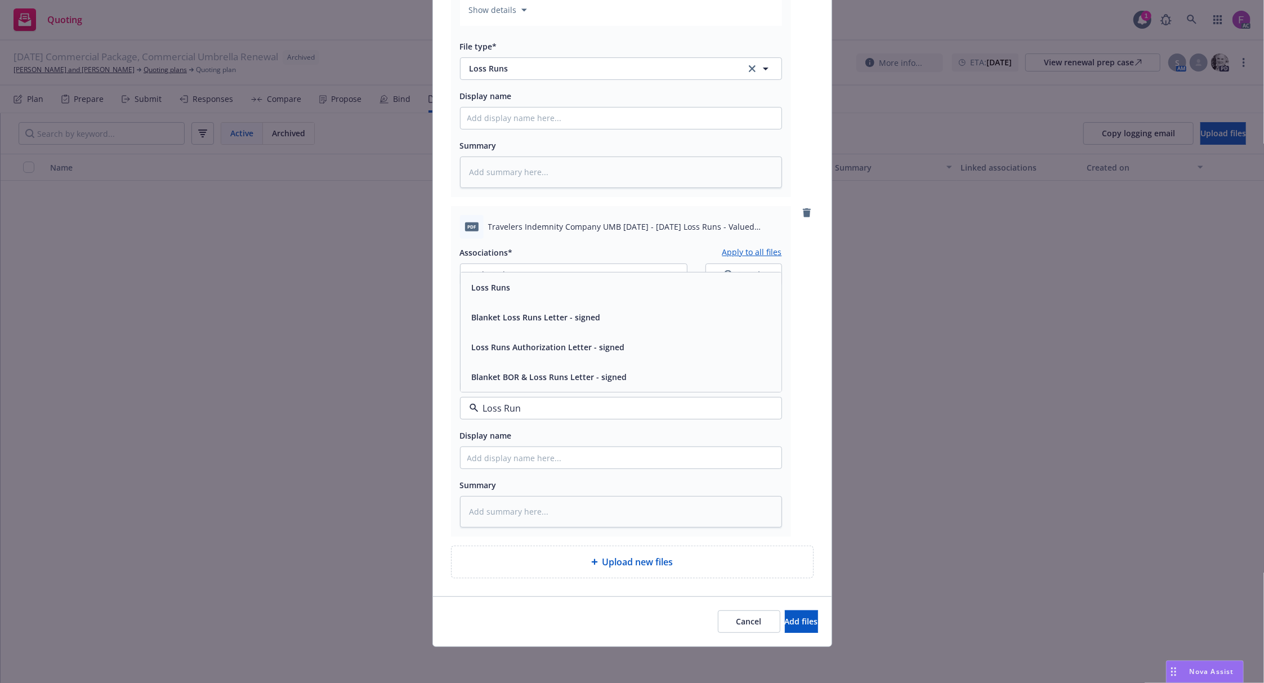
click at [521, 284] on div "Loss Runs" at bounding box center [620, 287] width 307 height 16
click at [507, 270] on button "1 selected" at bounding box center [573, 275] width 227 height 23
type textarea "x"
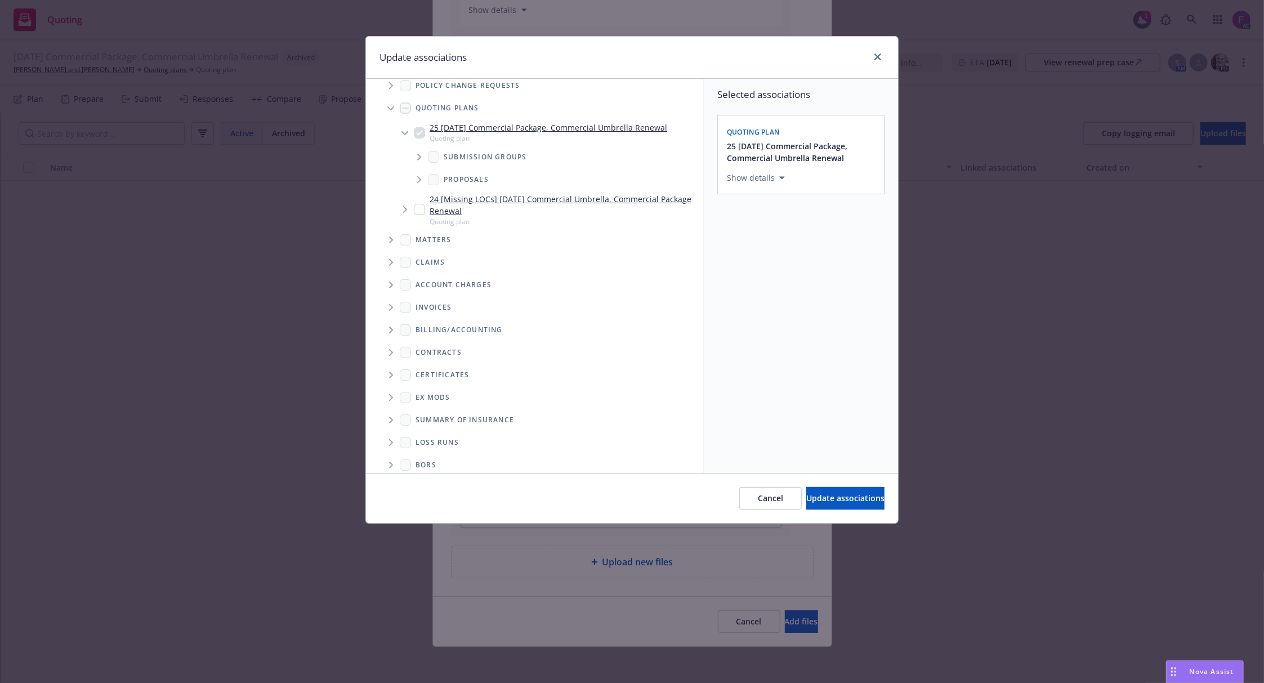
scroll to position [43, 0]
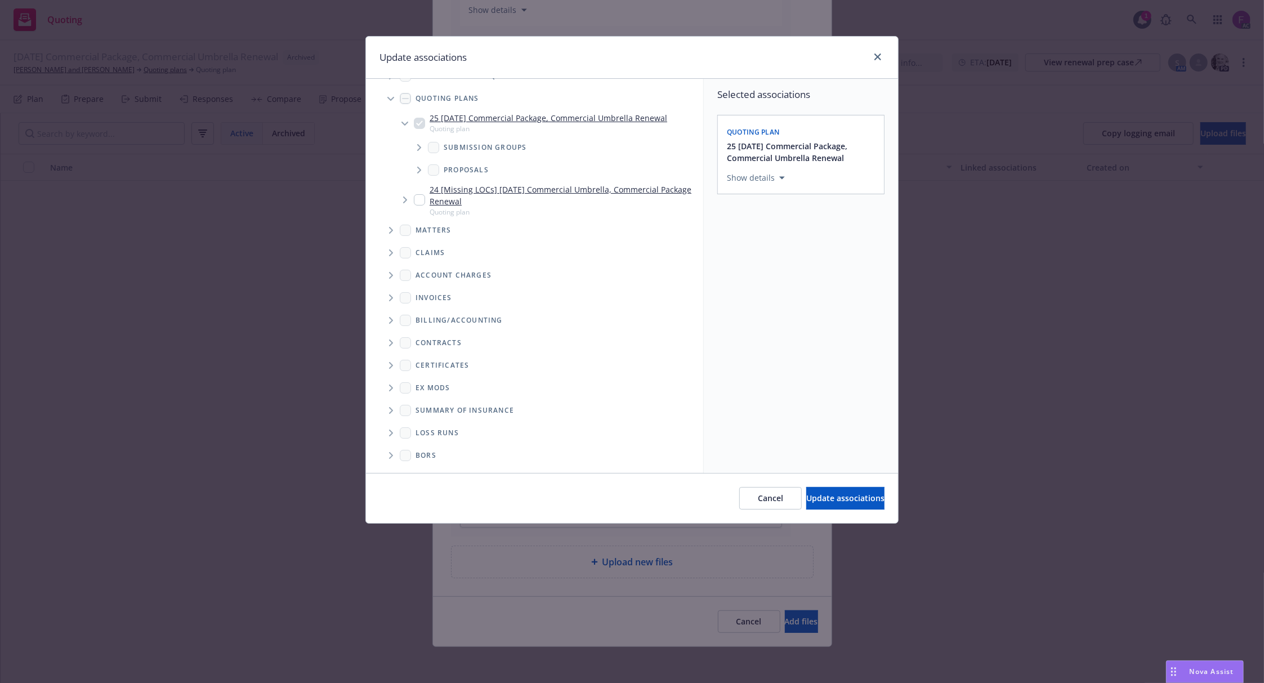
click at [394, 433] on span "Folder Tree Example" at bounding box center [391, 433] width 18 height 18
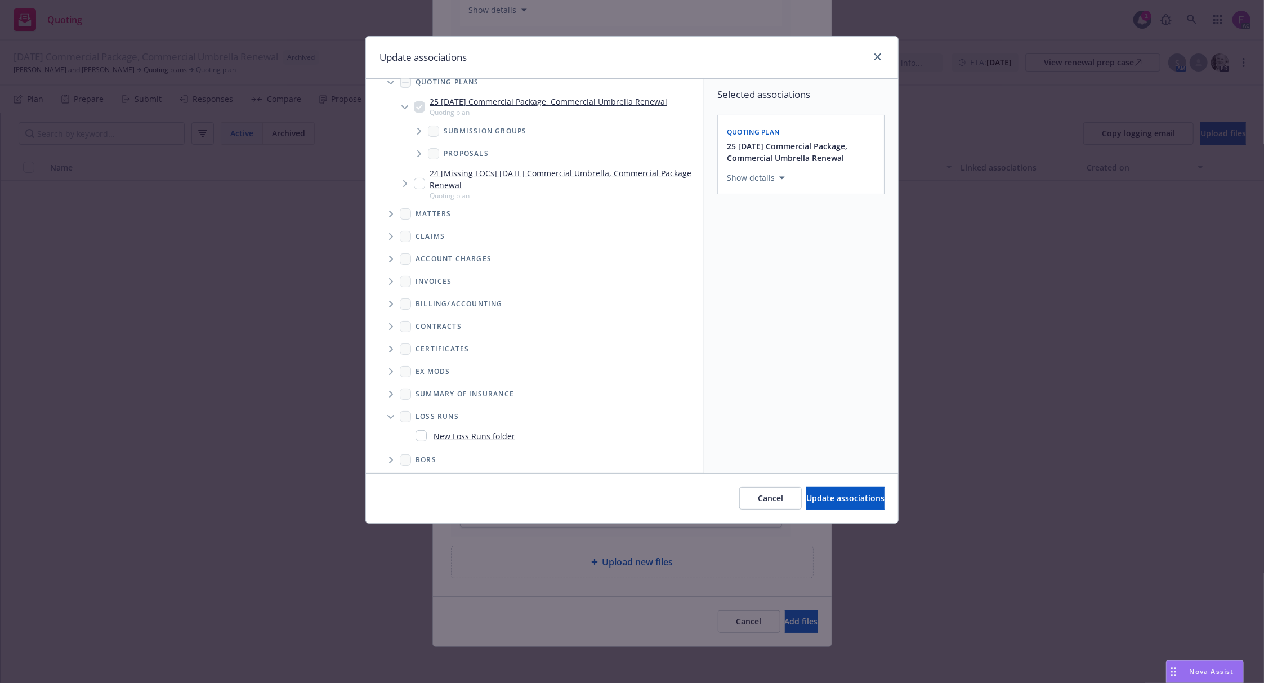
scroll to position [64, 0]
click at [420, 429] on input "Folder Tree Example" at bounding box center [421, 431] width 11 height 11
checkbox input "true"
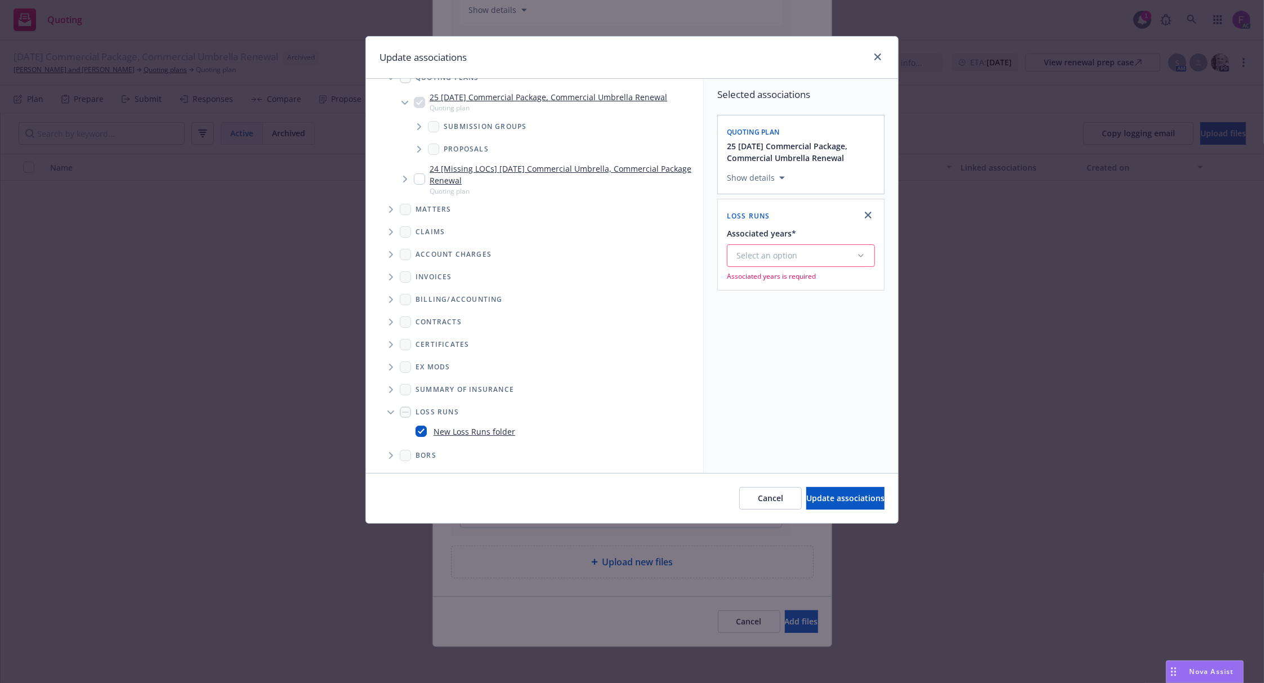
click at [765, 259] on div "Select an option" at bounding box center [796, 255] width 120 height 11
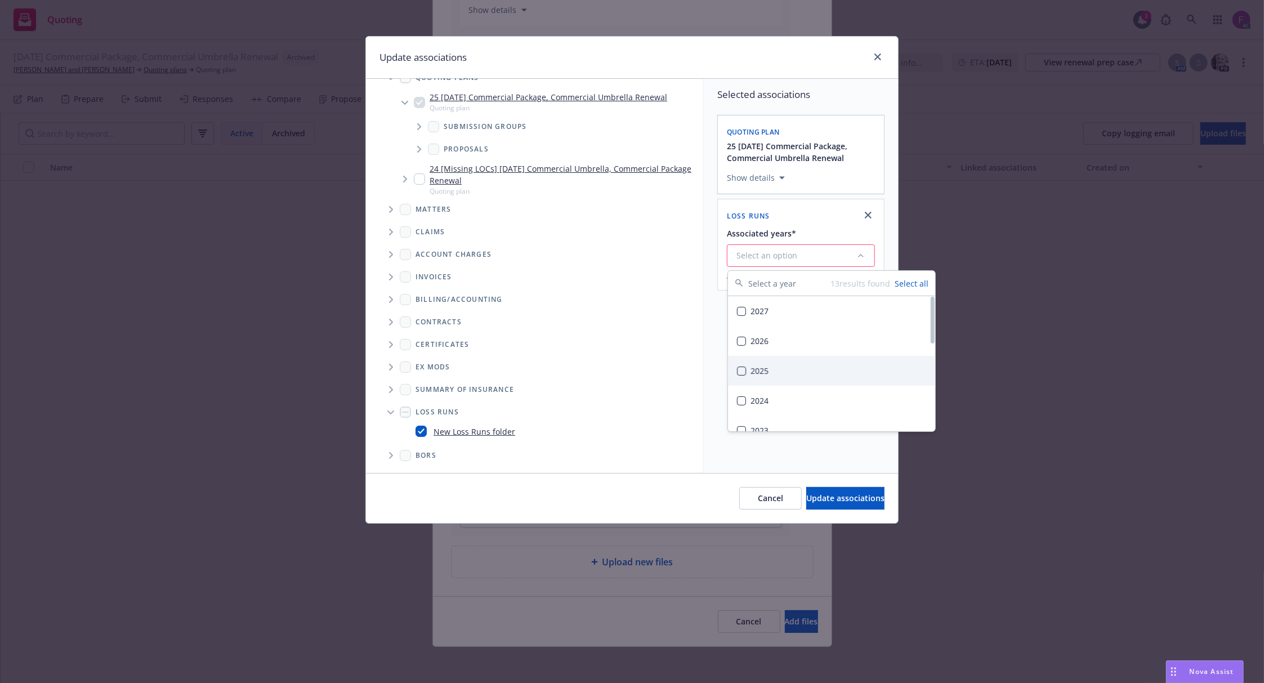
click at [774, 370] on div "2025" at bounding box center [831, 371] width 207 height 30
click at [712, 427] on div "Selected associations Quoting plan 25 11/15/25 Commercial Package, Commercial U…" at bounding box center [801, 276] width 194 height 394
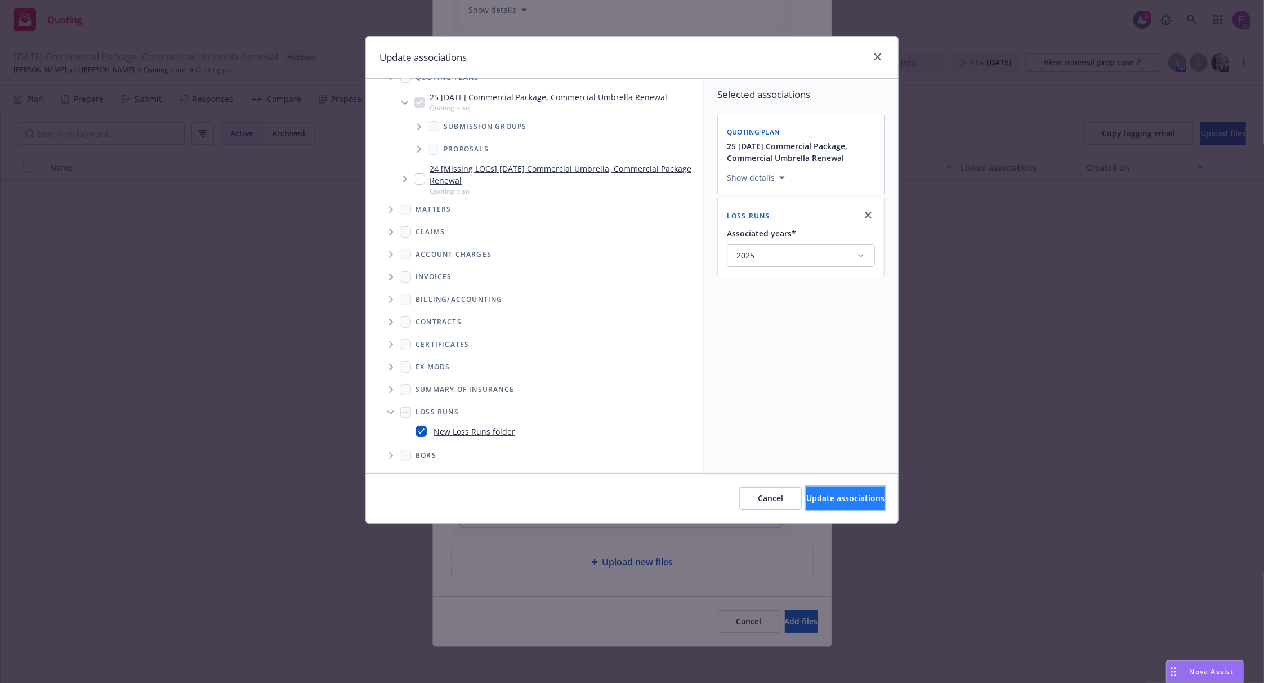
click at [806, 492] on button "Update associations" at bounding box center [845, 498] width 78 height 23
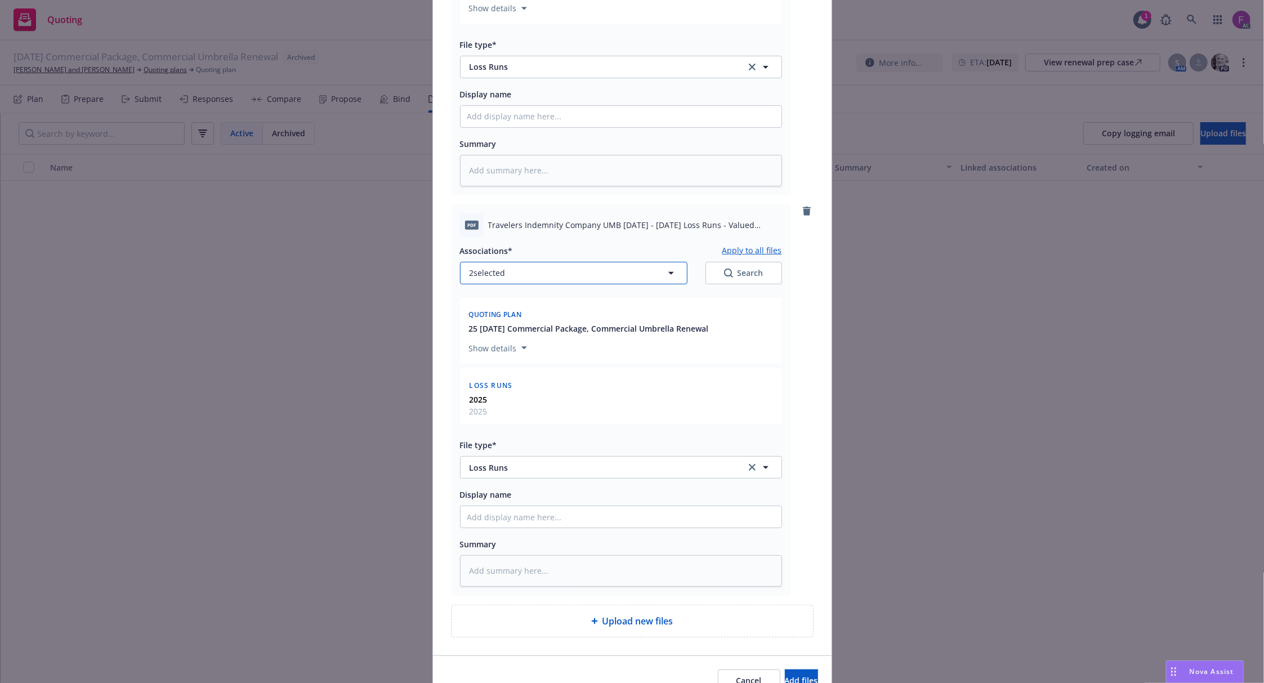
click at [532, 277] on button "2 selected" at bounding box center [573, 273] width 227 height 23
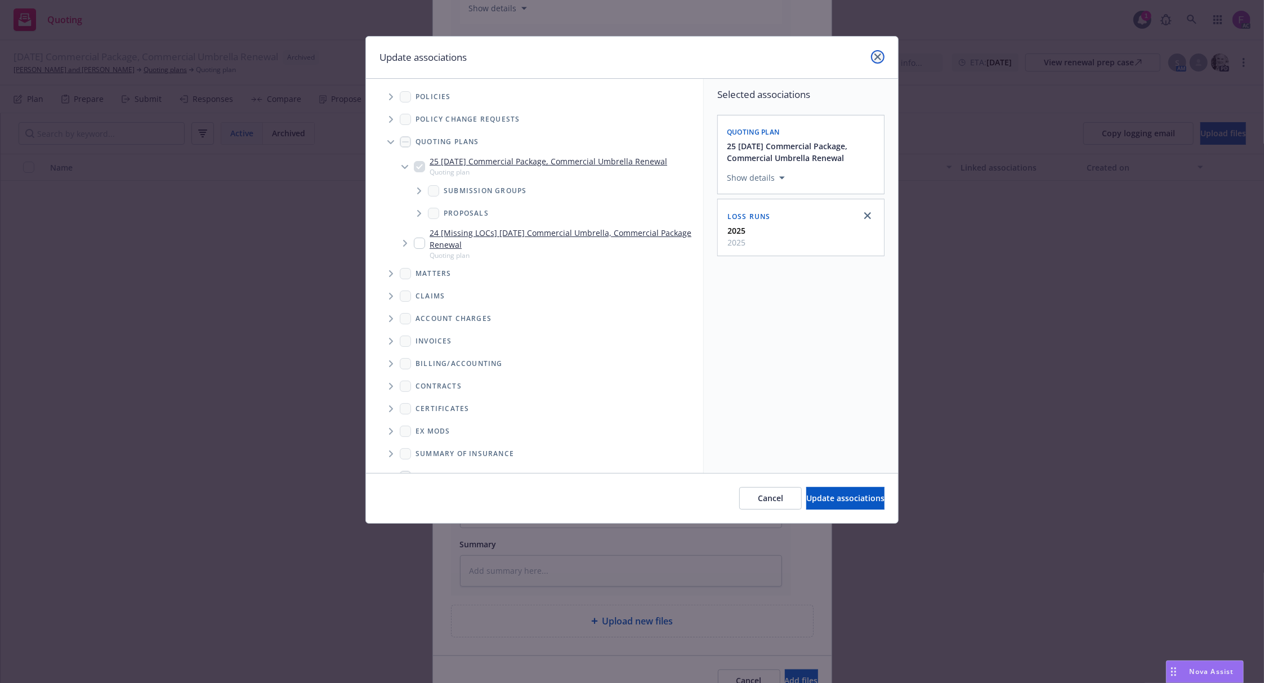
click at [874, 55] on link "close" at bounding box center [878, 57] width 14 height 14
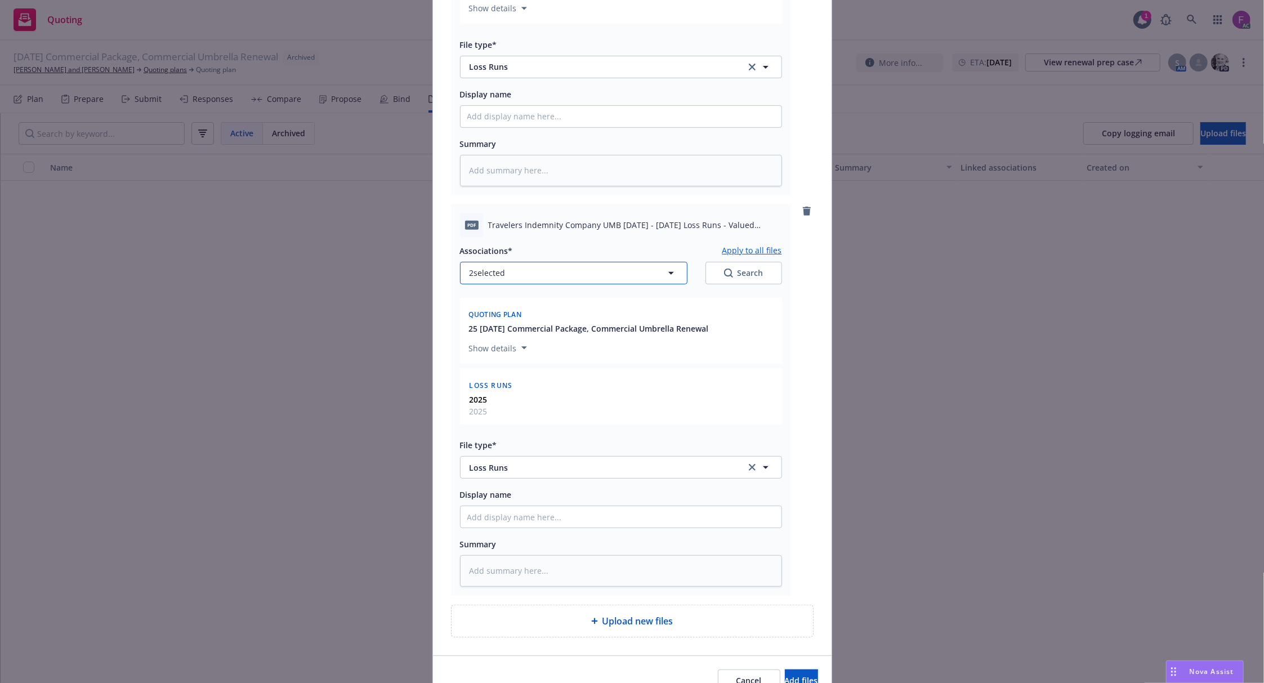
click at [518, 269] on button "2 selected" at bounding box center [573, 273] width 227 height 23
type textarea "x"
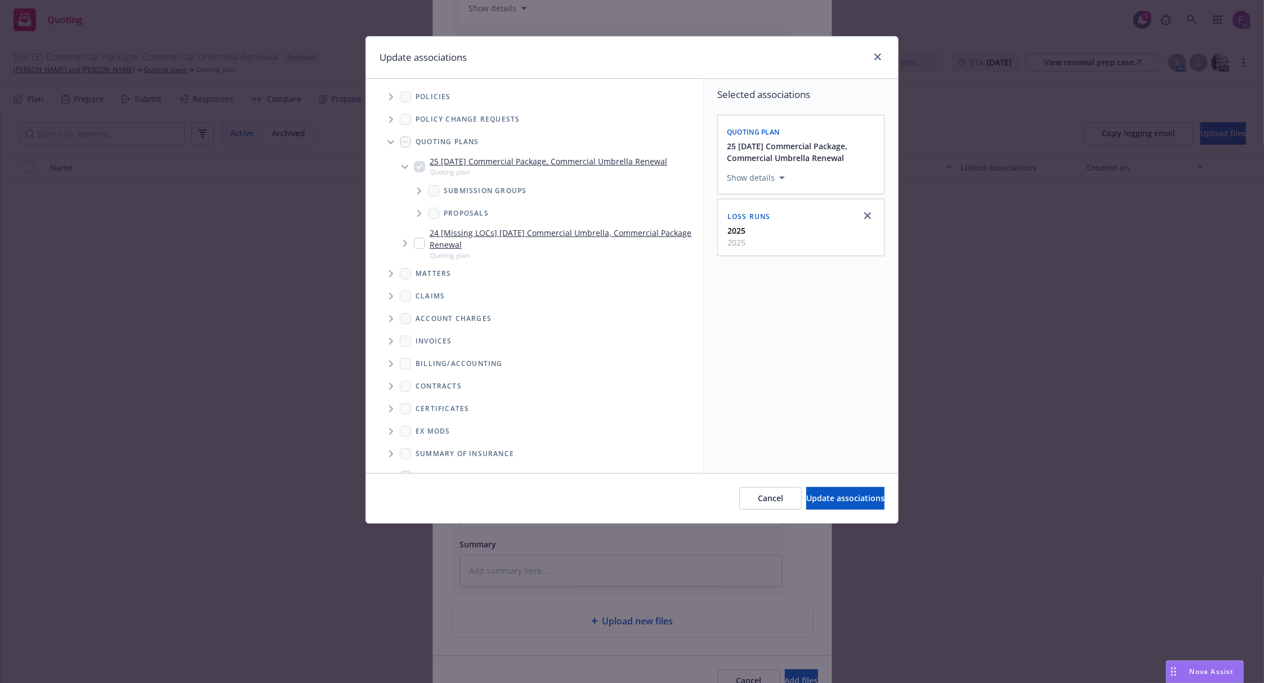
click at [389, 97] on icon "Tree Example" at bounding box center [391, 96] width 5 height 7
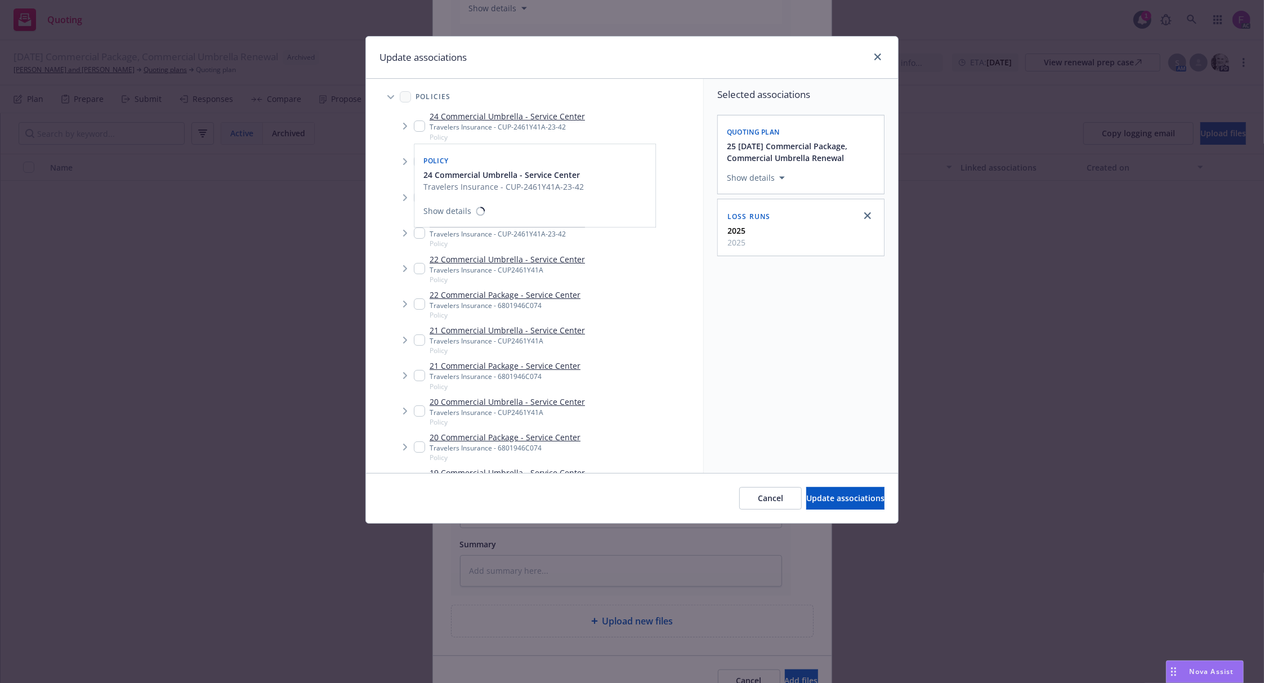
click at [422, 123] on input "Tree Example" at bounding box center [419, 125] width 11 height 11
checkbox input "true"
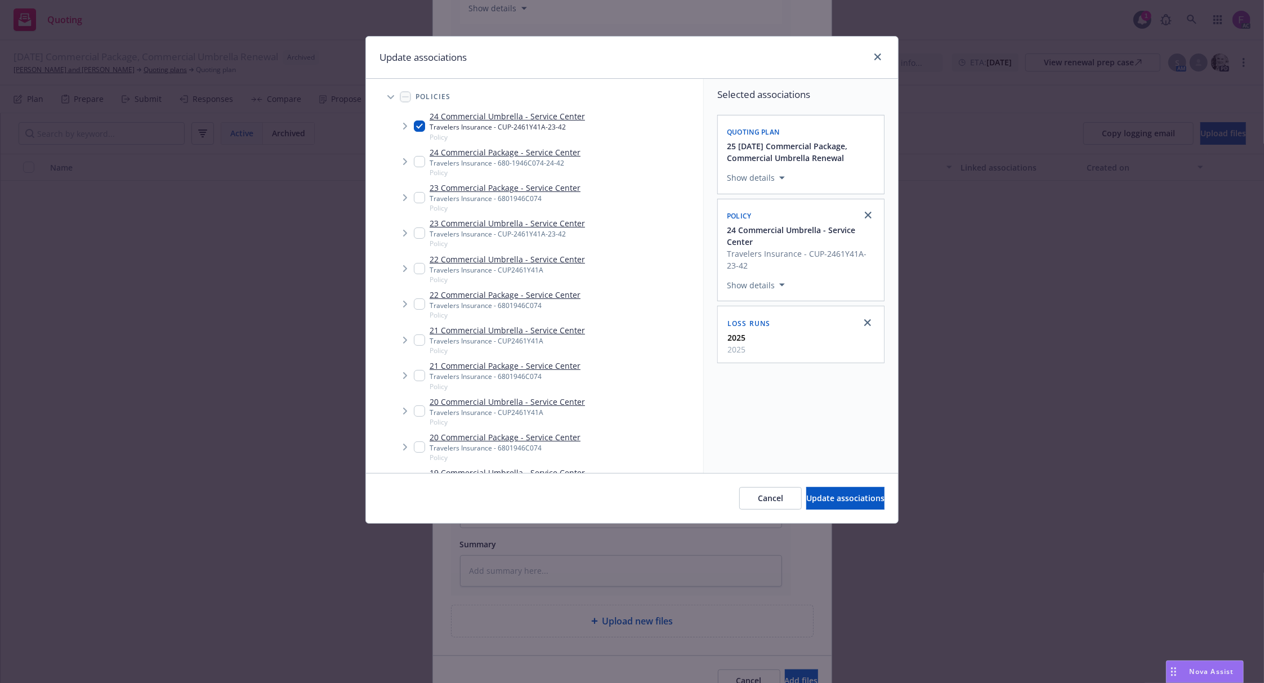
click at [417, 233] on input "Tree Example" at bounding box center [419, 232] width 11 height 11
checkbox input "true"
click at [419, 269] on input "Tree Example" at bounding box center [419, 268] width 11 height 11
checkbox input "true"
click at [422, 341] on input "Tree Example" at bounding box center [419, 339] width 11 height 11
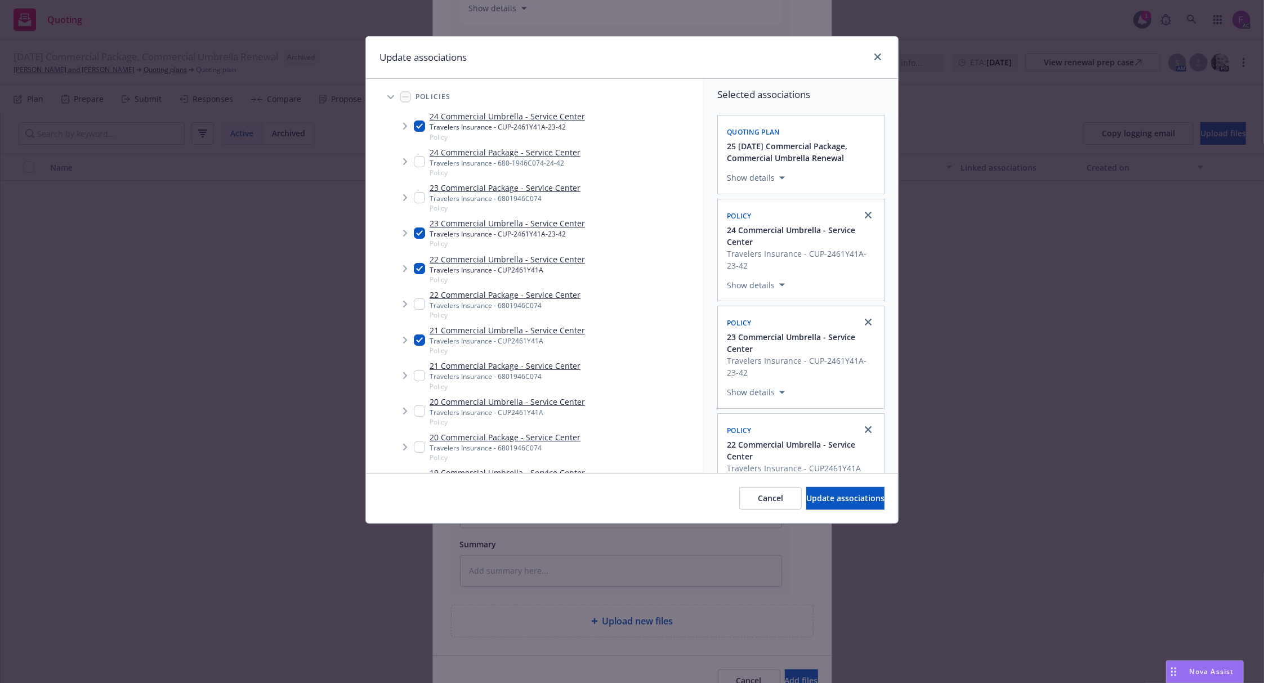
checkbox input "true"
click at [418, 410] on input "Tree Example" at bounding box center [419, 410] width 11 height 11
checkbox input "true"
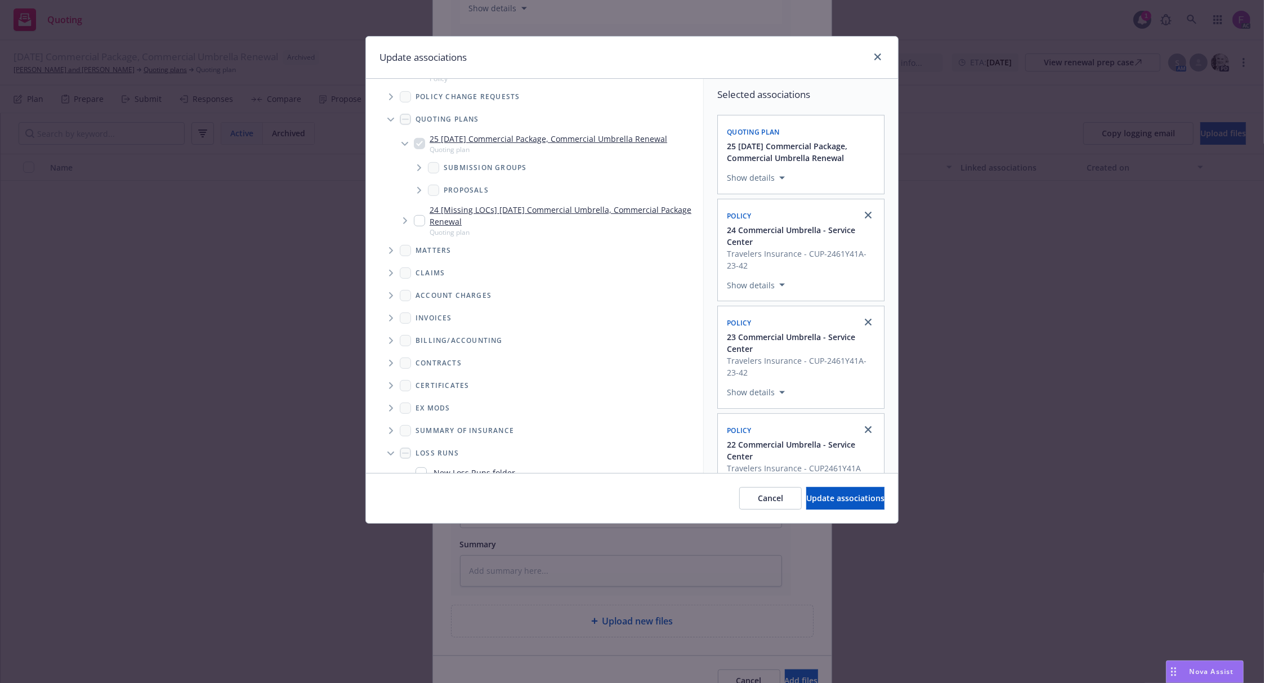
scroll to position [512, 0]
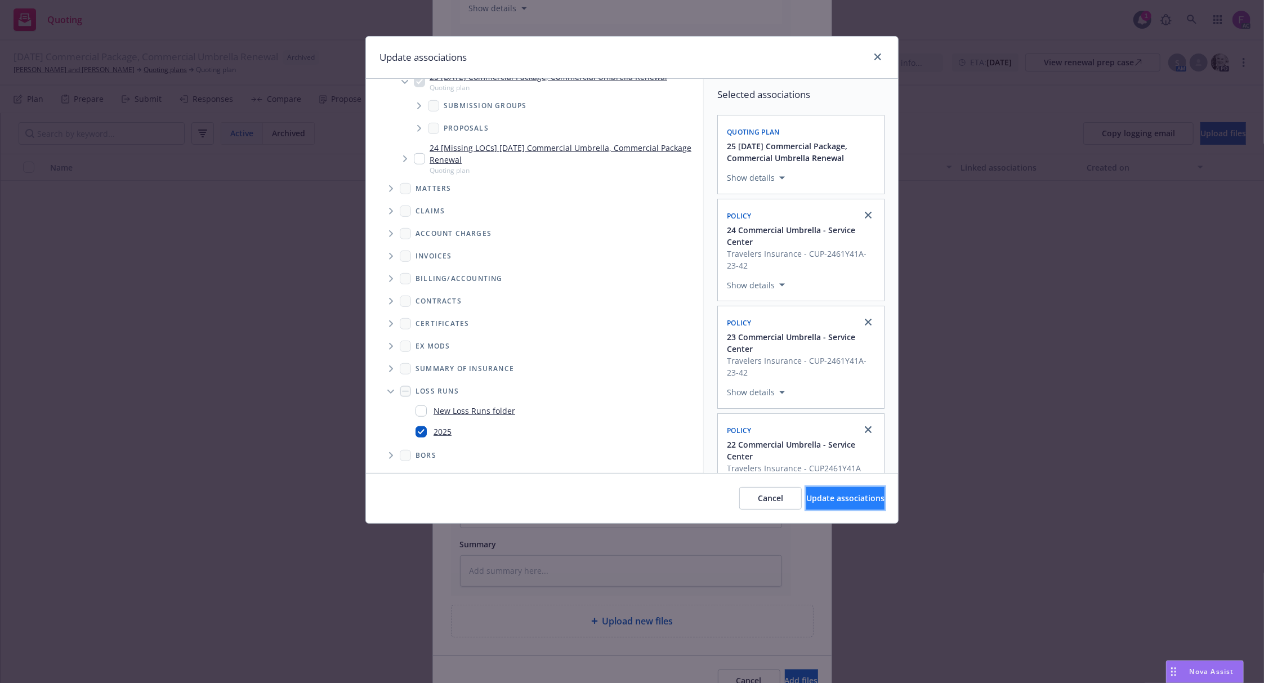
click at [843, 501] on span "Update associations" at bounding box center [845, 498] width 78 height 11
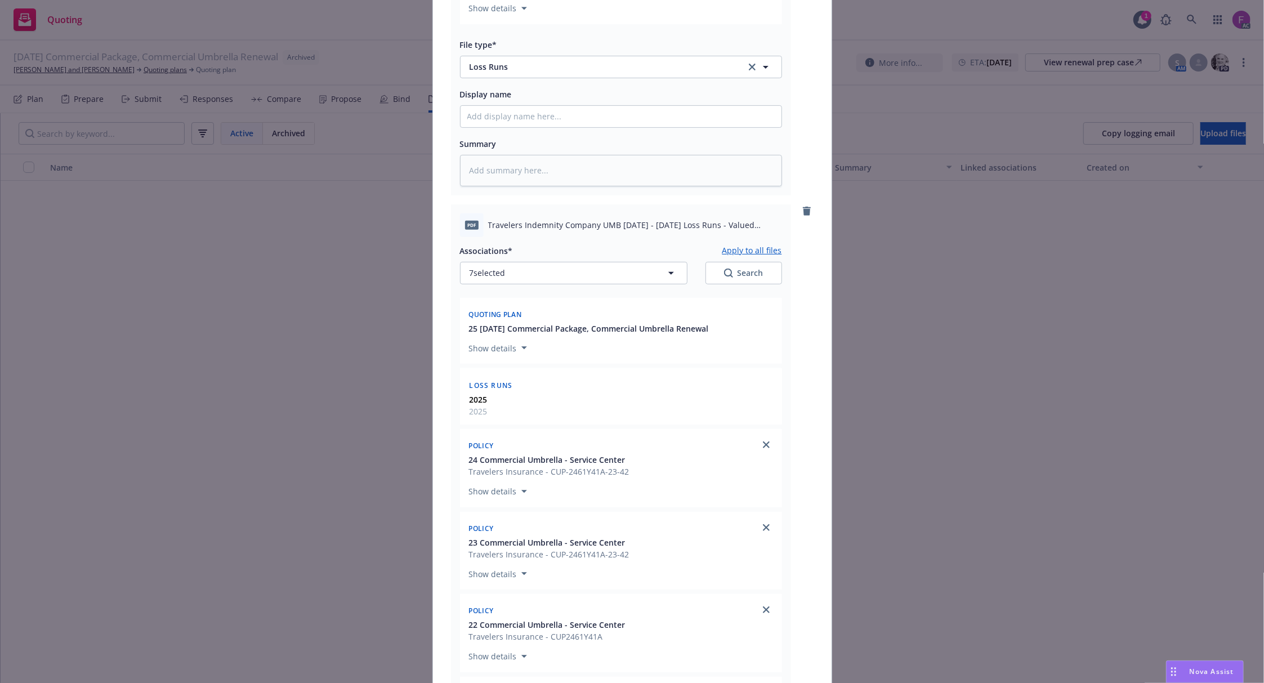
scroll to position [0, 0]
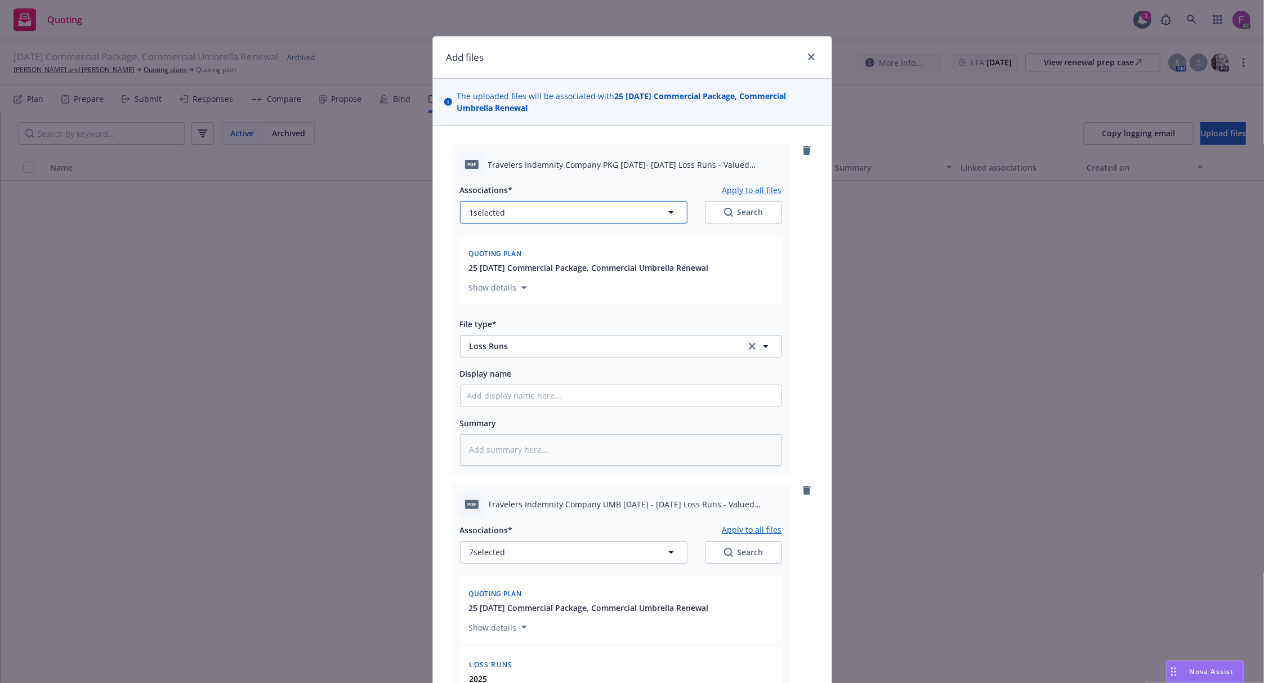
click at [541, 212] on button "1 selected" at bounding box center [573, 212] width 227 height 23
type textarea "x"
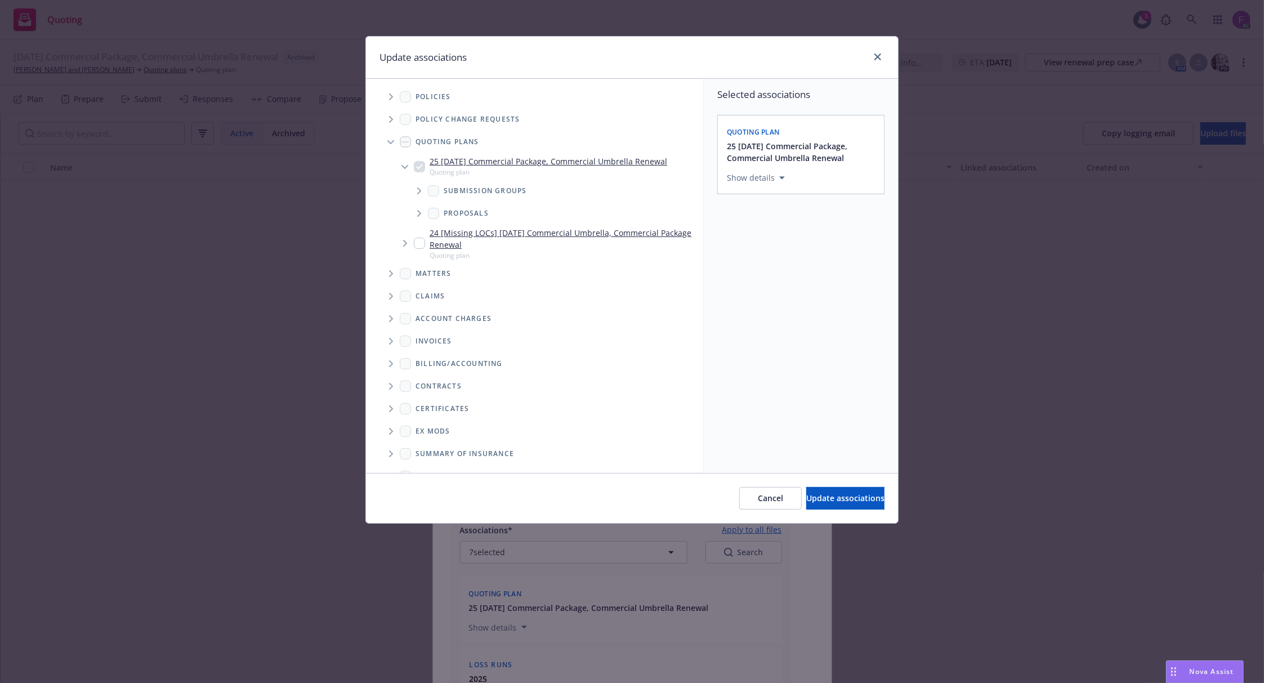
drag, startPoint x: 393, startPoint y: 99, endPoint x: 399, endPoint y: 105, distance: 8.4
click at [395, 100] on span "Tree Example" at bounding box center [391, 97] width 18 height 18
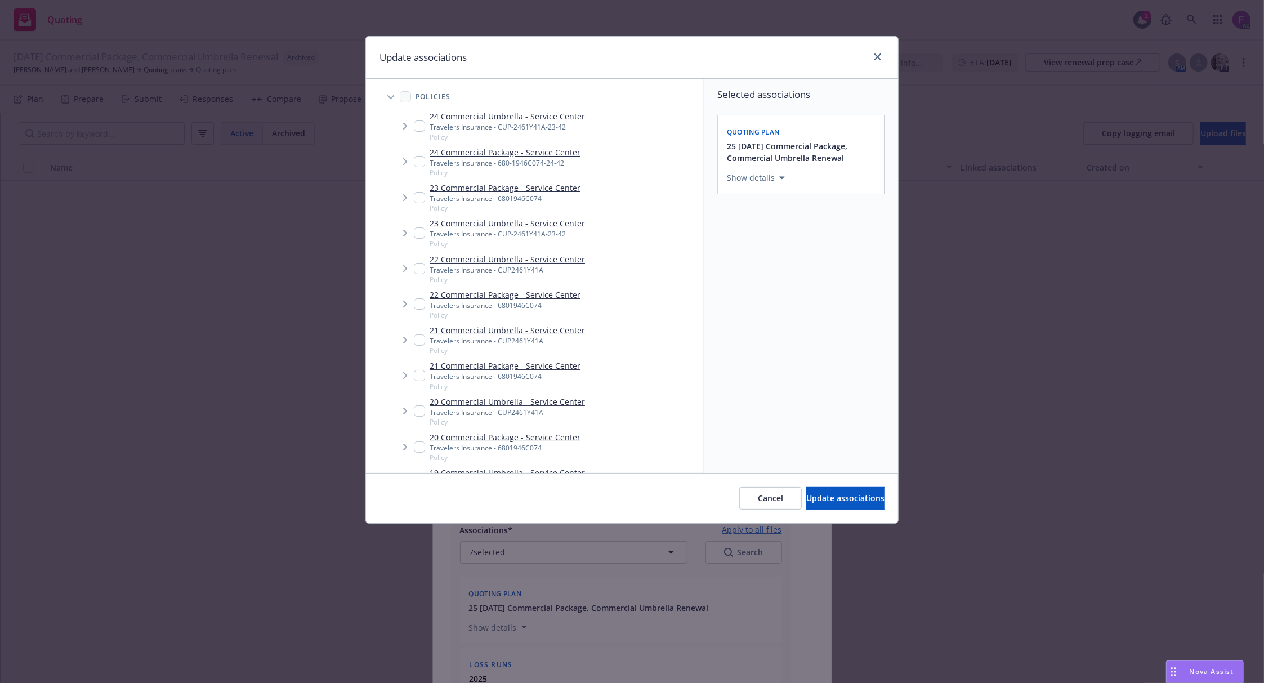
click at [423, 160] on input "Tree Example" at bounding box center [419, 161] width 11 height 11
checkbox input "true"
click at [416, 196] on input "Tree Example" at bounding box center [419, 197] width 11 height 11
checkbox input "true"
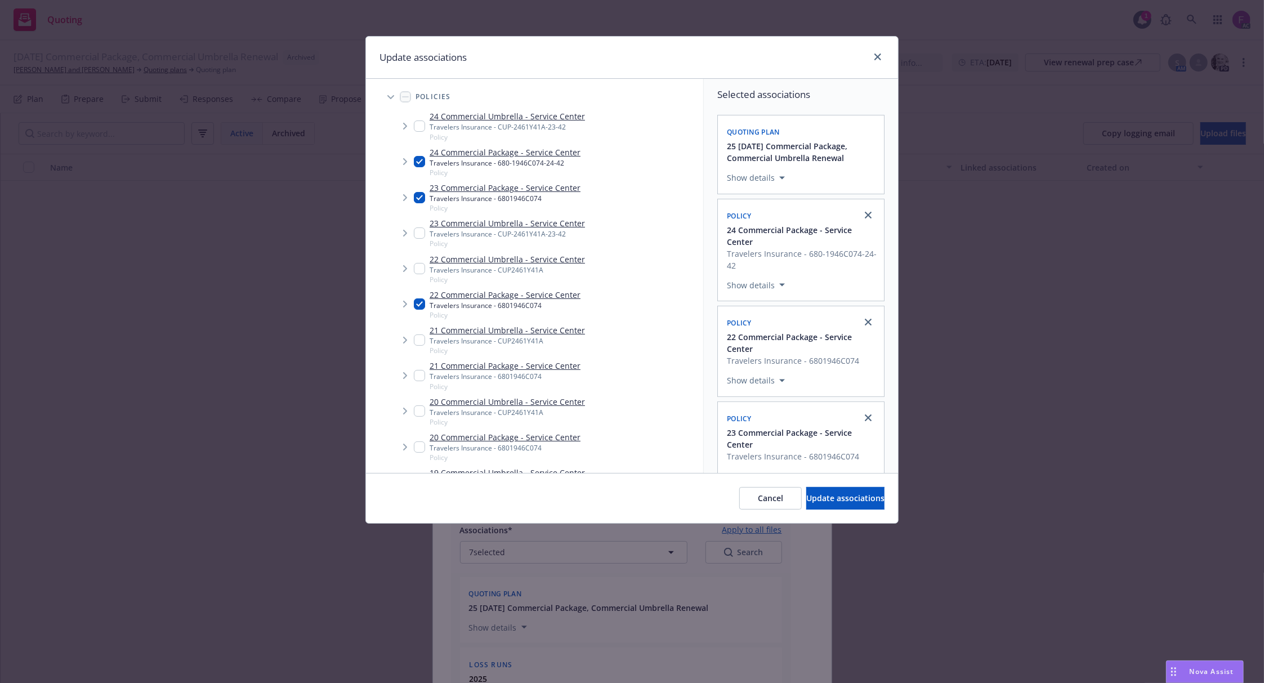
click at [418, 374] on input "Tree Example" at bounding box center [419, 375] width 11 height 11
checkbox input "true"
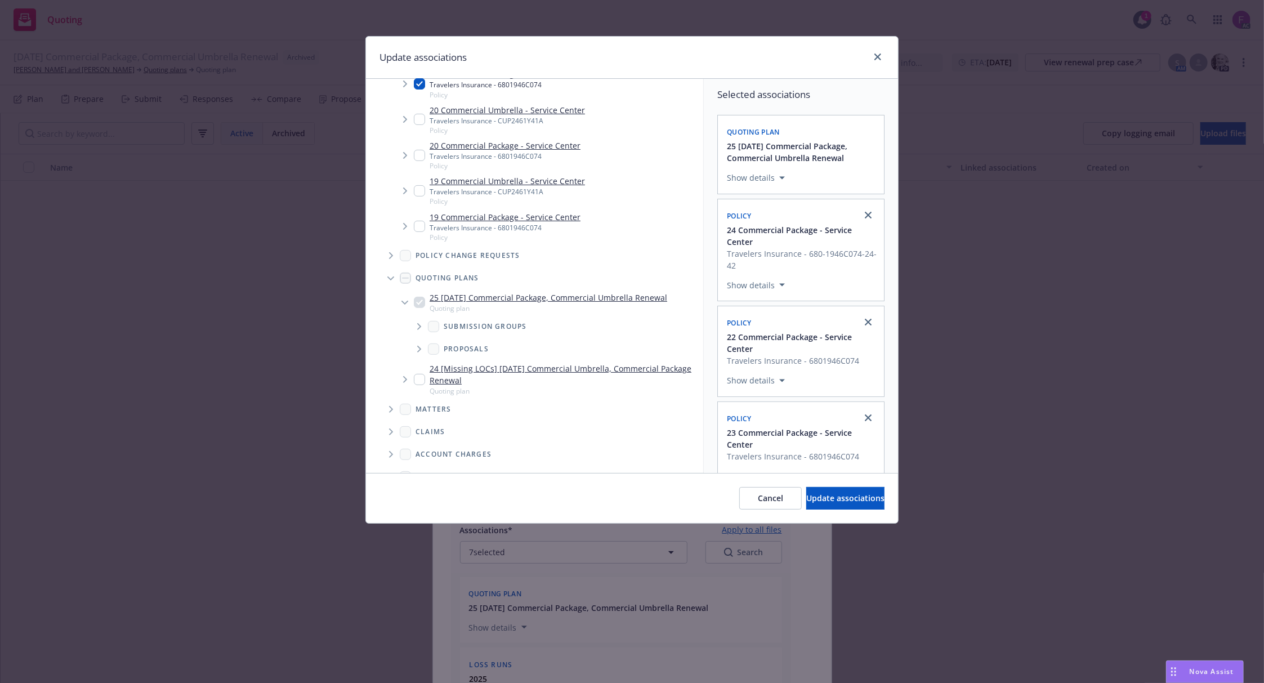
scroll to position [300, 0]
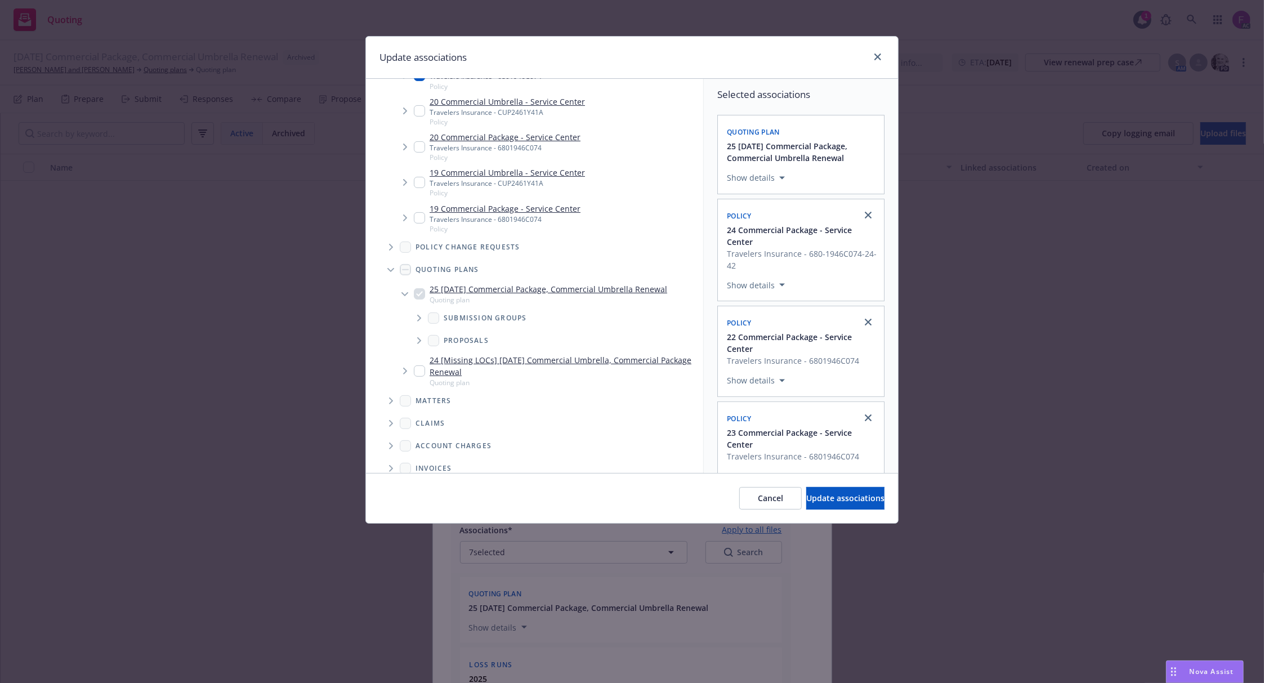
click input "Tree Example"
checkbox input "true"
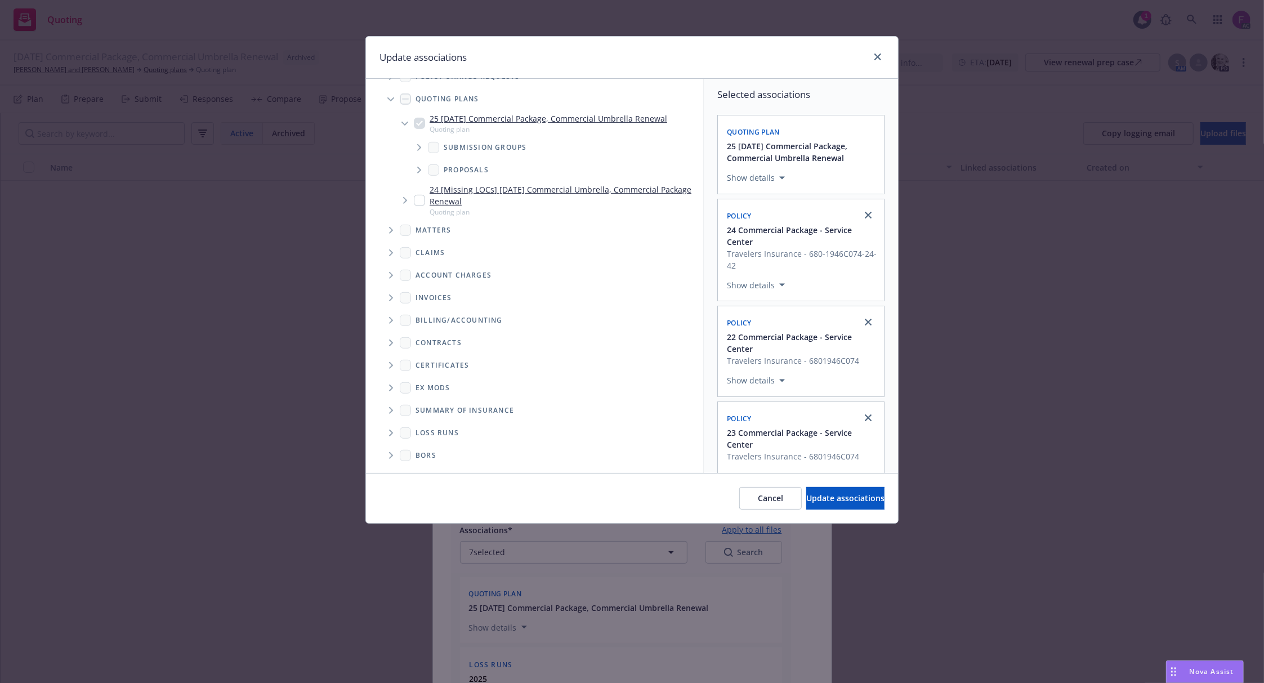
click icon "Folder Tree Example"
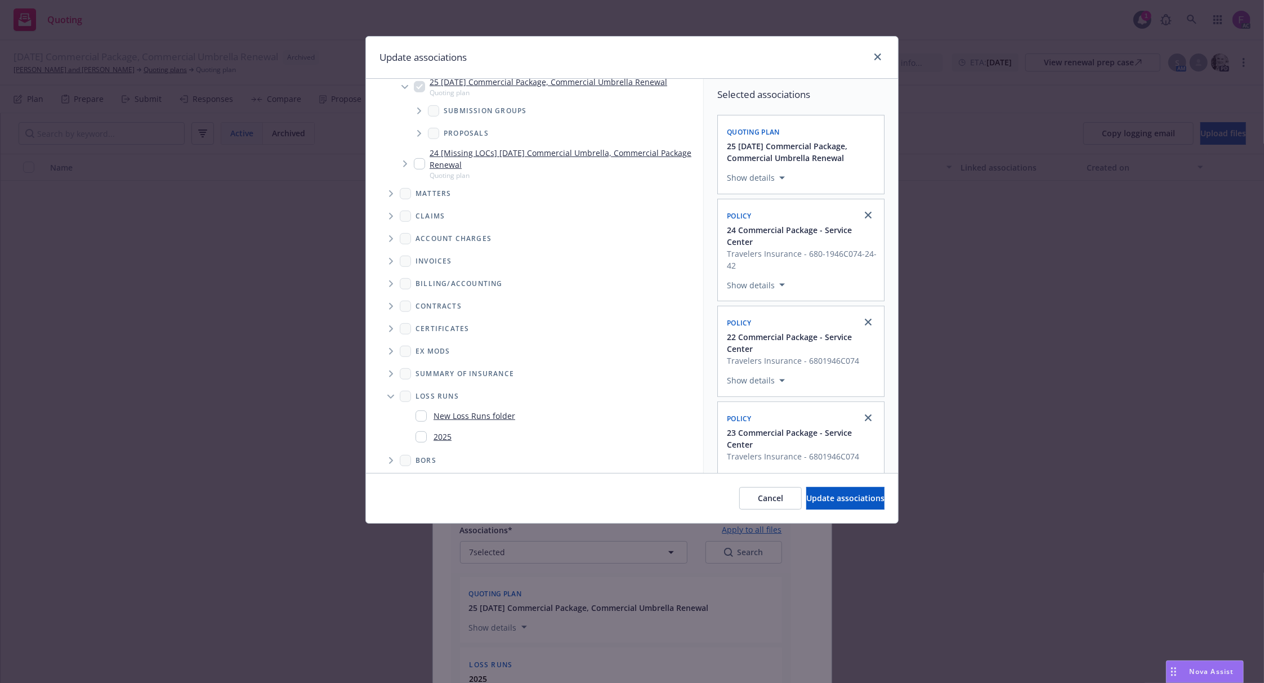
scroll to position [512, 0]
click input "Folder Tree Example"
checkbox input "true"
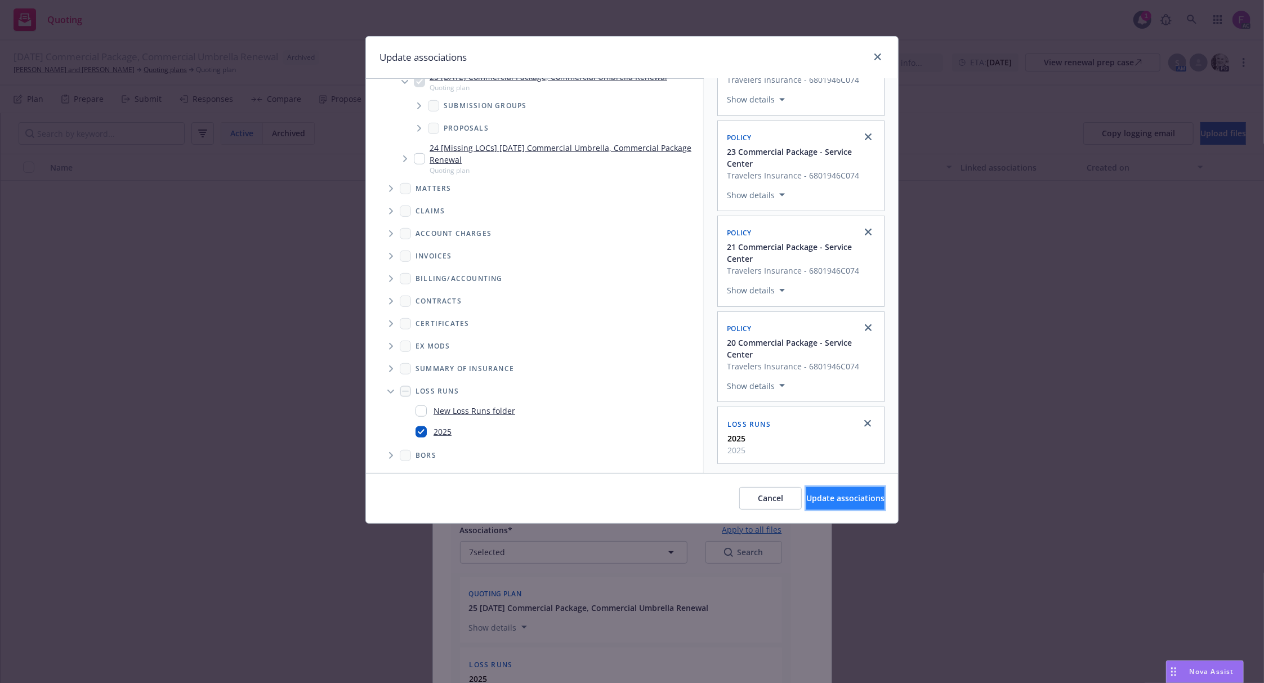
click span "Update associations"
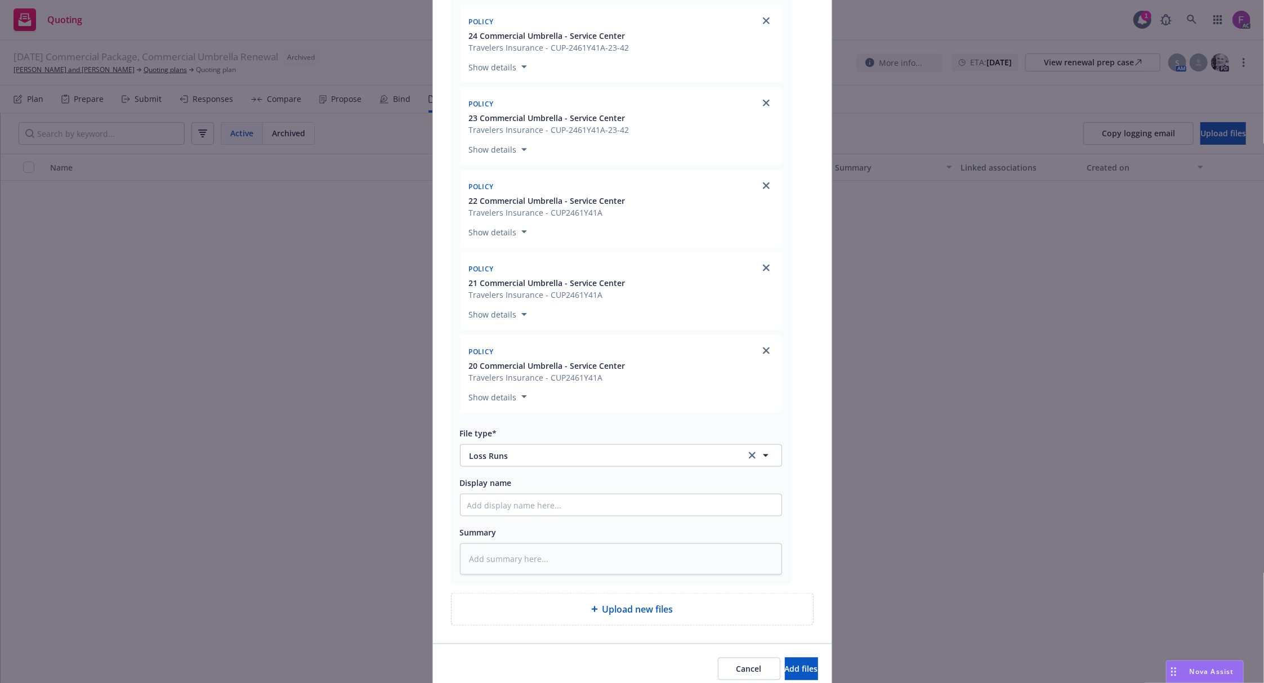
scroll to position [1230, 0]
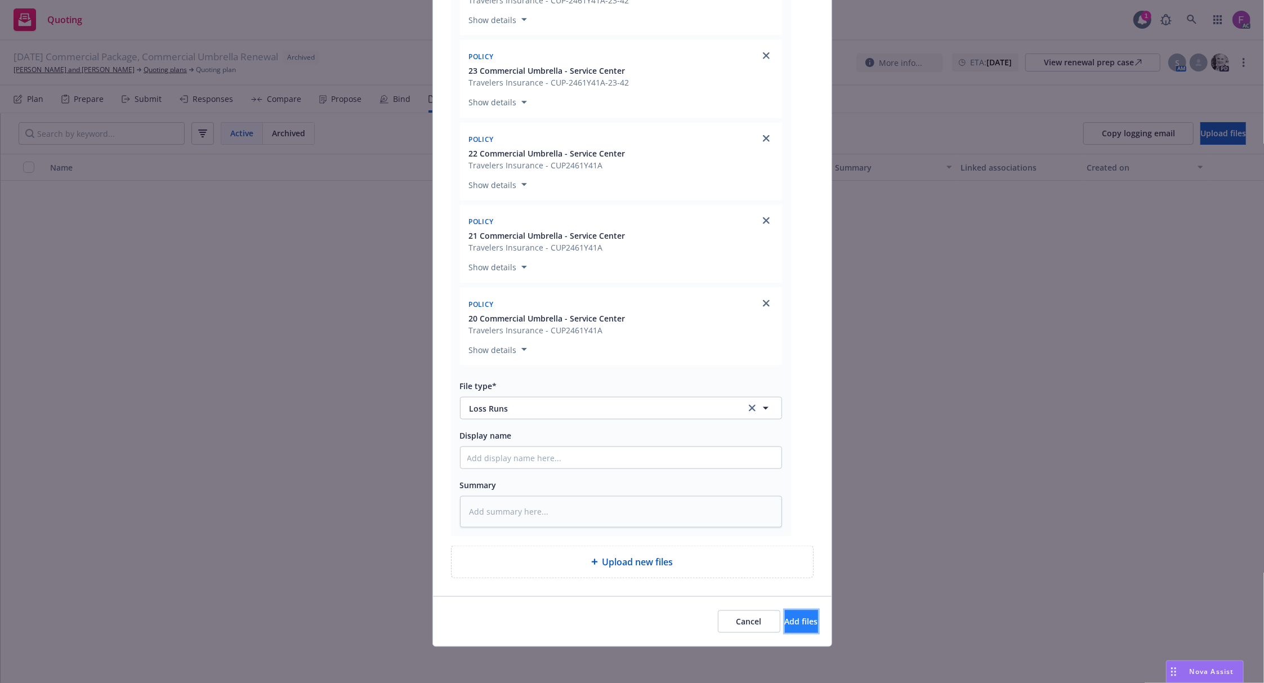
click span "Add files"
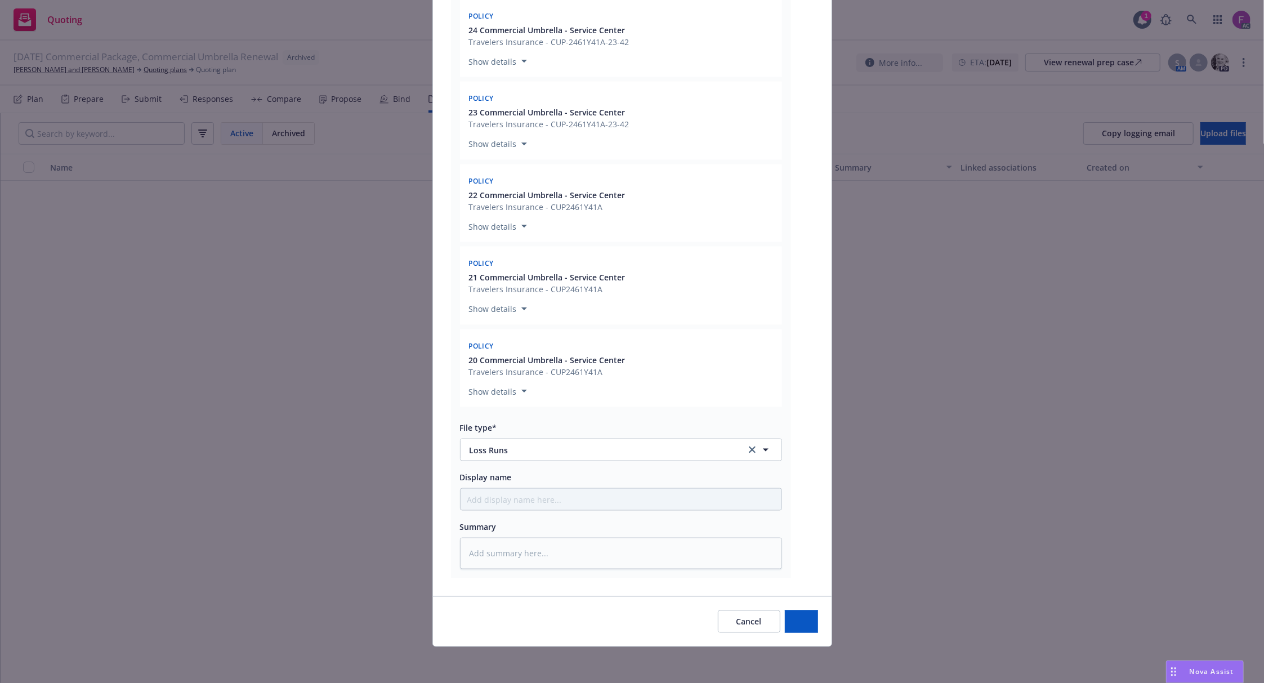
type textarea "x"
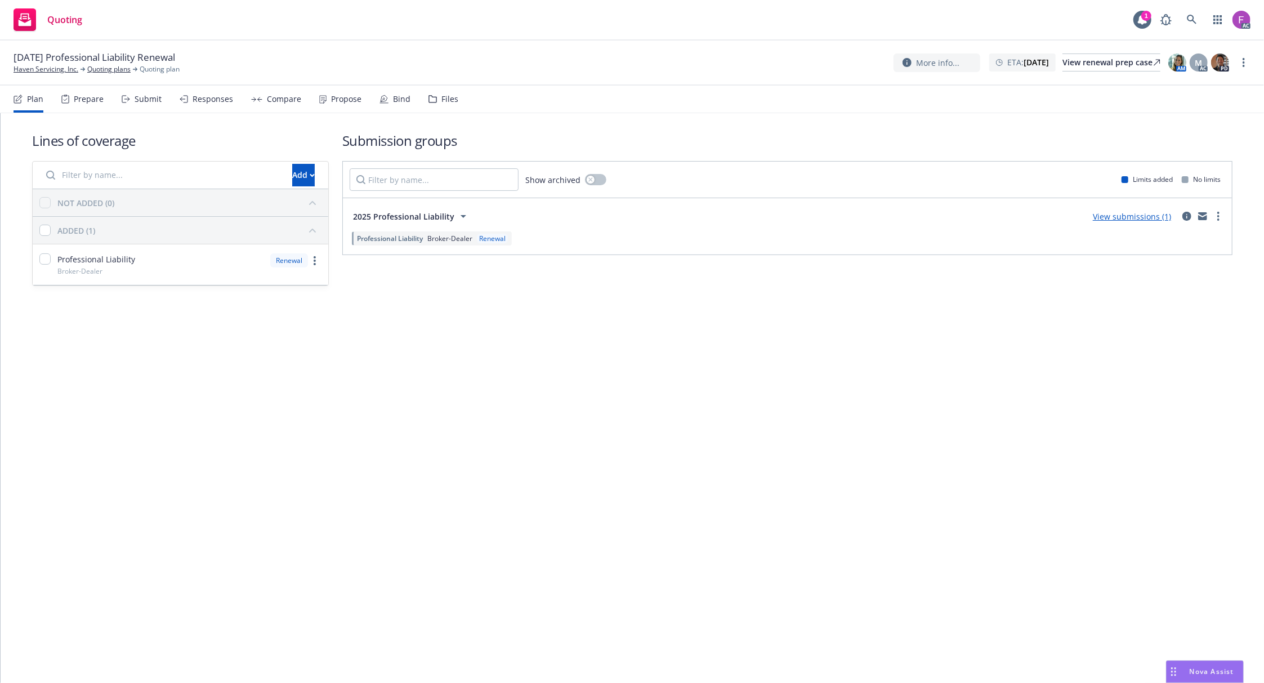
click at [441, 97] on div "Files" at bounding box center [449, 99] width 17 height 9
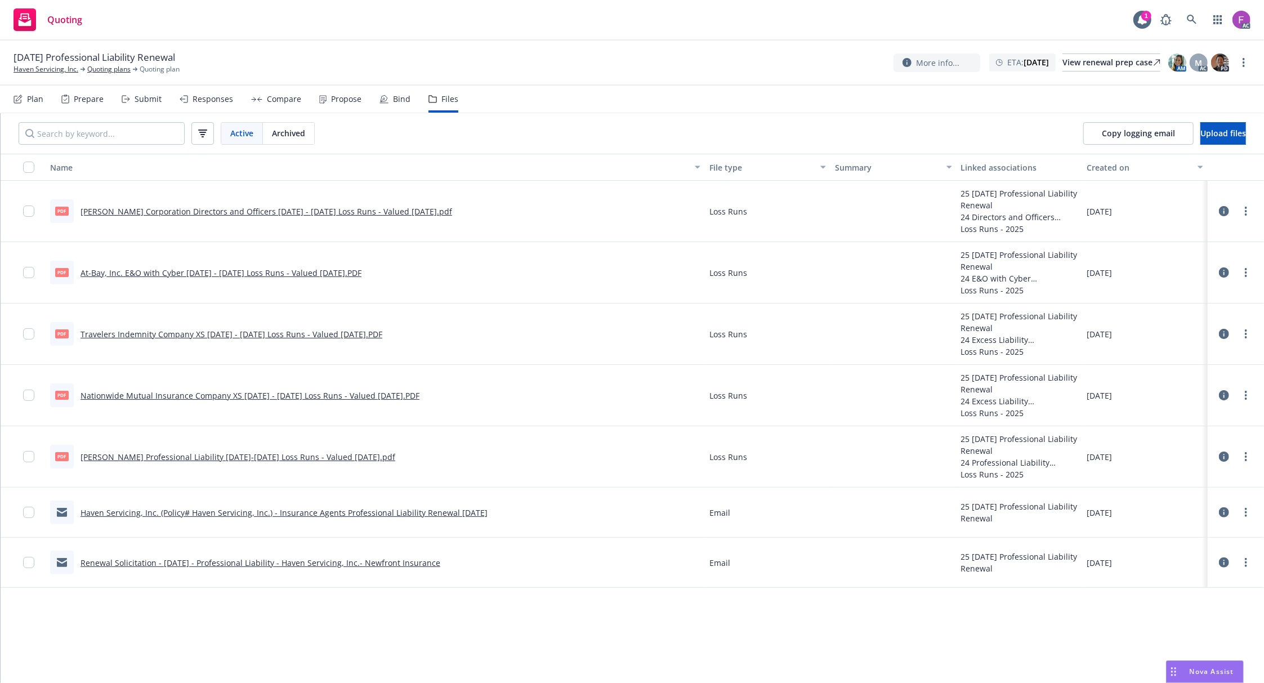
click at [191, 456] on link "[PERSON_NAME] Professional Liability [DATE]-[DATE] Loss Runs - Valued [DATE].pdf" at bounding box center [238, 457] width 315 height 11
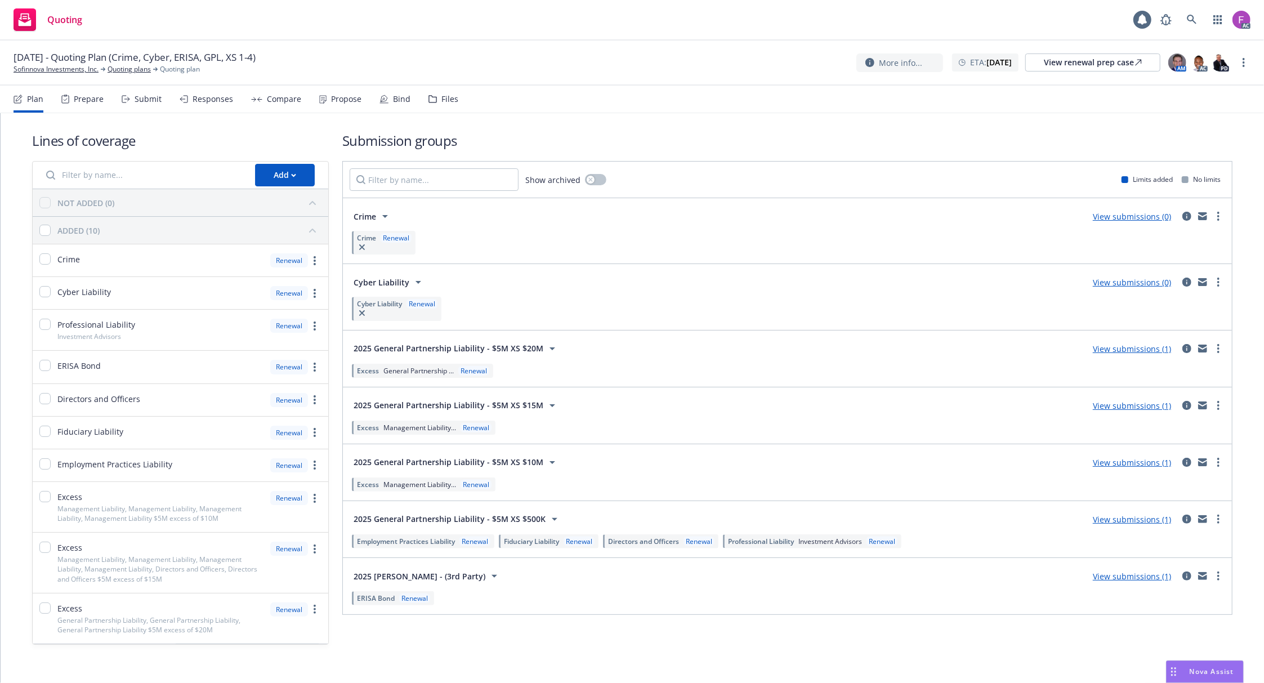
click at [442, 100] on div "Files" at bounding box center [449, 99] width 17 height 9
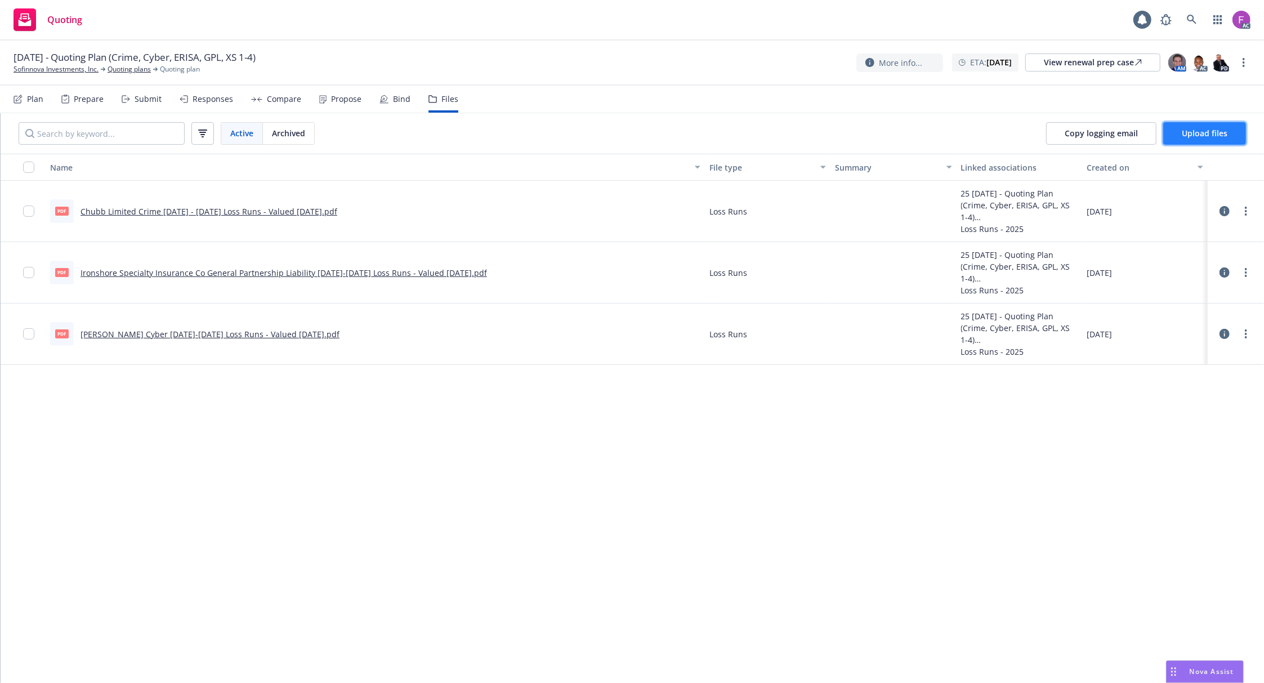
click at [1188, 136] on span "Upload files" at bounding box center [1205, 133] width 46 height 11
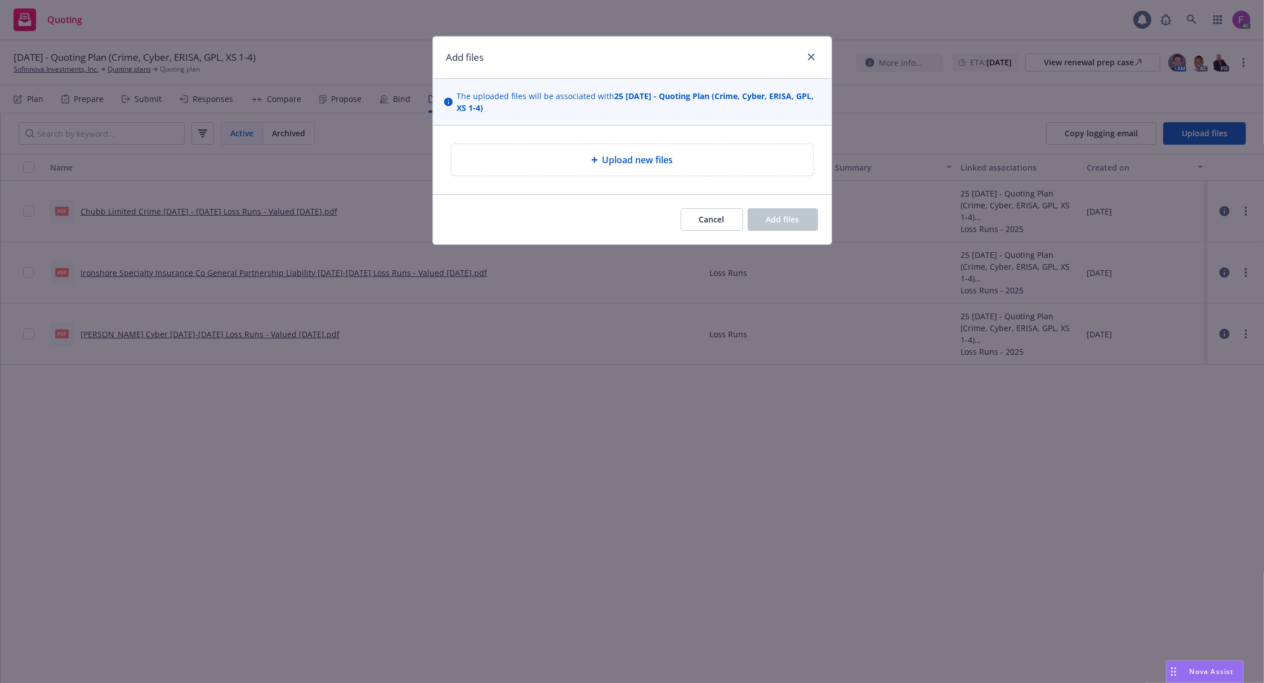
click at [557, 164] on div "Upload new files" at bounding box center [632, 160] width 343 height 14
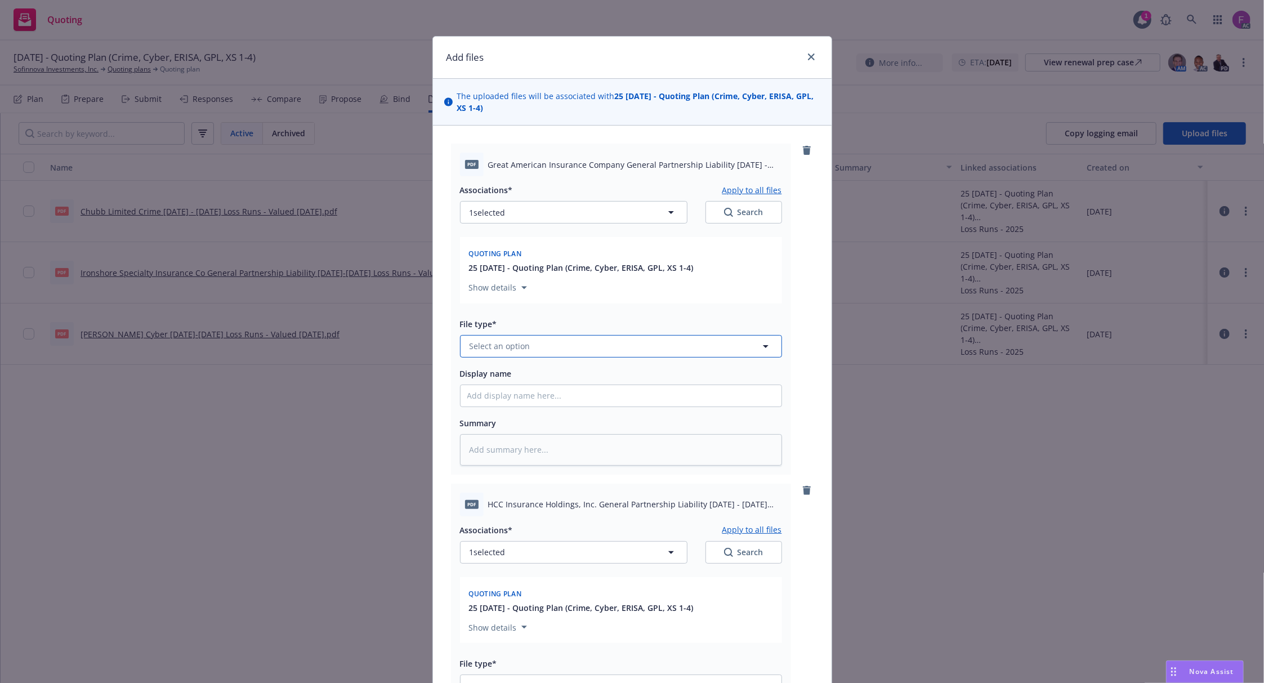
click at [730, 341] on button "Select an option" at bounding box center [621, 346] width 322 height 23
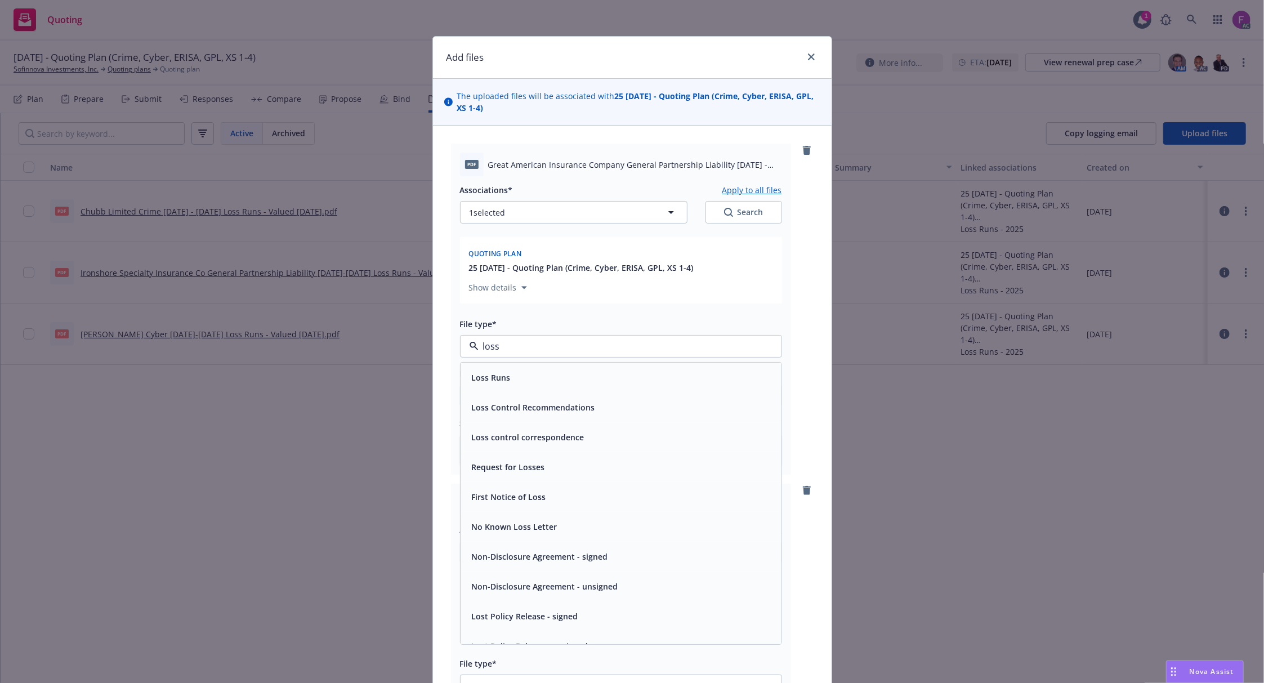
paste input "Loss Run"
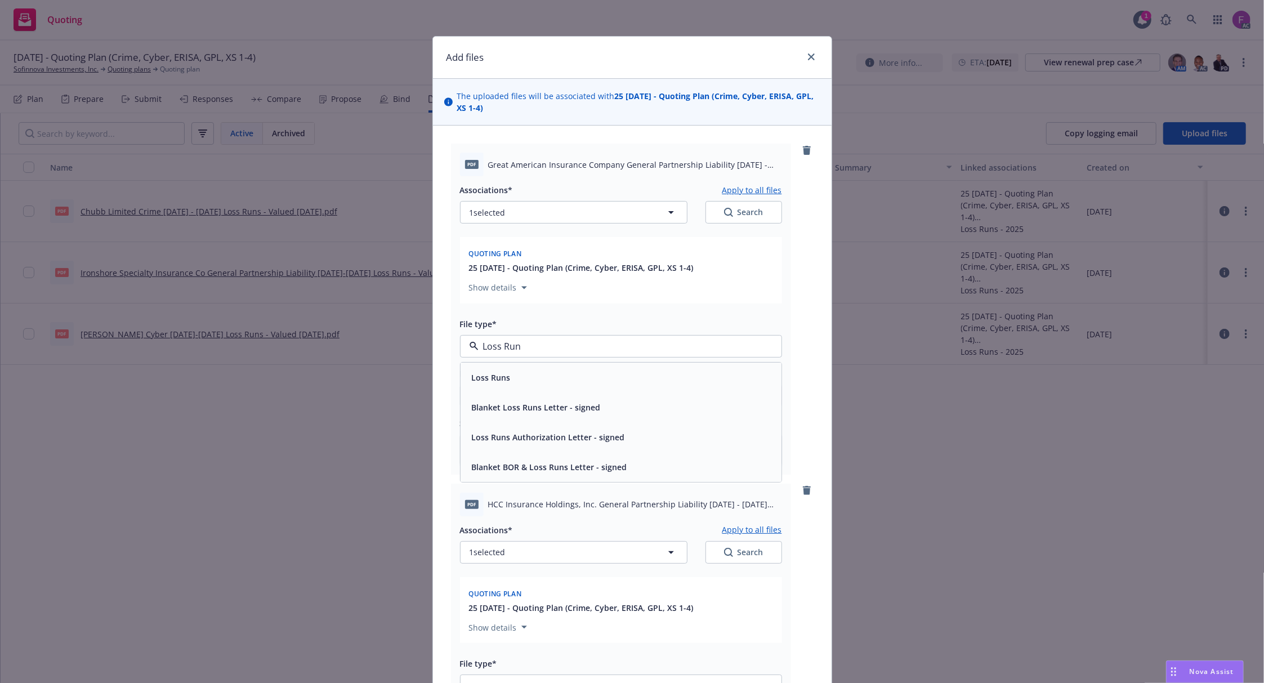
type input "Loss Run"
click at [550, 361] on div "Associations* Apply to all files 1 selected Search Quoting plan 25 11/15/25 - Q…" at bounding box center [621, 320] width 322 height 289
drag, startPoint x: 542, startPoint y: 348, endPoint x: 542, endPoint y: 334, distance: 14.1
click at [542, 347] on button "Select an option" at bounding box center [621, 346] width 322 height 23
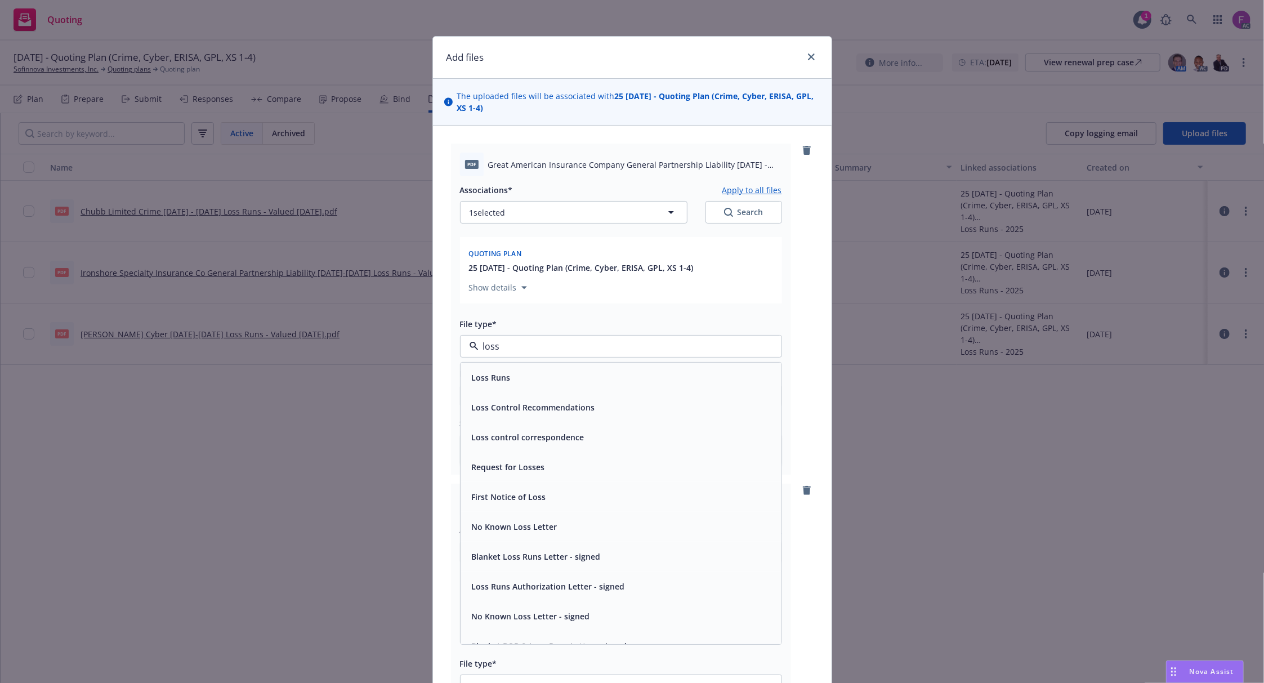
paste input "Loss Run"
type input "Loss Run"
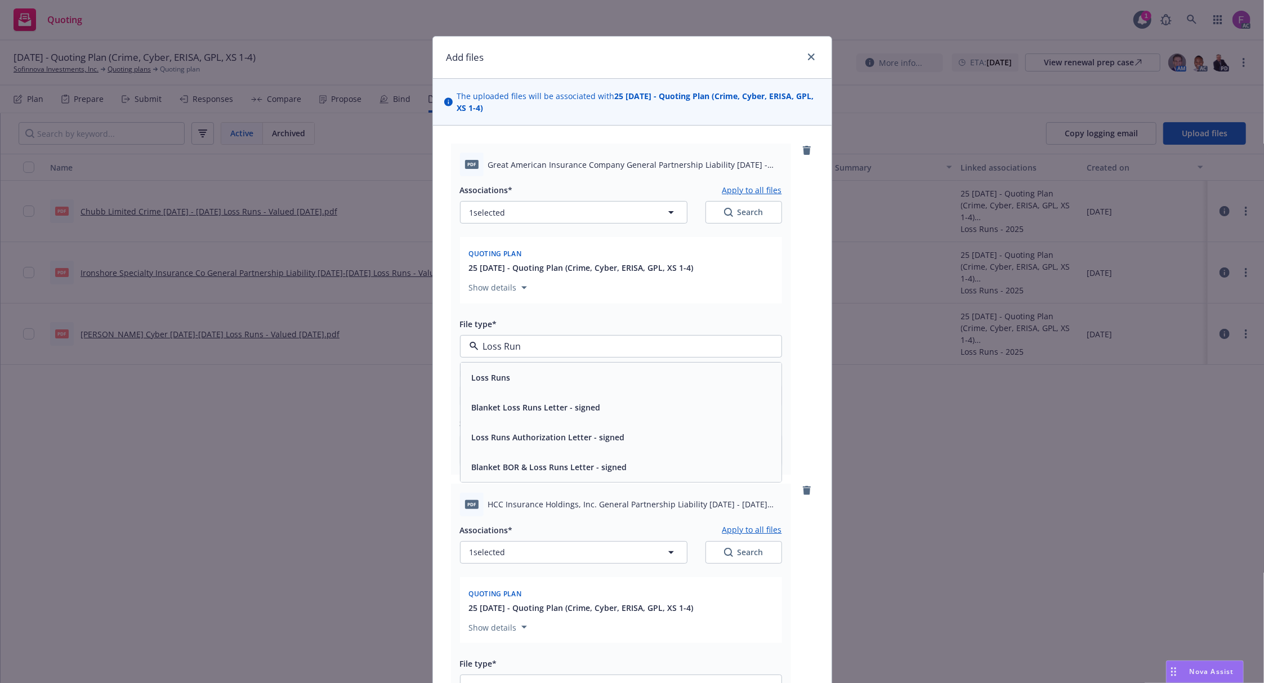
click at [491, 382] on span "Loss Runs" at bounding box center [491, 378] width 39 height 12
type textarea "x"
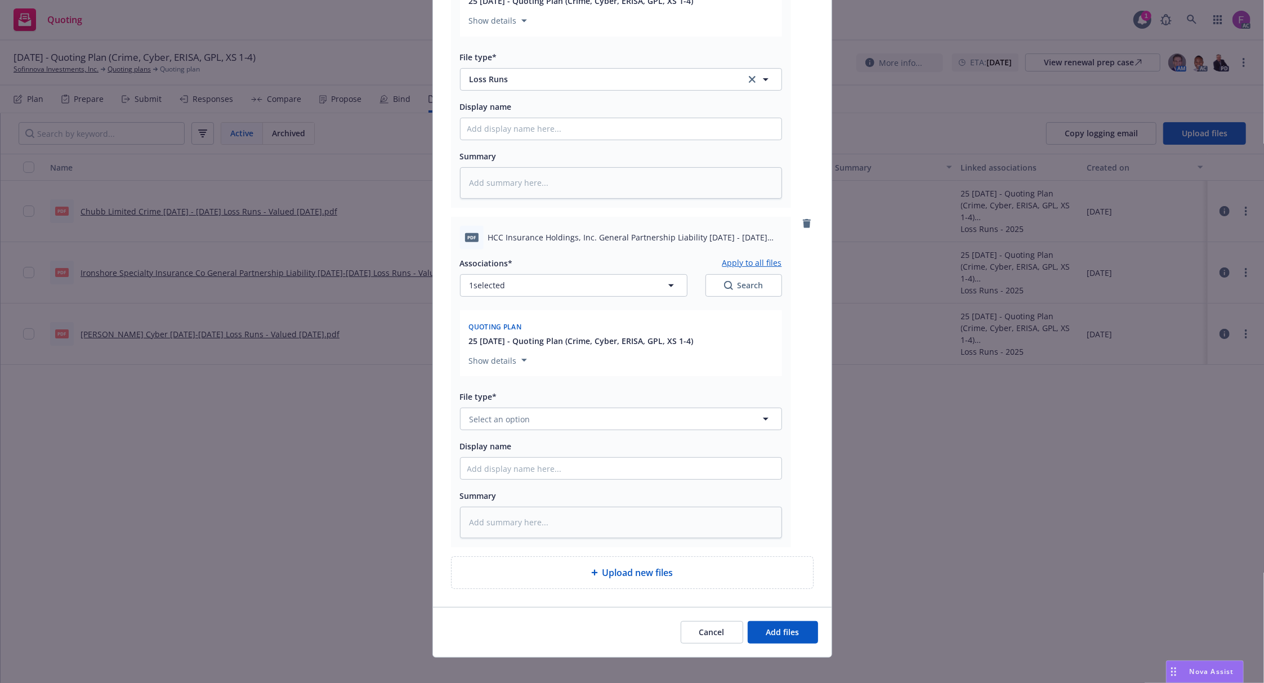
scroll to position [279, 0]
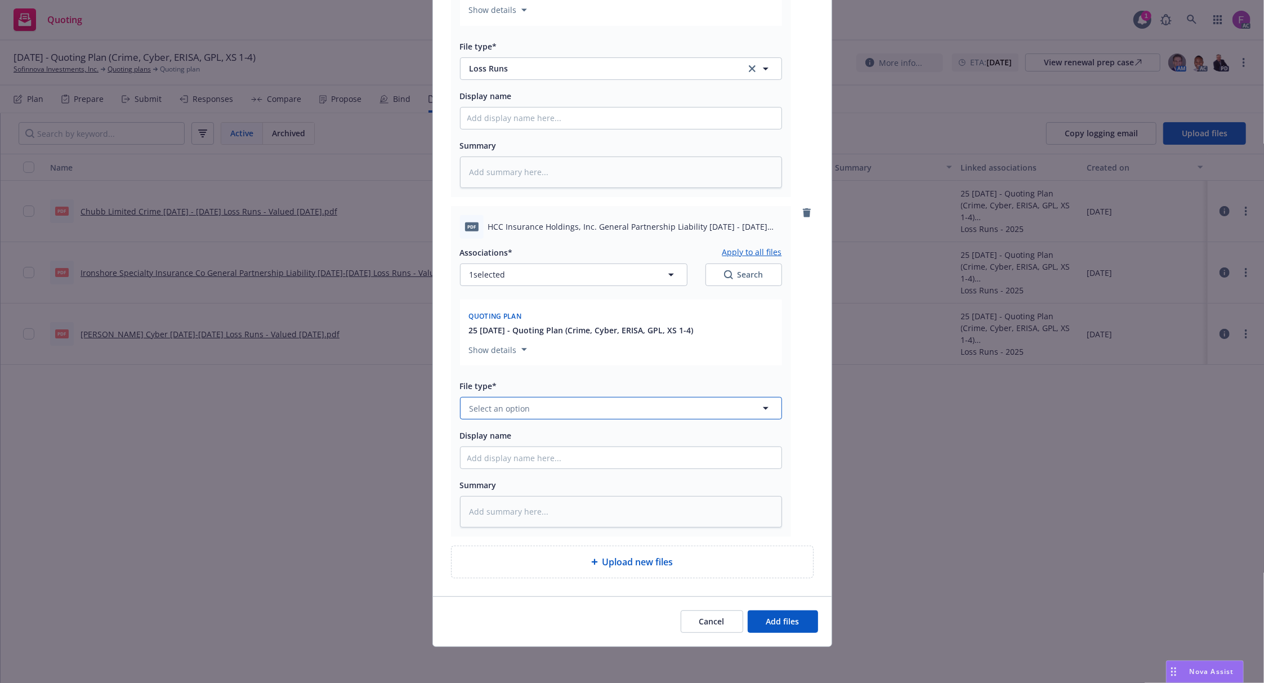
click at [499, 413] on span "Select an option" at bounding box center [500, 409] width 61 height 12
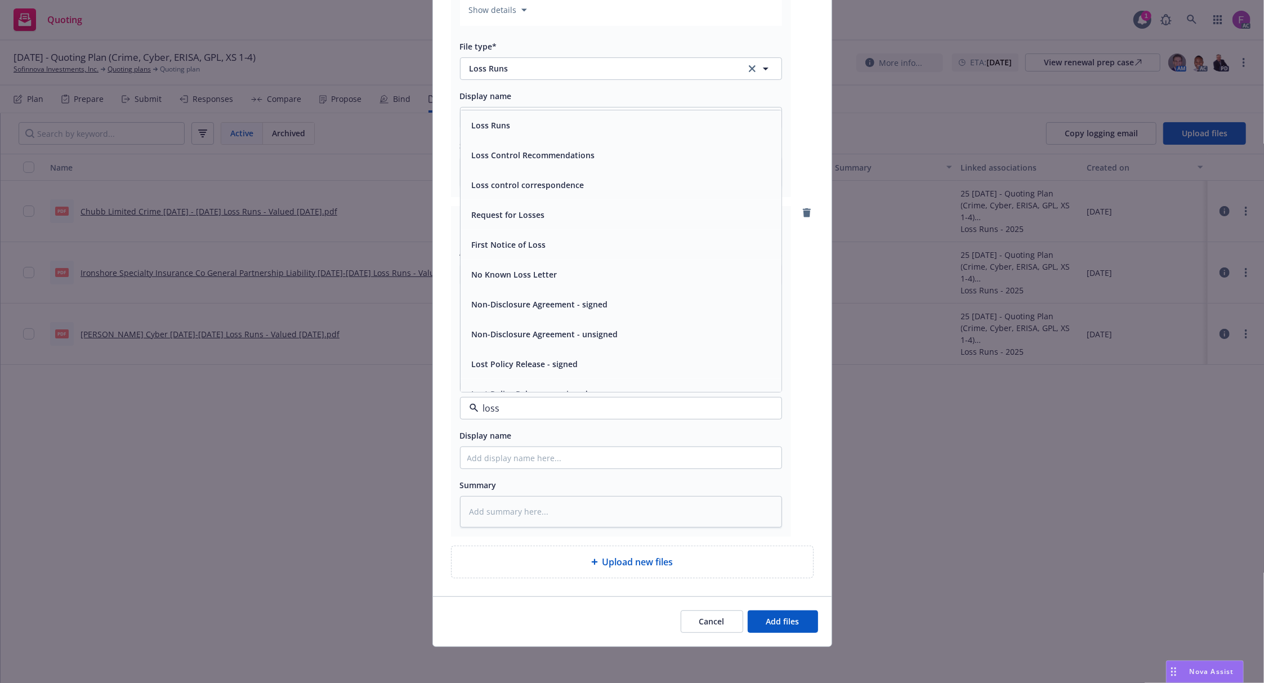
paste input "Loss Run"
type input "Loss Run"
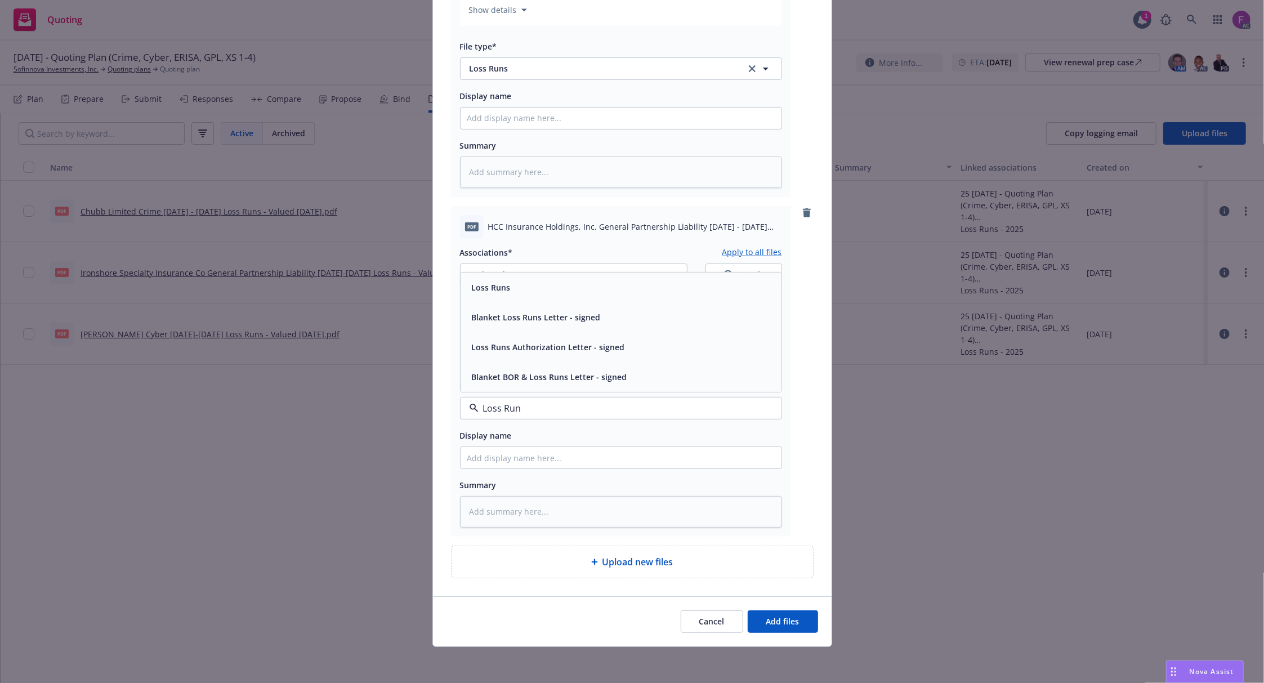
click at [486, 283] on span "Loss Runs" at bounding box center [491, 288] width 39 height 12
click at [536, 266] on button "1 selected" at bounding box center [573, 275] width 227 height 23
type textarea "x"
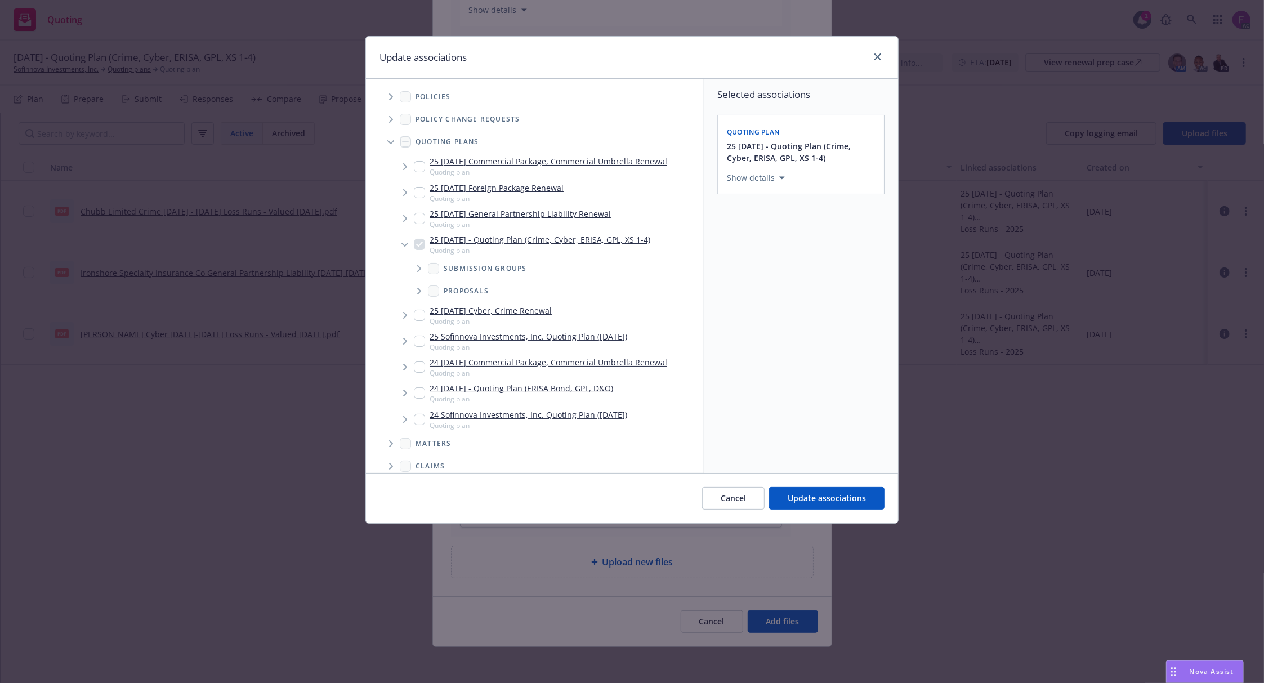
click at [391, 97] on icon "Tree Example" at bounding box center [391, 96] width 5 height 7
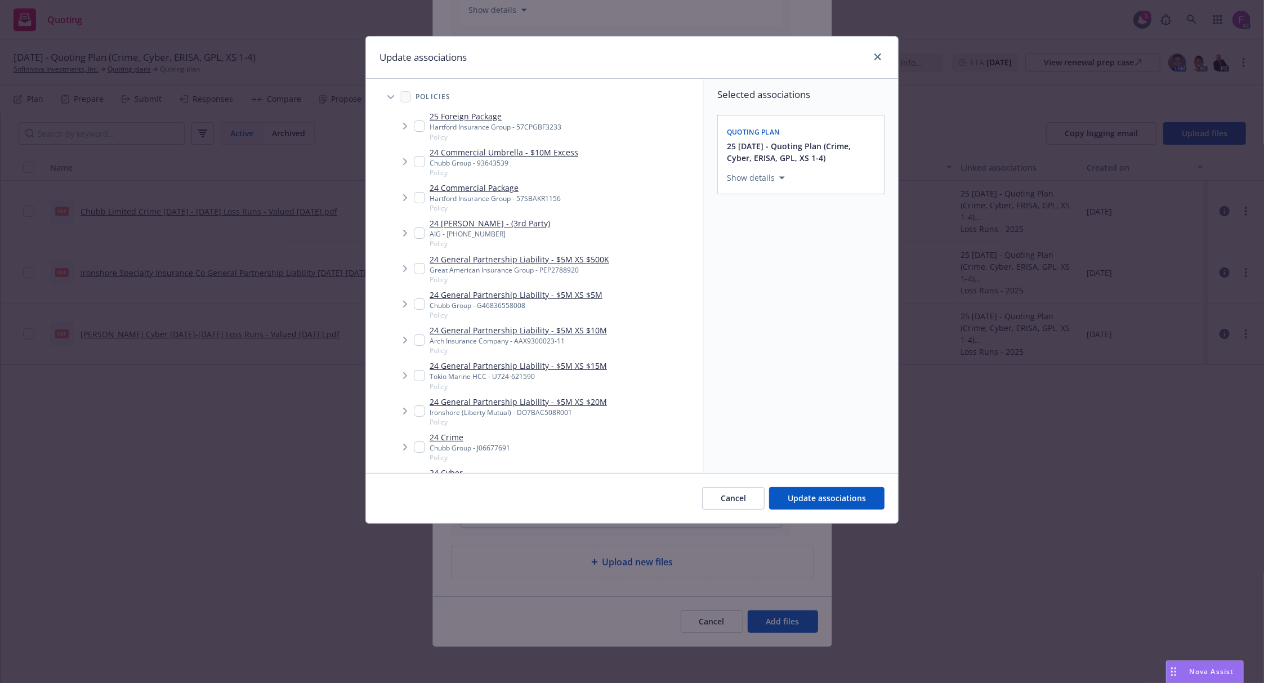
click at [419, 378] on input "Tree Example" at bounding box center [419, 375] width 11 height 11
checkbox input "true"
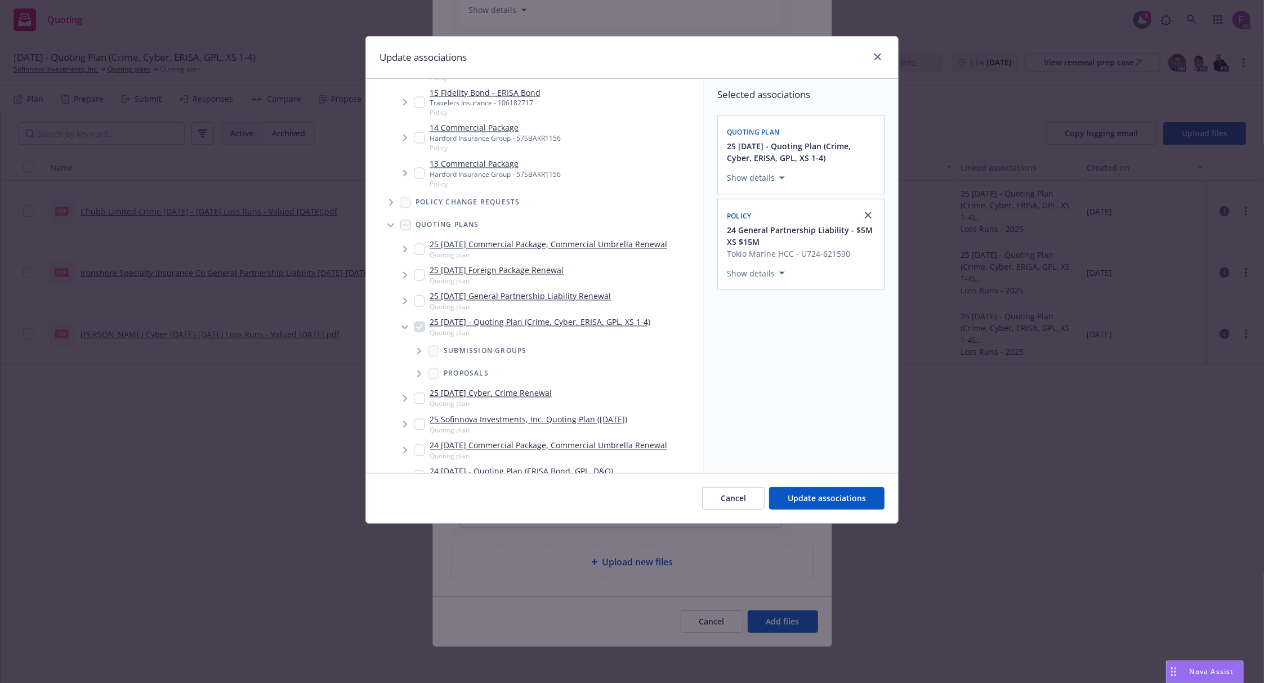
scroll to position [2172, 0]
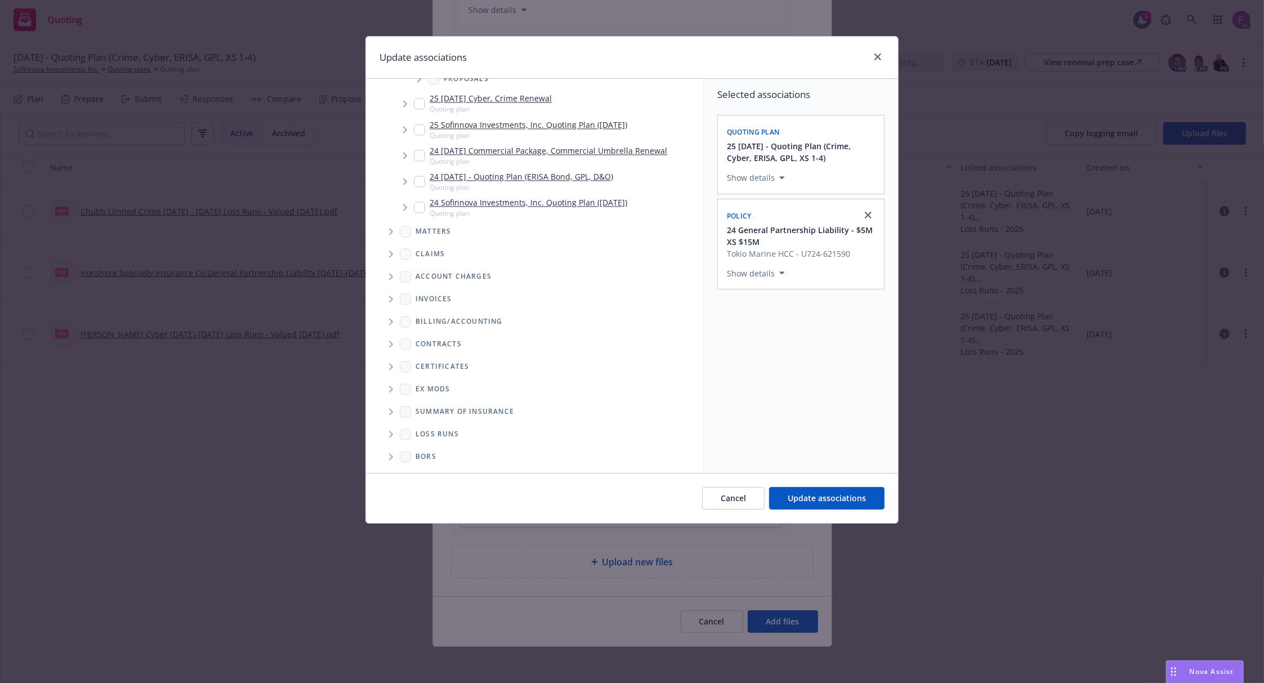
click at [395, 433] on span "Folder Tree Example" at bounding box center [391, 434] width 18 height 18
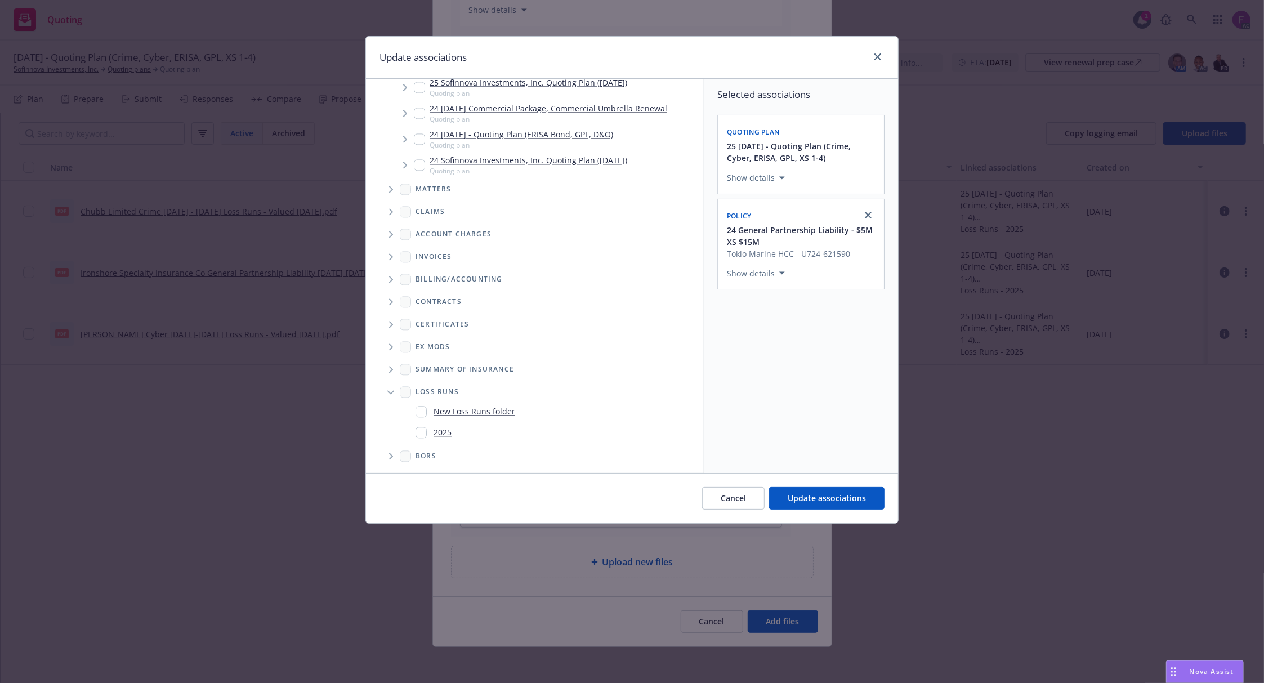
drag, startPoint x: 423, startPoint y: 433, endPoint x: 824, endPoint y: 413, distance: 401.4
click at [430, 433] on div "2025" at bounding box center [434, 432] width 36 height 16
checkbox input "true"
click at [800, 399] on div "Selected associations Quoting plan 25 11/15/25 - Quoting Plan (Crime, Cyber, ER…" at bounding box center [801, 276] width 194 height 394
click at [825, 507] on button "Update associations" at bounding box center [826, 498] width 115 height 23
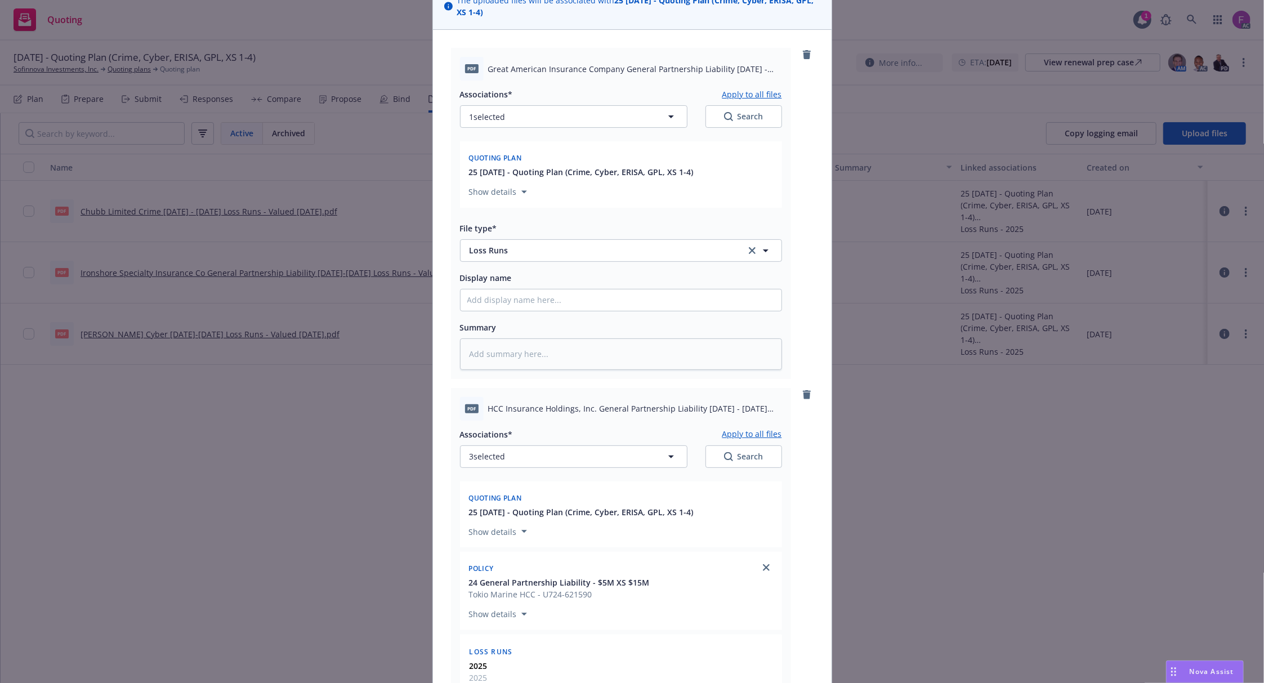
scroll to position [0, 0]
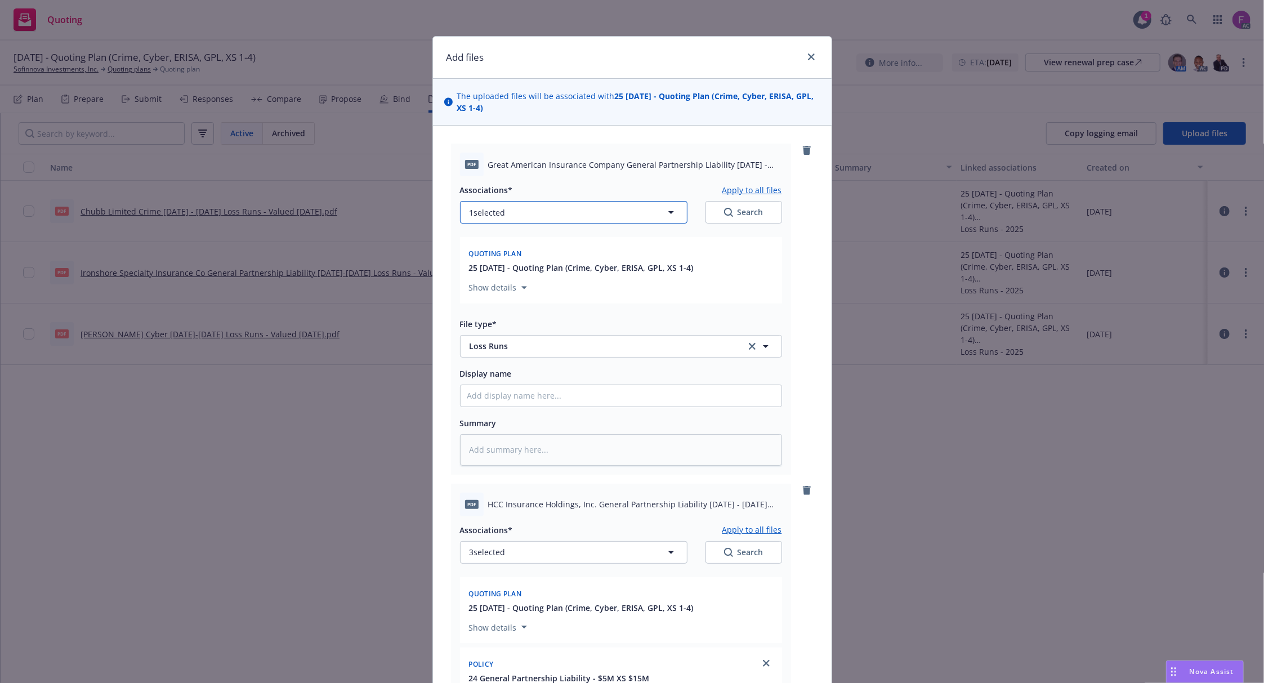
click at [498, 214] on span "1 selected" at bounding box center [488, 213] width 36 height 12
type textarea "x"
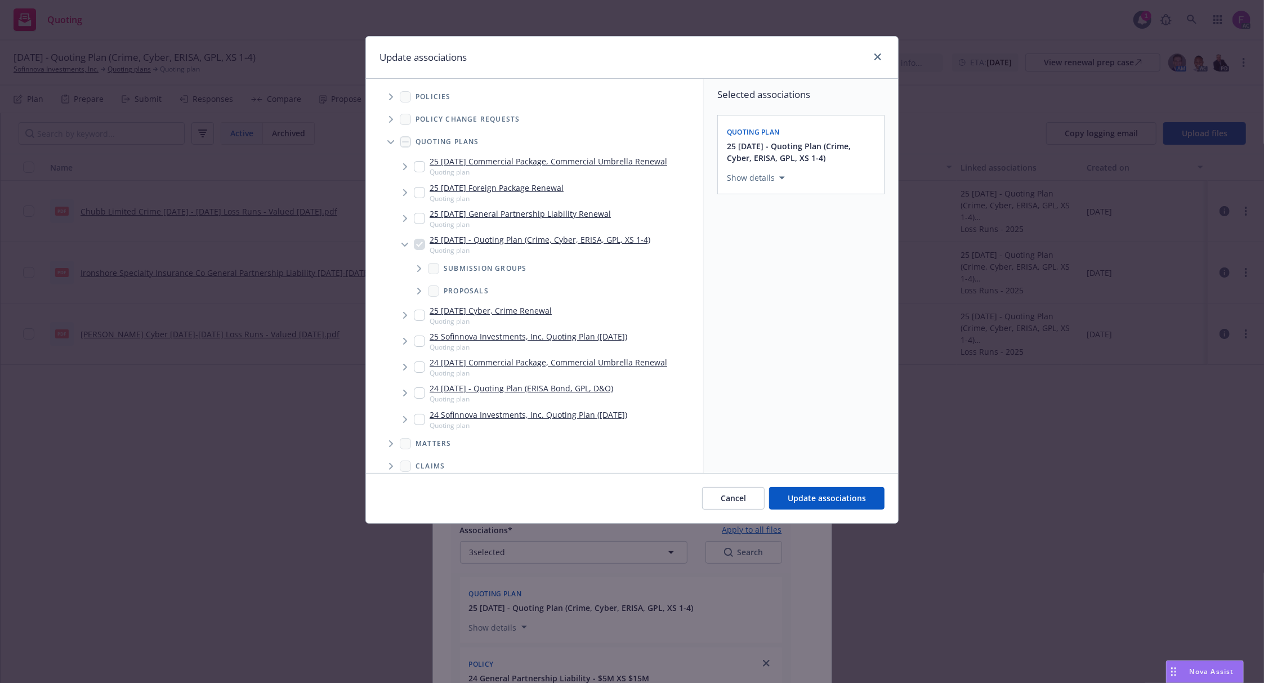
click at [390, 97] on icon "Tree Example" at bounding box center [391, 96] width 5 height 7
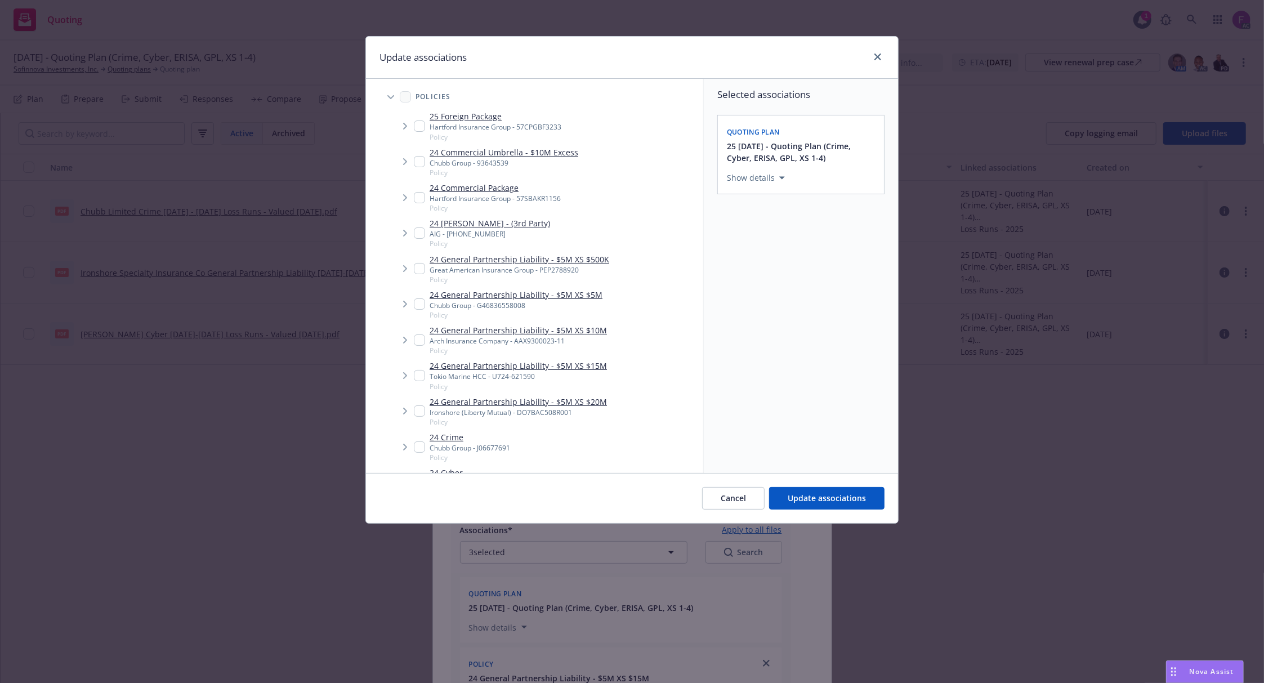
click at [417, 264] on input "Tree Example" at bounding box center [419, 268] width 11 height 11
checkbox input "true"
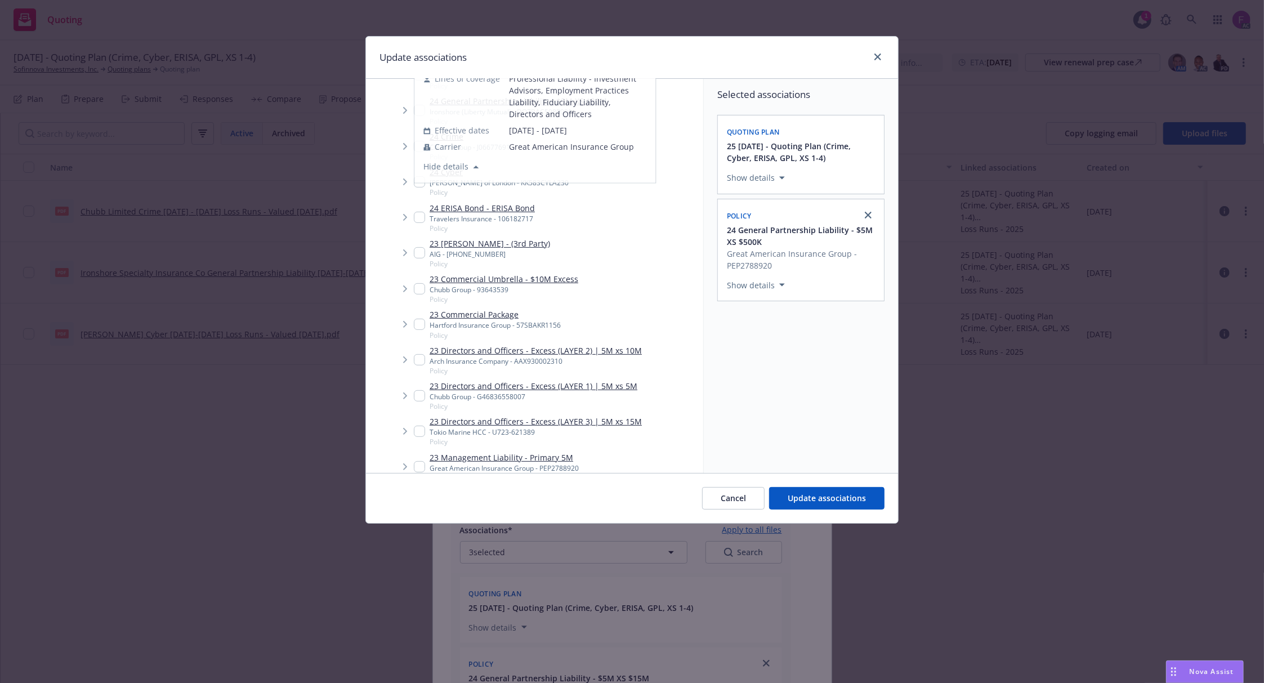
scroll to position [525, 0]
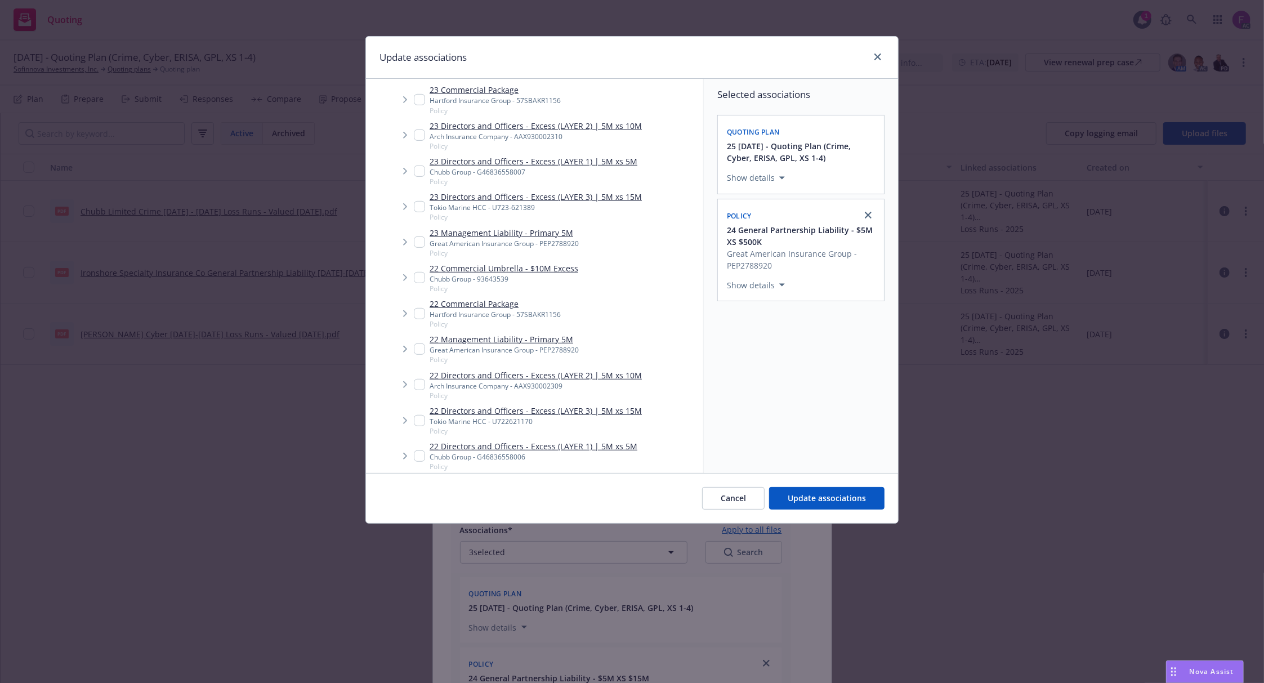
click at [419, 241] on input "Tree Example" at bounding box center [419, 241] width 11 height 11
checkbox input "true"
click at [419, 350] on input "Tree Example" at bounding box center [419, 348] width 11 height 11
checkbox input "true"
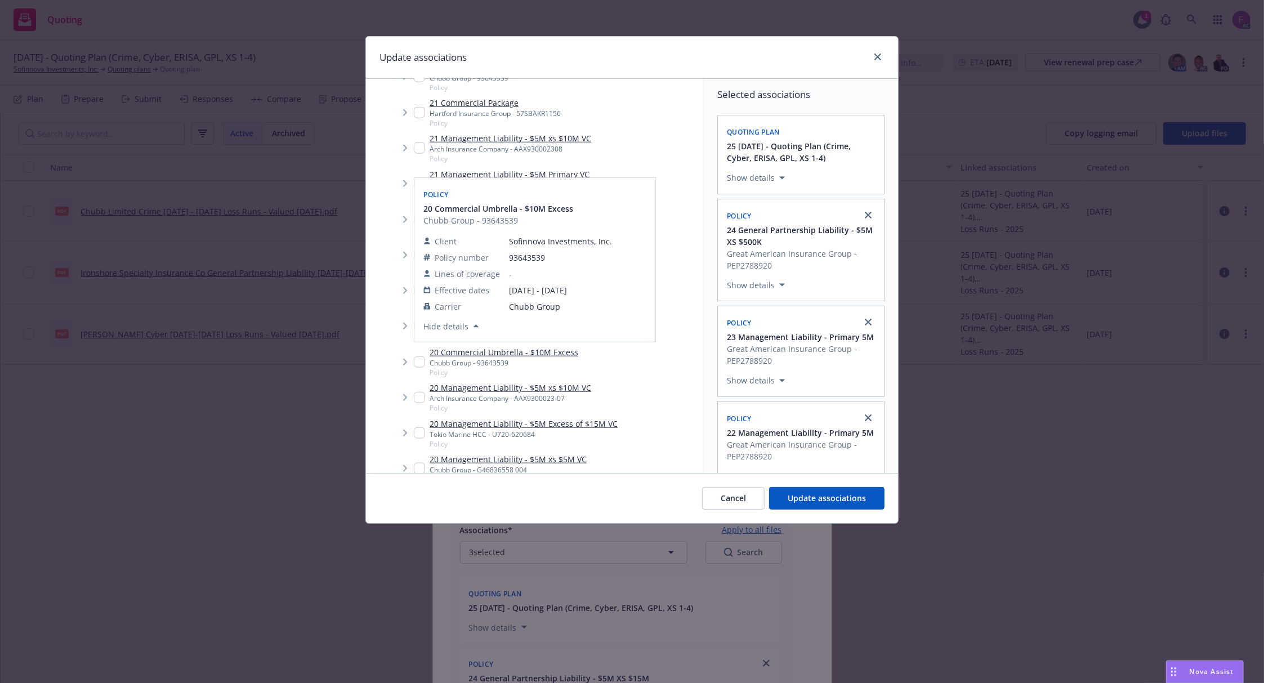
click at [416, 184] on div "Policy 20 Commercial Umbrella - $10M Excess Chubb Group - 93643539 Client Sofin…" at bounding box center [534, 260] width 241 height 164
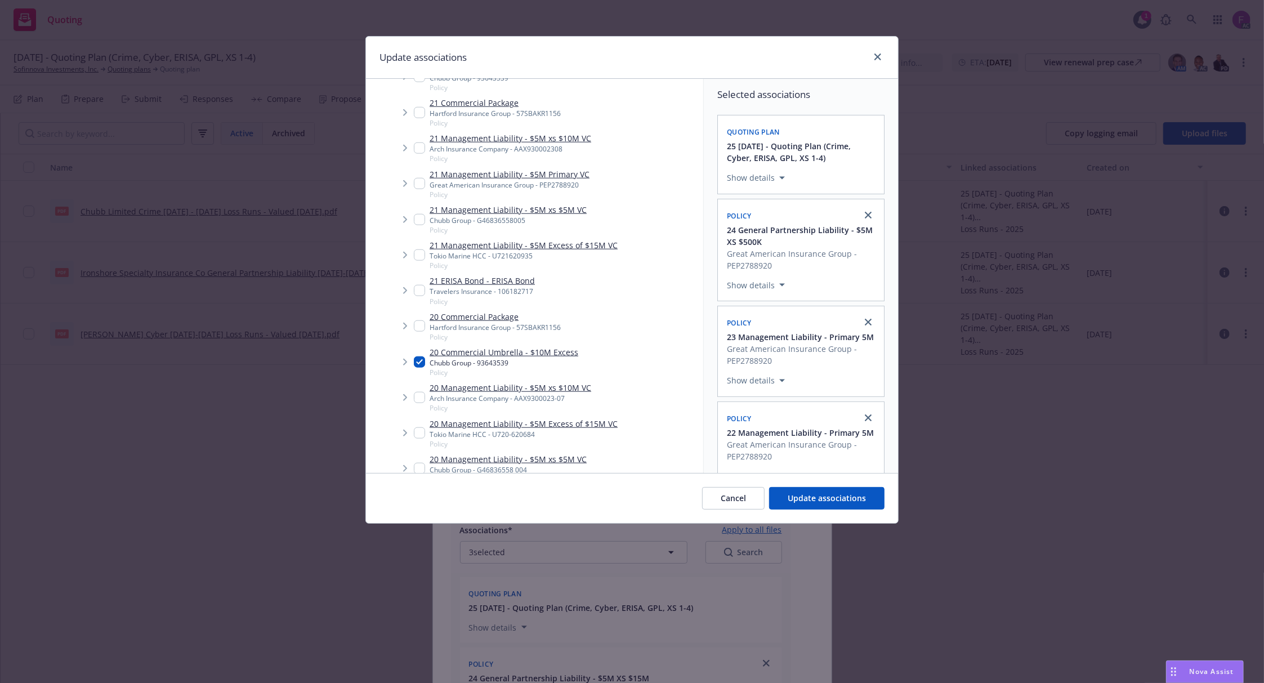
click at [418, 363] on input "Tree Example" at bounding box center [419, 361] width 11 height 11
checkbox input "false"
click at [422, 183] on input "Tree Example" at bounding box center [419, 183] width 11 height 11
checkbox input "true"
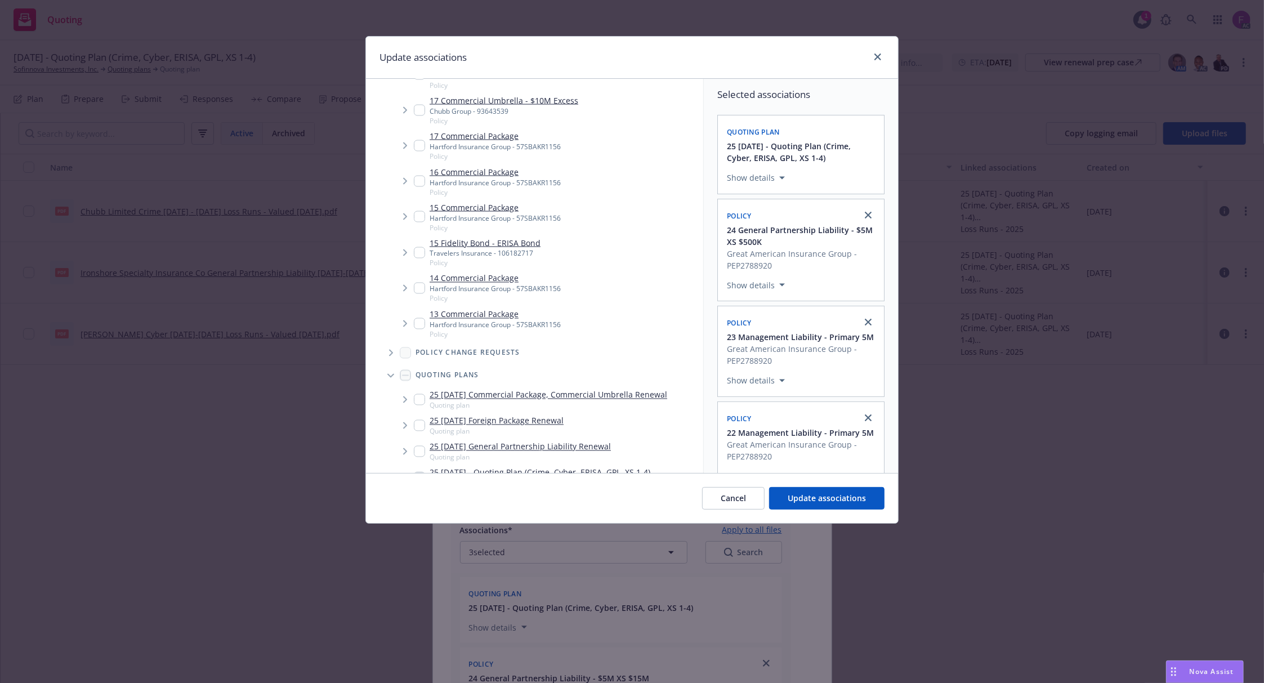
scroll to position [1577, 0]
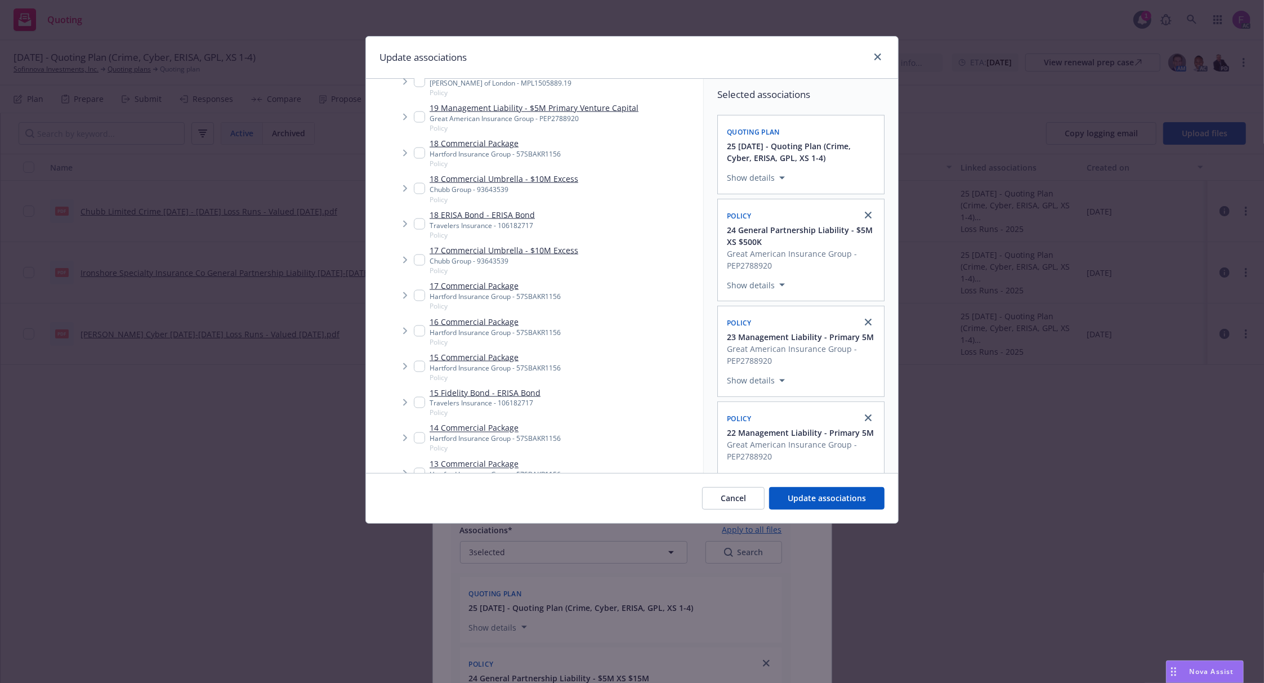
click at [419, 114] on input "Tree Example" at bounding box center [419, 116] width 11 height 11
checkbox input "true"
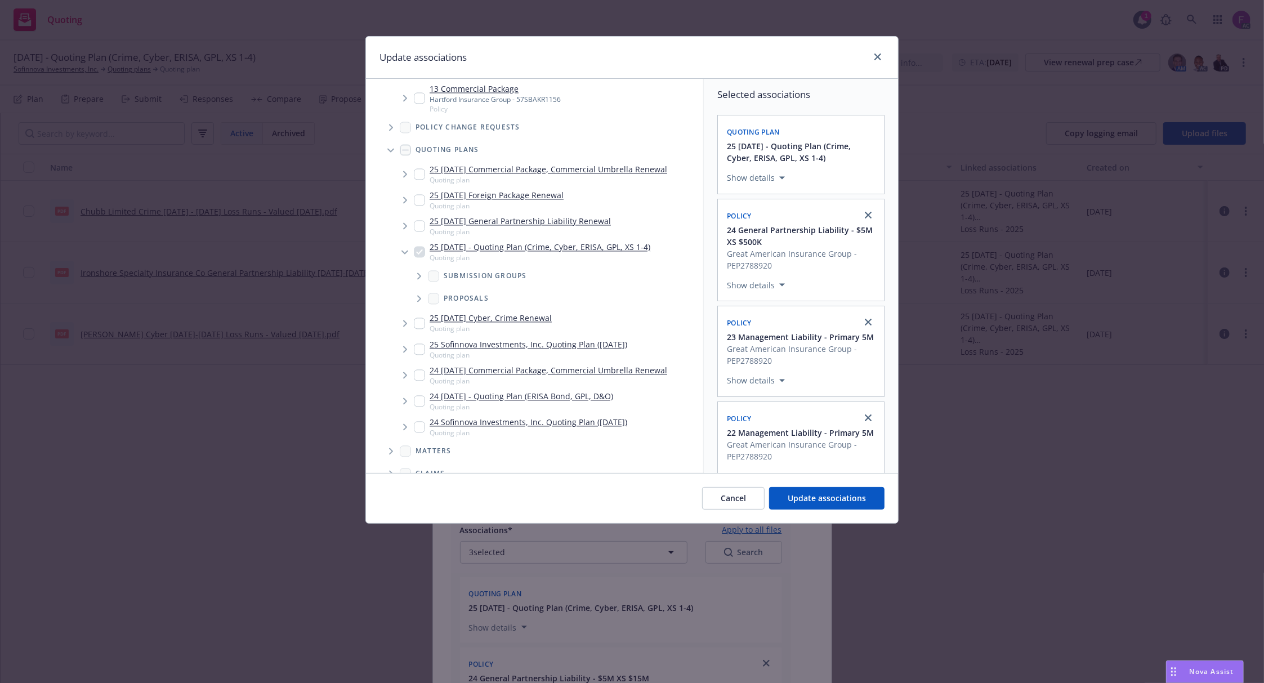
scroll to position [2172, 0]
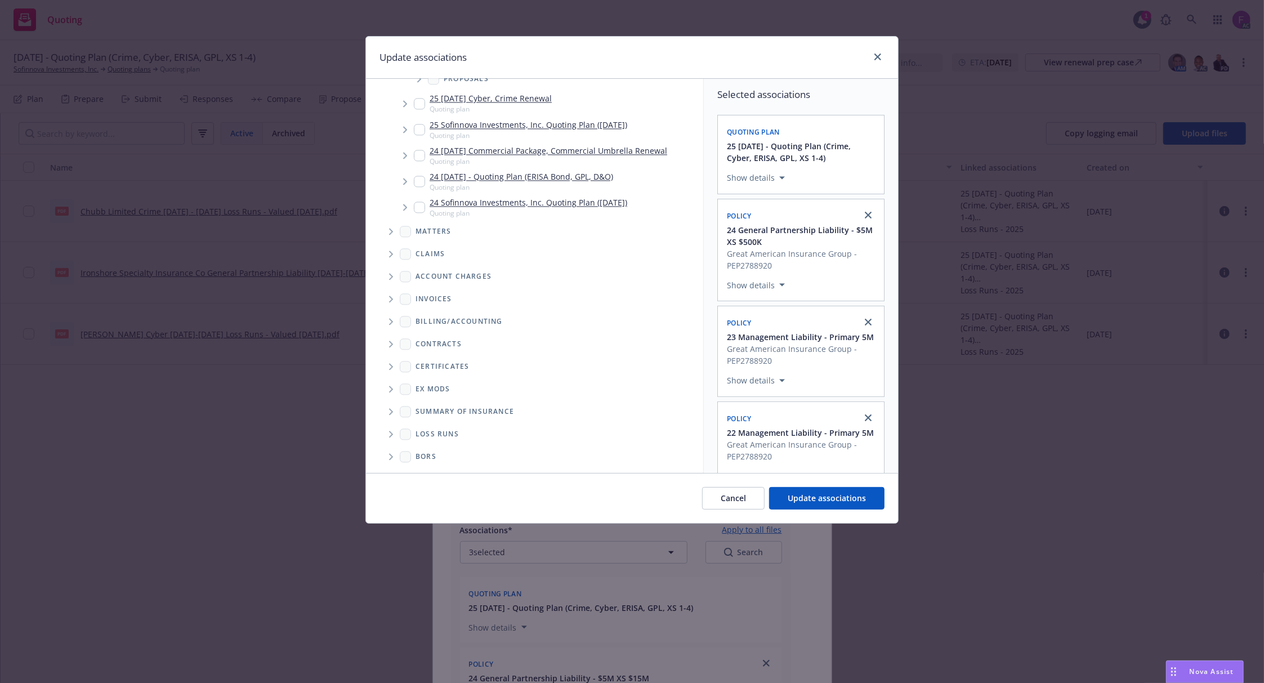
click at [388, 432] on span "Folder Tree Example" at bounding box center [391, 434] width 18 height 18
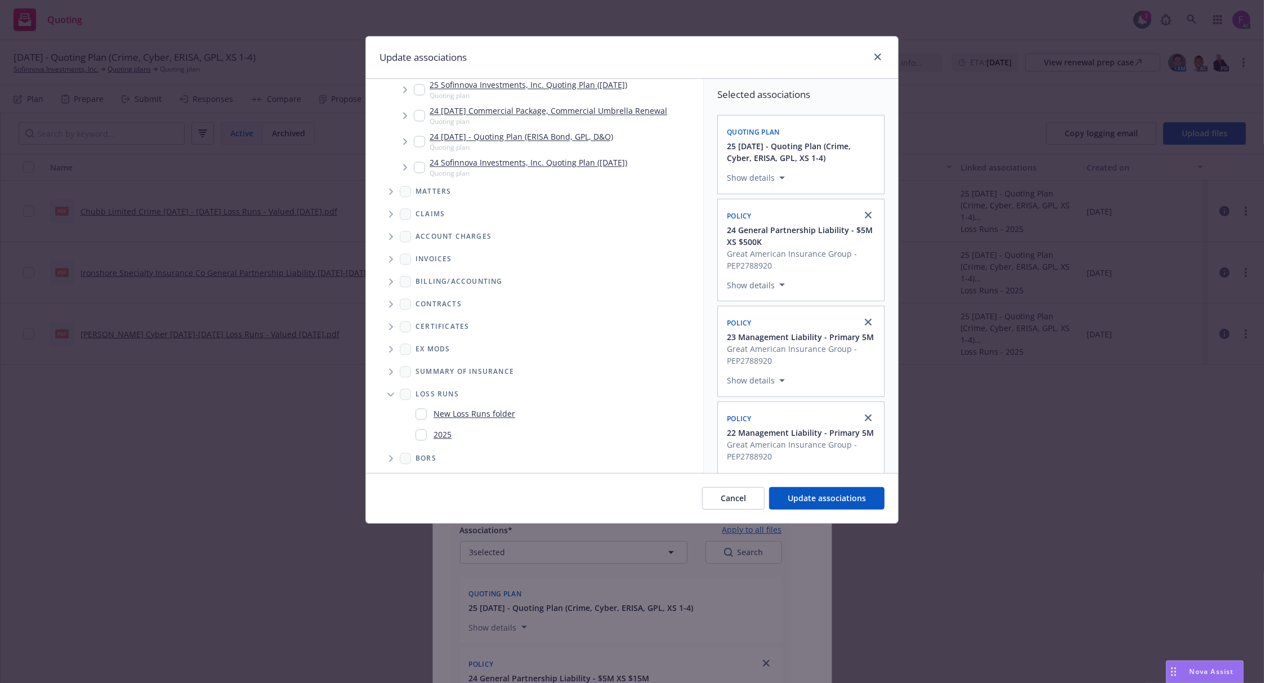
scroll to position [2214, 0]
click at [425, 428] on input "Folder Tree Example" at bounding box center [421, 432] width 11 height 11
checkbox input "true"
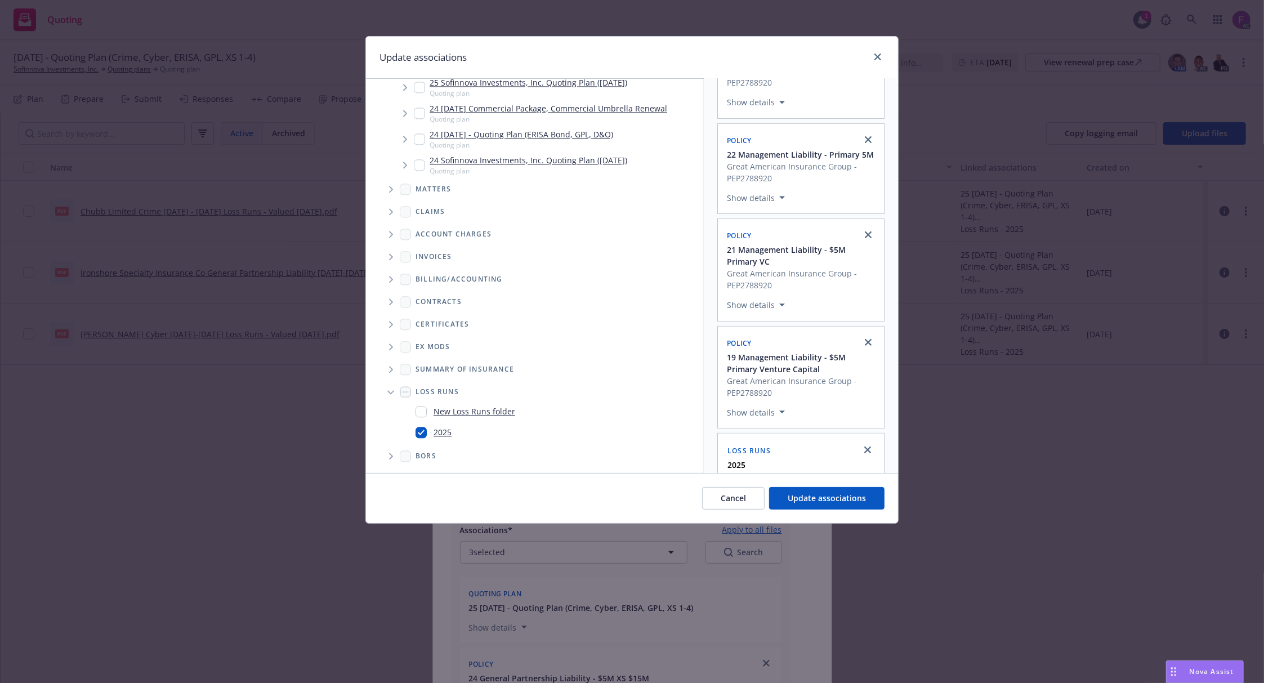
scroll to position [333, 0]
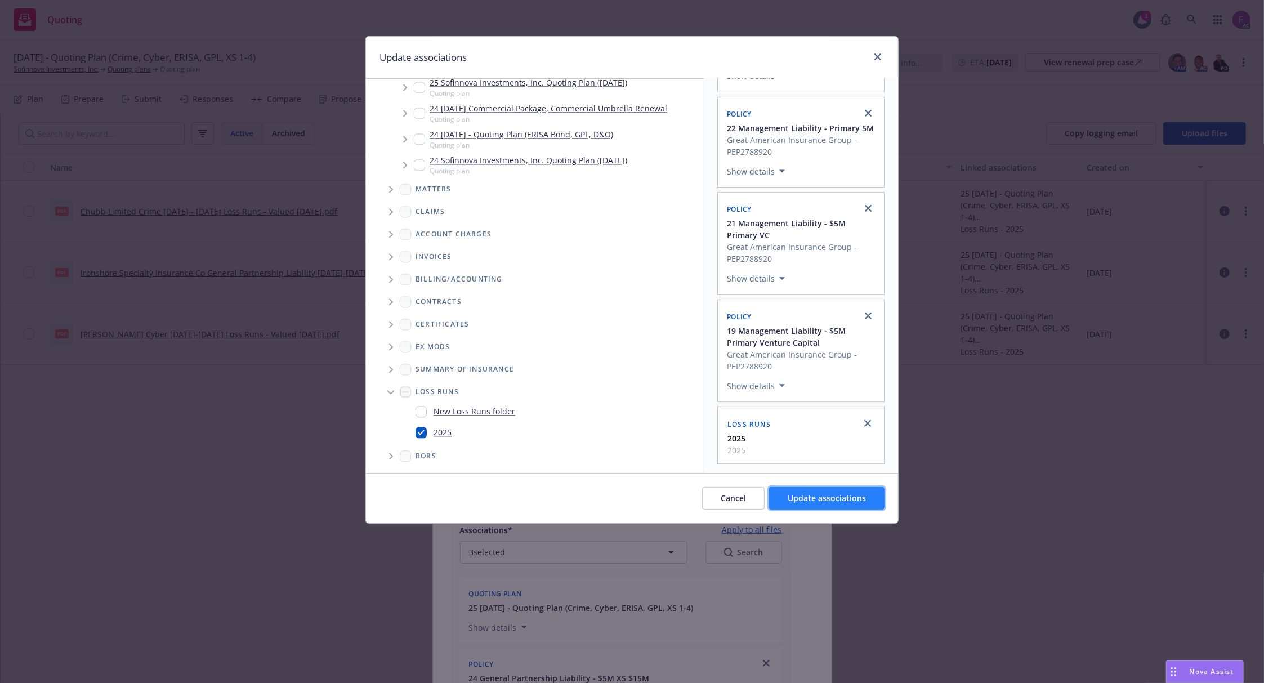
click at [850, 492] on button "Update associations" at bounding box center [826, 498] width 115 height 23
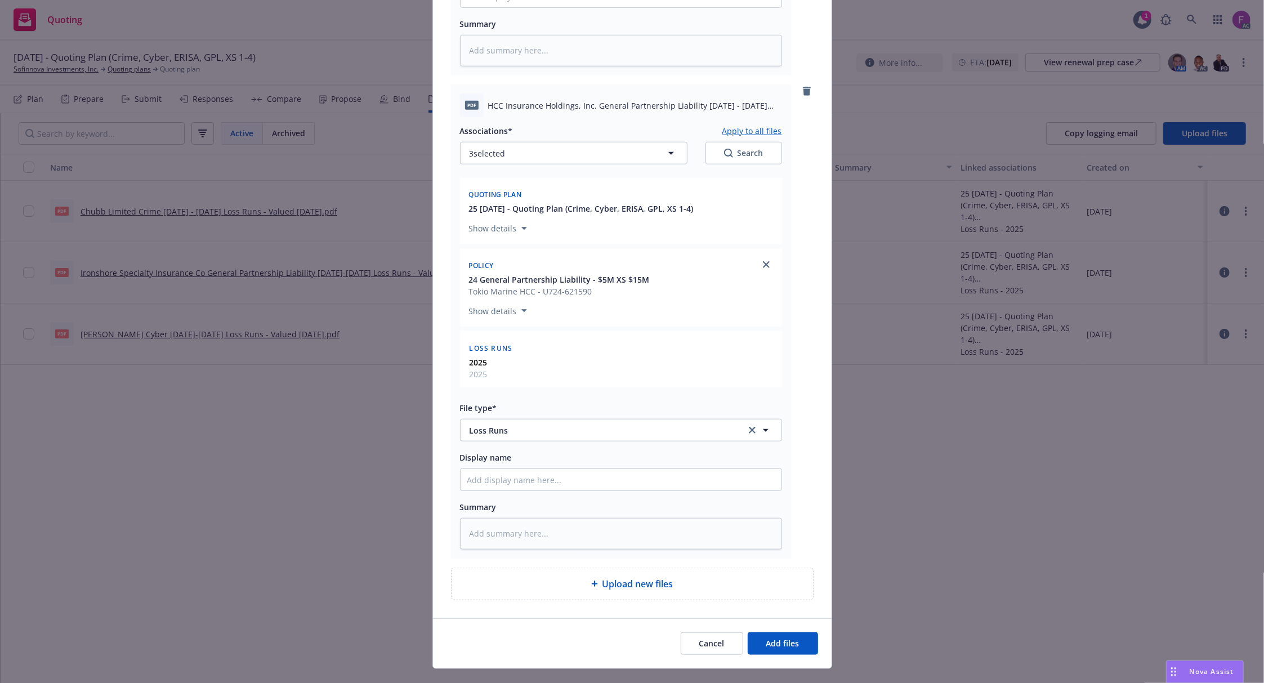
scroll to position [899, 0]
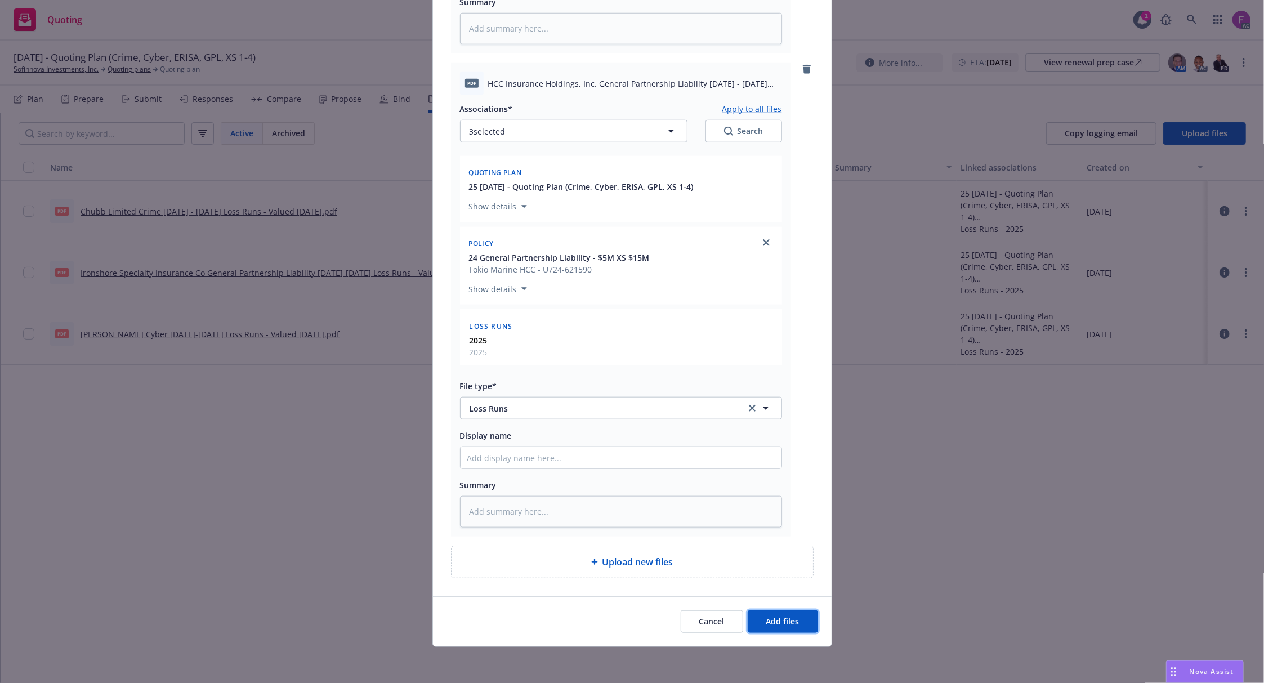
drag, startPoint x: 766, startPoint y: 618, endPoint x: 741, endPoint y: 627, distance: 26.2
click at [766, 619] on span "Add files" at bounding box center [782, 621] width 33 height 11
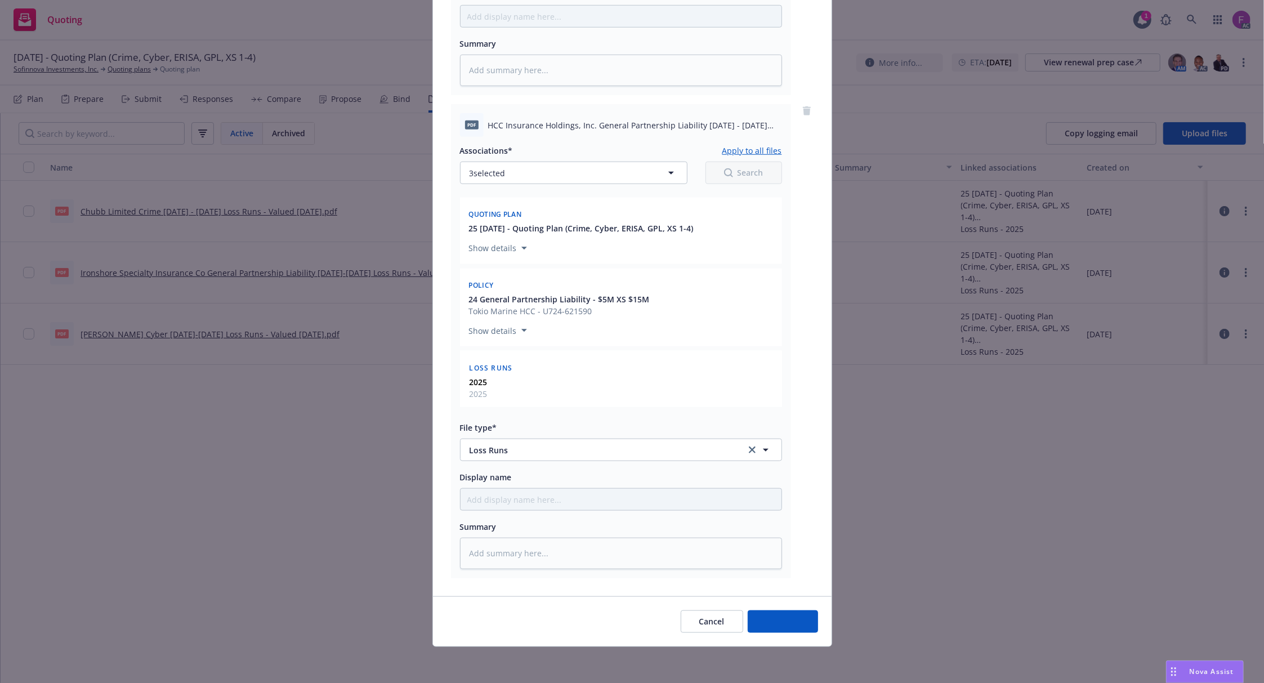
scroll to position [856, 0]
type textarea "x"
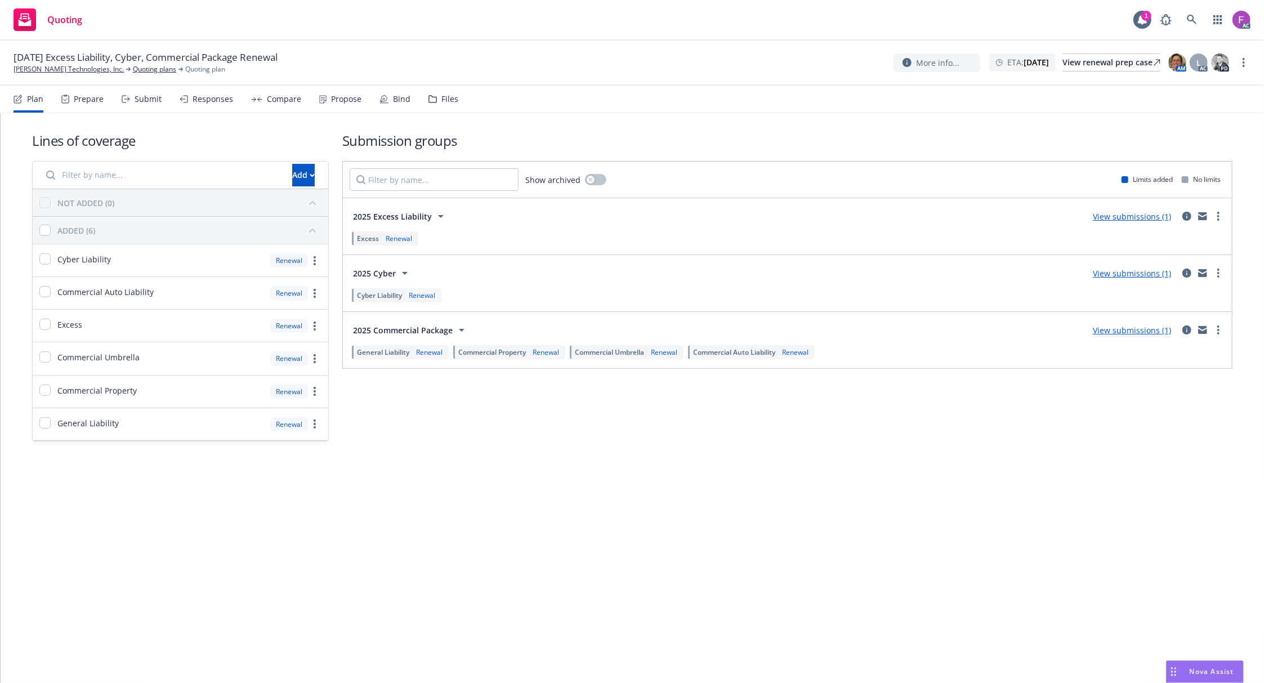
drag, startPoint x: 437, startPoint y: 99, endPoint x: 445, endPoint y: 106, distance: 10.4
click at [441, 99] on div "Files" at bounding box center [449, 99] width 17 height 9
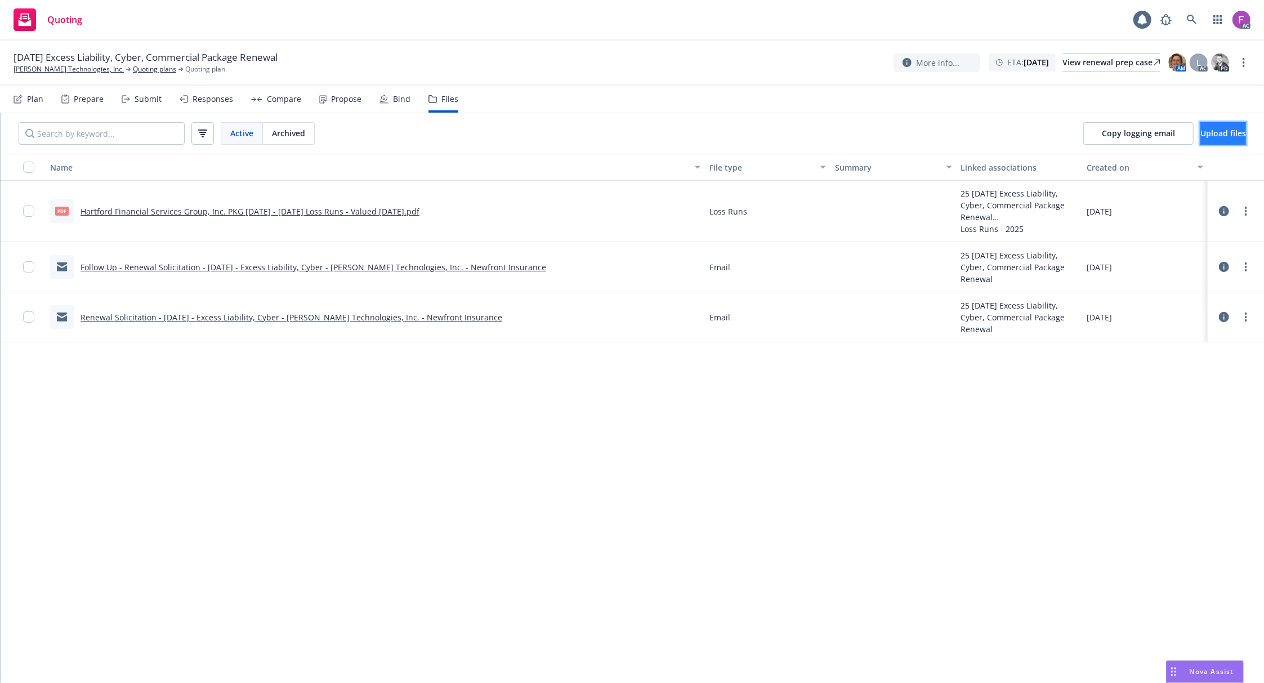
click at [1200, 133] on span "Upload files" at bounding box center [1223, 133] width 46 height 11
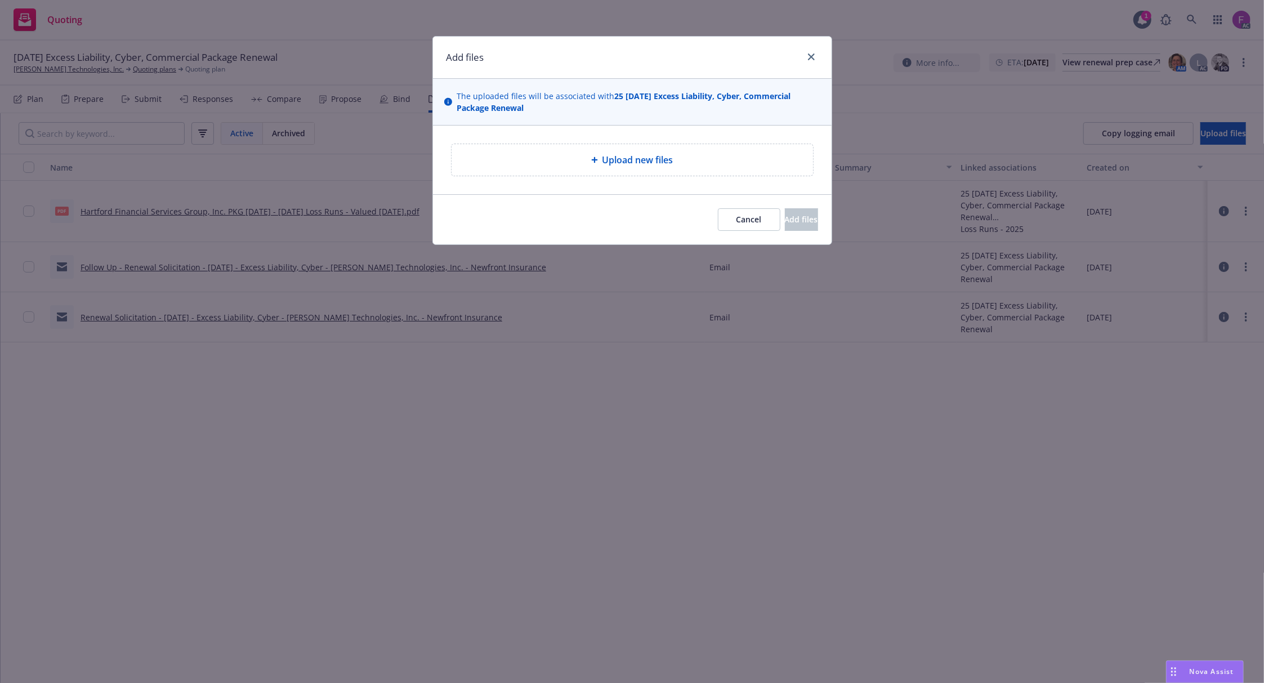
click at [565, 158] on div "Upload new files" at bounding box center [632, 160] width 343 height 14
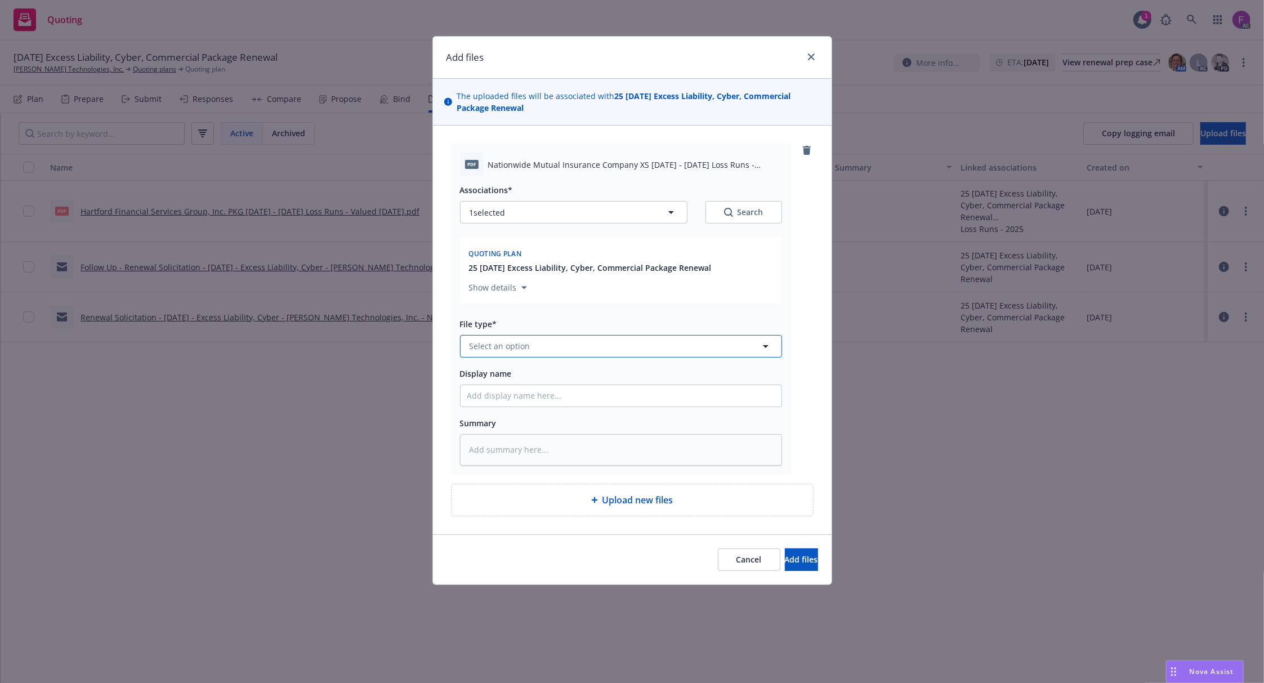
click at [582, 343] on button "Select an option" at bounding box center [621, 346] width 322 height 23
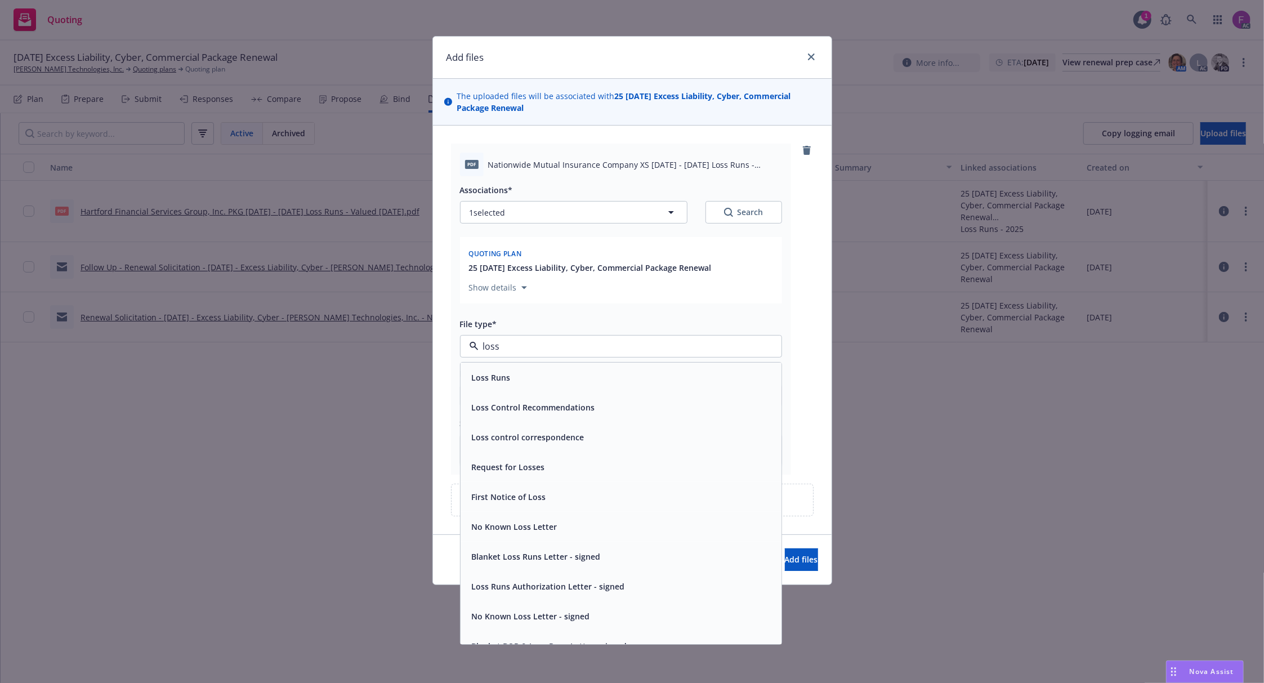
paste input "Loss Run"
type input "Loss Run"
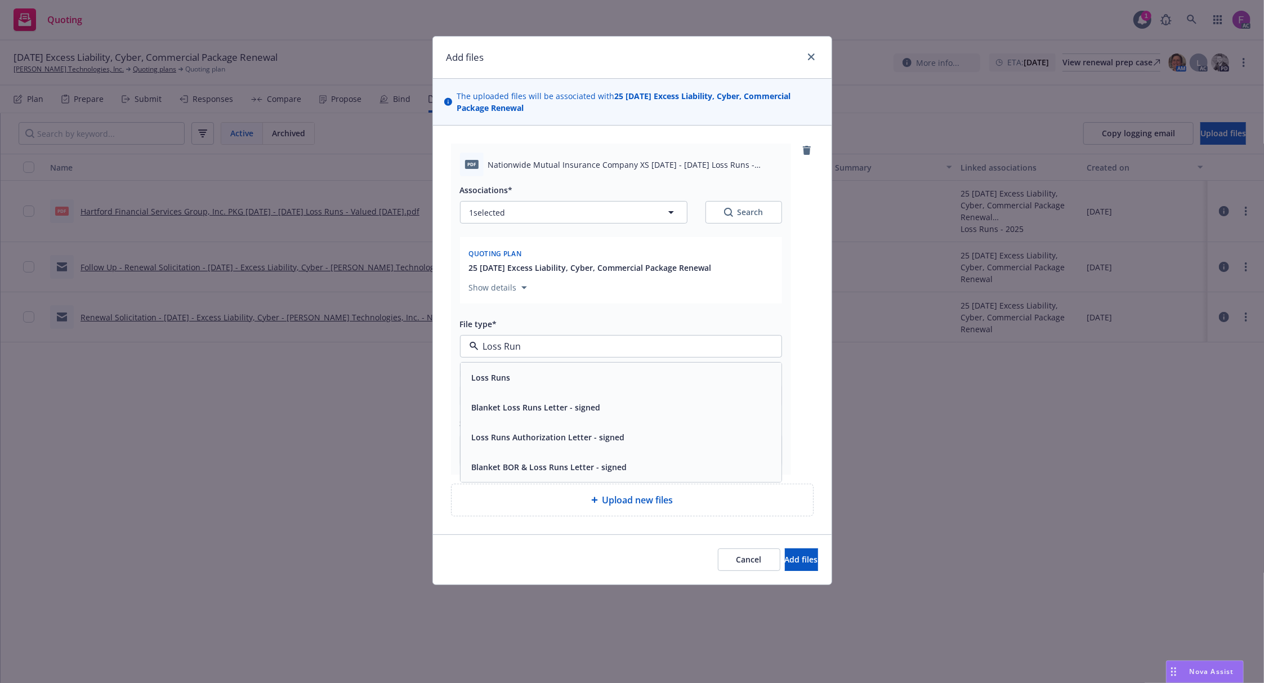
drag, startPoint x: 536, startPoint y: 388, endPoint x: 521, endPoint y: 374, distance: 20.3
click at [532, 385] on div "Loss Runs" at bounding box center [621, 378] width 321 height 30
click at [552, 212] on button "1 selected" at bounding box center [573, 212] width 227 height 23
type textarea "x"
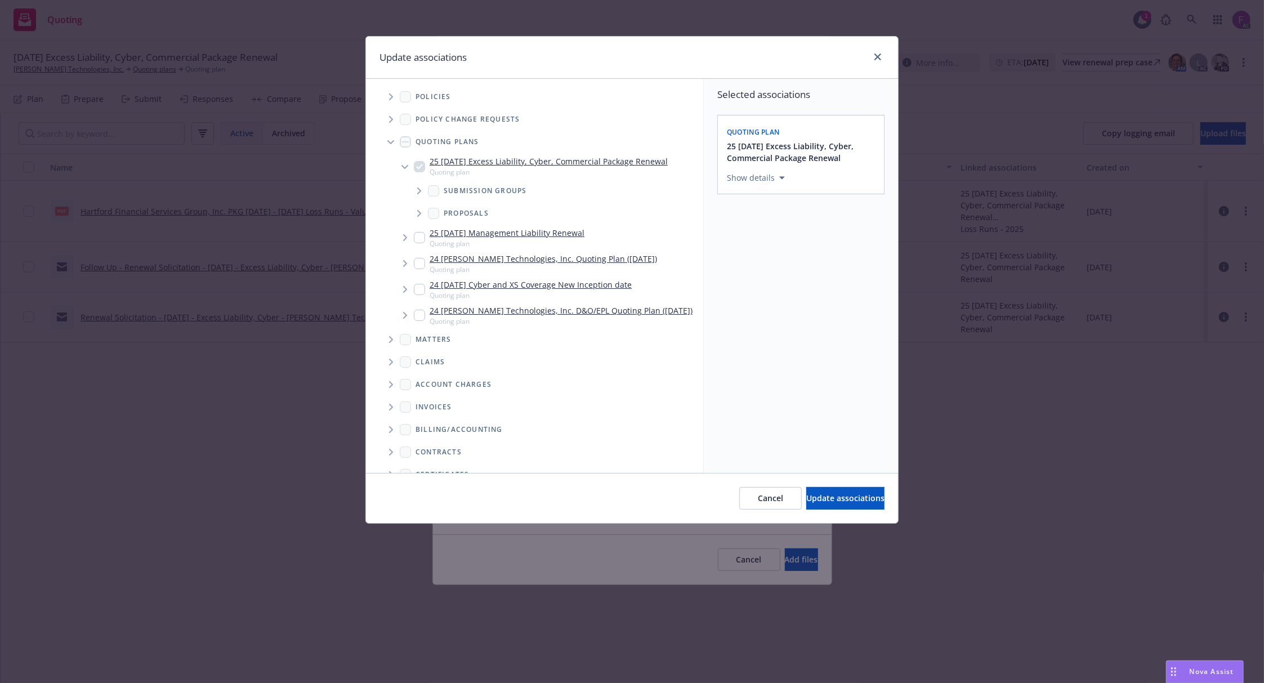
click at [393, 97] on icon "Tree Example" at bounding box center [391, 96] width 5 height 7
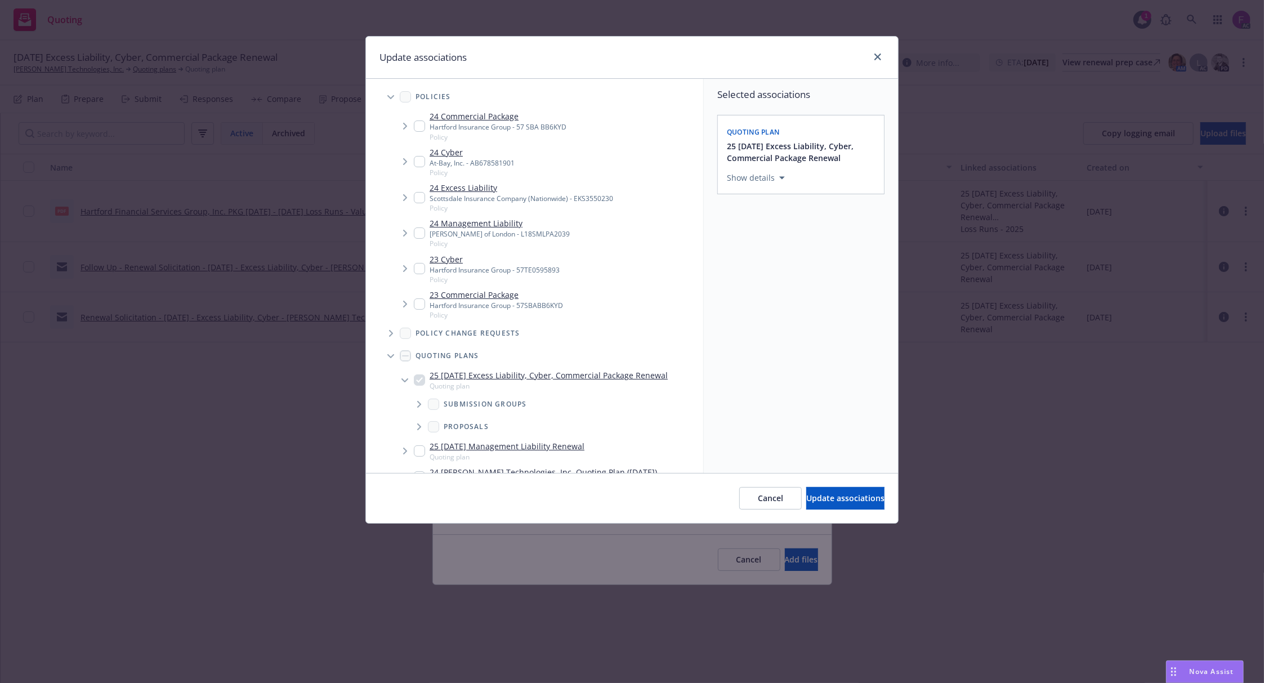
click at [419, 197] on input "Tree Example" at bounding box center [419, 197] width 11 height 11
checkbox input "true"
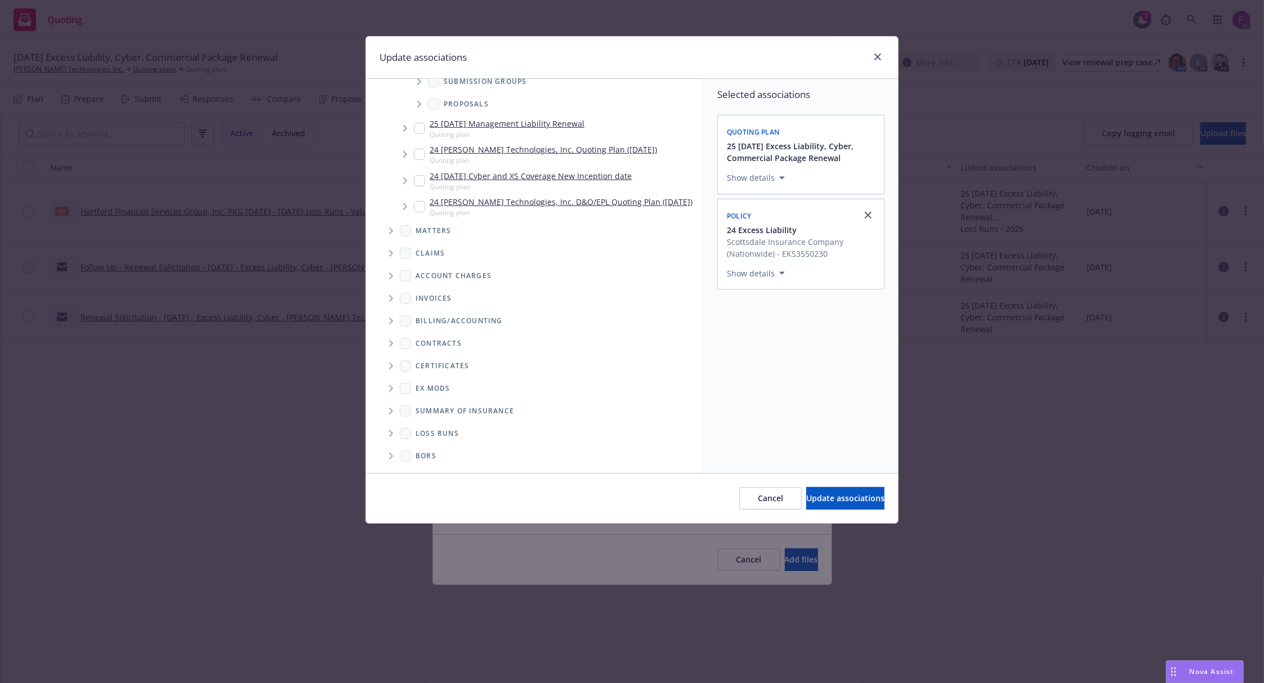
click at [391, 428] on span "Folder Tree Example" at bounding box center [391, 434] width 18 height 18
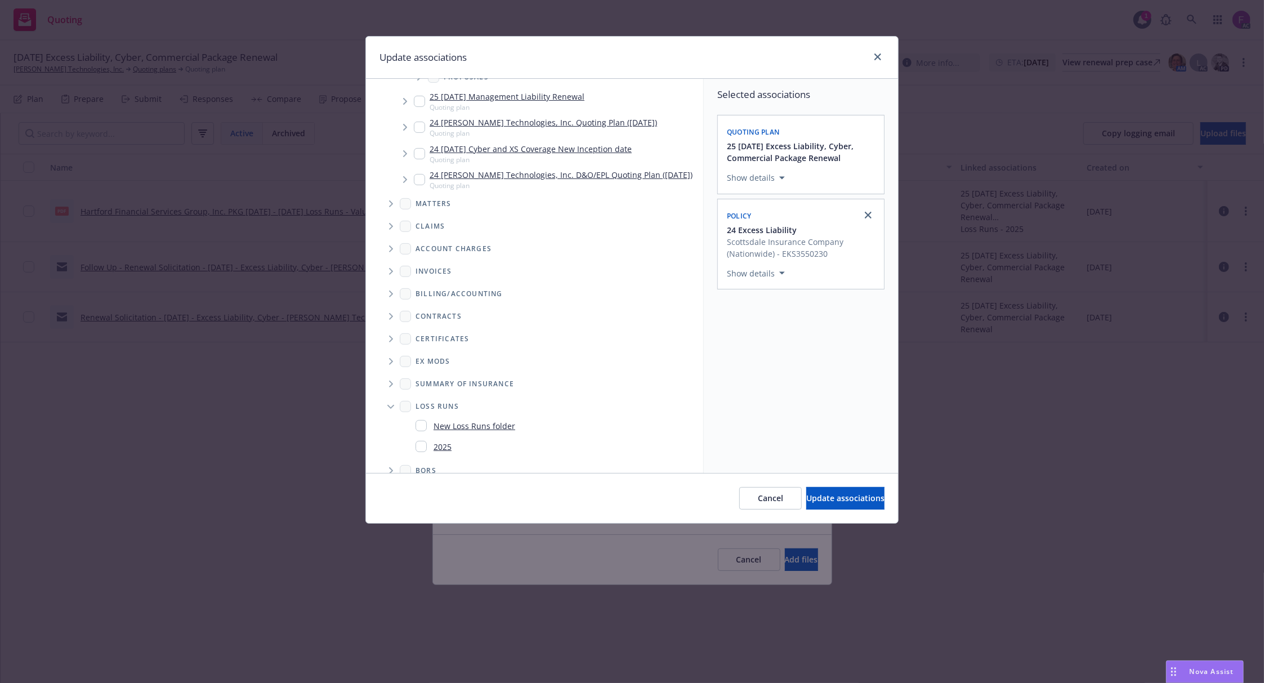
scroll to position [365, 0]
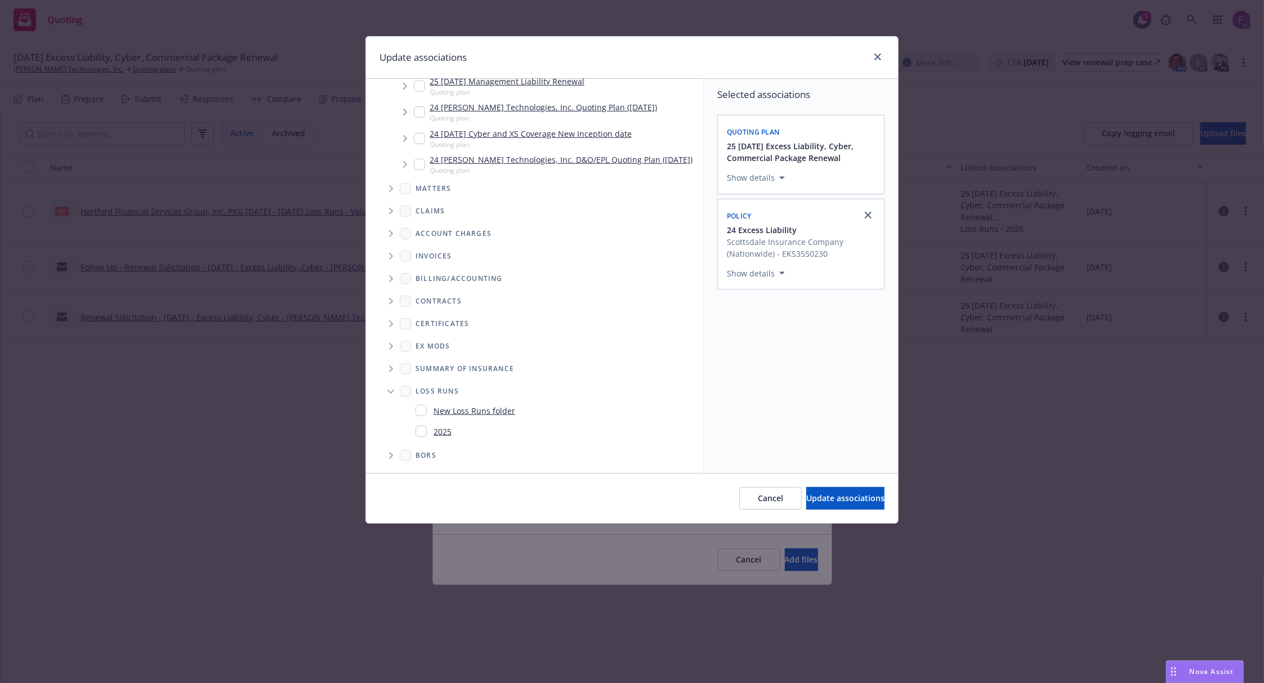
click at [419, 432] on input "Folder Tree Example" at bounding box center [421, 431] width 11 height 11
checkbox input "true"
click at [769, 413] on div "Selected associations Quoting plan 25 [DATE] Excess Liability, Cyber, Commercia…" at bounding box center [801, 276] width 194 height 394
click at [832, 494] on span "Update associations" at bounding box center [845, 498] width 78 height 11
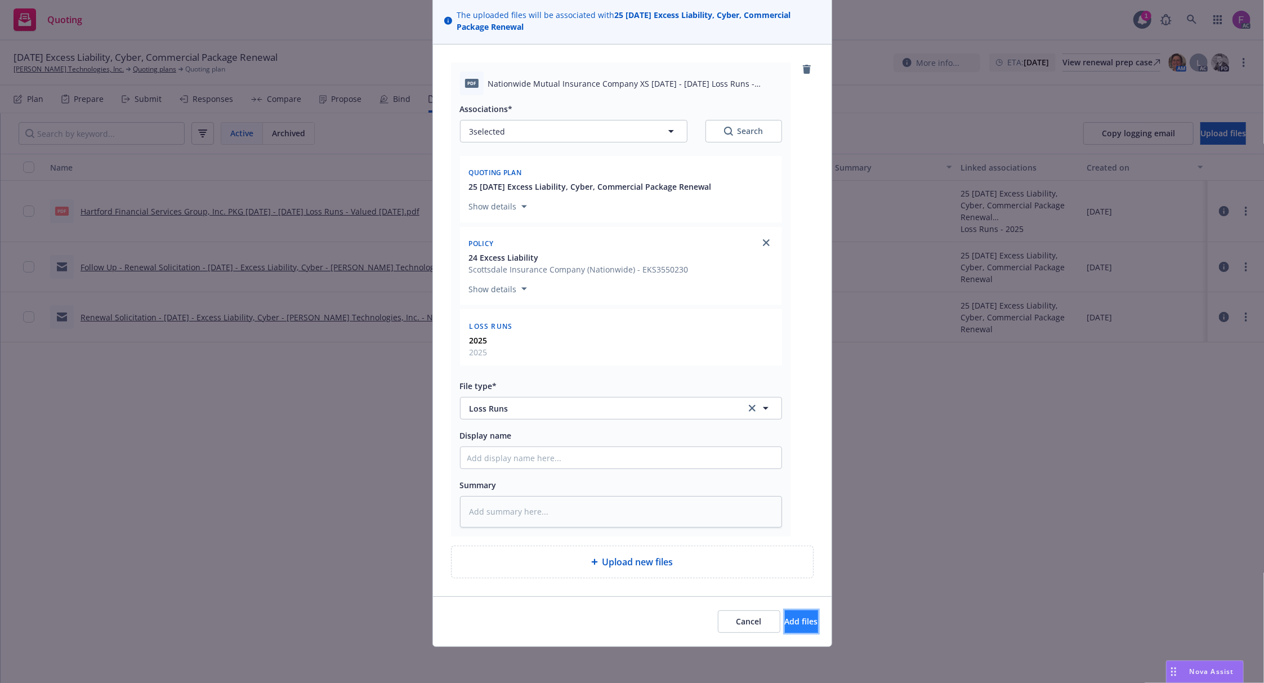
click at [789, 620] on span "Add files" at bounding box center [801, 621] width 33 height 11
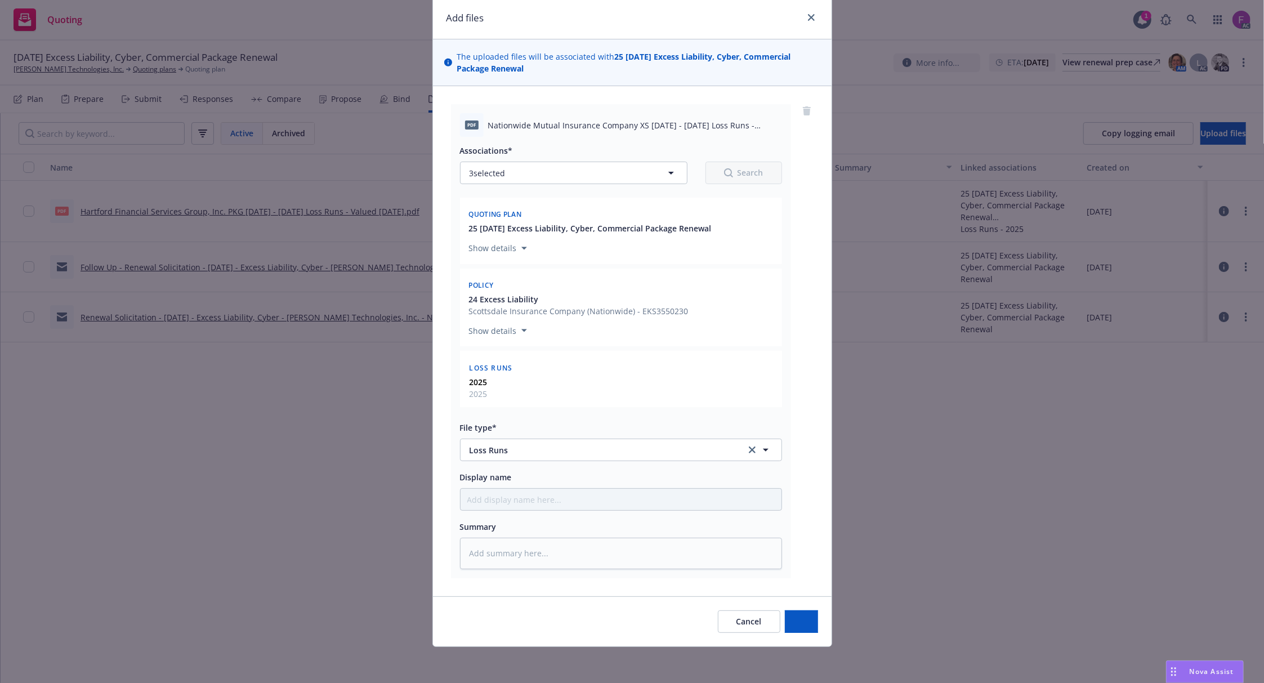
scroll to position [41, 0]
type textarea "x"
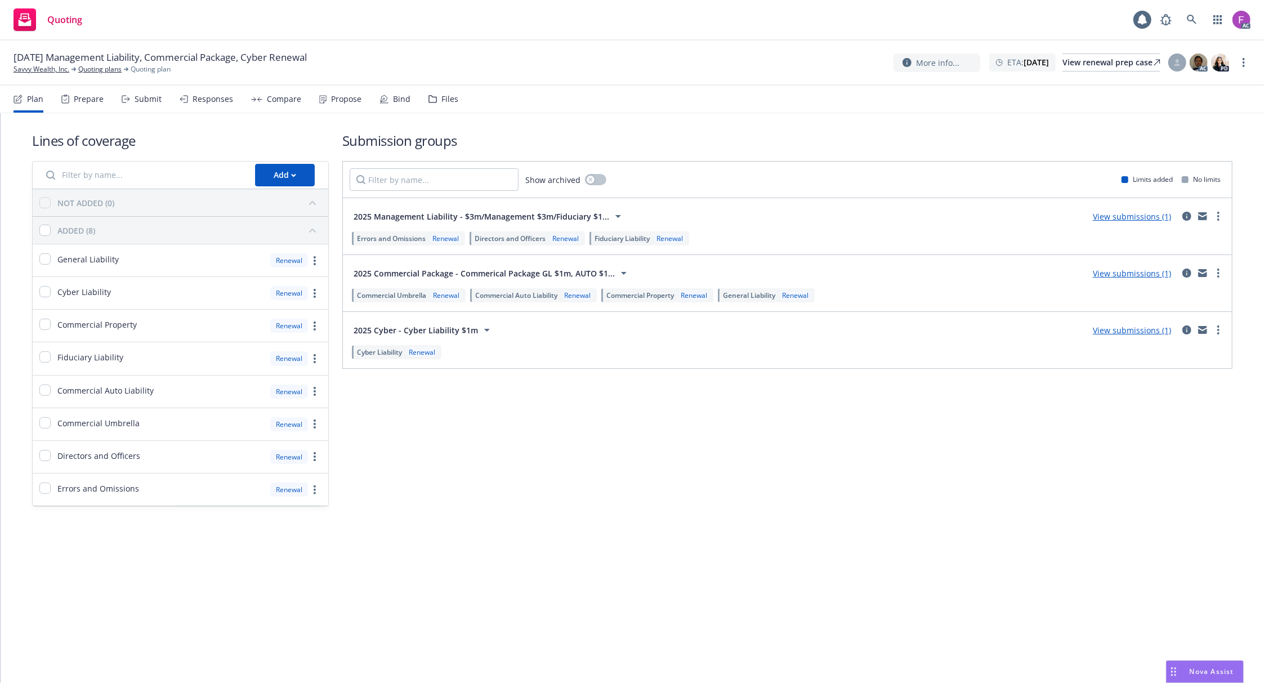
click at [444, 95] on div "Files" at bounding box center [449, 99] width 17 height 9
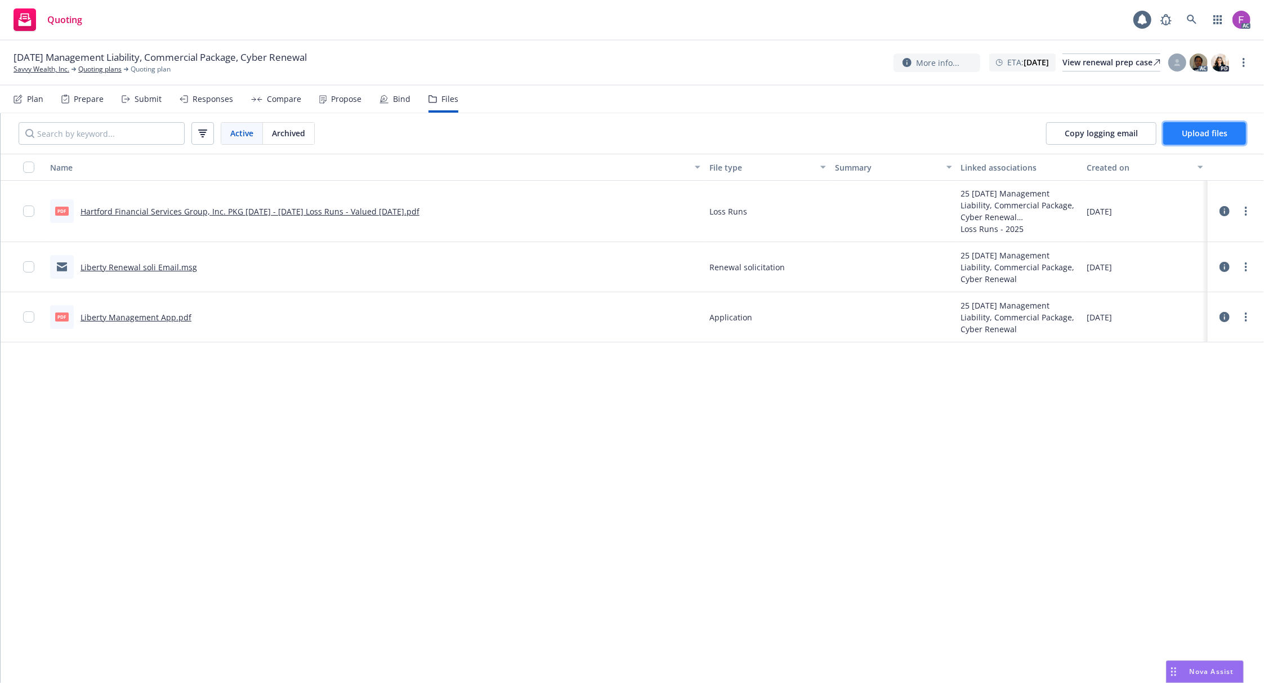
click at [1199, 129] on span "Upload files" at bounding box center [1205, 133] width 46 height 11
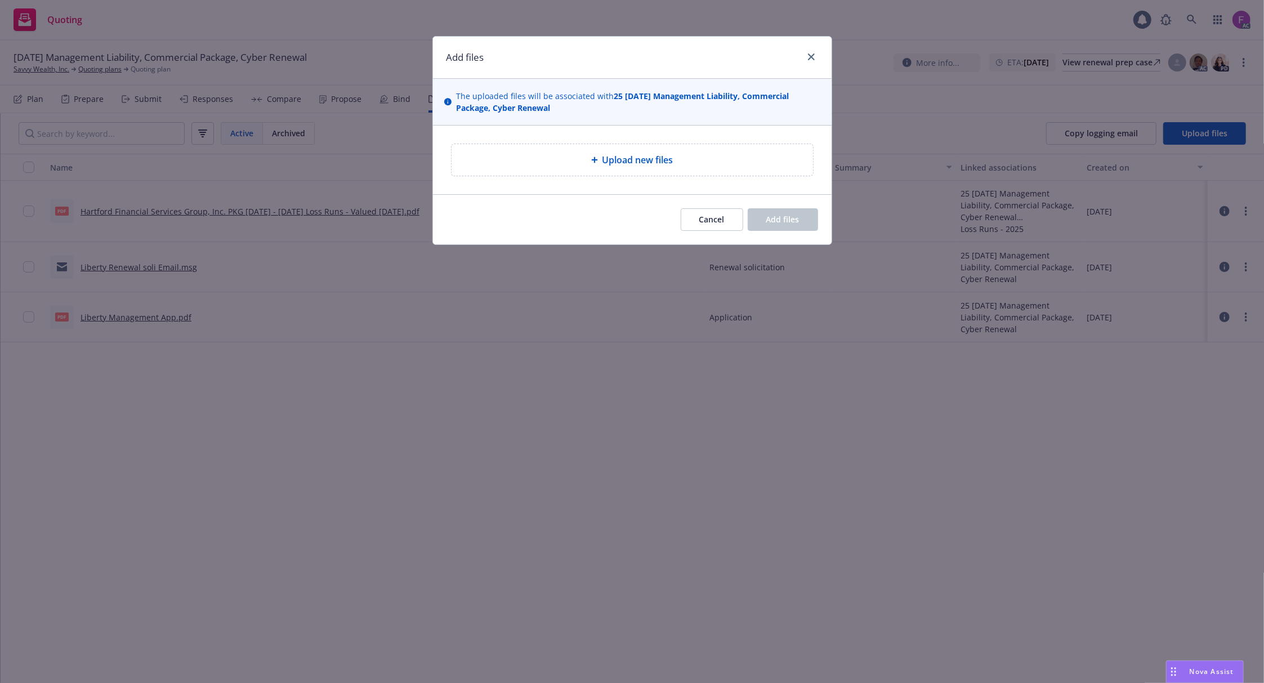
click at [596, 166] on div "Upload new files" at bounding box center [632, 160] width 343 height 14
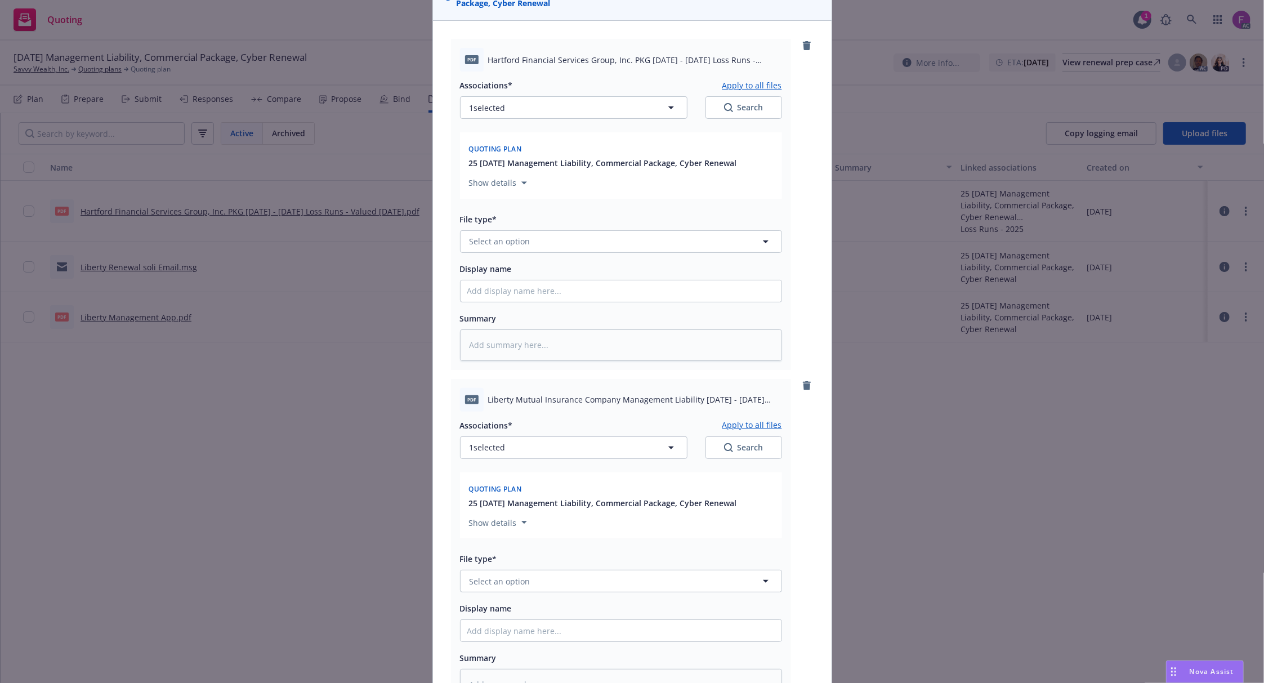
scroll to position [279, 0]
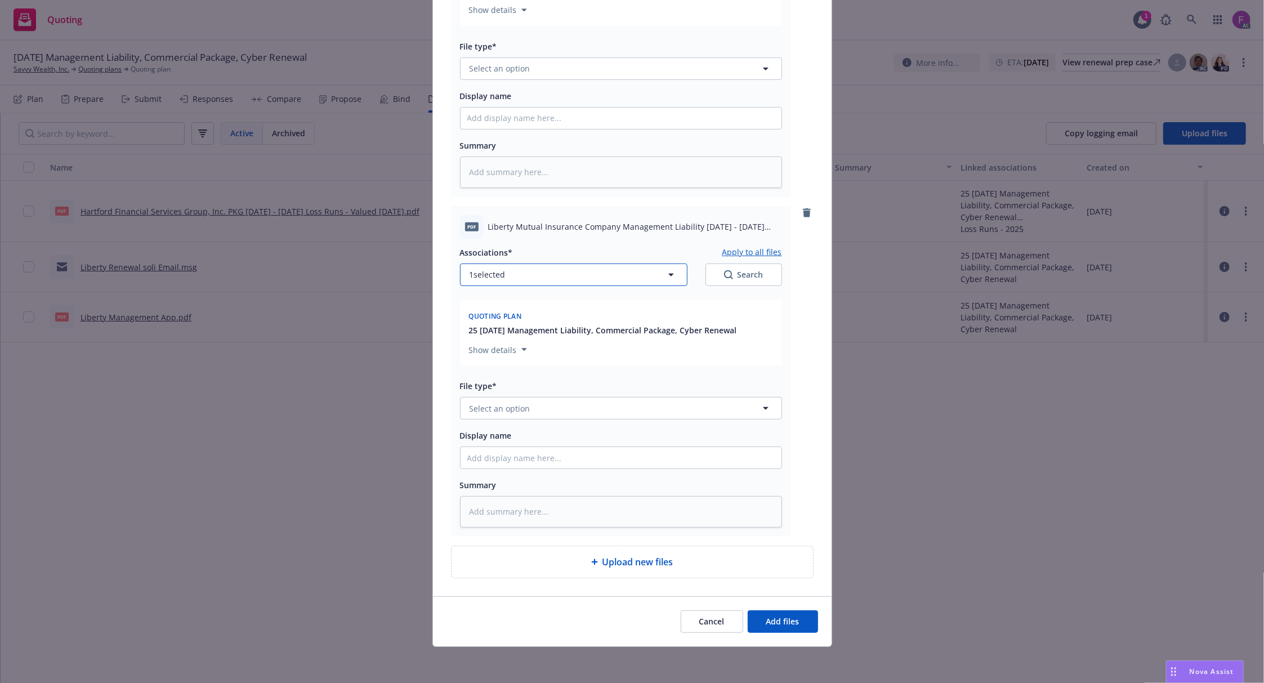
click at [505, 280] on button "1 selected" at bounding box center [573, 275] width 227 height 23
type textarea "x"
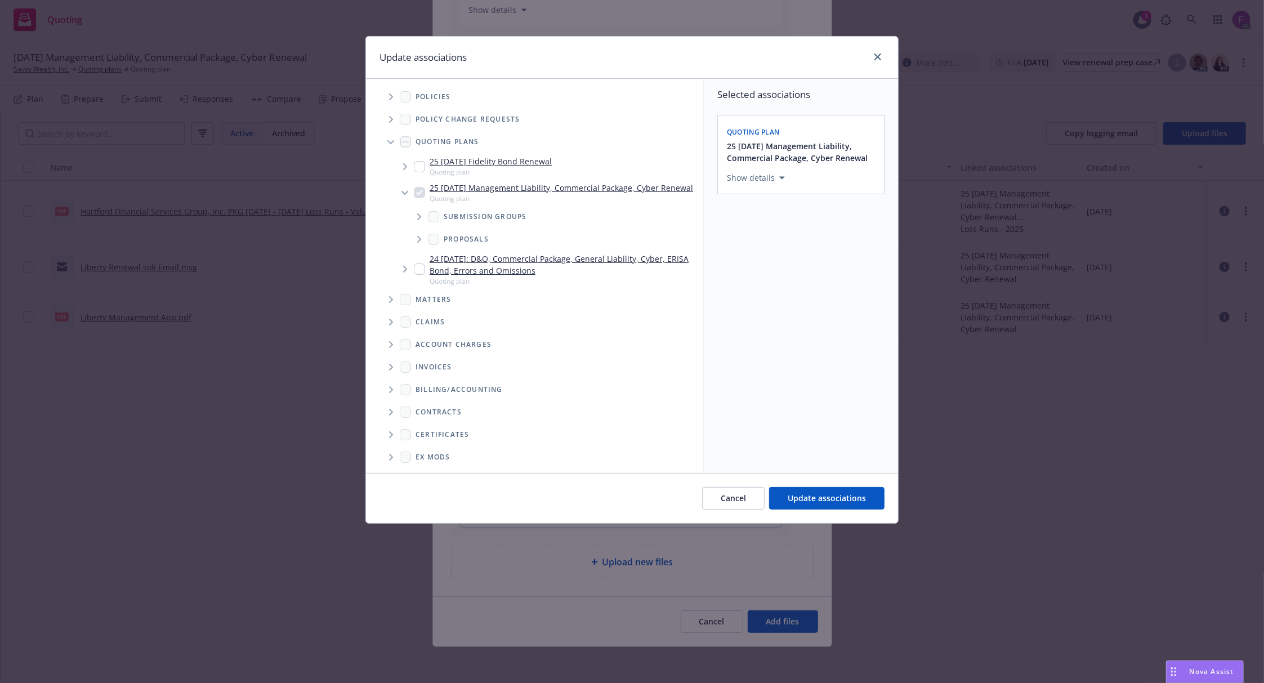
click at [391, 93] on span "Tree Example" at bounding box center [391, 97] width 18 height 18
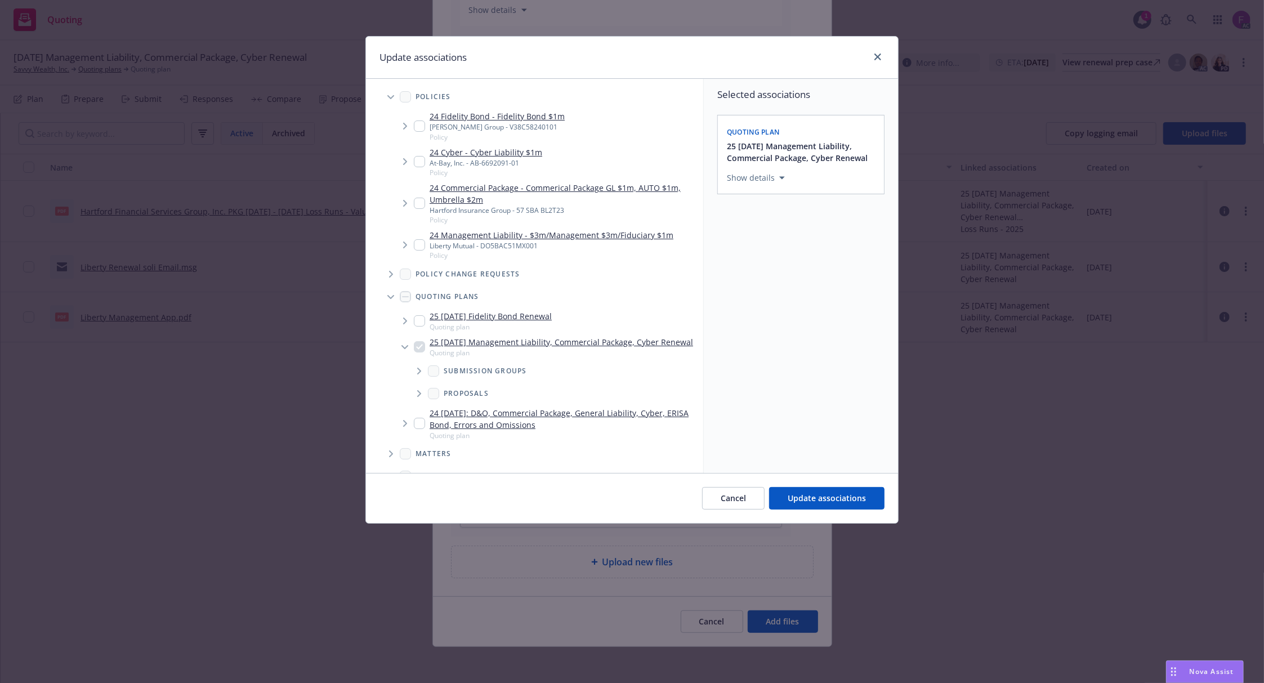
drag, startPoint x: 419, startPoint y: 244, endPoint x: 413, endPoint y: 255, distance: 12.6
click at [419, 243] on input "Tree Example" at bounding box center [419, 244] width 11 height 11
checkbox input "true"
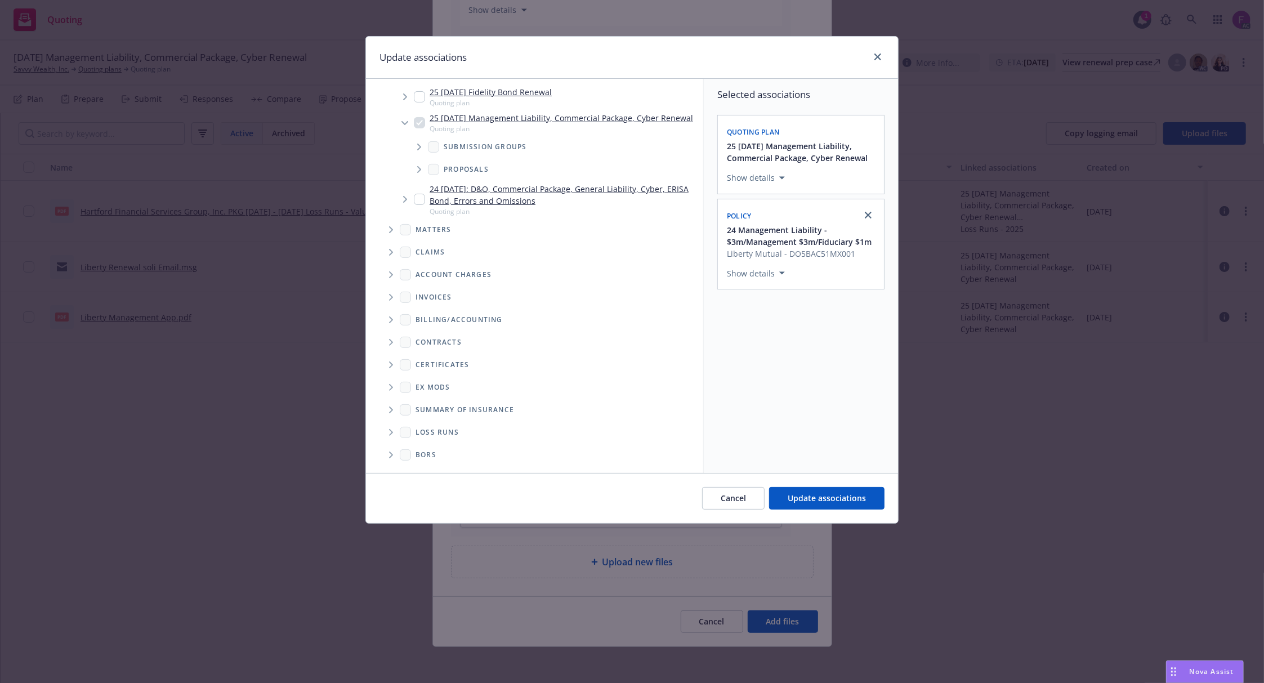
drag, startPoint x: 391, startPoint y: 436, endPoint x: 399, endPoint y: 434, distance: 8.7
click at [391, 435] on icon "Folder Tree Example" at bounding box center [391, 432] width 5 height 7
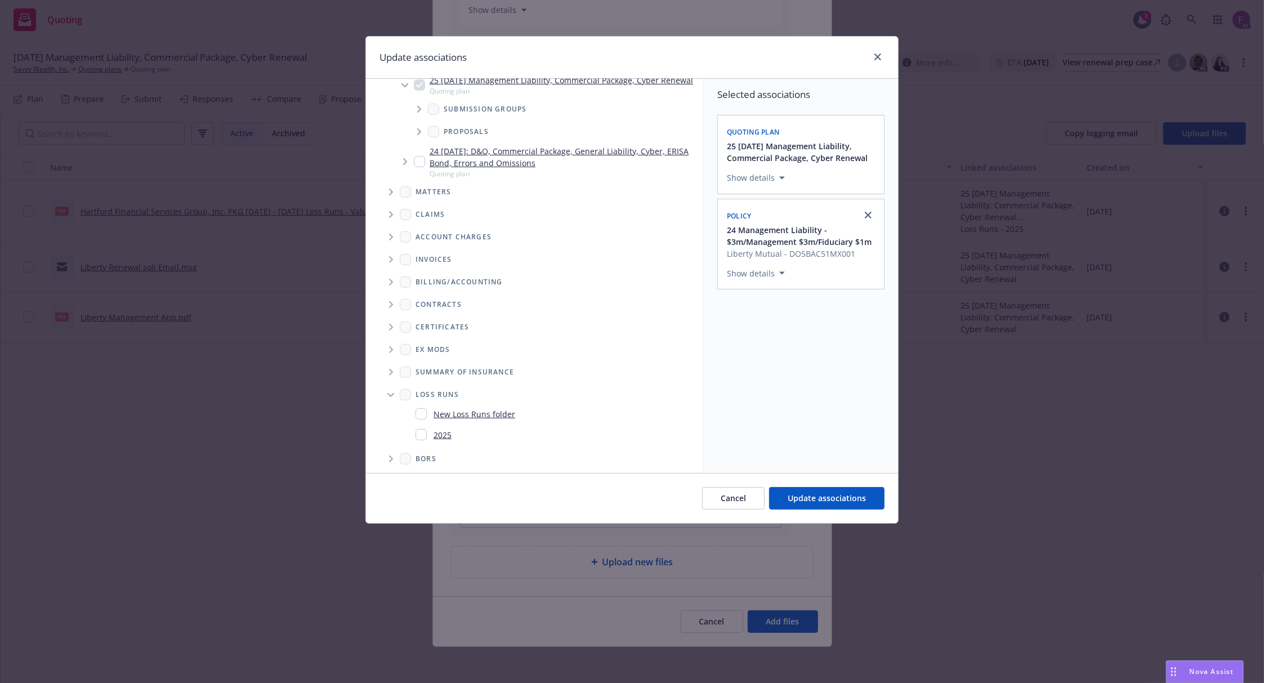
scroll to position [277, 0]
click at [418, 435] on input "Folder Tree Example" at bounding box center [421, 430] width 11 height 11
checkbox input "true"
click at [850, 503] on span "Update associations" at bounding box center [827, 498] width 78 height 11
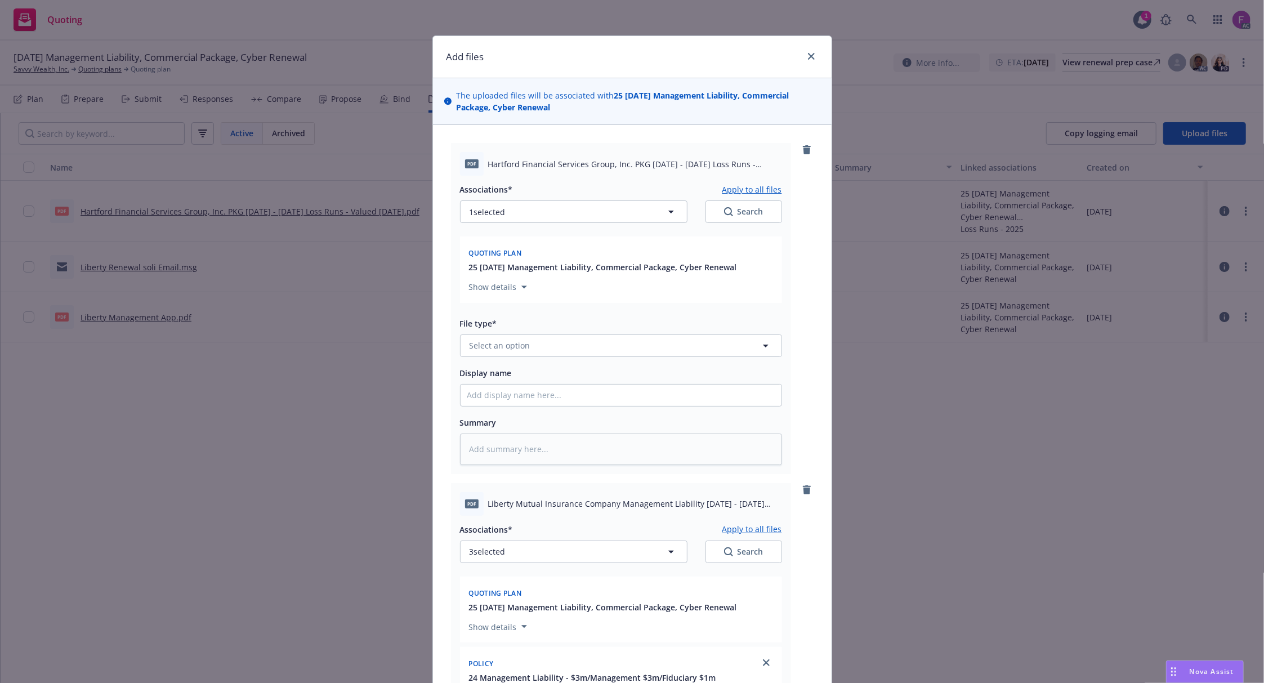
scroll to position [0, 0]
click at [520, 215] on button "1 selected" at bounding box center [573, 212] width 227 height 23
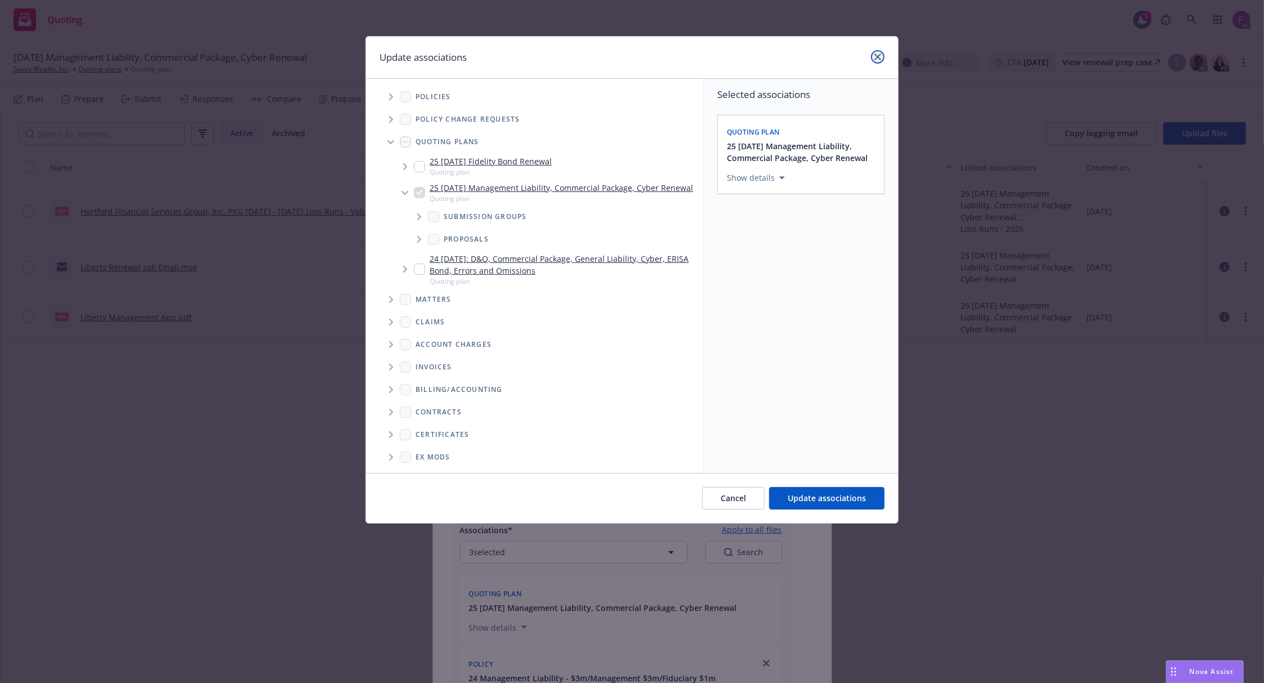
click at [877, 57] on icon "close" at bounding box center [877, 56] width 7 height 7
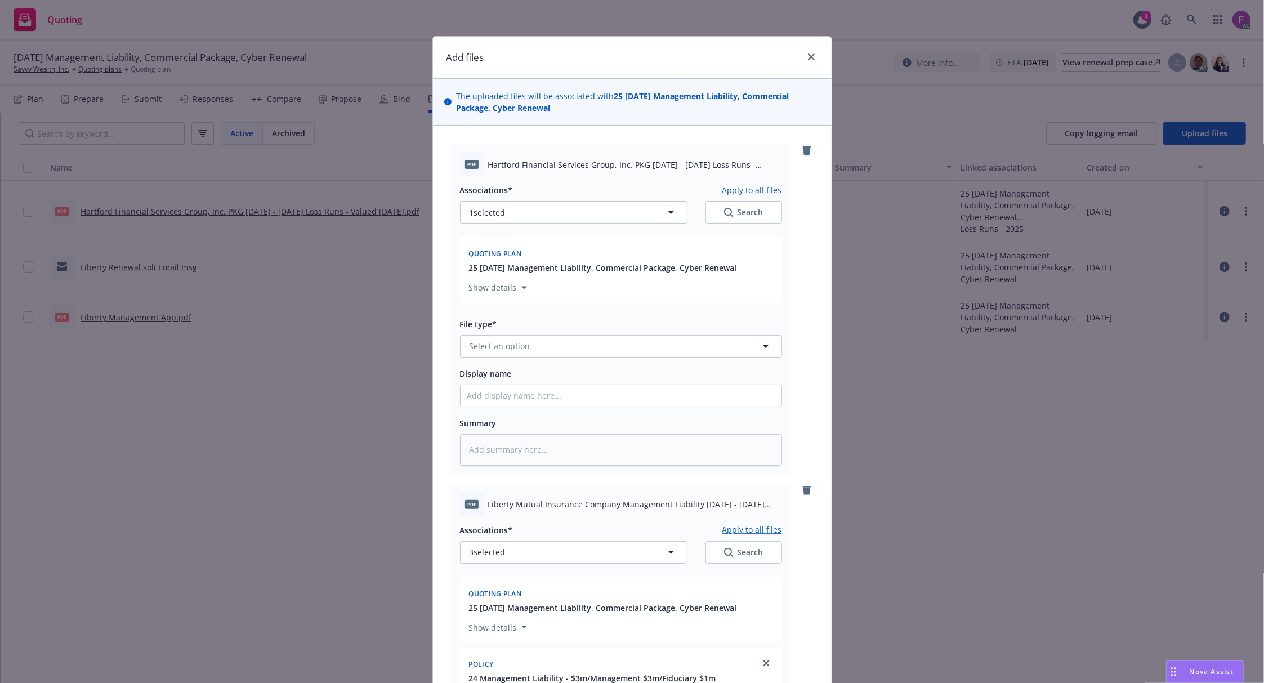
click at [803, 148] on icon "remove" at bounding box center [807, 150] width 8 height 9
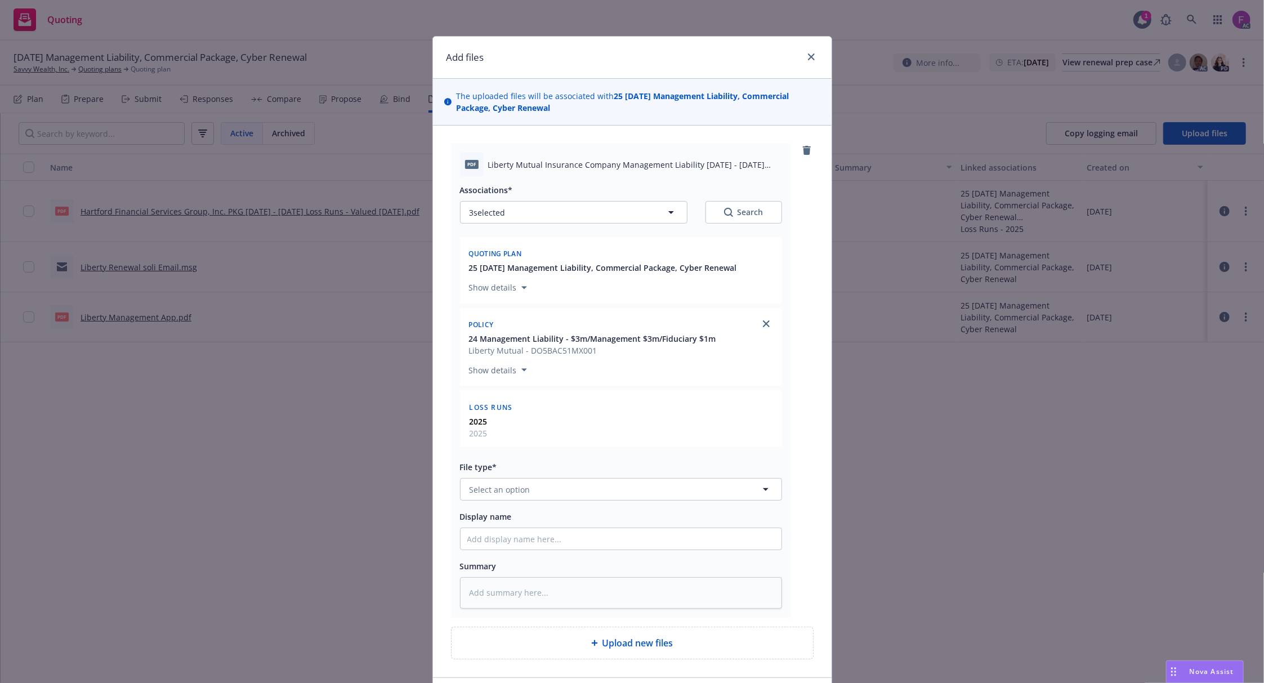
scroll to position [83, 0]
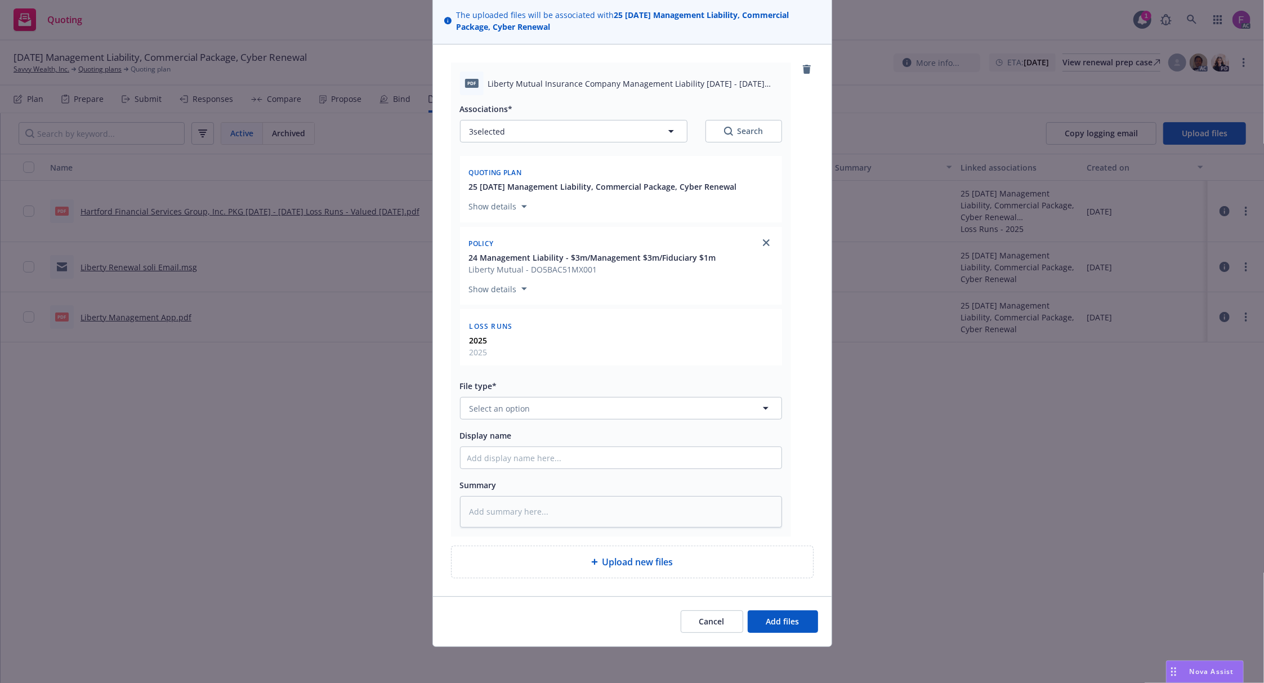
click at [624, 570] on div "Upload new files" at bounding box center [632, 562] width 361 height 32
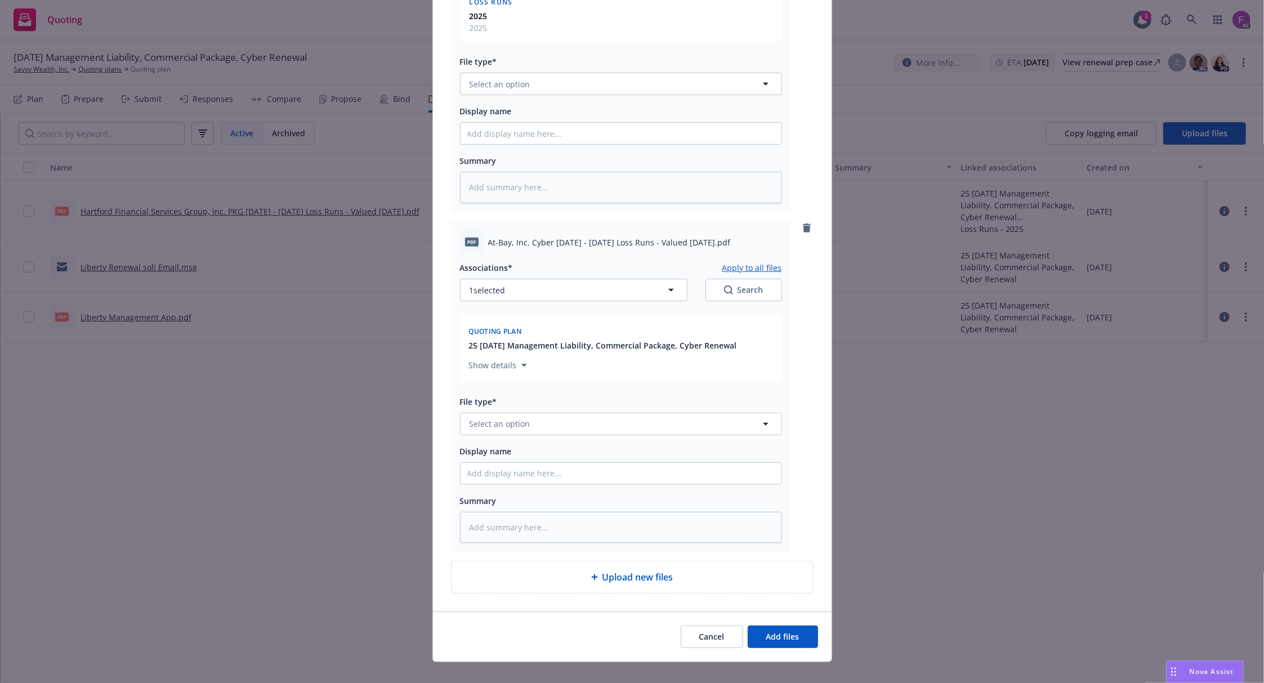
scroll to position [423, 0]
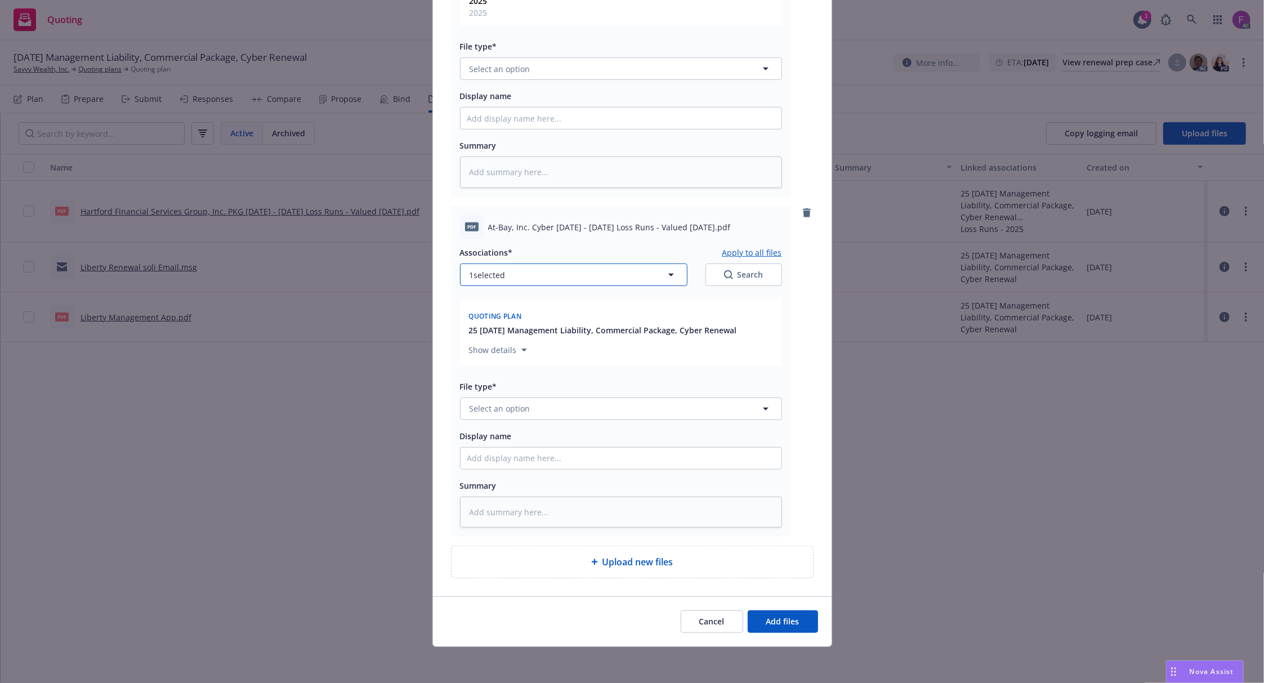
click at [534, 274] on button "1 selected" at bounding box center [573, 275] width 227 height 23
type textarea "x"
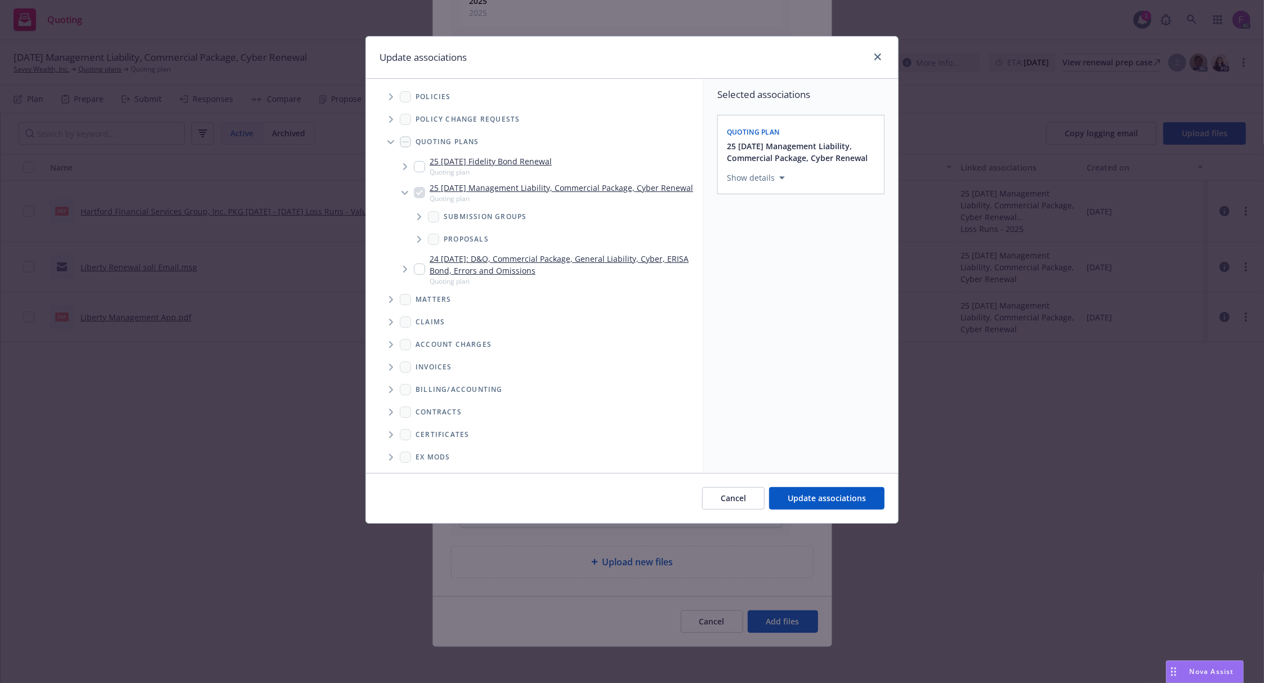
scroll to position [81, 0]
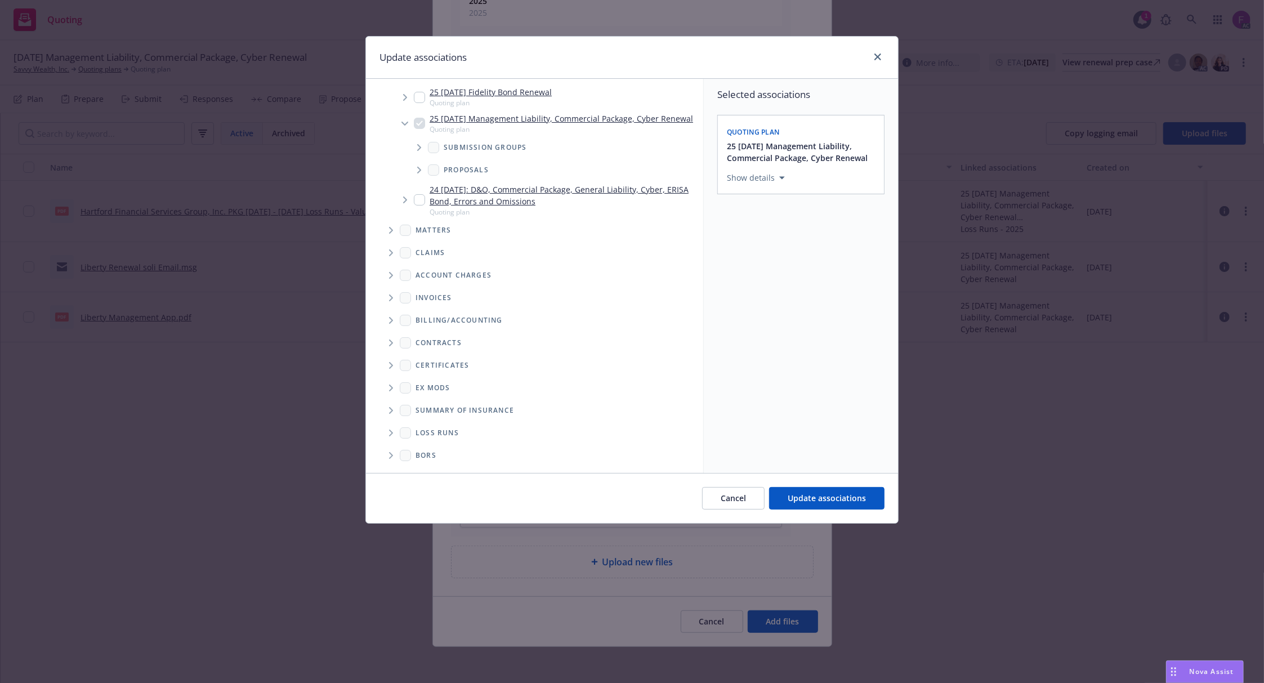
click at [397, 432] on span "Folder Tree Example" at bounding box center [391, 433] width 18 height 18
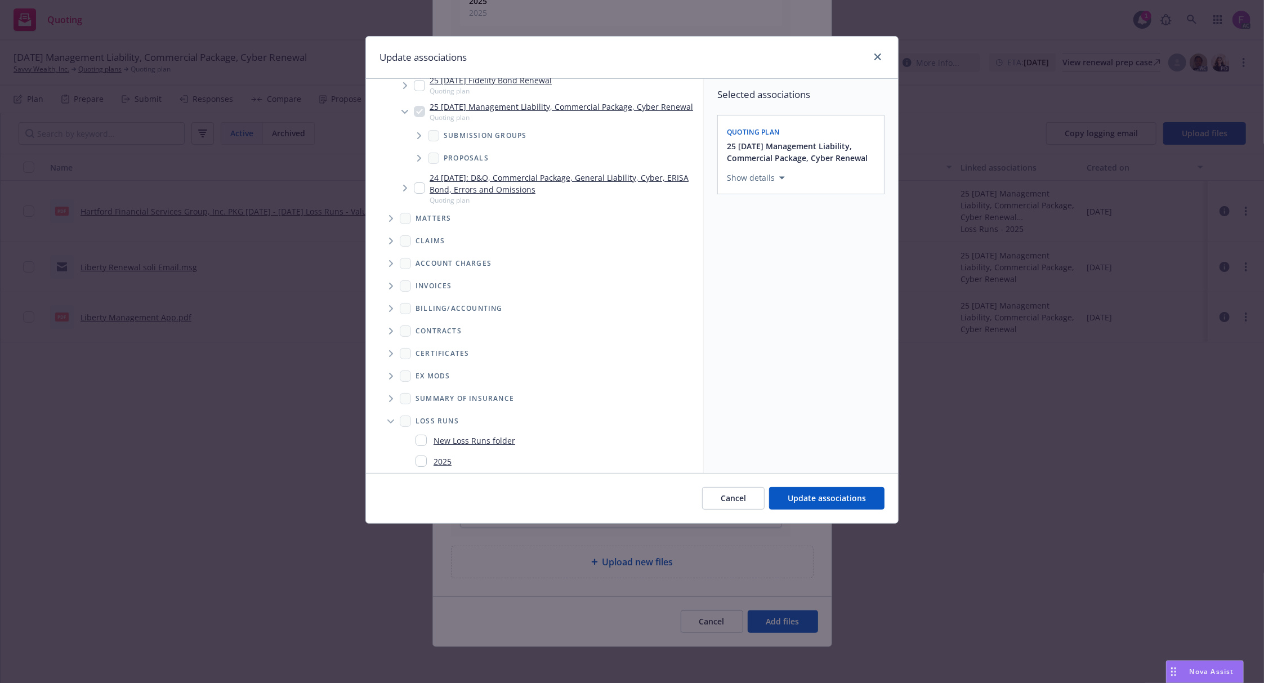
scroll to position [123, 0]
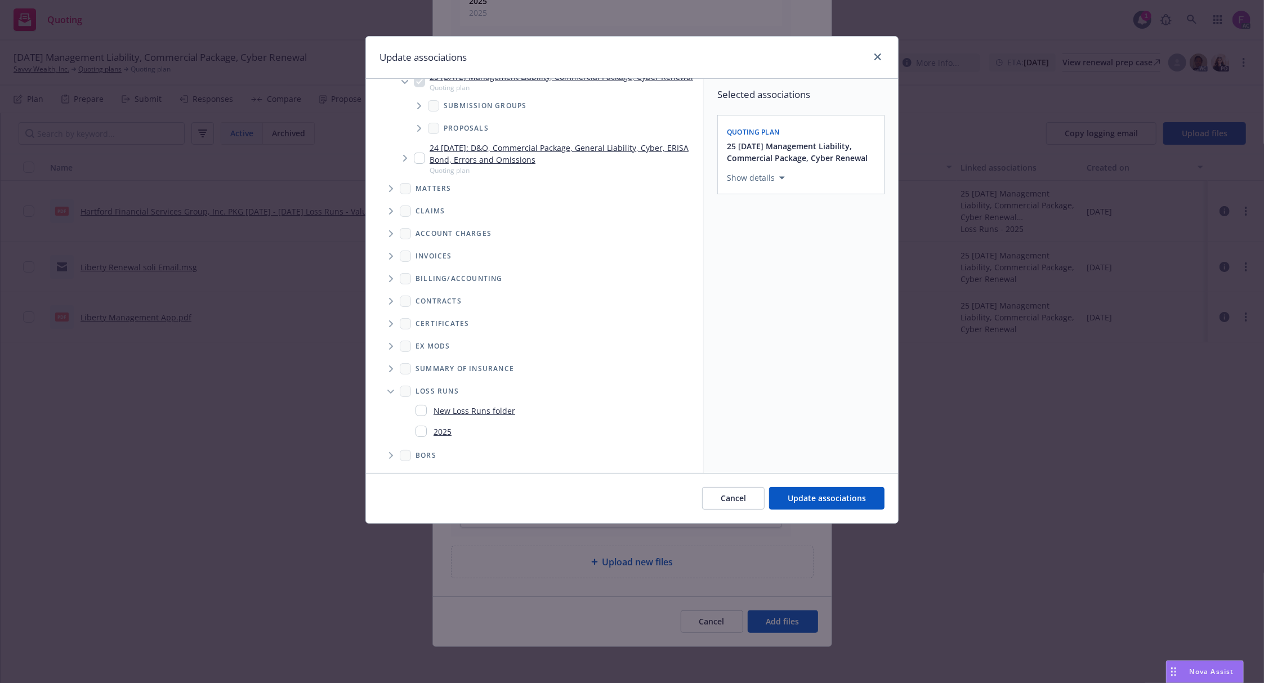
click at [417, 432] on input "Folder Tree Example" at bounding box center [421, 431] width 11 height 11
checkbox input "true"
click at [782, 415] on div "Selected associations Quoting plan 25 11/13/25 Management Liability, Commercial…" at bounding box center [801, 276] width 194 height 394
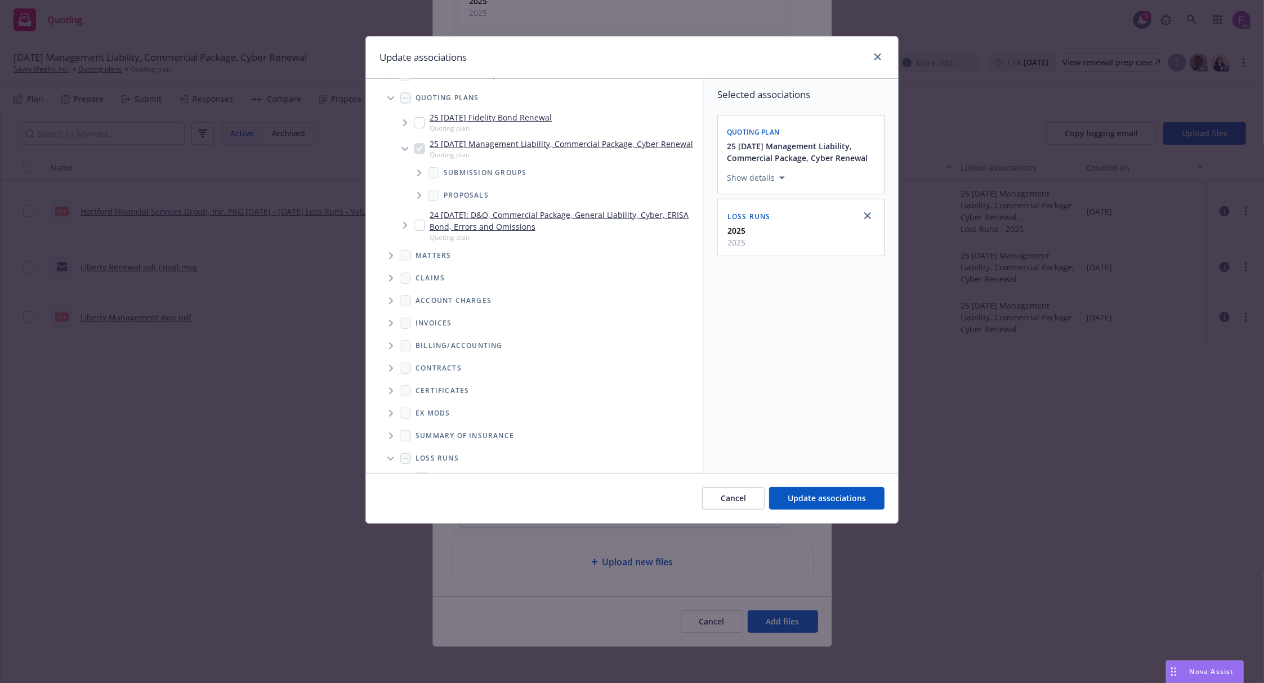
scroll to position [0, 0]
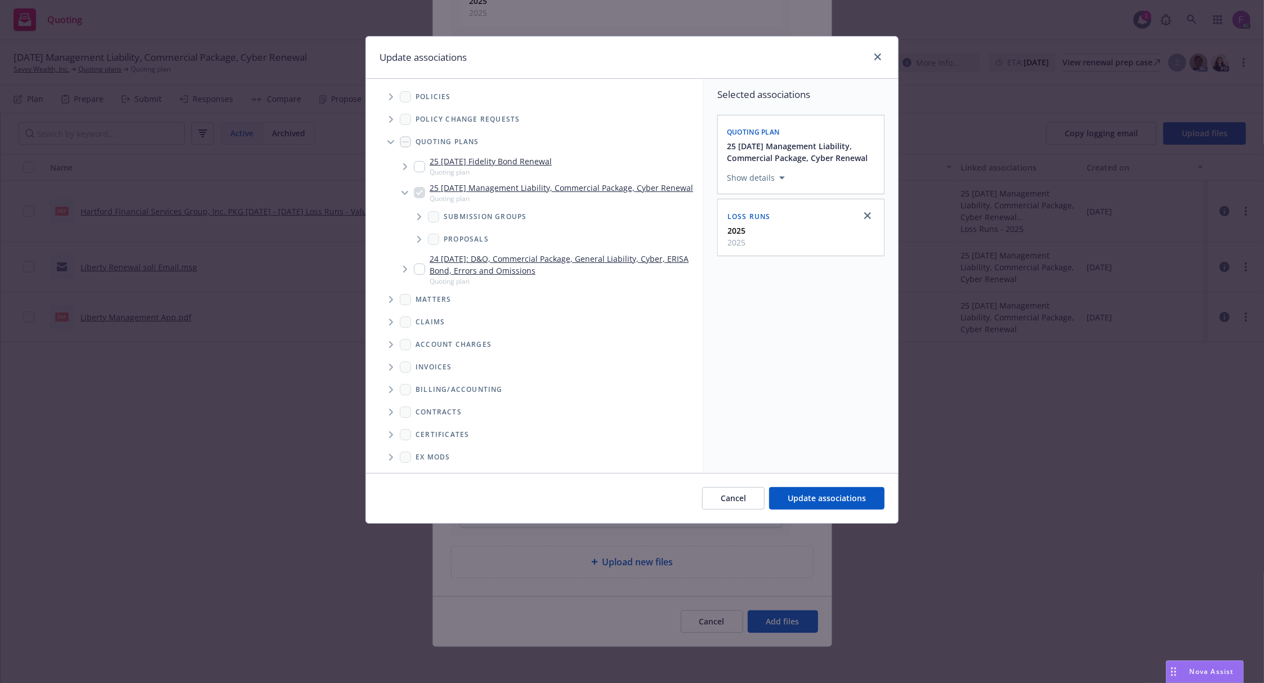
click at [393, 97] on icon "Tree Example" at bounding box center [391, 96] width 5 height 7
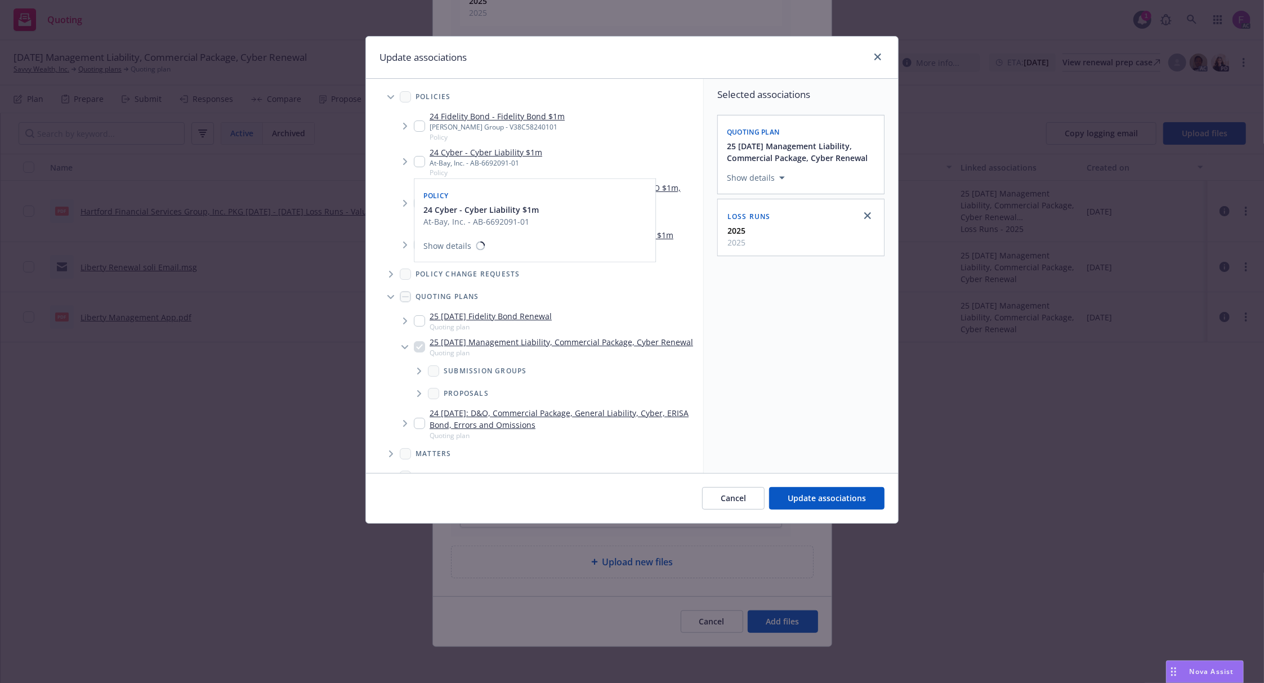
click at [423, 160] on input "Tree Example" at bounding box center [419, 161] width 11 height 11
checkbox input "true"
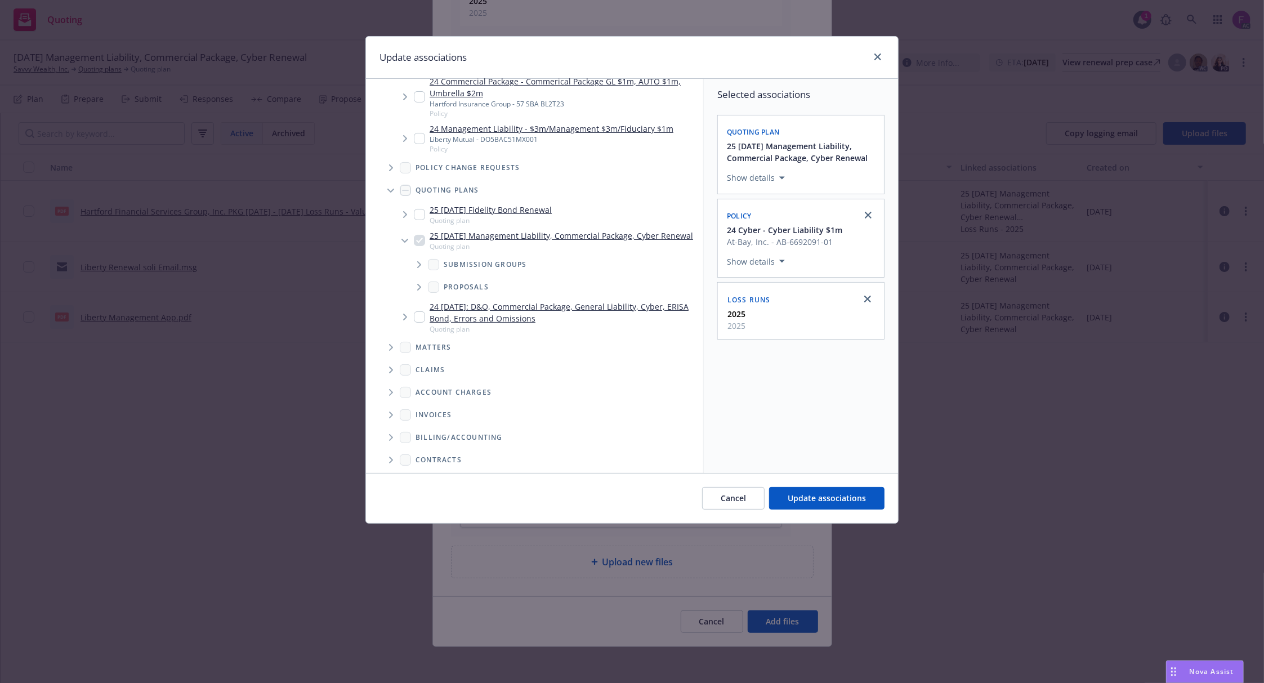
scroll to position [277, 0]
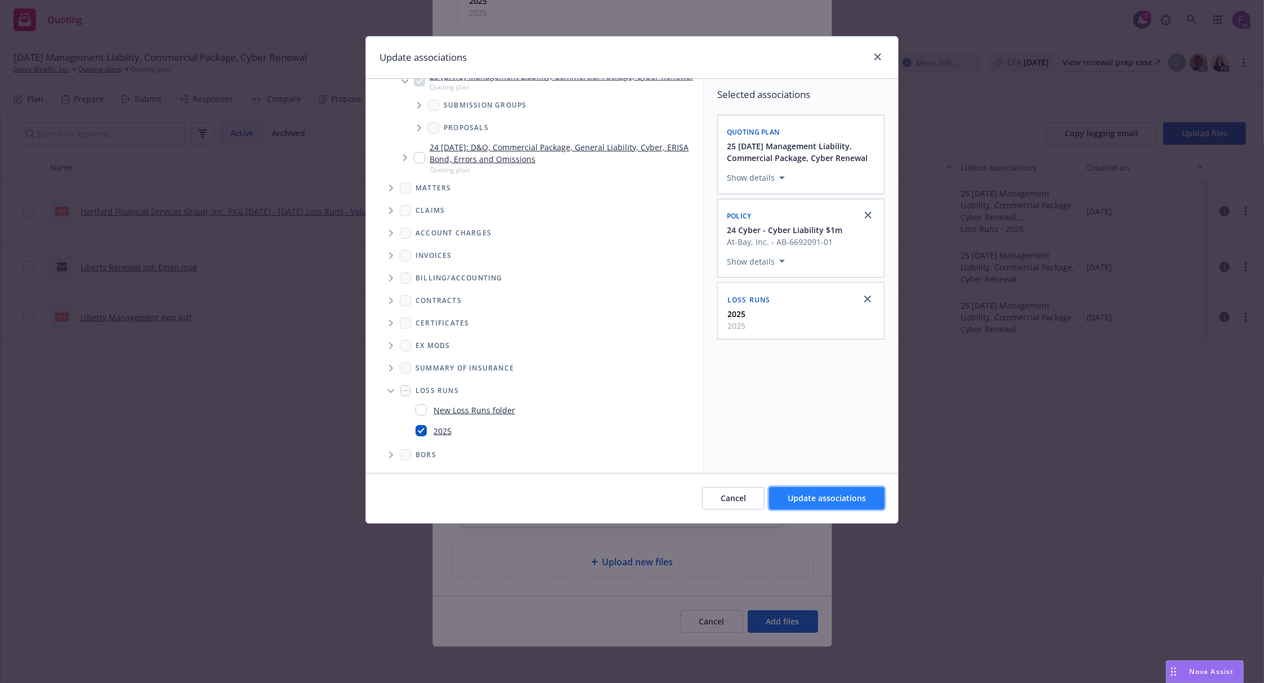
click at [832, 499] on span "Update associations" at bounding box center [827, 498] width 78 height 11
type textarea "x"
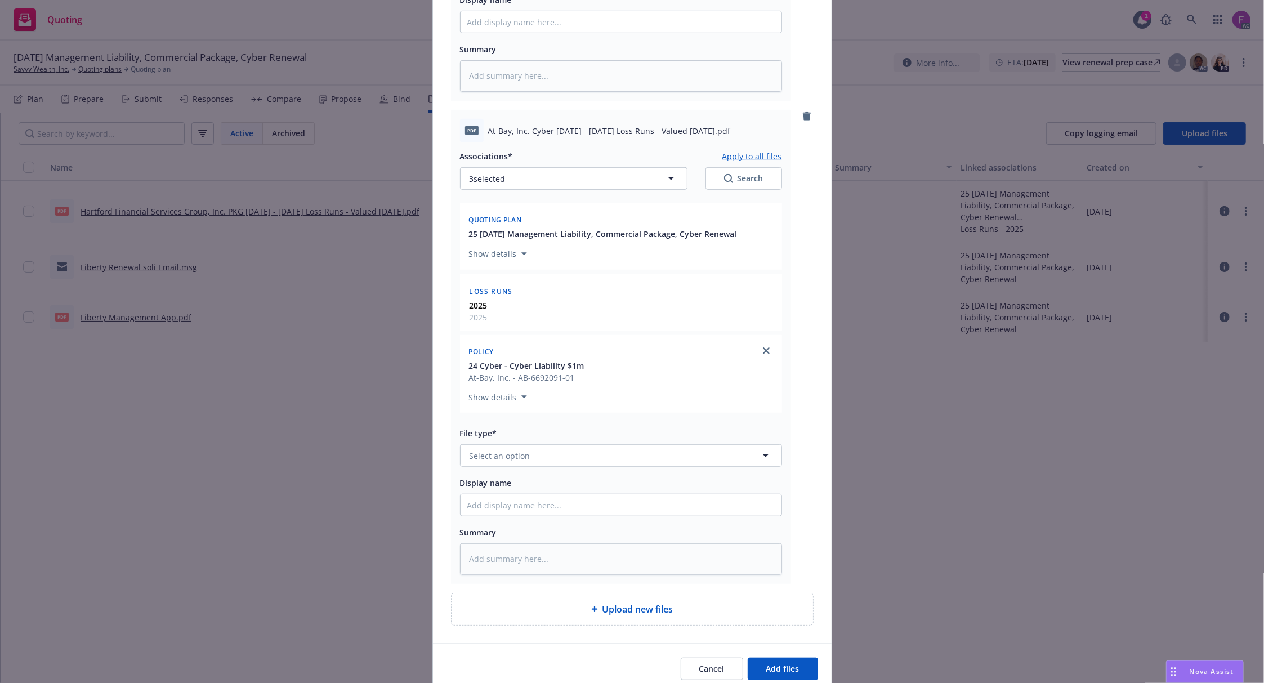
scroll to position [568, 0]
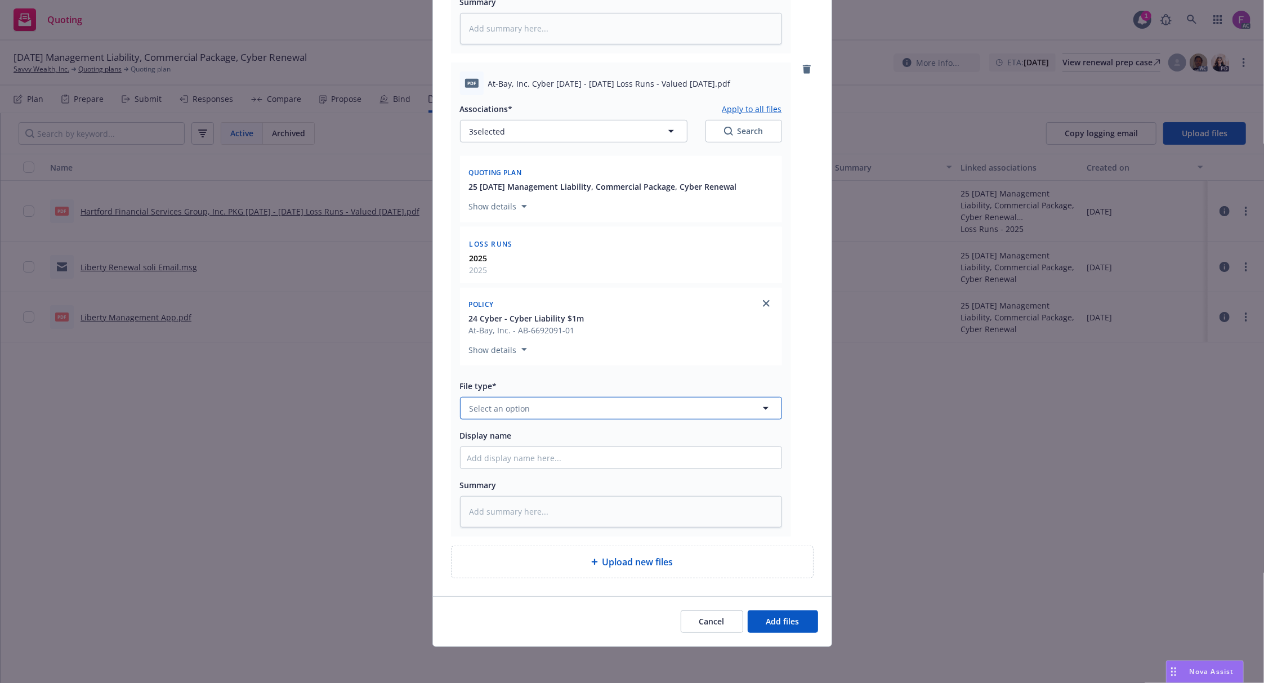
click at [513, 412] on span "Select an option" at bounding box center [500, 409] width 61 height 12
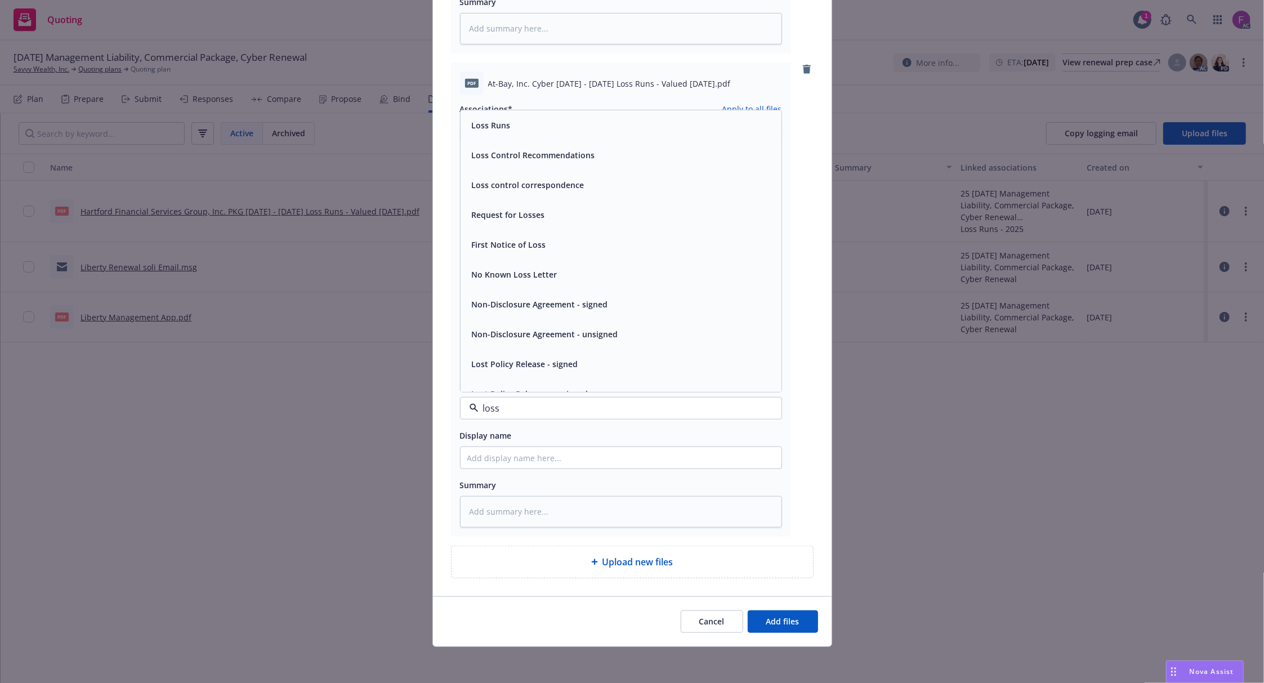
paste input "Loss Run"
type input "Loss Run"
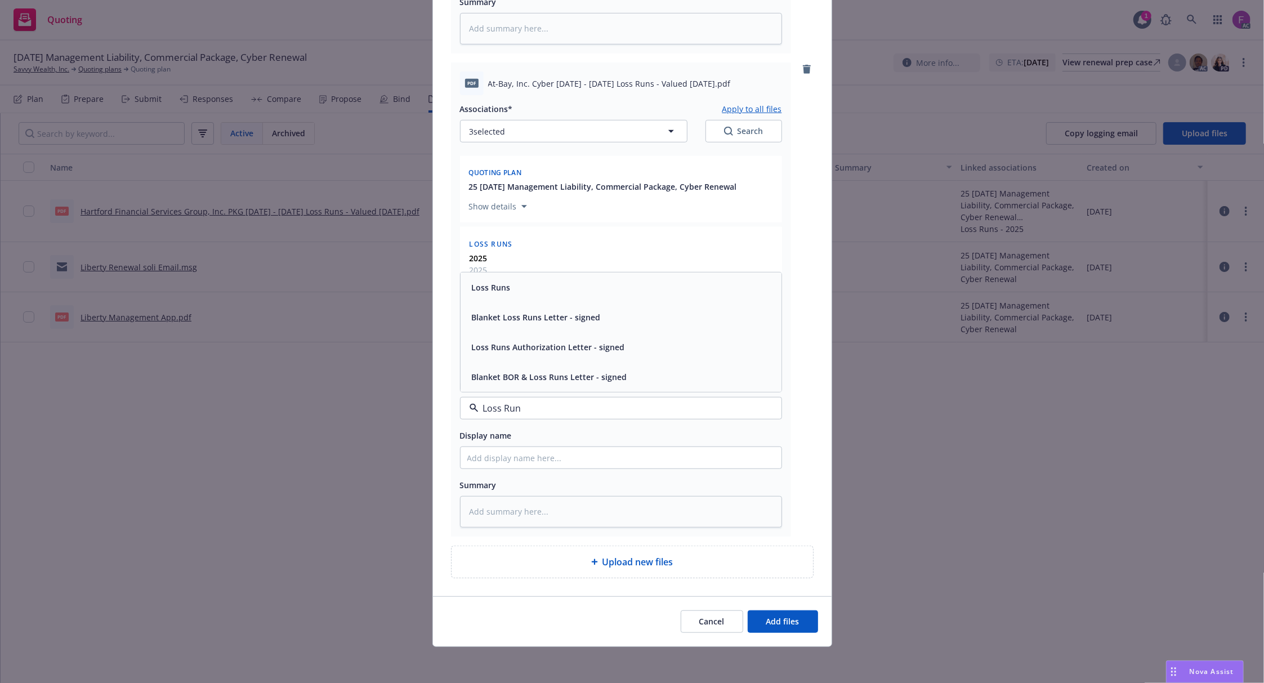
click at [493, 296] on div "Loss Runs" at bounding box center [621, 288] width 321 height 30
click at [782, 625] on span "Add files" at bounding box center [782, 621] width 33 height 11
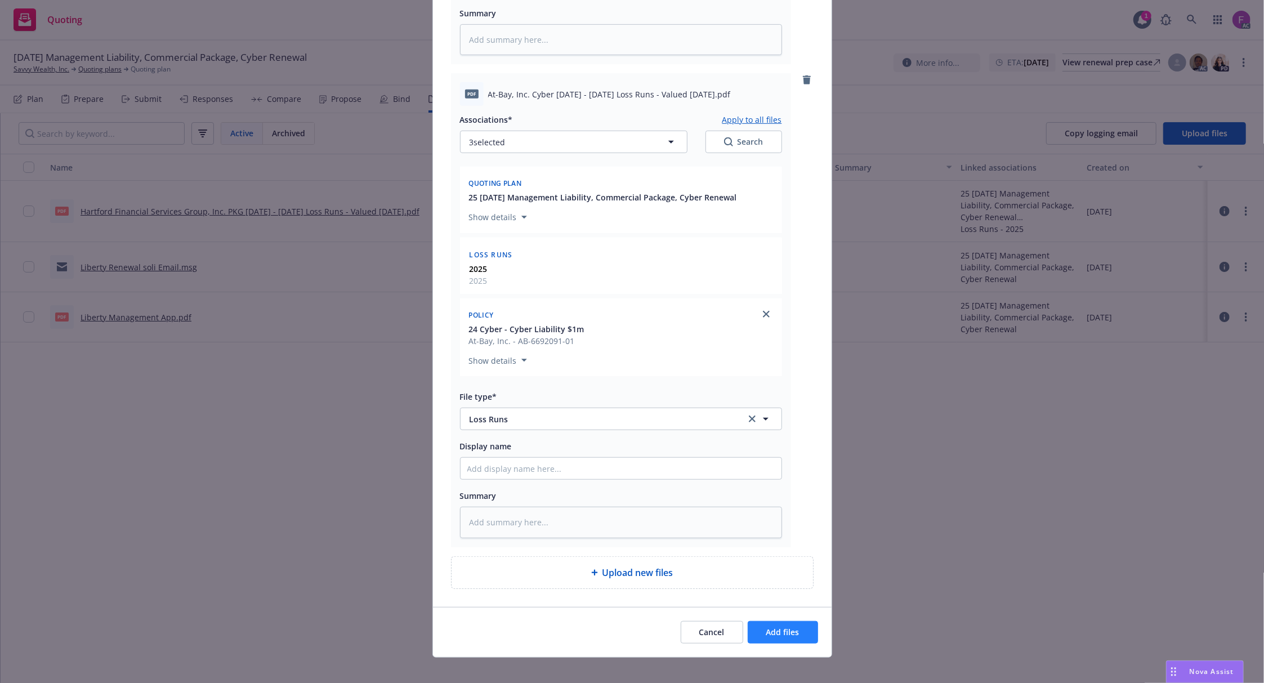
scroll to position [582, 0]
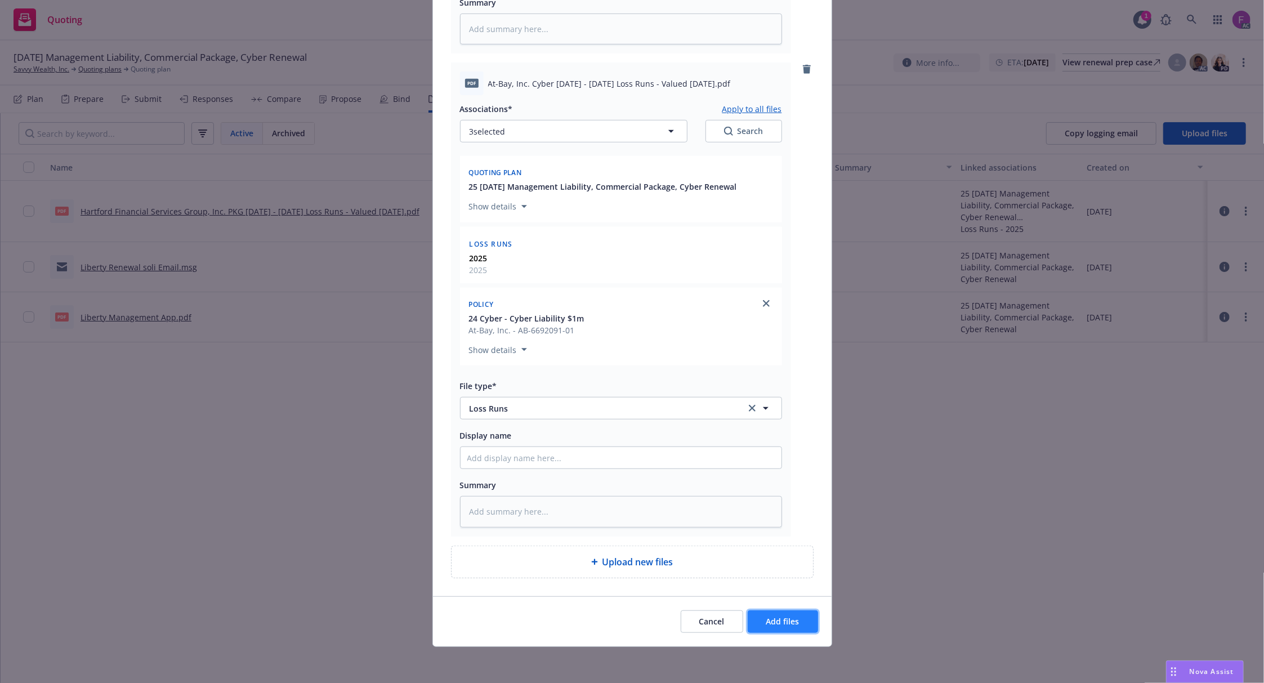
click at [766, 622] on span "Add files" at bounding box center [782, 621] width 33 height 11
type textarea "x"
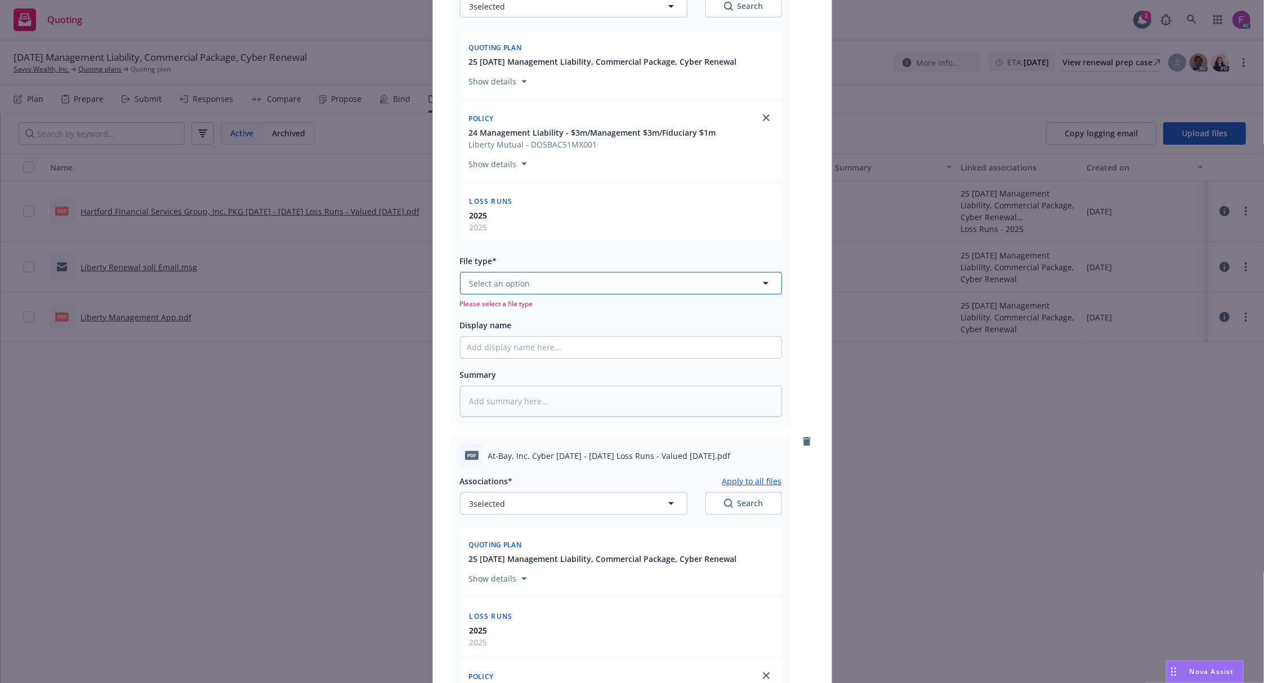
click at [524, 291] on button "Select an option" at bounding box center [621, 283] width 322 height 23
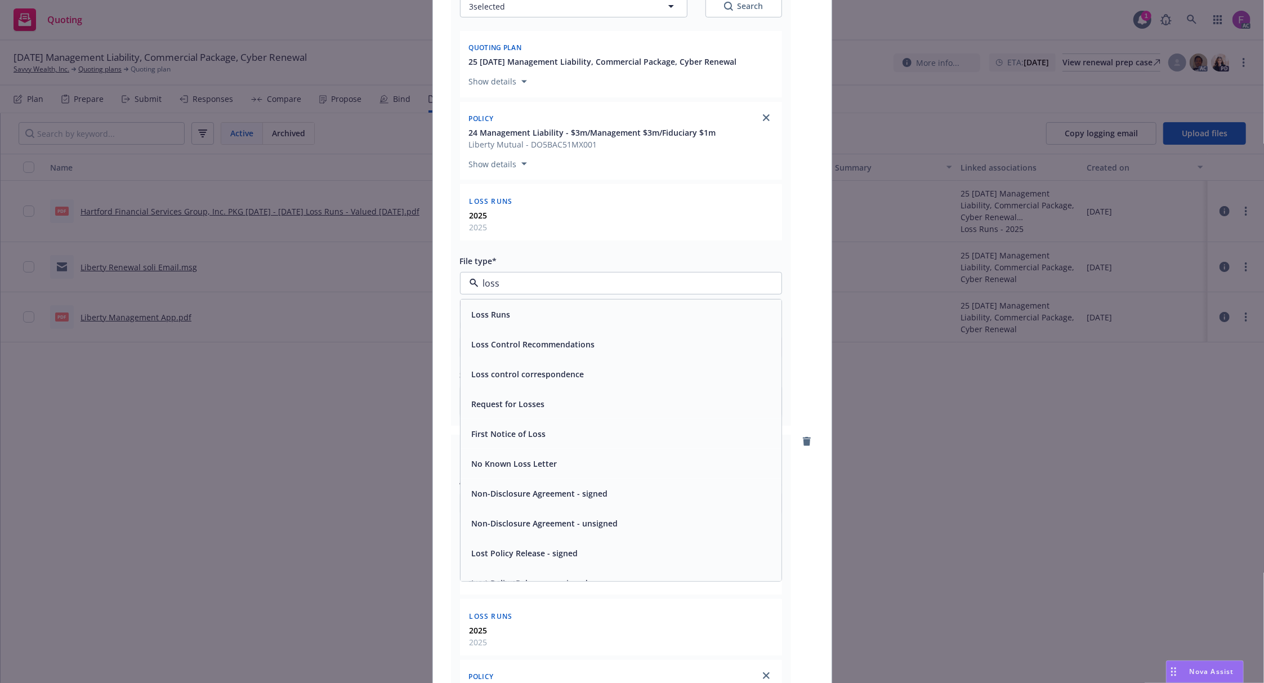
paste input "Loss Run"
type input "Loss Run"
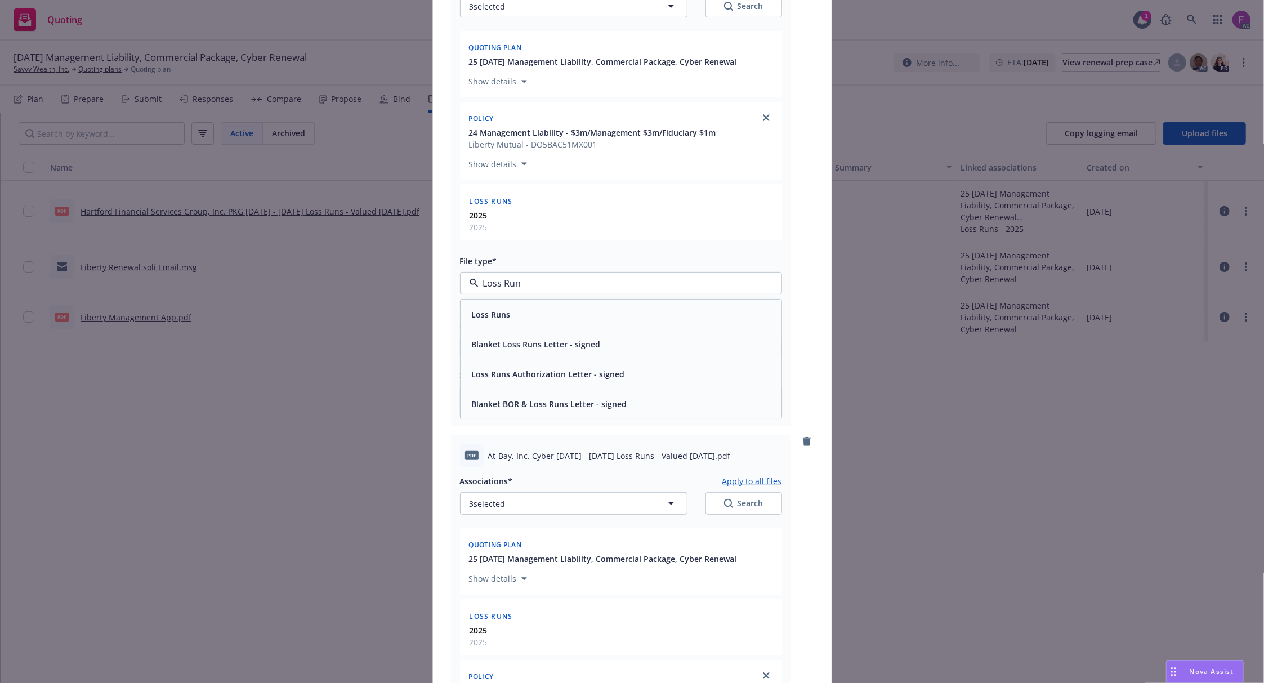
click at [486, 309] on div "Loss Runs" at bounding box center [490, 314] width 46 height 16
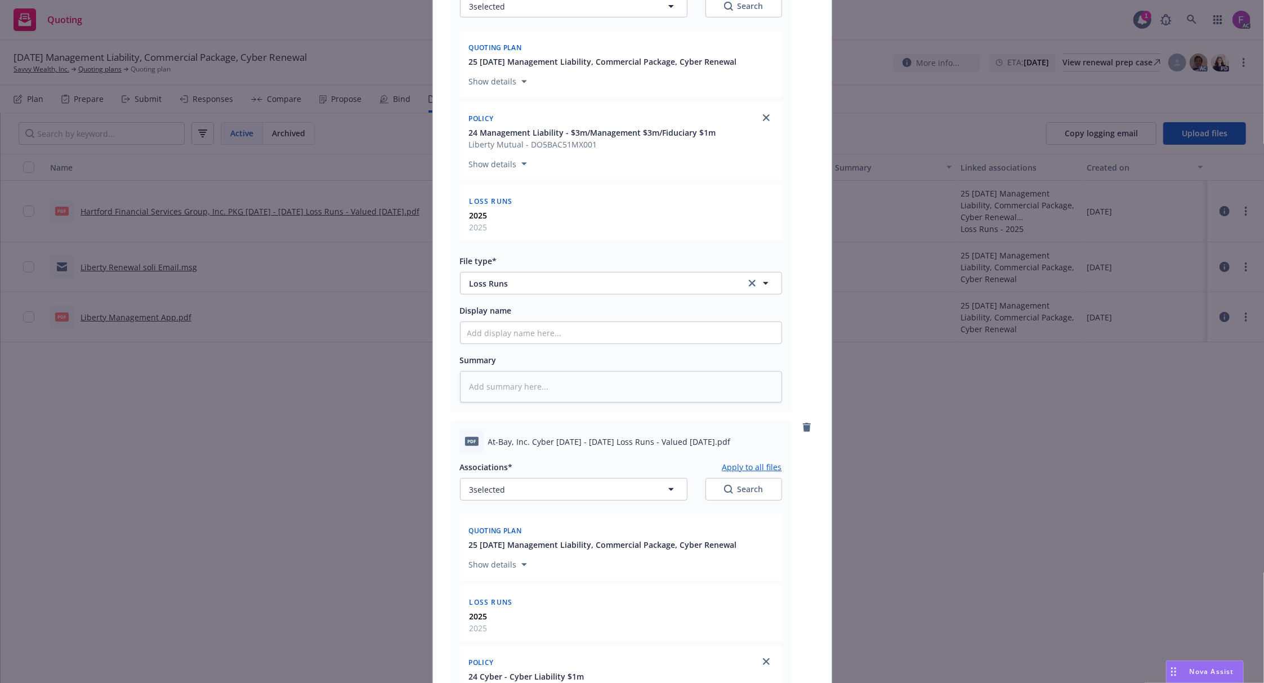
scroll to position [568, 0]
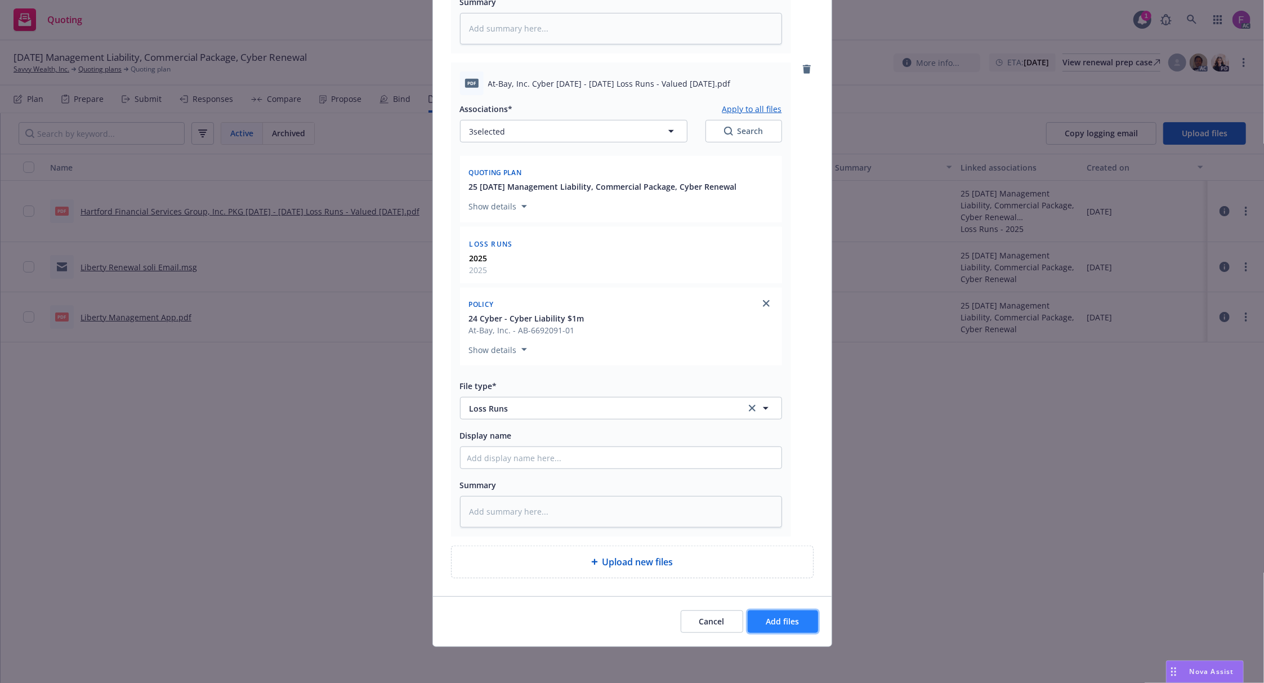
click at [766, 617] on span "Add files" at bounding box center [782, 621] width 33 height 11
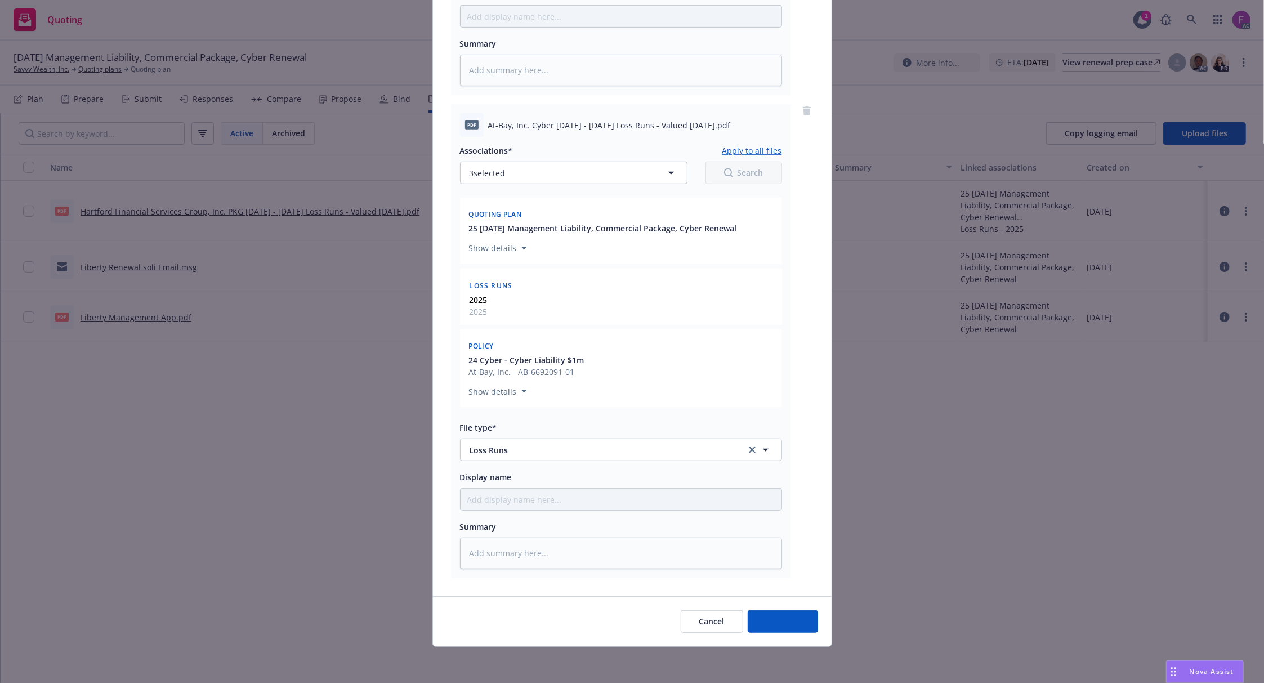
scroll to position [525, 0]
type textarea "x"
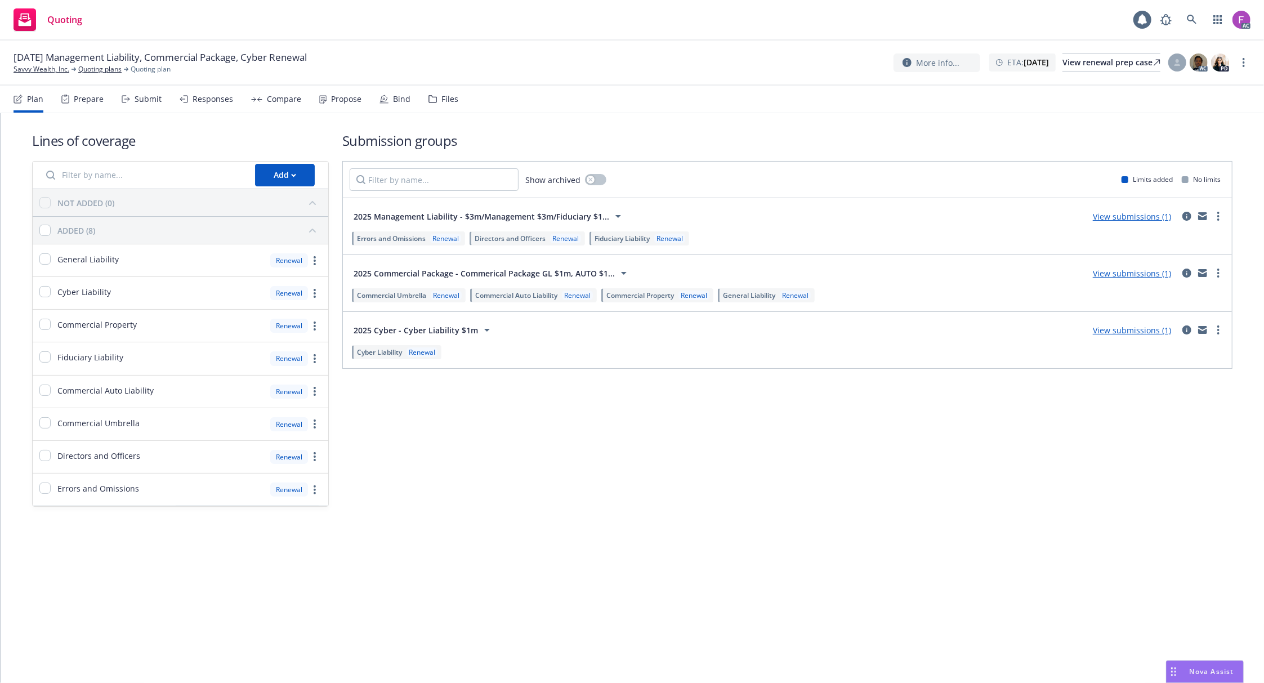
click at [446, 95] on div "Files" at bounding box center [449, 99] width 17 height 9
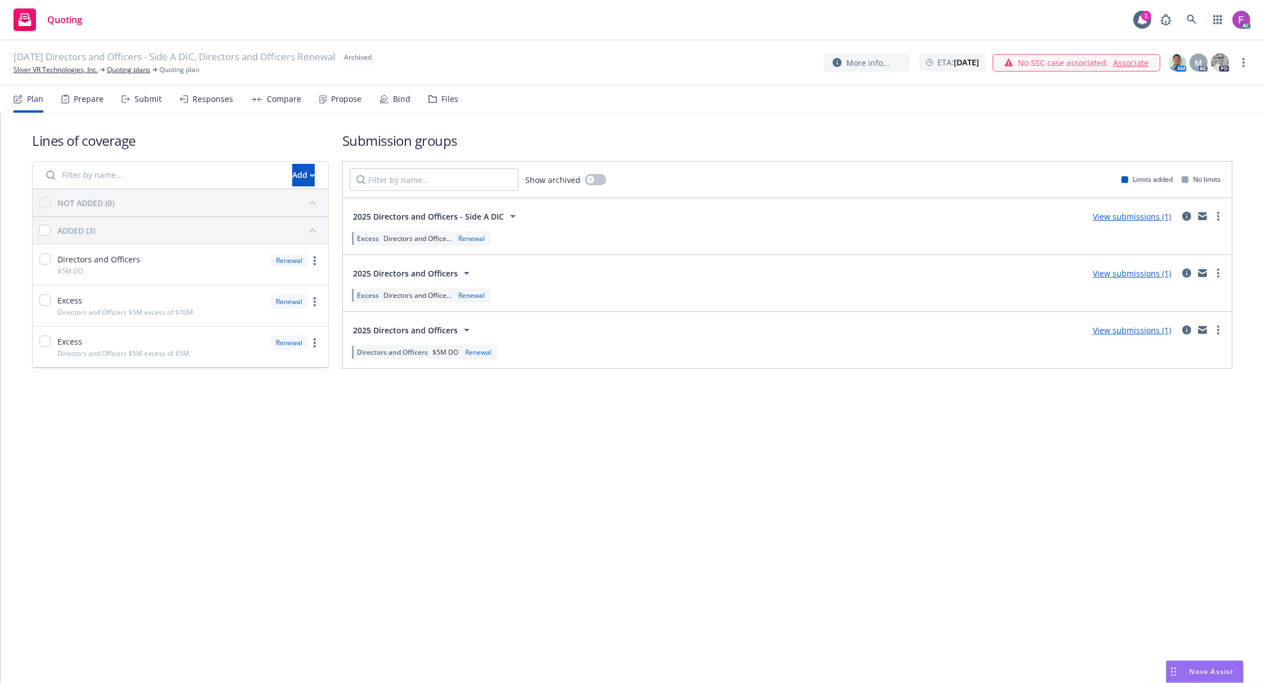
click at [441, 97] on div "Files" at bounding box center [449, 99] width 17 height 9
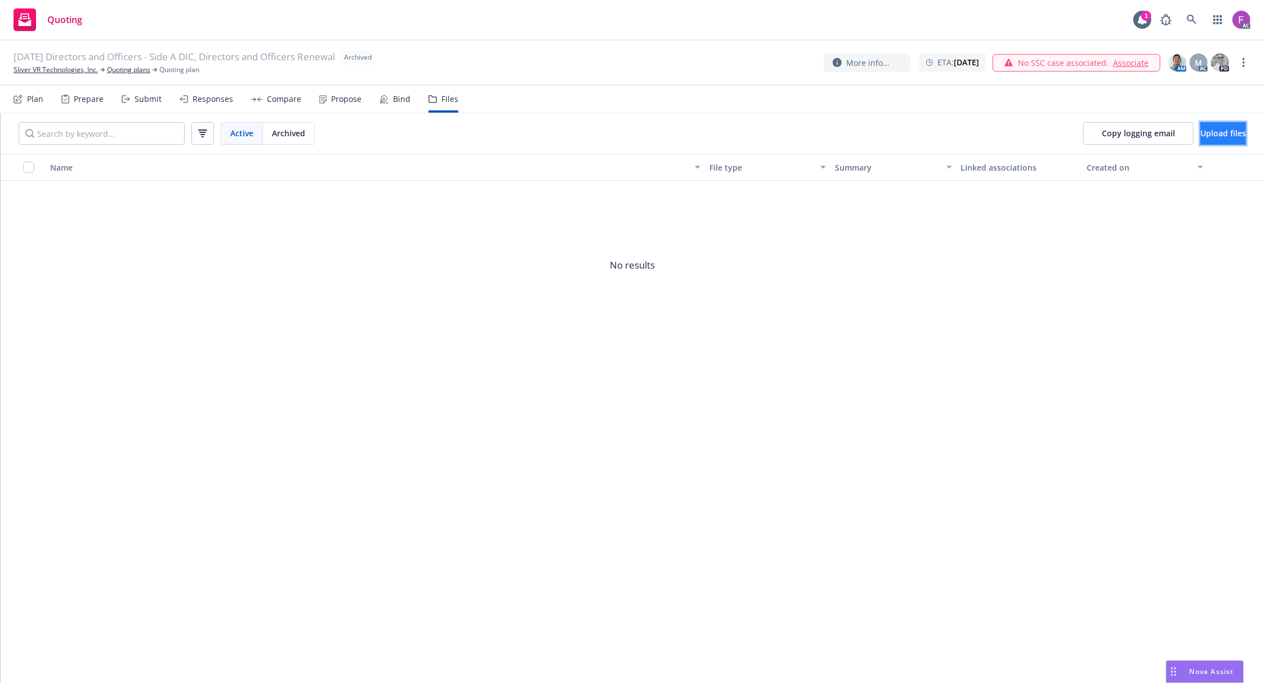
click at [1214, 133] on span "Upload files" at bounding box center [1223, 133] width 46 height 11
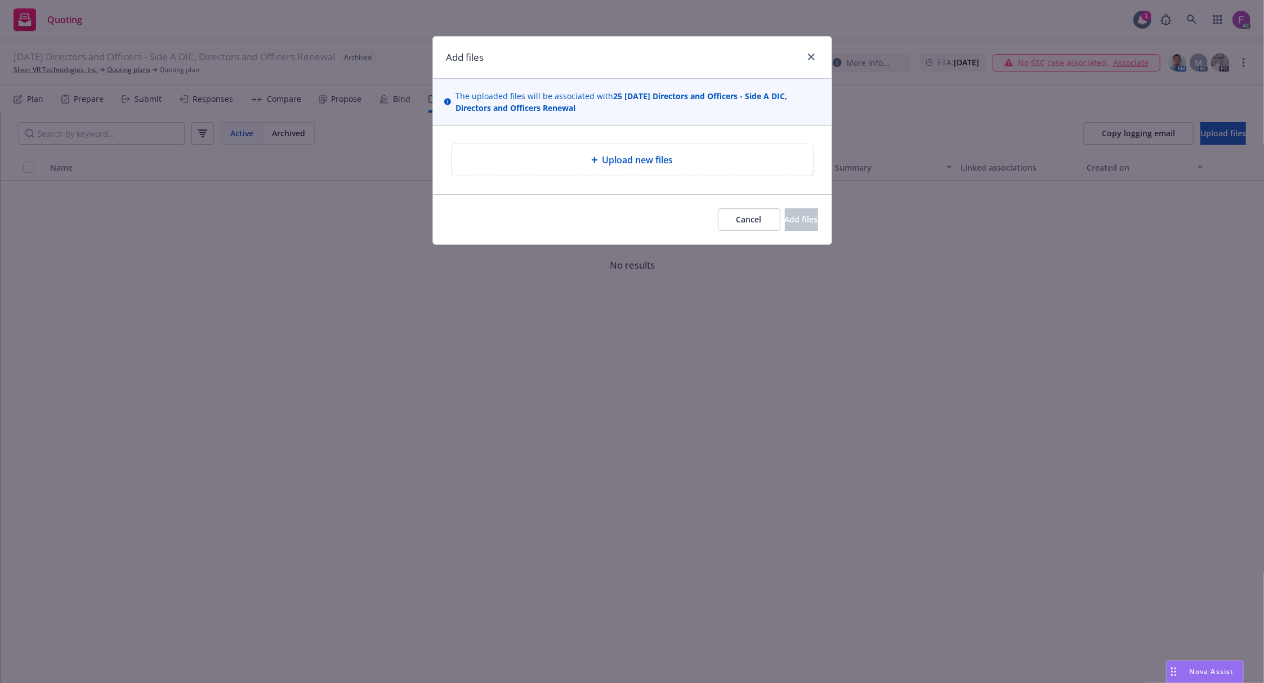
click at [586, 155] on div "Upload new files" at bounding box center [632, 160] width 343 height 14
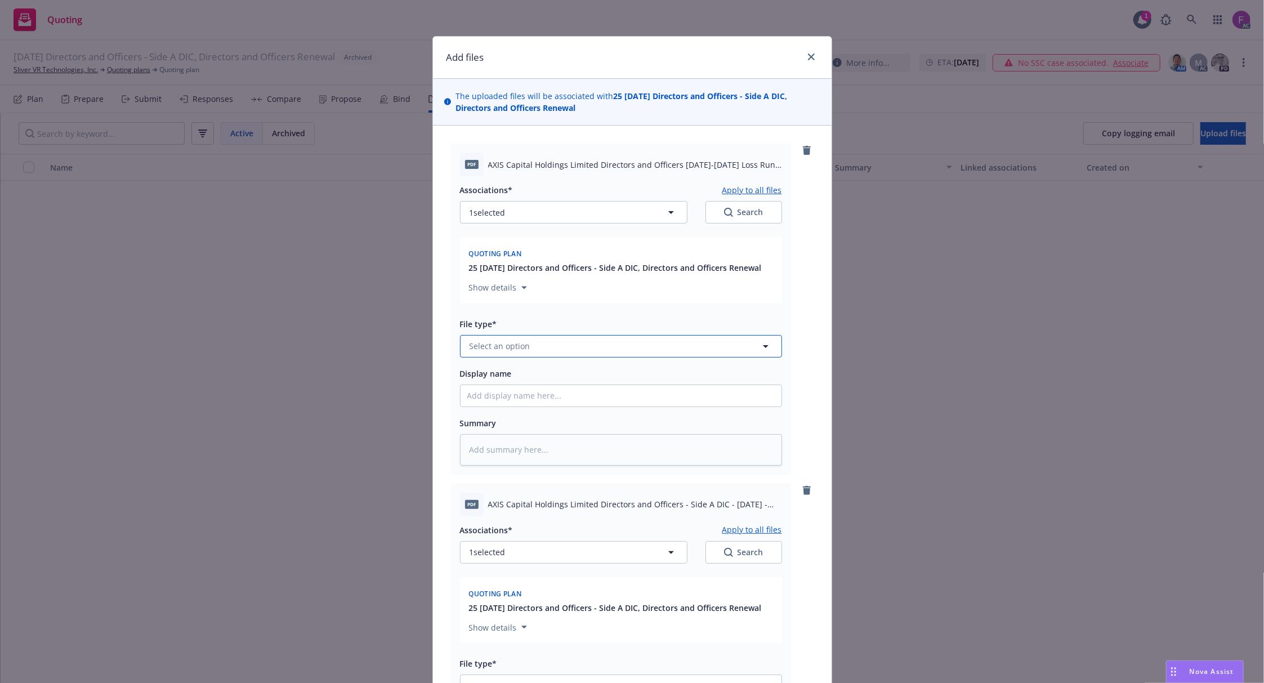
click at [563, 345] on button "Select an option" at bounding box center [621, 346] width 322 height 23
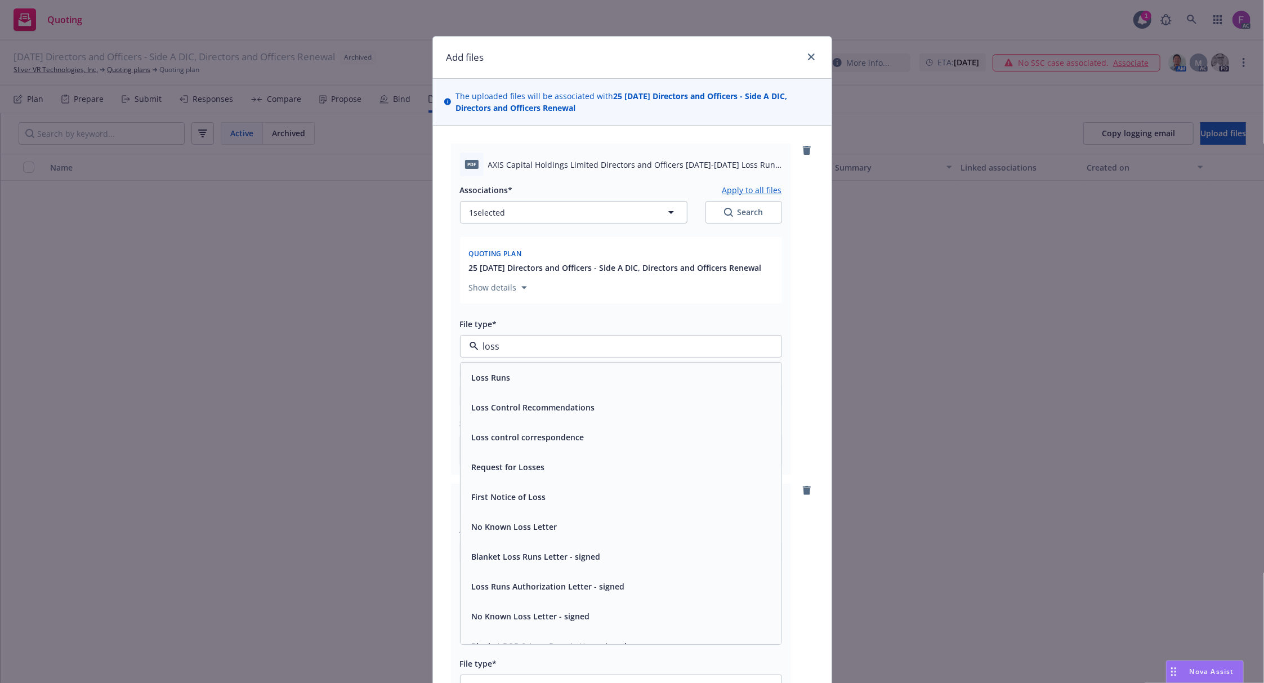
paste input "Loss Run"
type input "Loss Run"
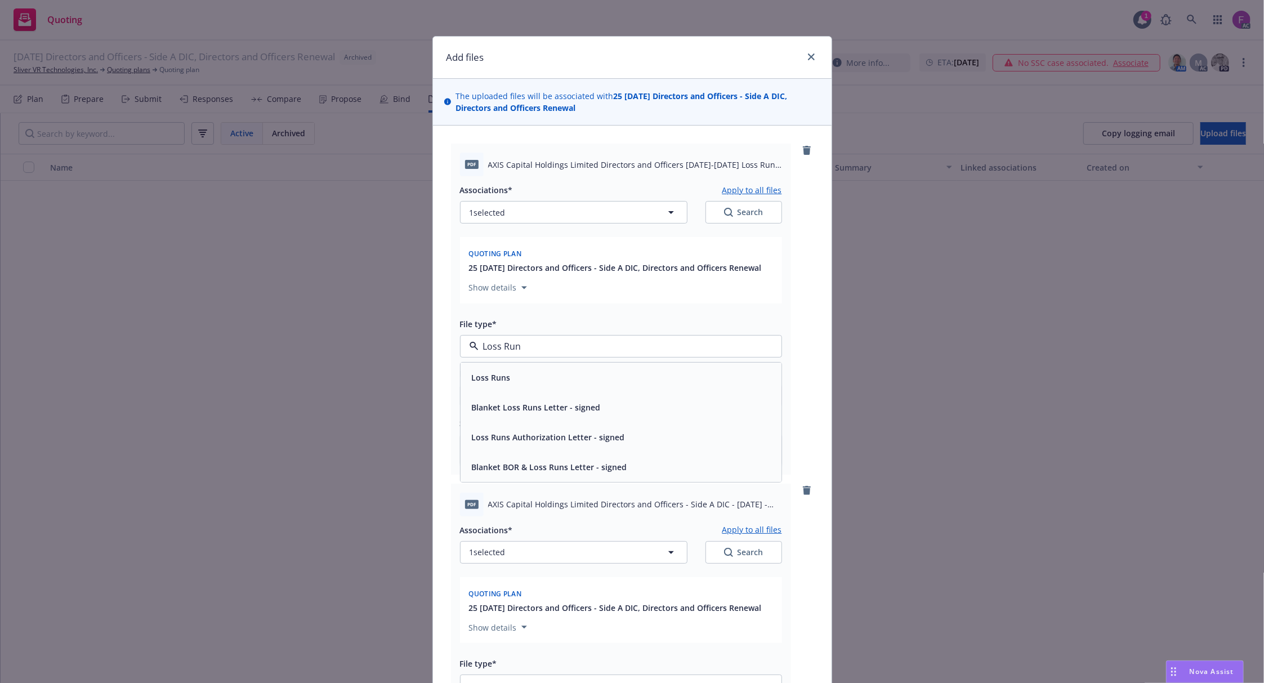
drag, startPoint x: 568, startPoint y: 345, endPoint x: 381, endPoint y: 343, distance: 186.4
click at [381, 343] on div "Add files The uploaded files will be associated with 25 [DATE] Directors and Of…" at bounding box center [632, 341] width 1264 height 683
click at [495, 375] on span "Loss Runs" at bounding box center [491, 378] width 39 height 12
type textarea "x"
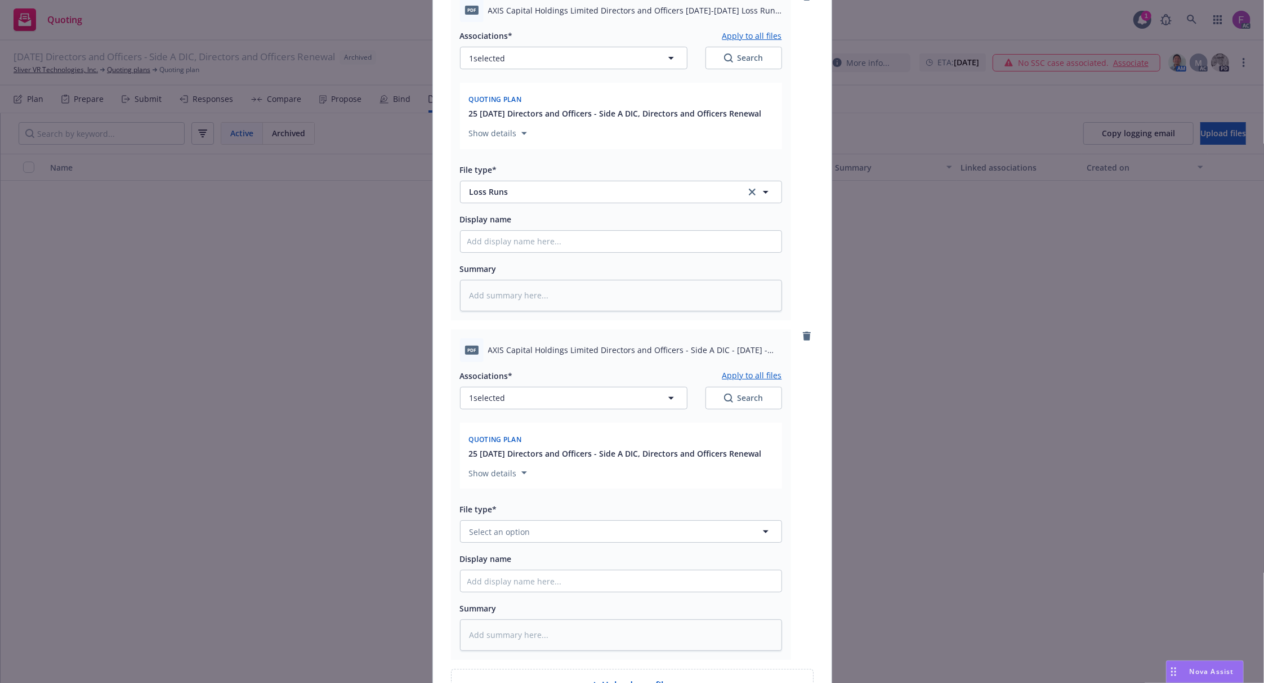
scroll to position [279, 0]
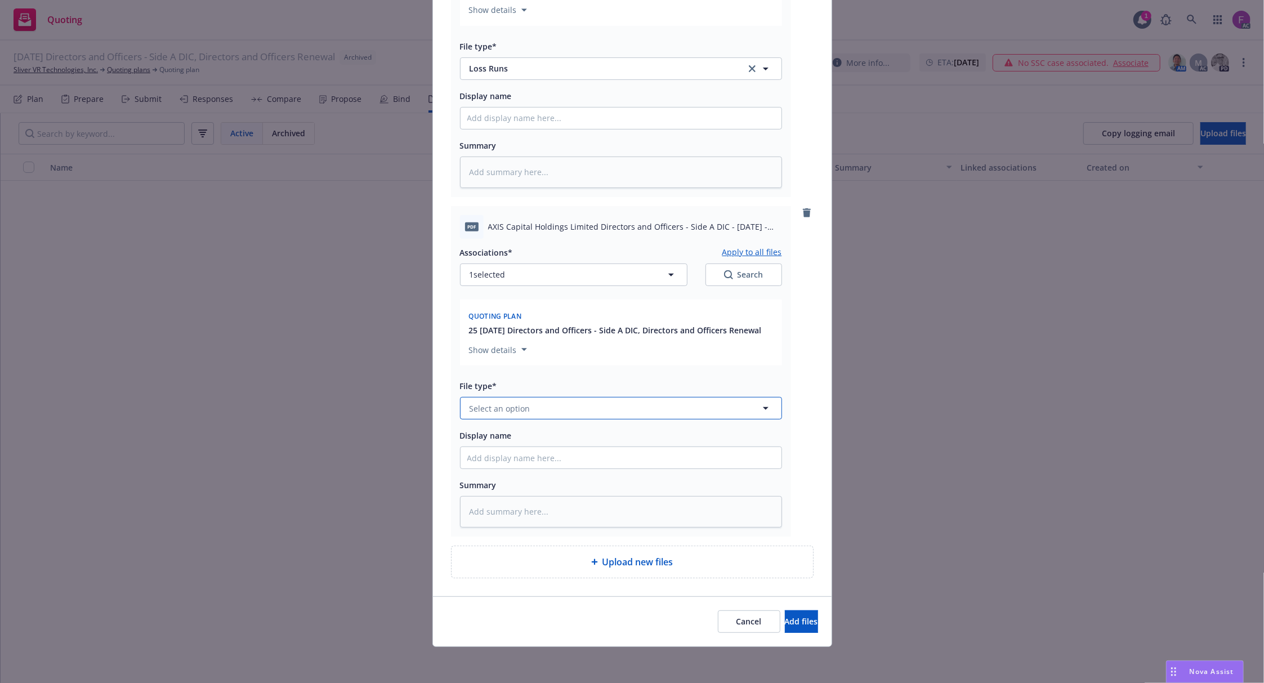
click at [506, 408] on span "Select an option" at bounding box center [500, 409] width 61 height 12
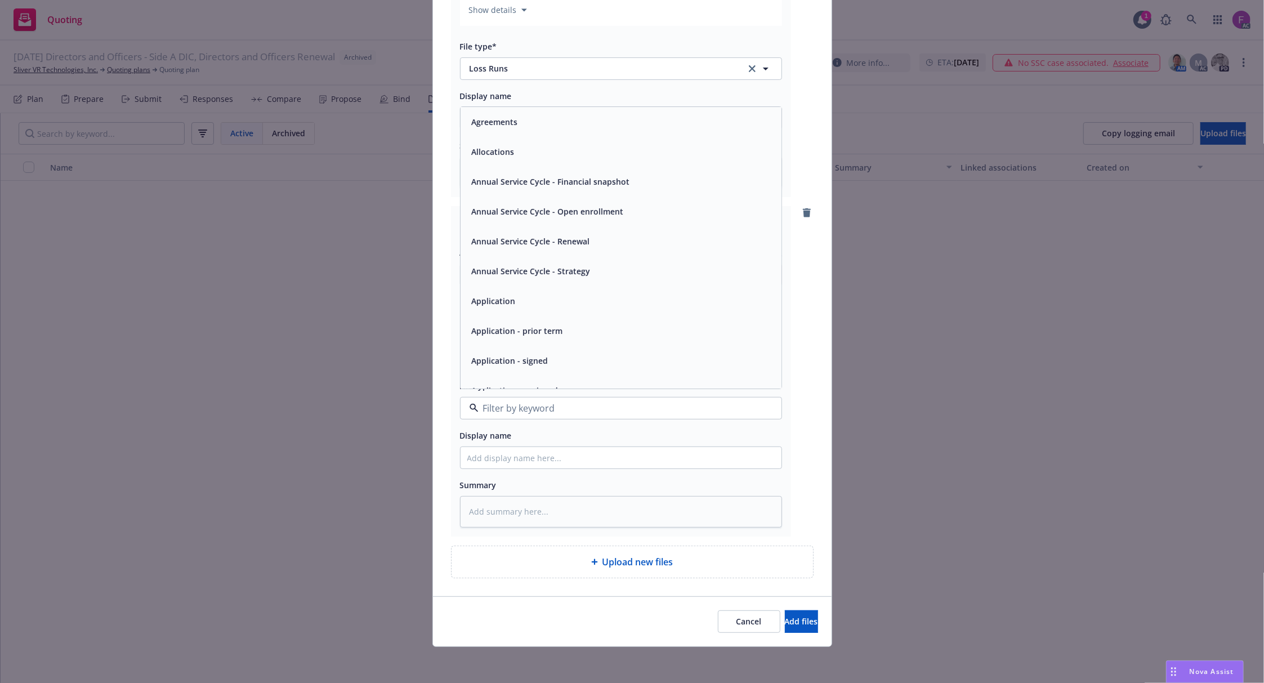
paste input "Loss Run"
type input "Loss Run"
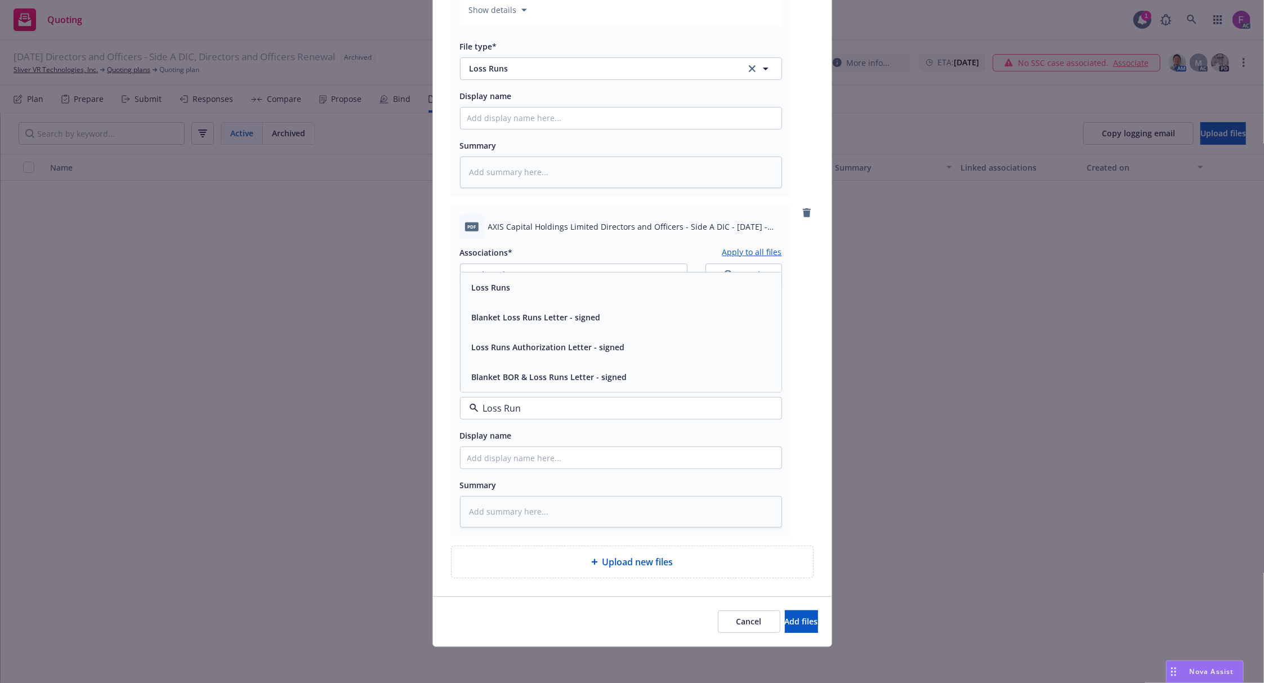
click at [485, 282] on span "Loss Runs" at bounding box center [491, 288] width 39 height 12
click at [525, 273] on button "1 selected" at bounding box center [573, 275] width 227 height 23
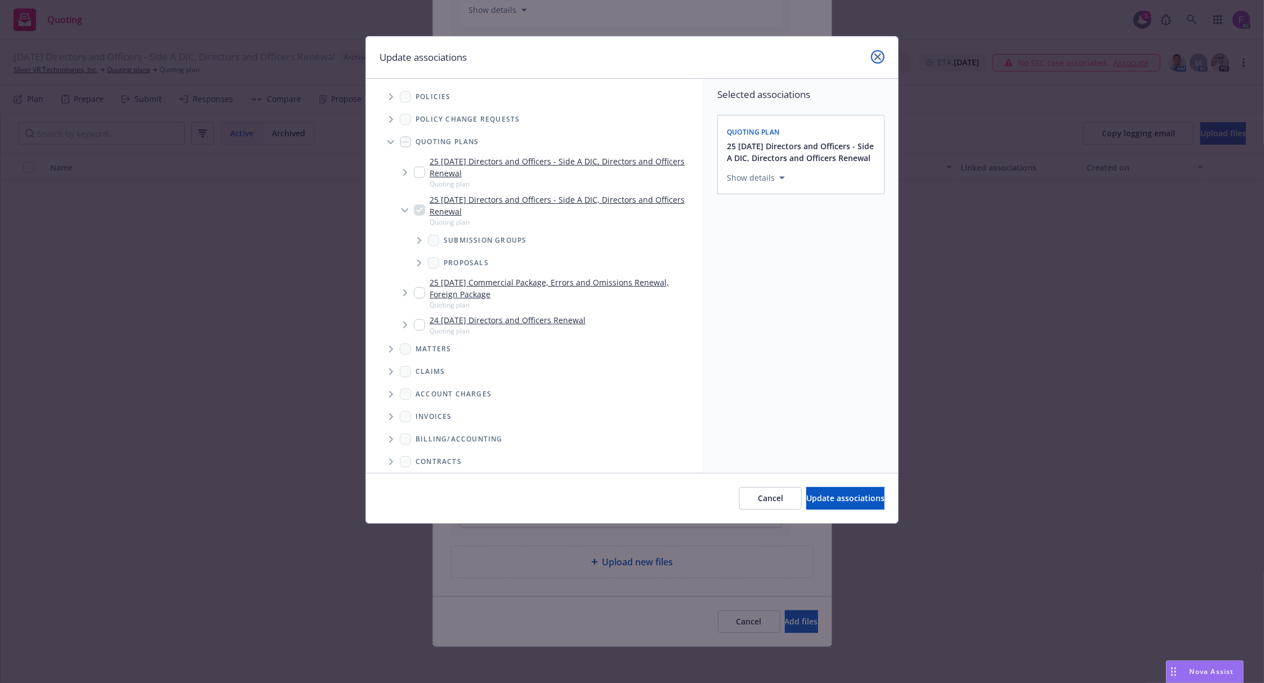
click at [874, 61] on link "close" at bounding box center [878, 57] width 14 height 14
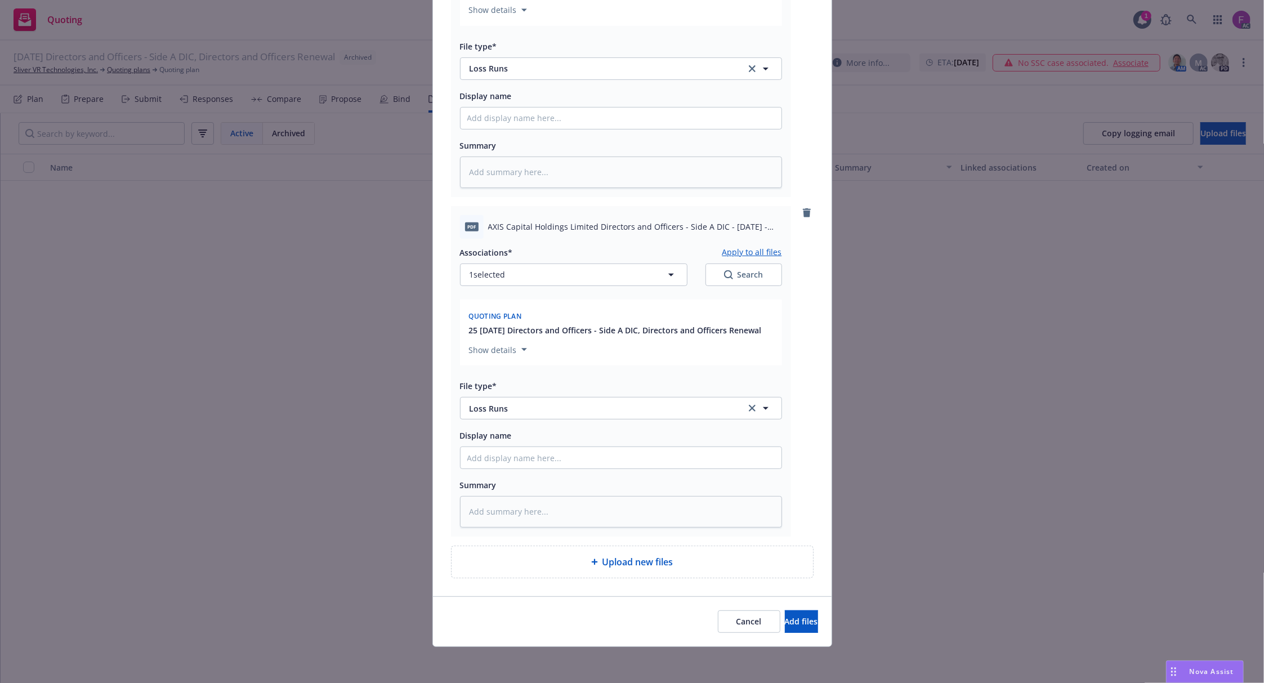
scroll to position [129, 0]
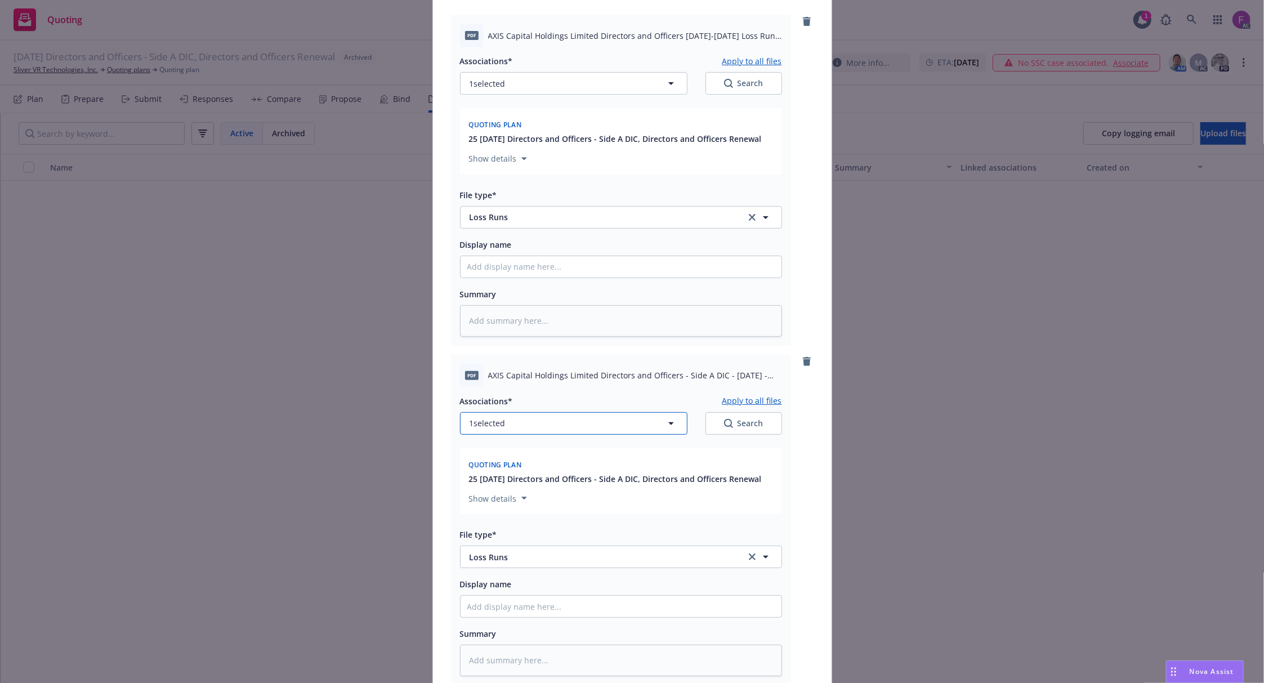
click at [492, 426] on span "1 selected" at bounding box center [488, 423] width 36 height 12
type textarea "x"
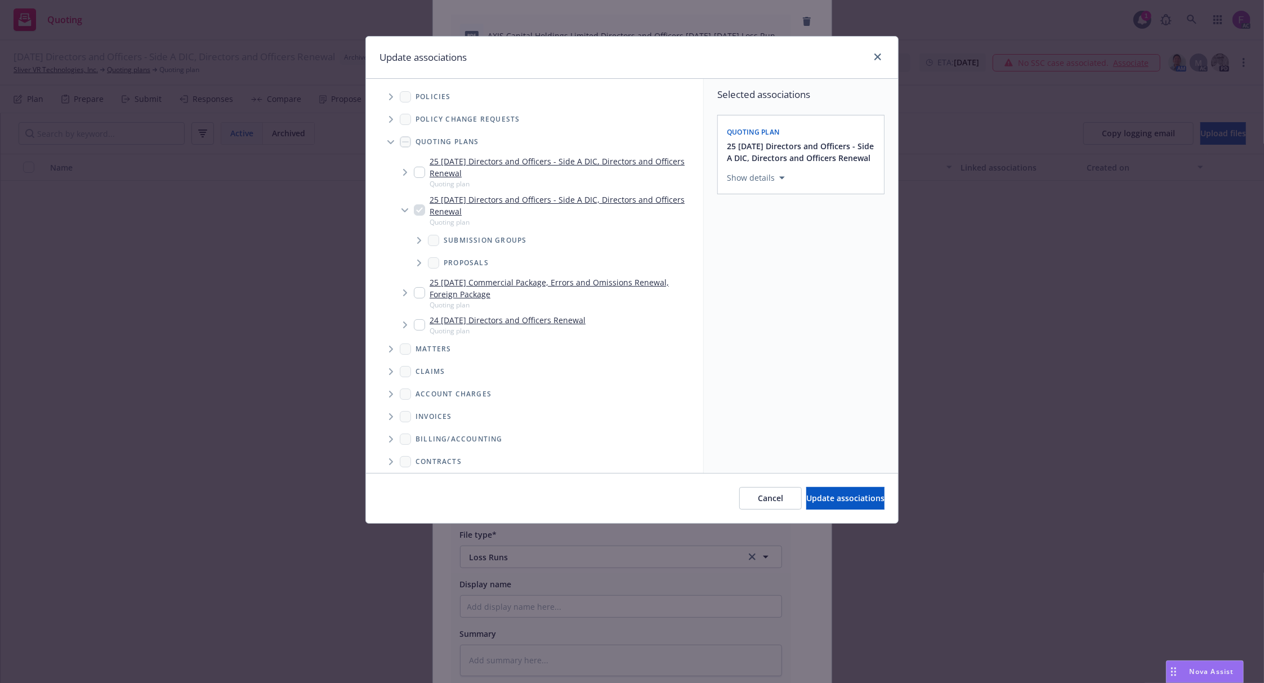
click at [387, 101] on span "Tree Example" at bounding box center [391, 97] width 18 height 18
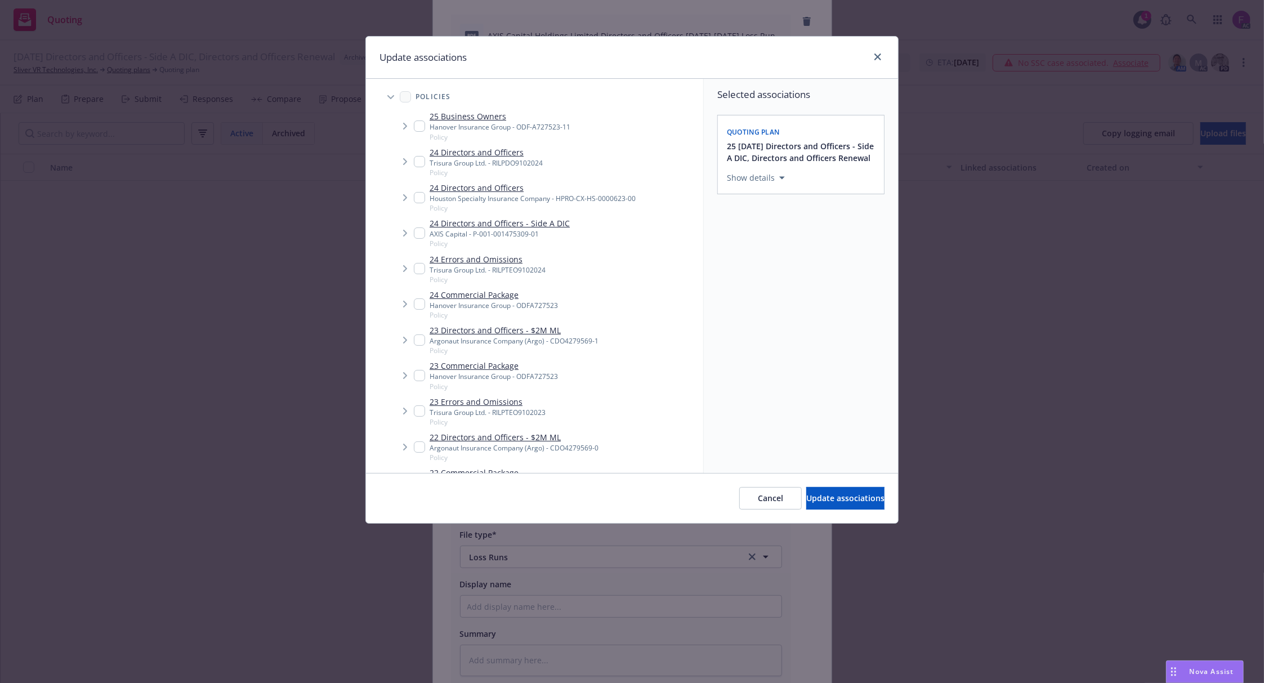
click at [417, 233] on input "Tree Example" at bounding box center [419, 232] width 11 height 11
checkbox input "true"
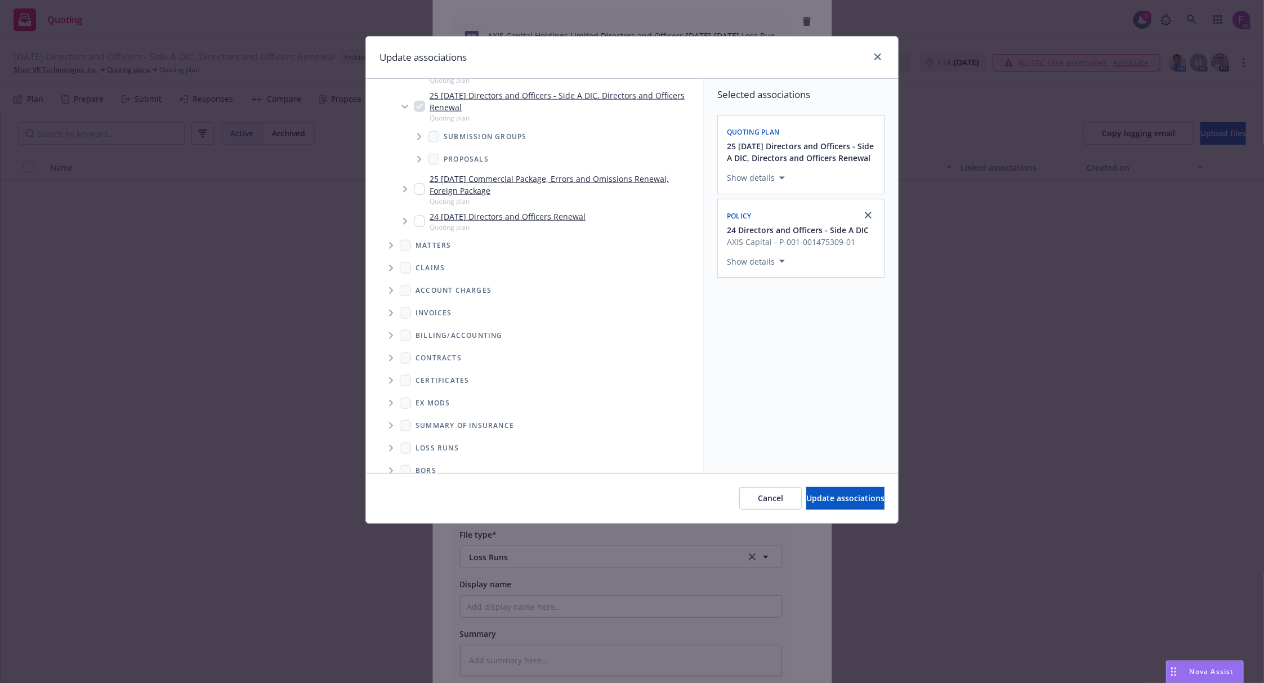
scroll to position [1116, 0]
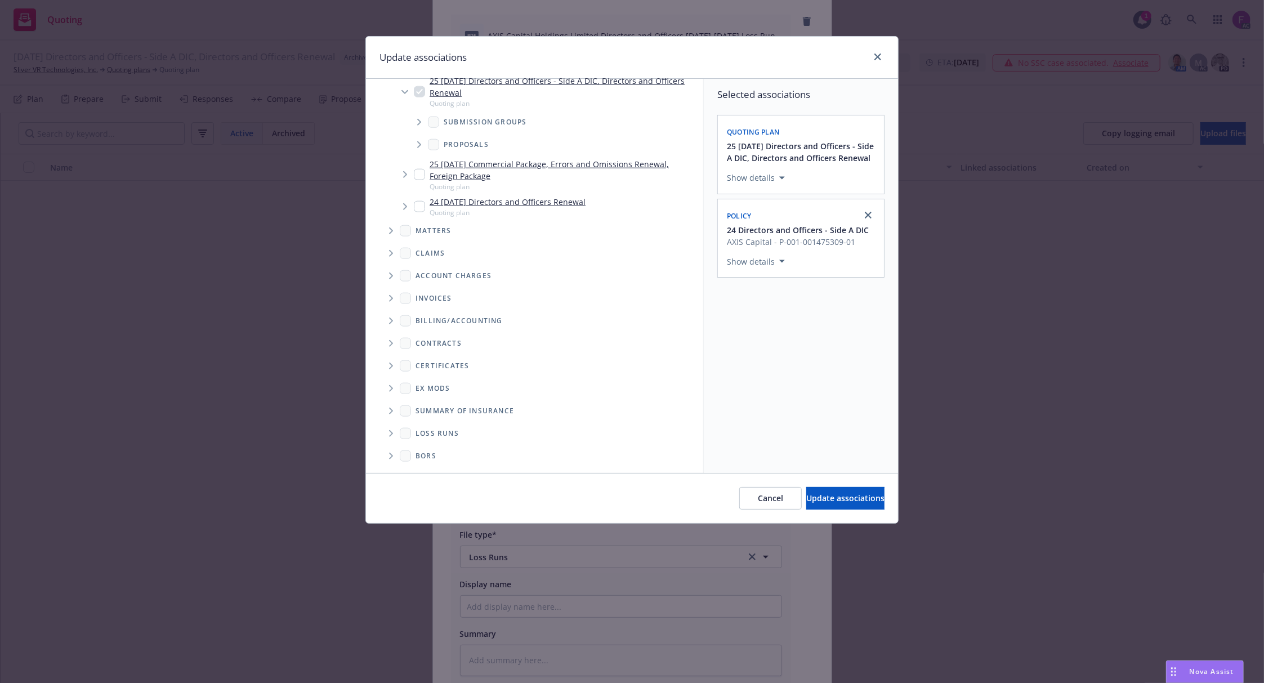
click at [395, 431] on span "Folder Tree Example" at bounding box center [391, 434] width 18 height 18
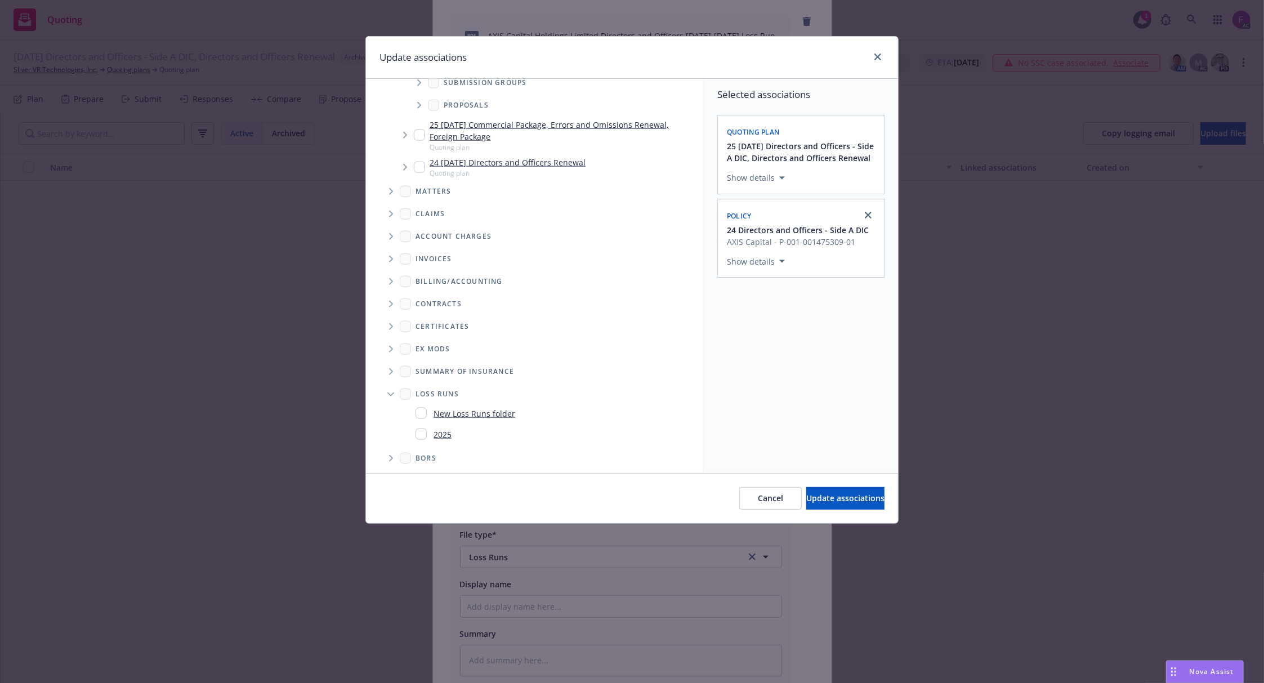
scroll to position [1158, 0]
click at [419, 428] on input "Folder Tree Example" at bounding box center [421, 431] width 11 height 11
checkbox input "true"
click at [841, 407] on div "Selected associations Quoting plan 25 [DATE] Directors and Officers - Side A DI…" at bounding box center [801, 276] width 194 height 394
click at [849, 498] on span "Update associations" at bounding box center [845, 498] width 78 height 11
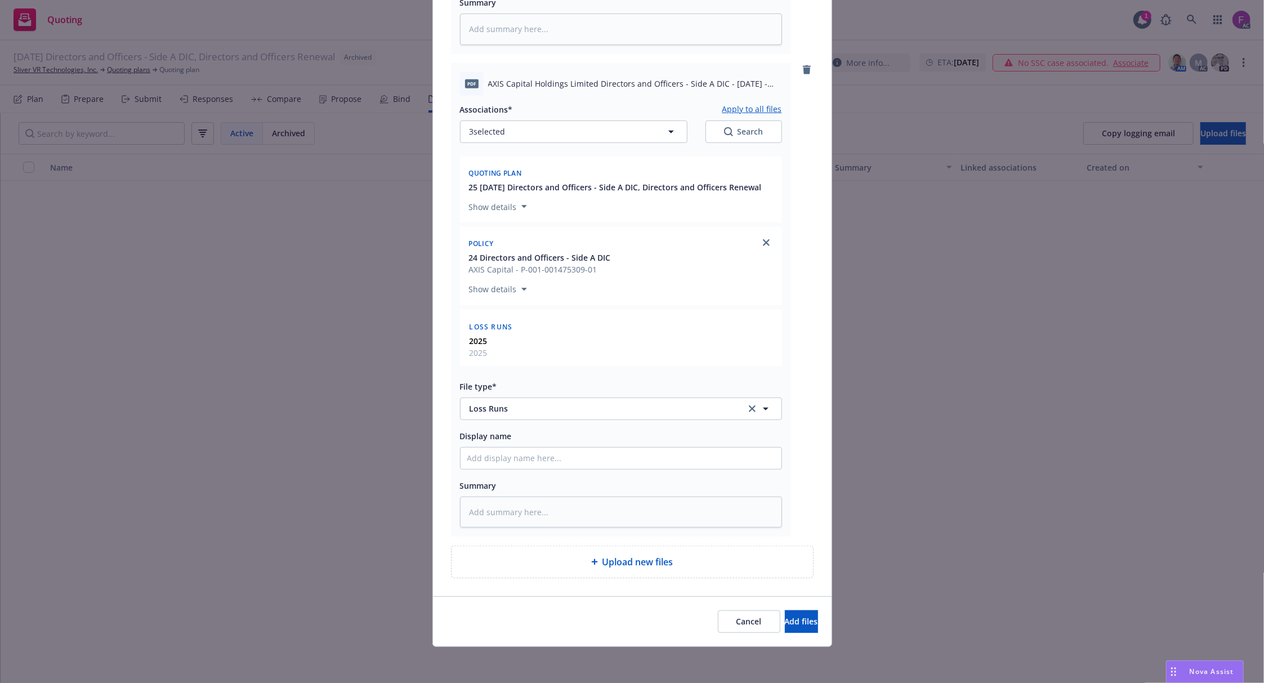
scroll to position [0, 0]
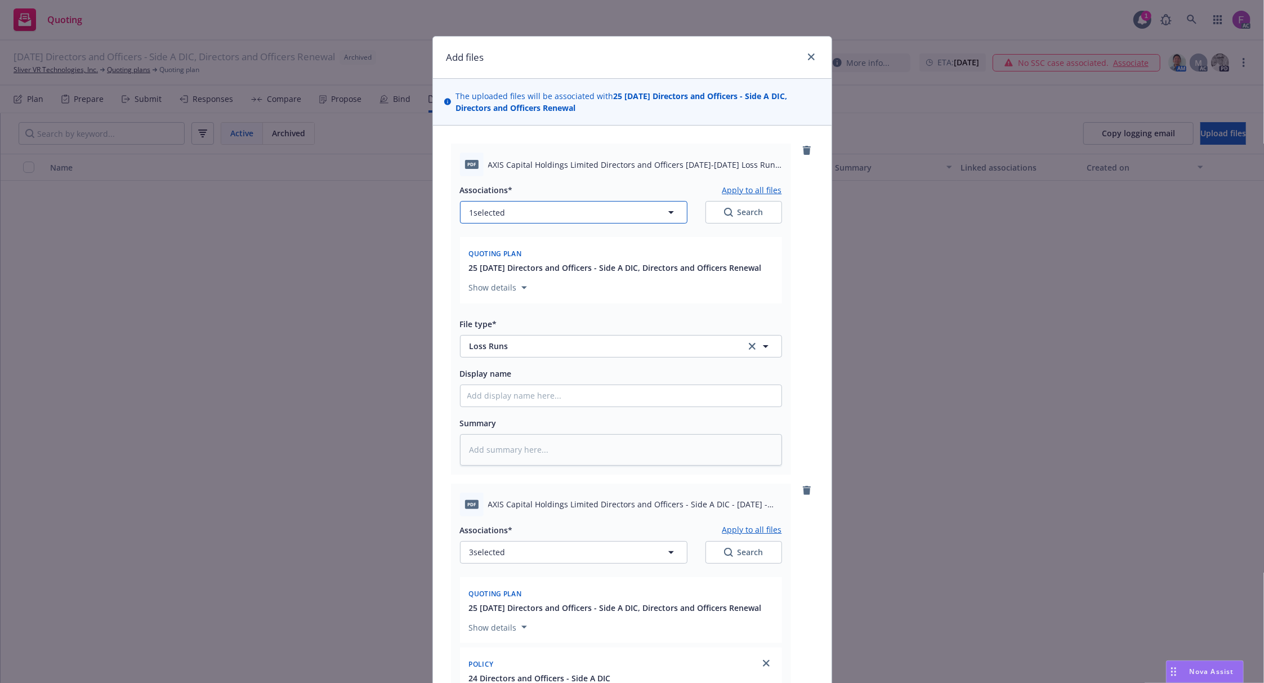
click at [519, 216] on button "1 selected" at bounding box center [573, 212] width 227 height 23
type textarea "x"
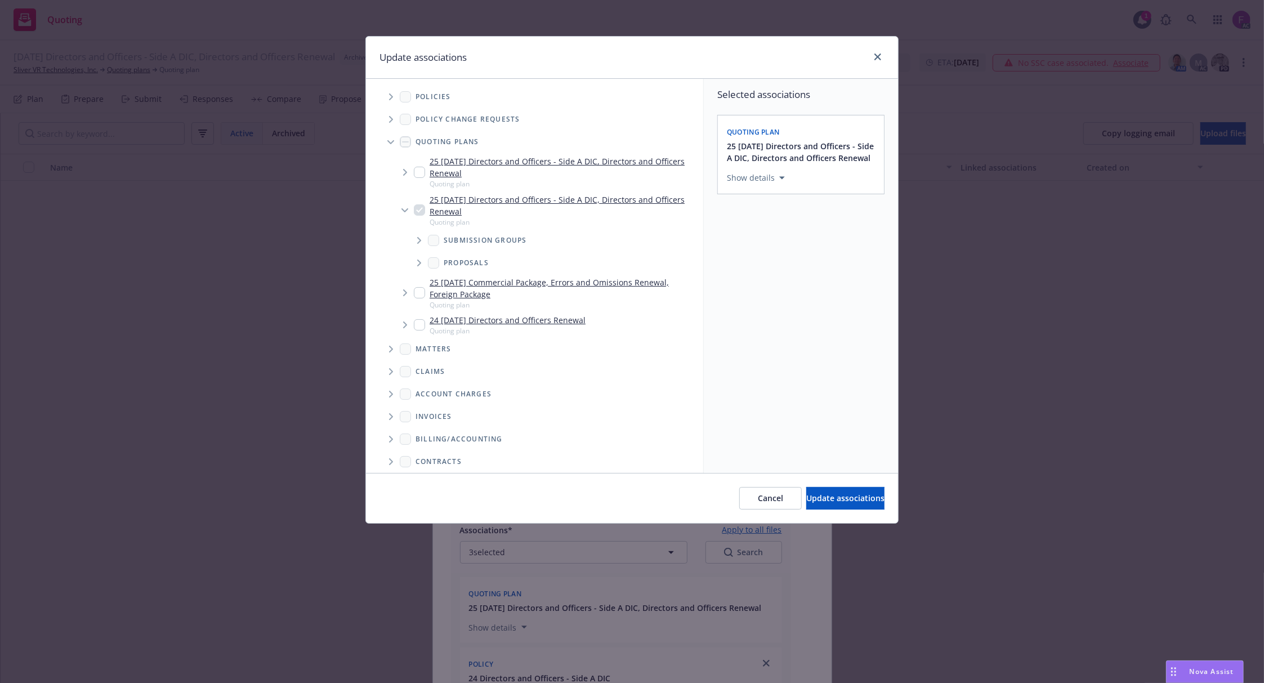
click at [389, 96] on icon "Tree Example" at bounding box center [391, 96] width 5 height 7
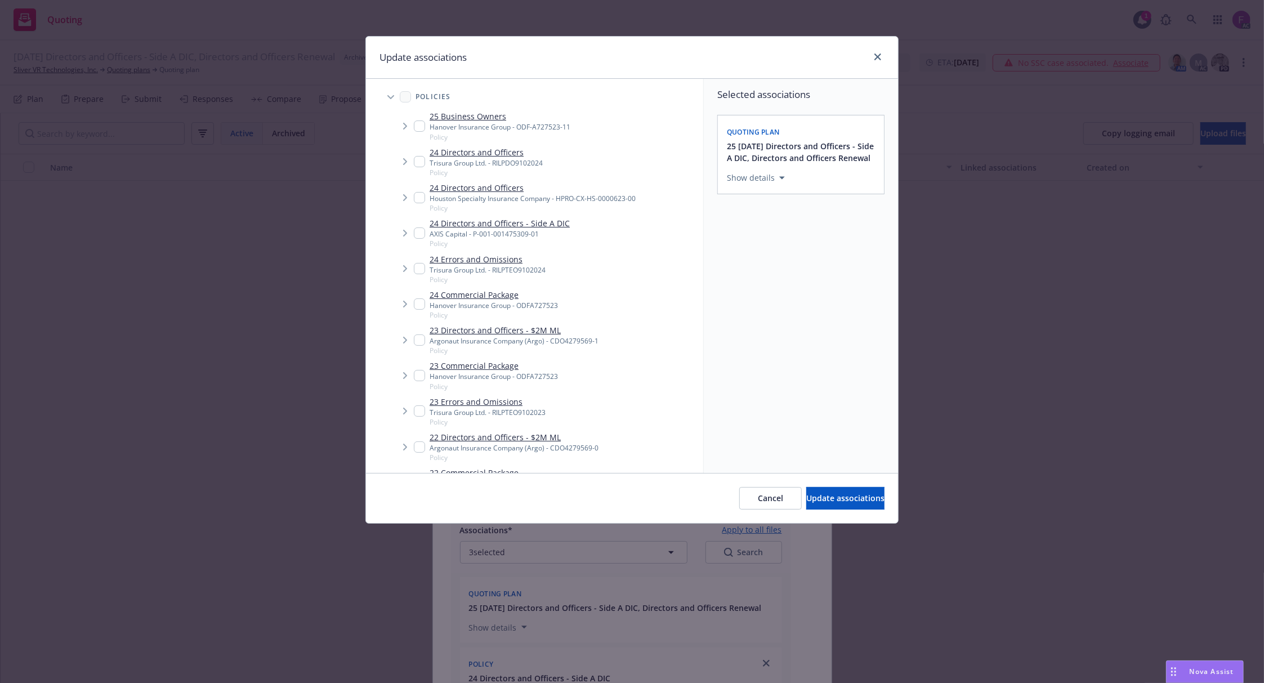
scroll to position [349, 0]
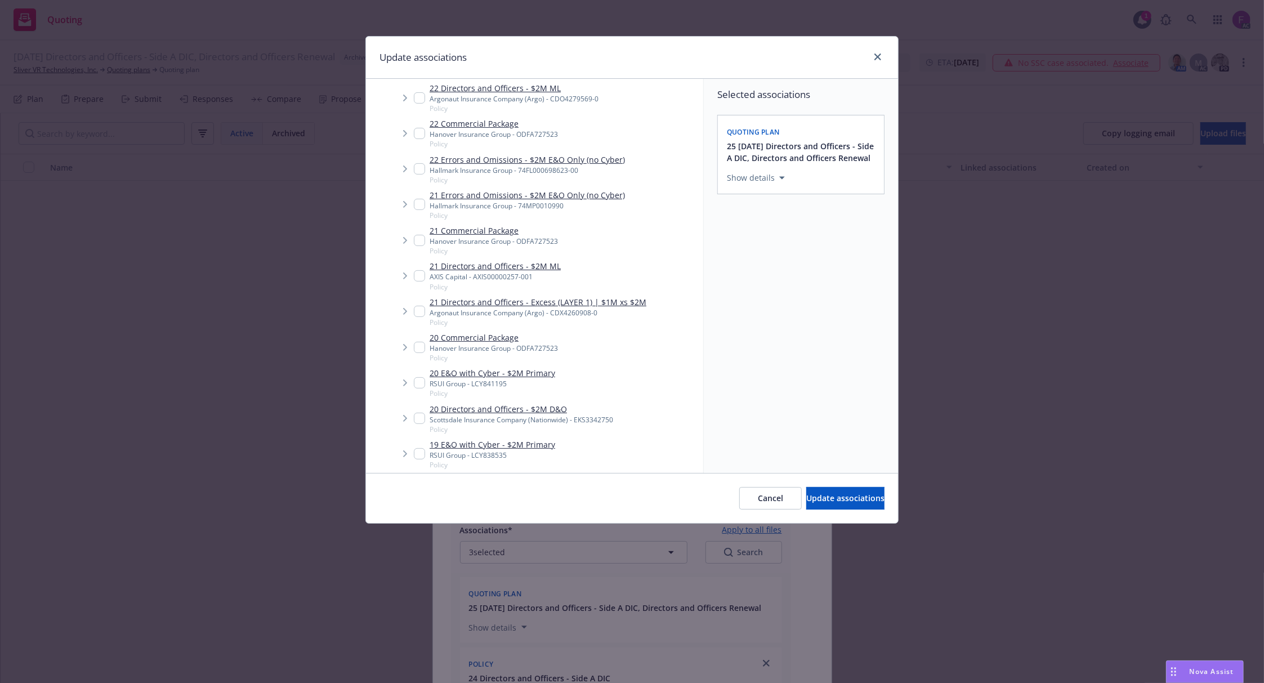
click at [417, 278] on input "Tree Example" at bounding box center [419, 275] width 11 height 11
checkbox input "true"
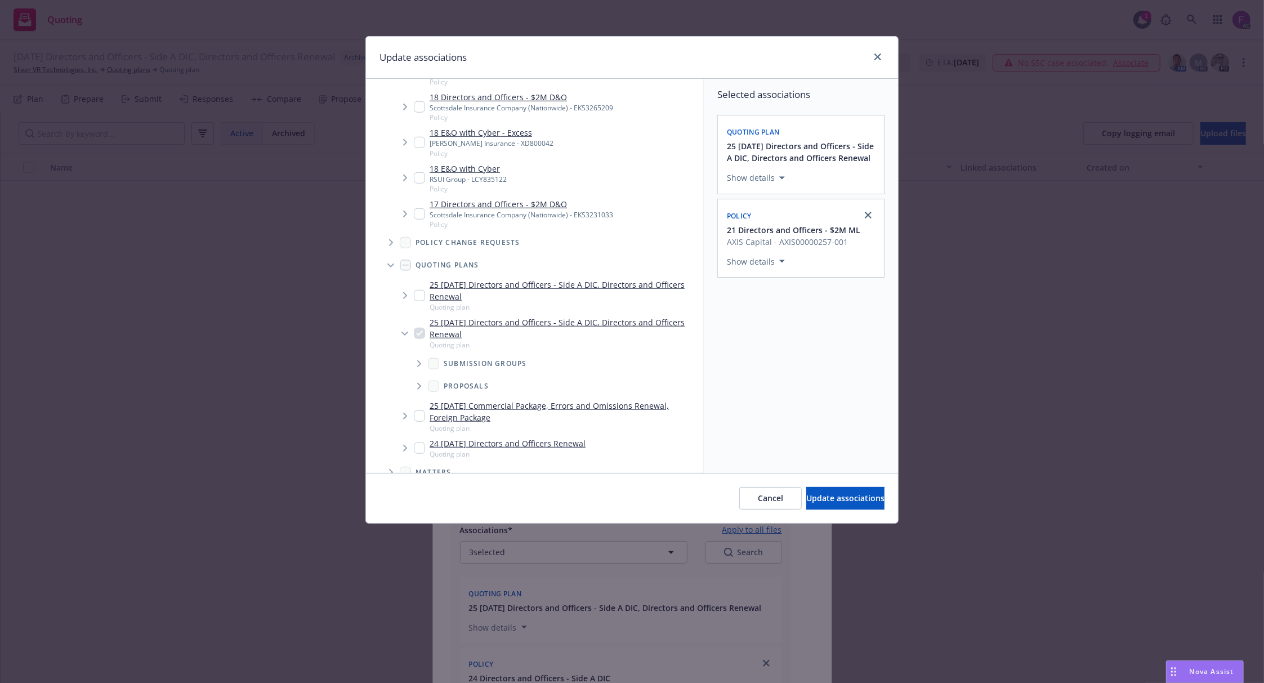
scroll to position [1116, 0]
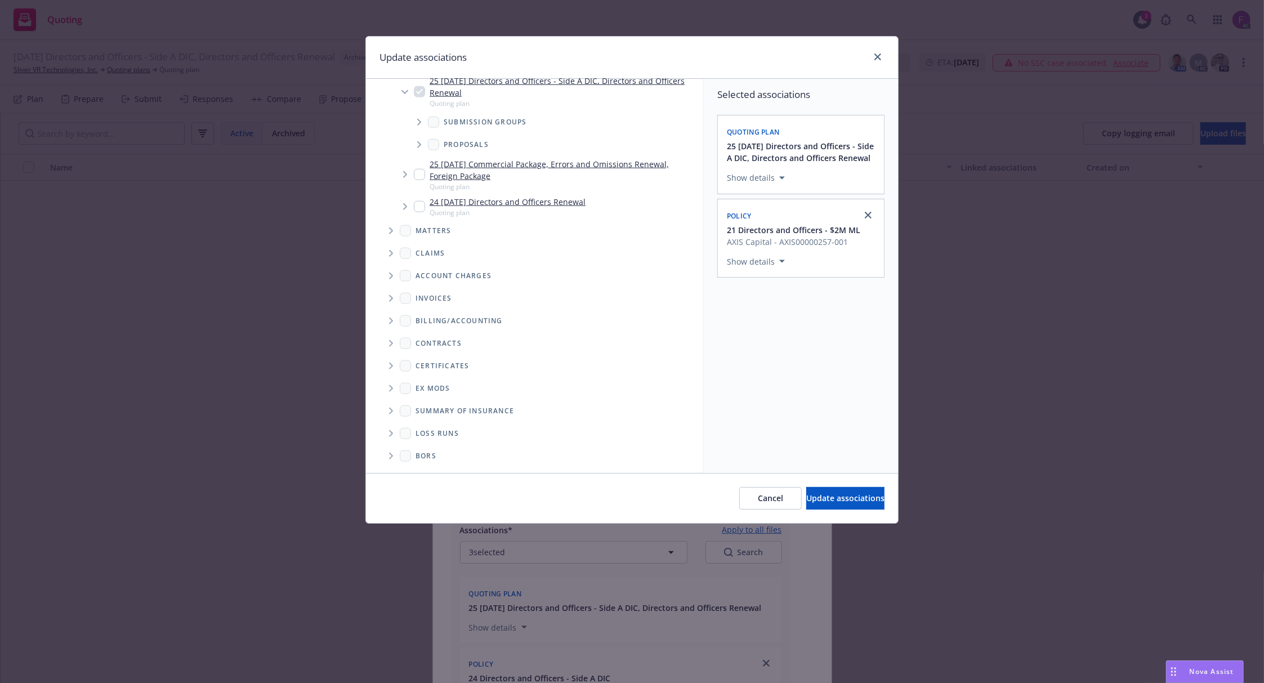
click at [389, 432] on icon "Folder Tree Example" at bounding box center [391, 433] width 5 height 7
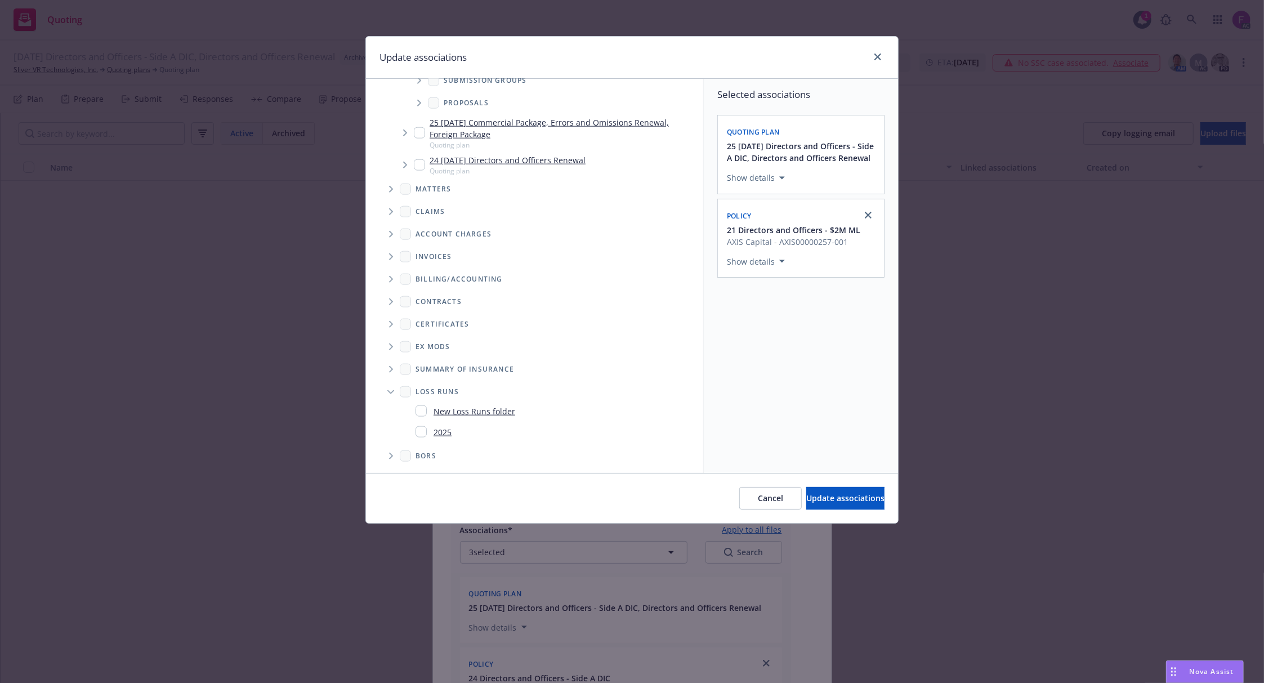
click at [421, 429] on input "Folder Tree Example" at bounding box center [421, 431] width 11 height 11
checkbox input "true"
click at [842, 416] on div "Selected associations Quoting plan 25 [DATE] Directors and Officers - Side A DI…" at bounding box center [801, 276] width 194 height 394
click at [834, 499] on span "Update associations" at bounding box center [845, 498] width 78 height 11
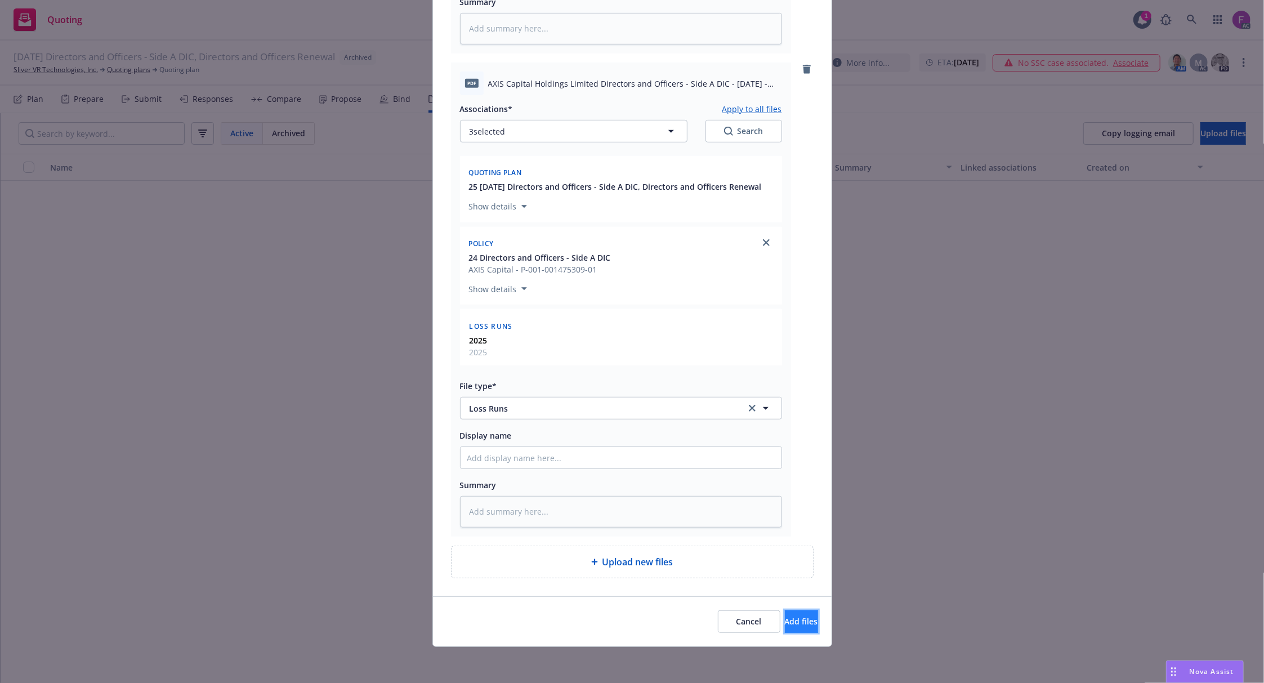
click at [792, 622] on span "Add files" at bounding box center [801, 621] width 33 height 11
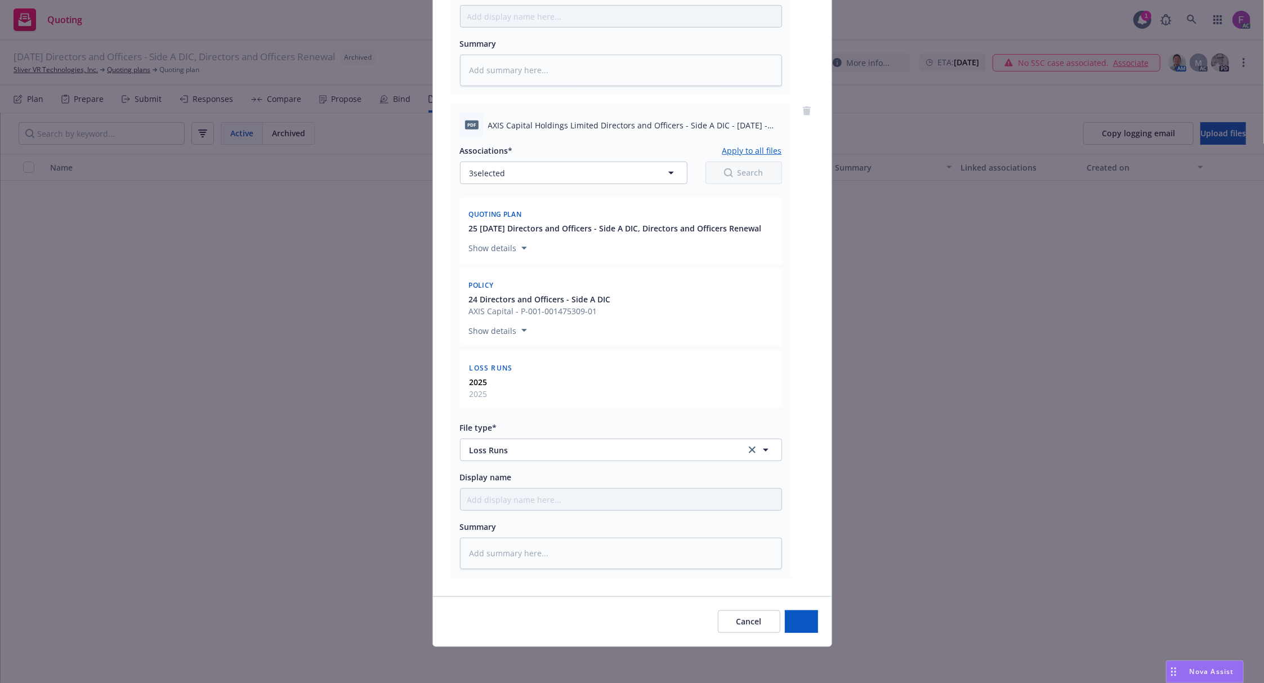
scroll to position [525, 0]
type textarea "x"
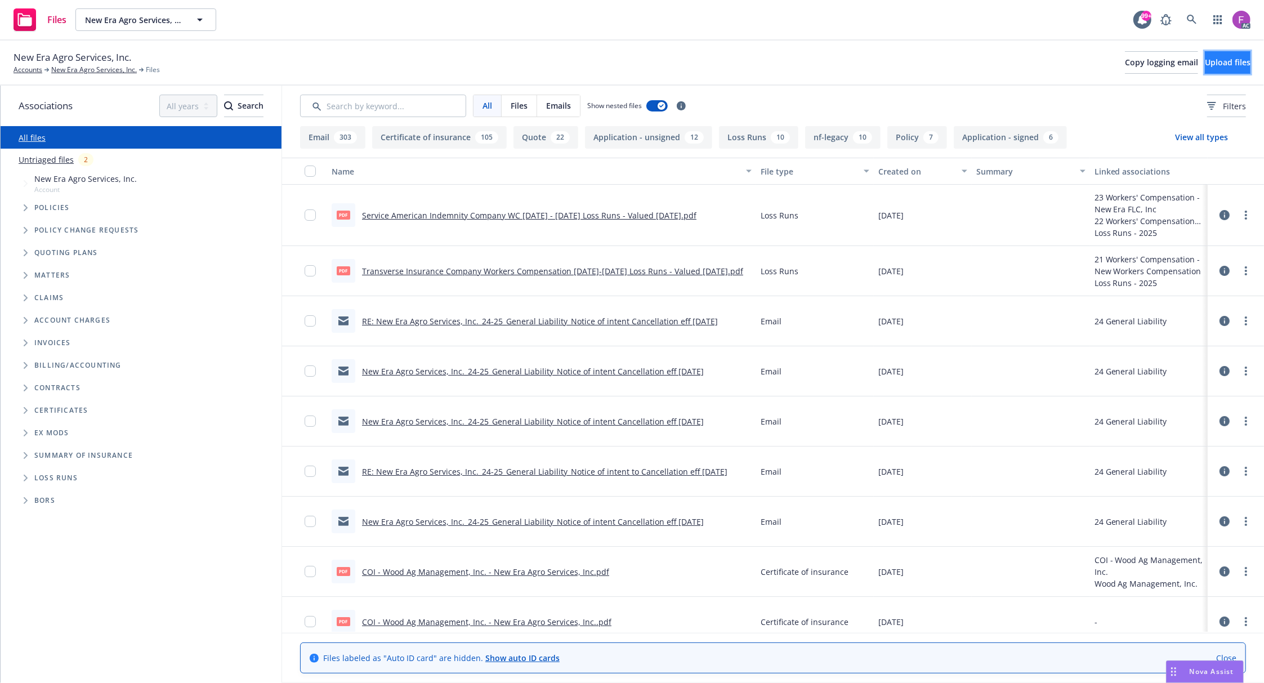
click at [1205, 52] on button "Upload files" at bounding box center [1228, 62] width 46 height 23
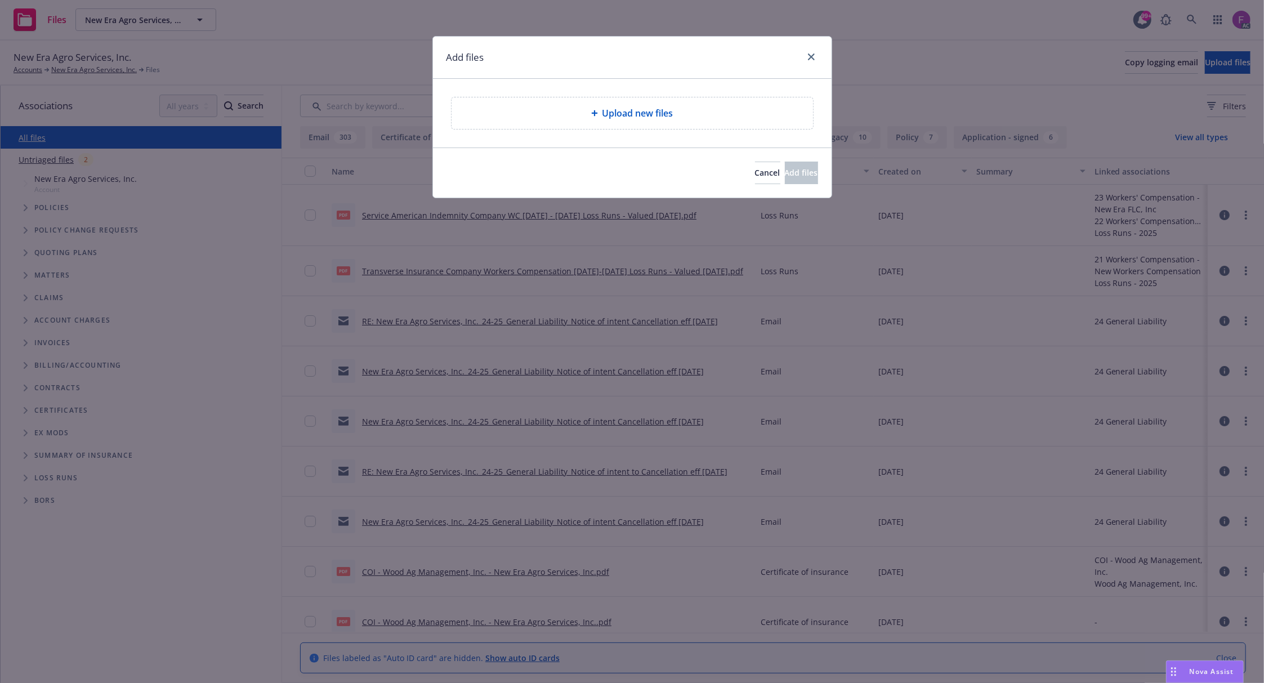
click at [622, 117] on span "Upload new files" at bounding box center [637, 113] width 71 height 14
click at [606, 124] on div "Upload new files" at bounding box center [632, 113] width 361 height 32
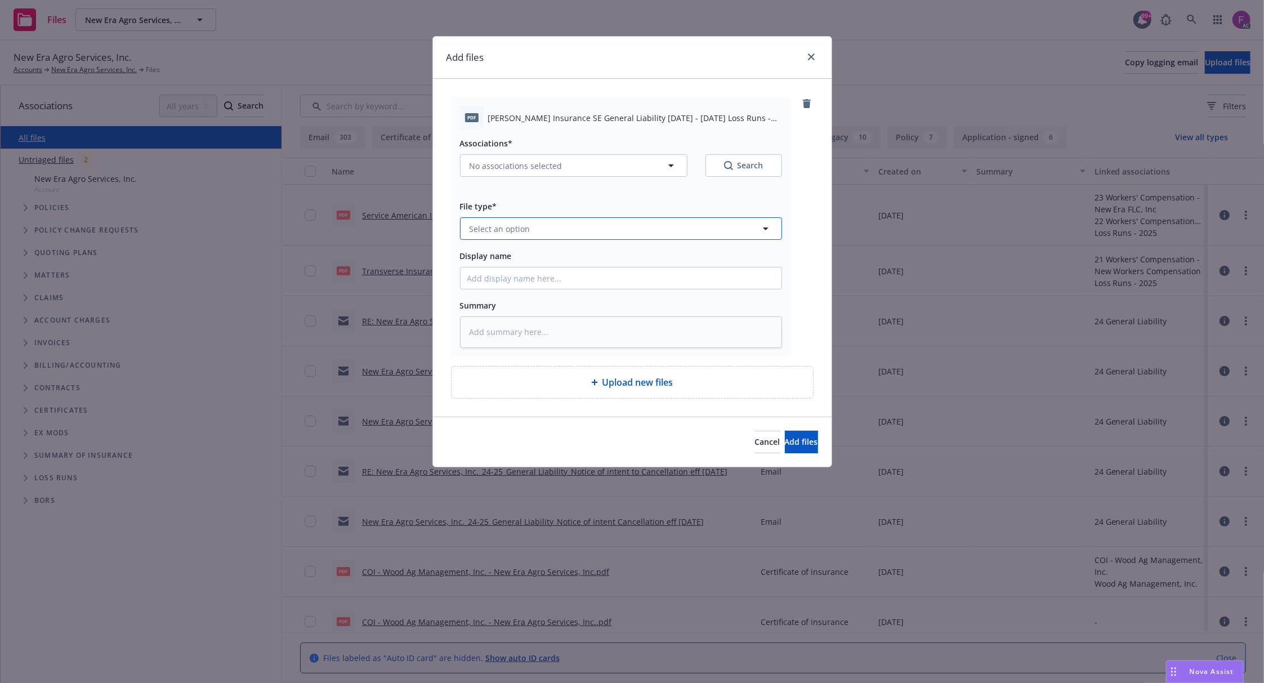
click at [519, 240] on button "Select an option" at bounding box center [621, 228] width 322 height 23
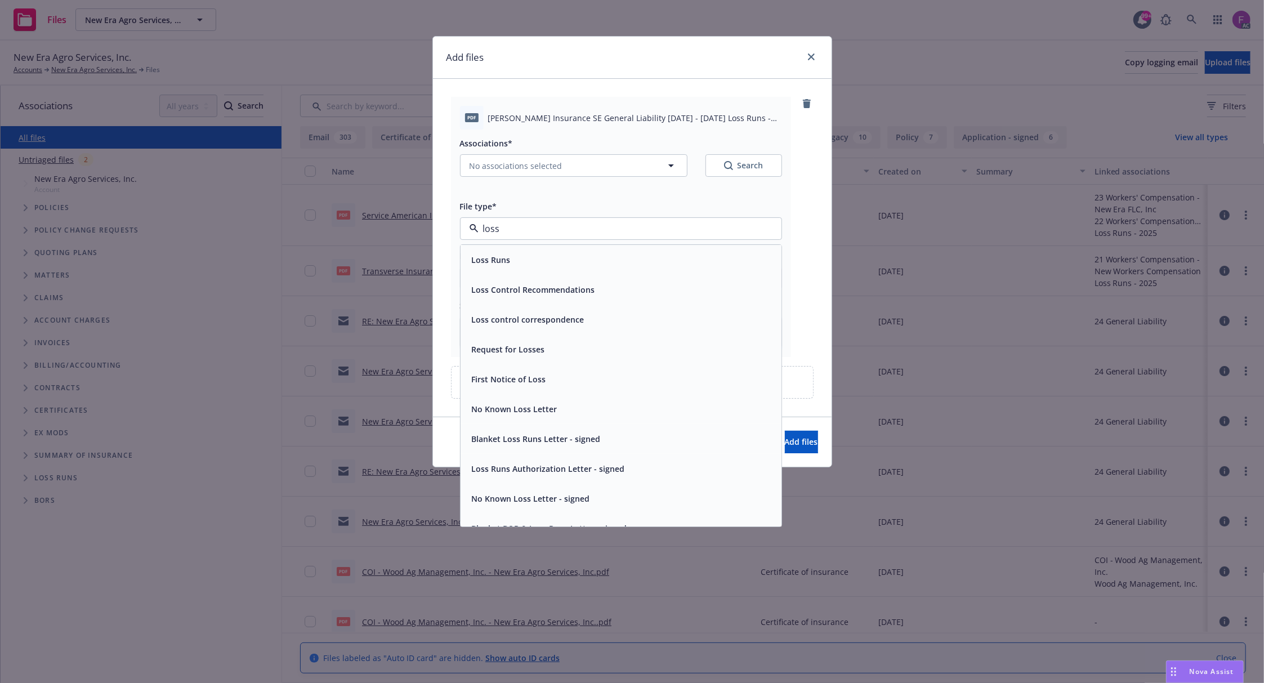
paste input "Loss Run"
type input "Loss Run"
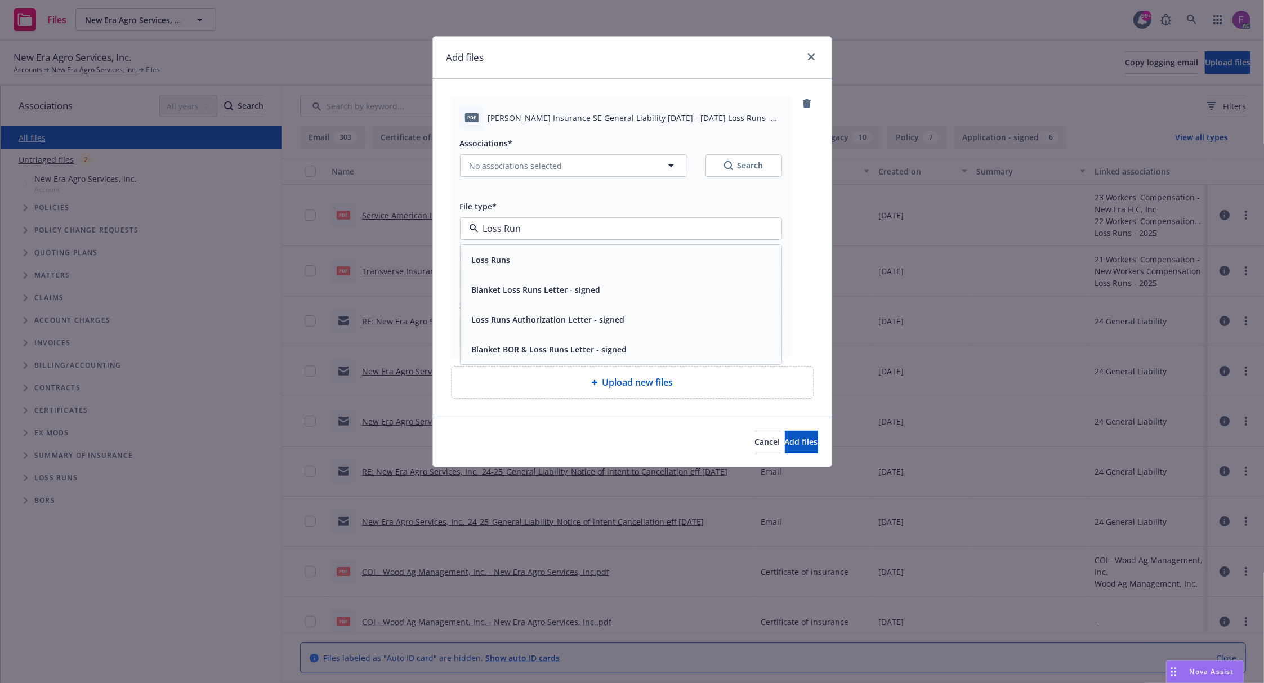
drag, startPoint x: 519, startPoint y: 253, endPoint x: 526, endPoint y: 205, distance: 49.0
click at [519, 253] on div "Loss Runs" at bounding box center [620, 260] width 307 height 16
click at [527, 166] on span "No associations selected" at bounding box center [516, 166] width 93 height 12
type textarea "x"
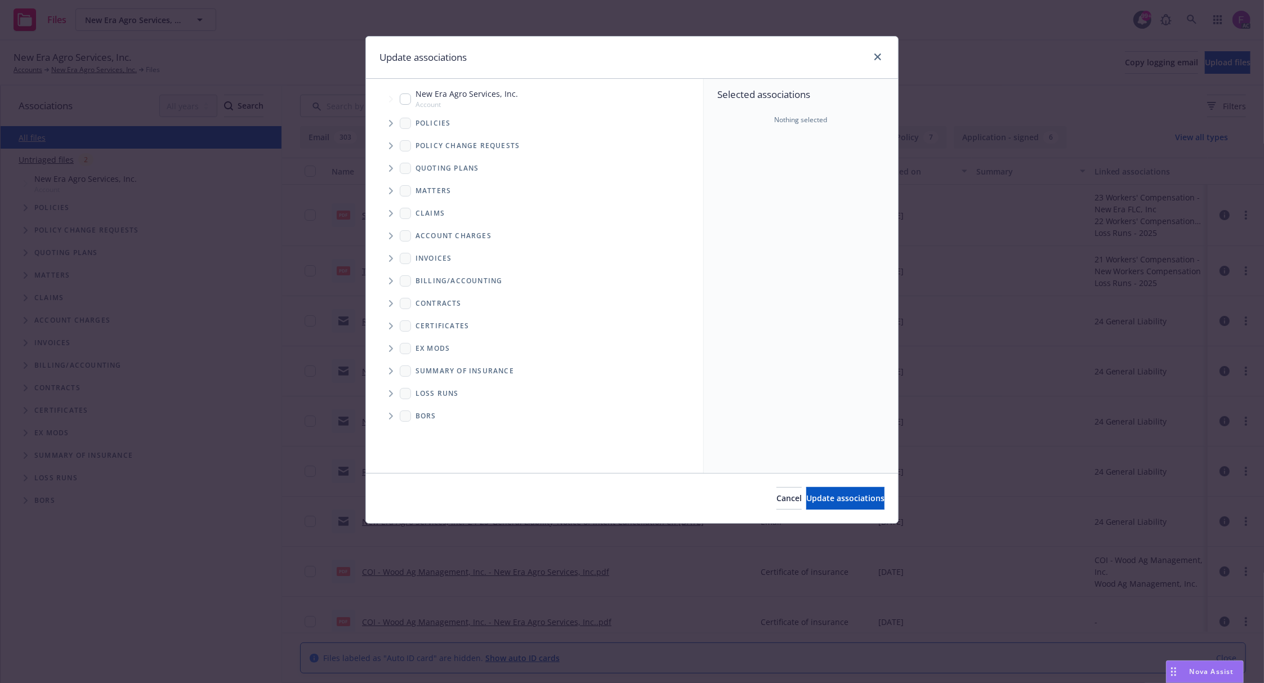
click at [392, 122] on icon "Tree Example" at bounding box center [391, 123] width 4 height 7
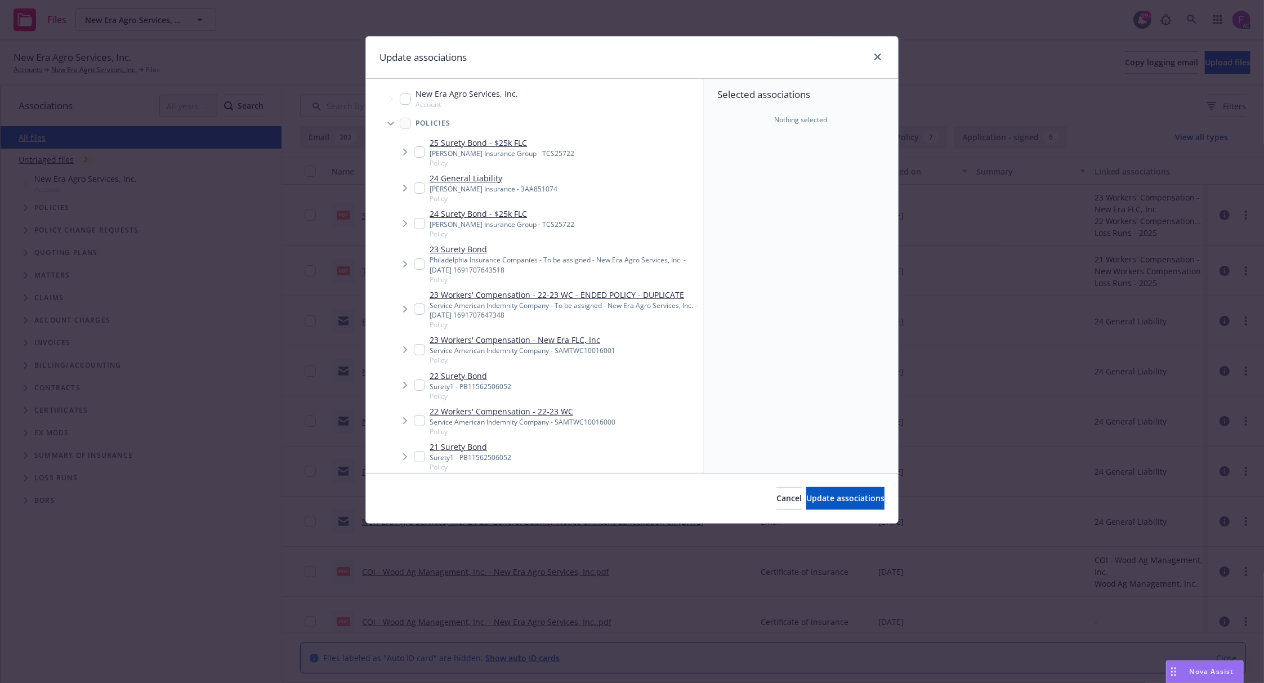
click at [588, 71] on div "Update associations" at bounding box center [632, 58] width 532 height 42
click at [421, 192] on input "Tree Example" at bounding box center [419, 187] width 11 height 11
checkbox input "true"
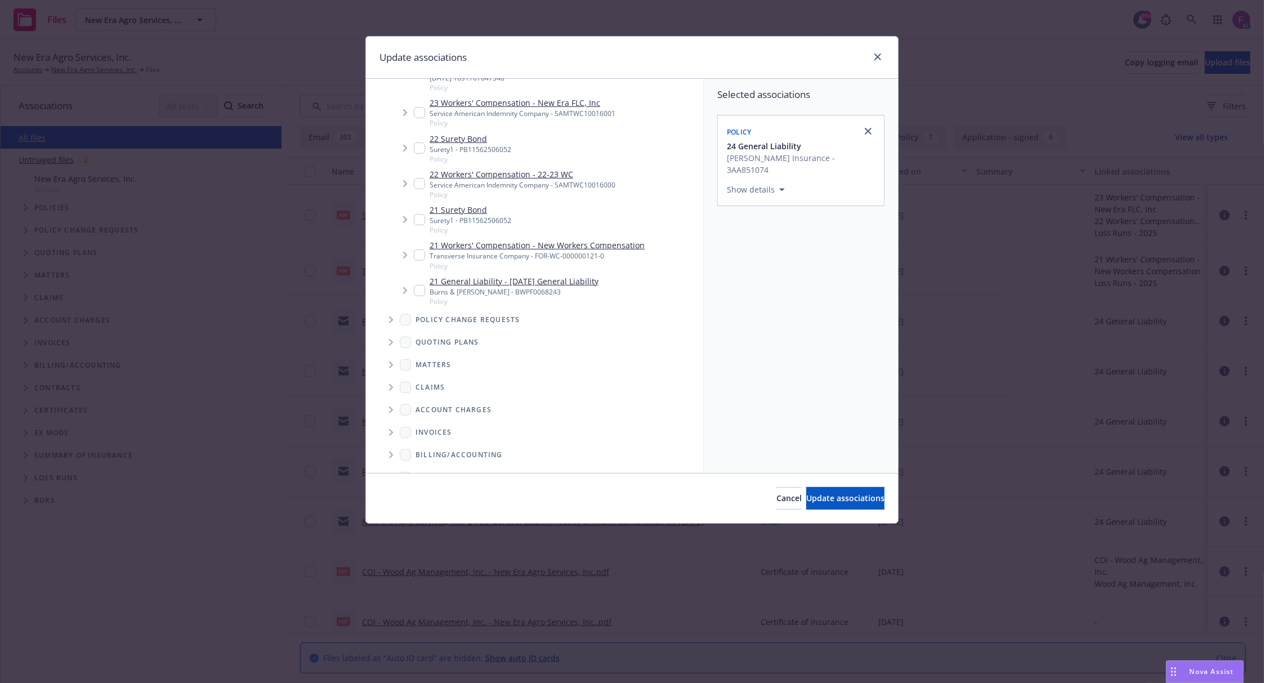
scroll to position [372, 0]
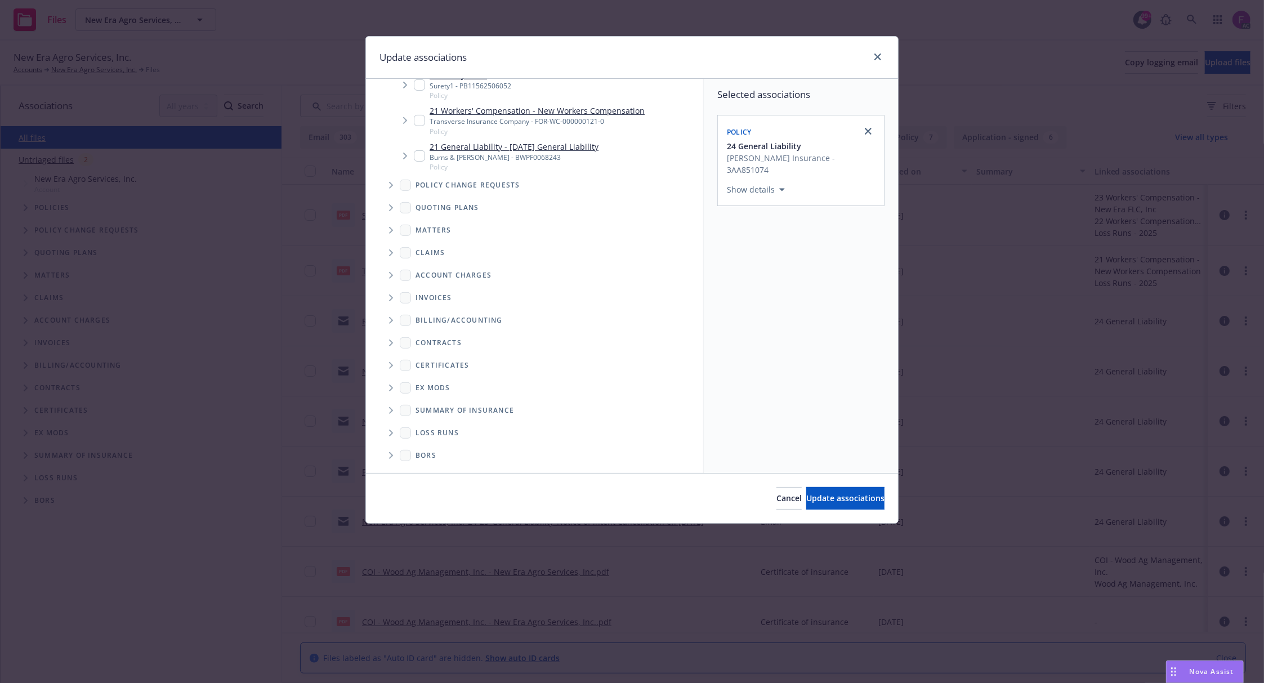
click at [388, 434] on span "Folder Tree Example" at bounding box center [391, 433] width 18 height 18
click at [423, 431] on input "Folder Tree Example" at bounding box center [421, 431] width 11 height 11
checkbox input "true"
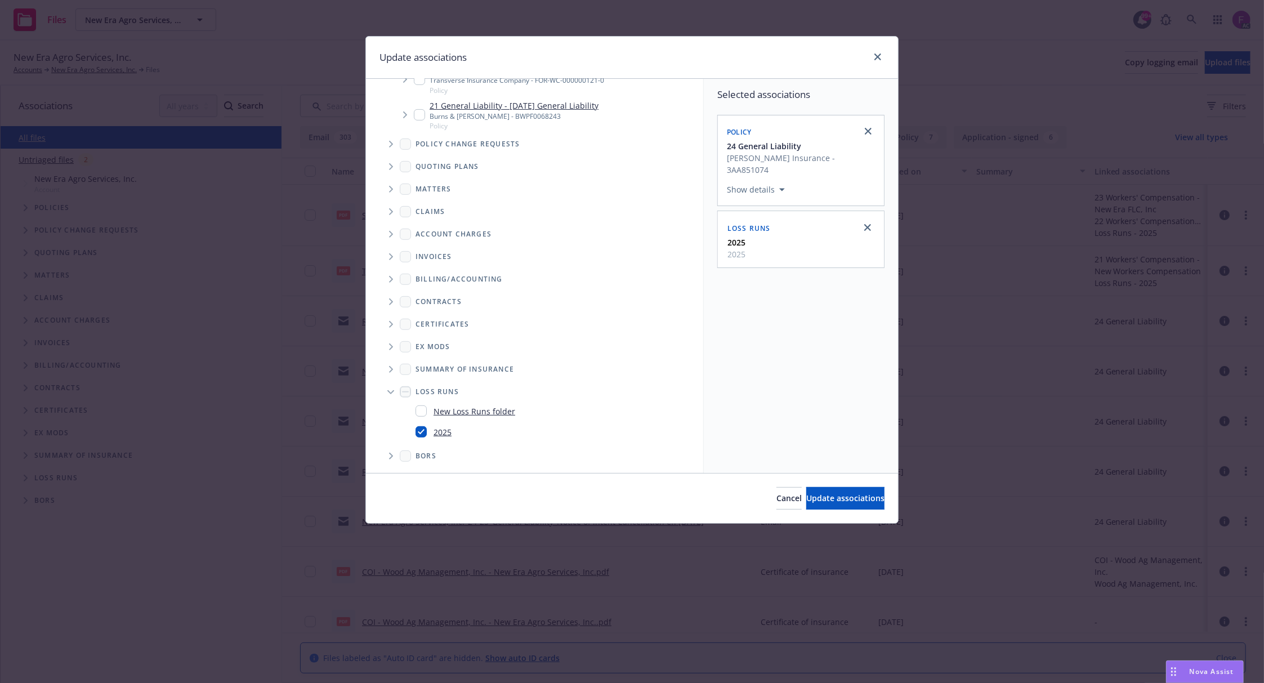
click at [841, 329] on div "Selected associations Policy 24 General Liability [PERSON_NAME] Insurance - 3AA…" at bounding box center [801, 276] width 194 height 394
click at [829, 485] on div "Cancel Update associations" at bounding box center [632, 498] width 532 height 50
click at [828, 492] on button "Update associations" at bounding box center [845, 498] width 78 height 23
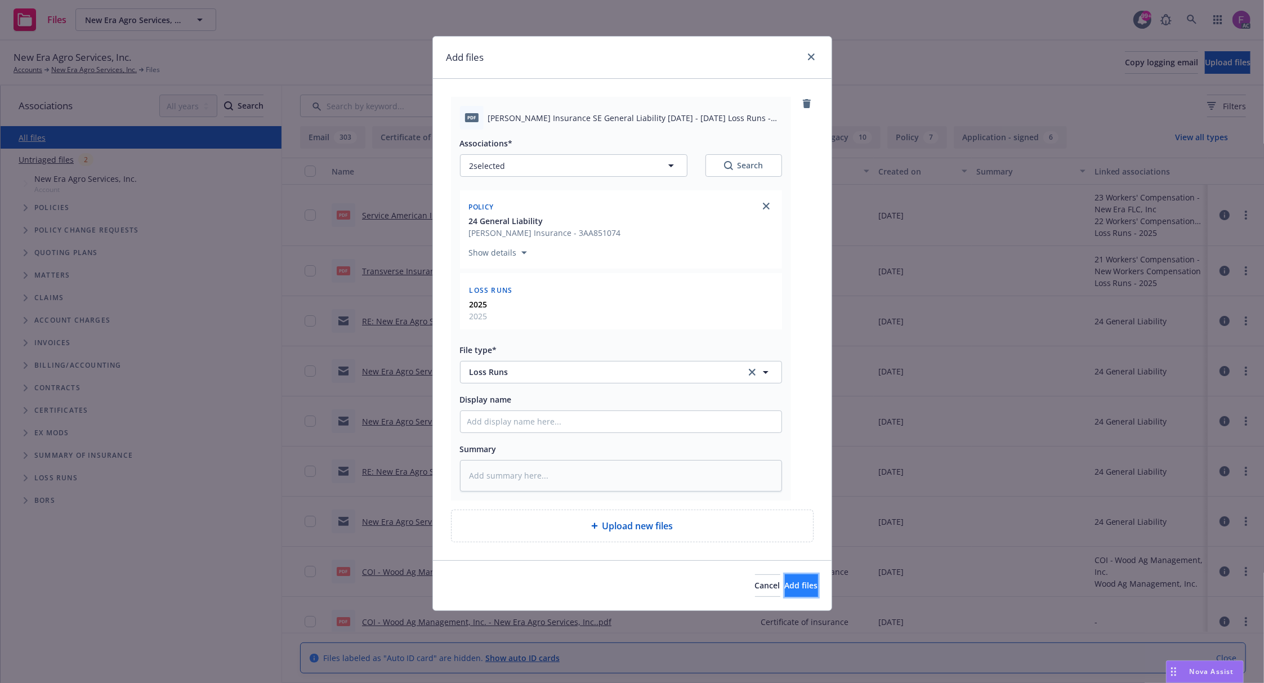
click at [785, 593] on button "Add files" at bounding box center [801, 585] width 33 height 23
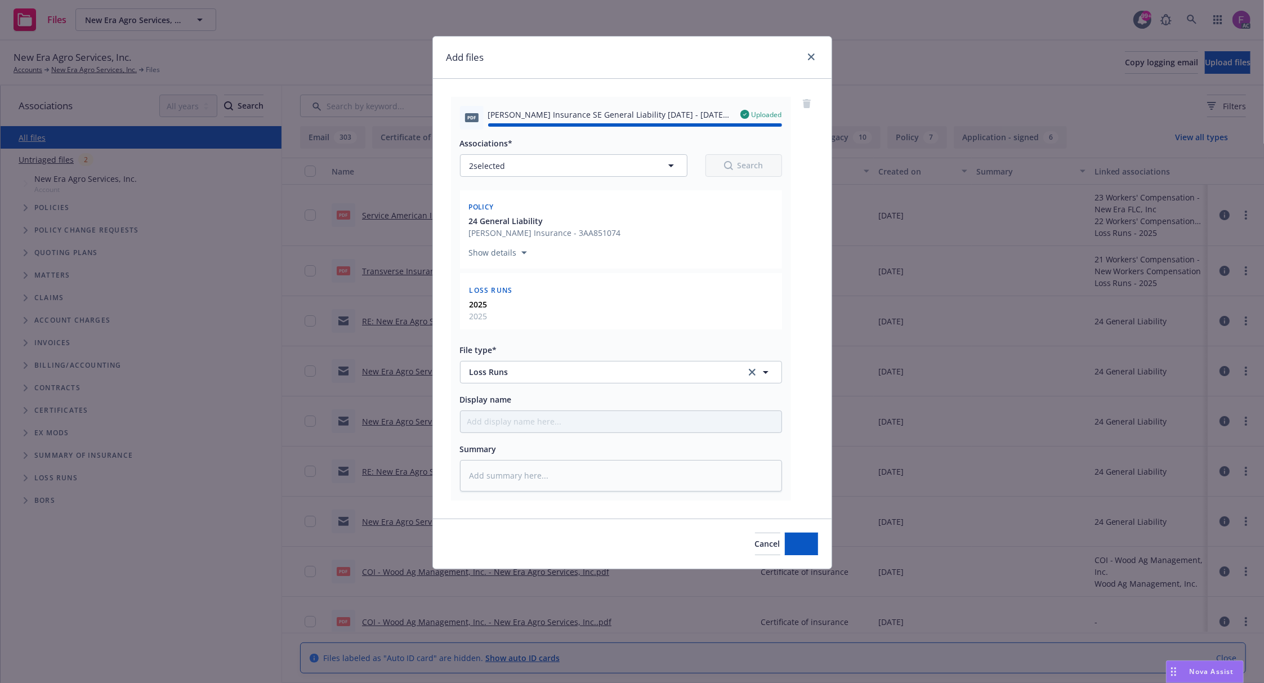
type textarea "x"
